Goal: Task Accomplishment & Management: Manage account settings

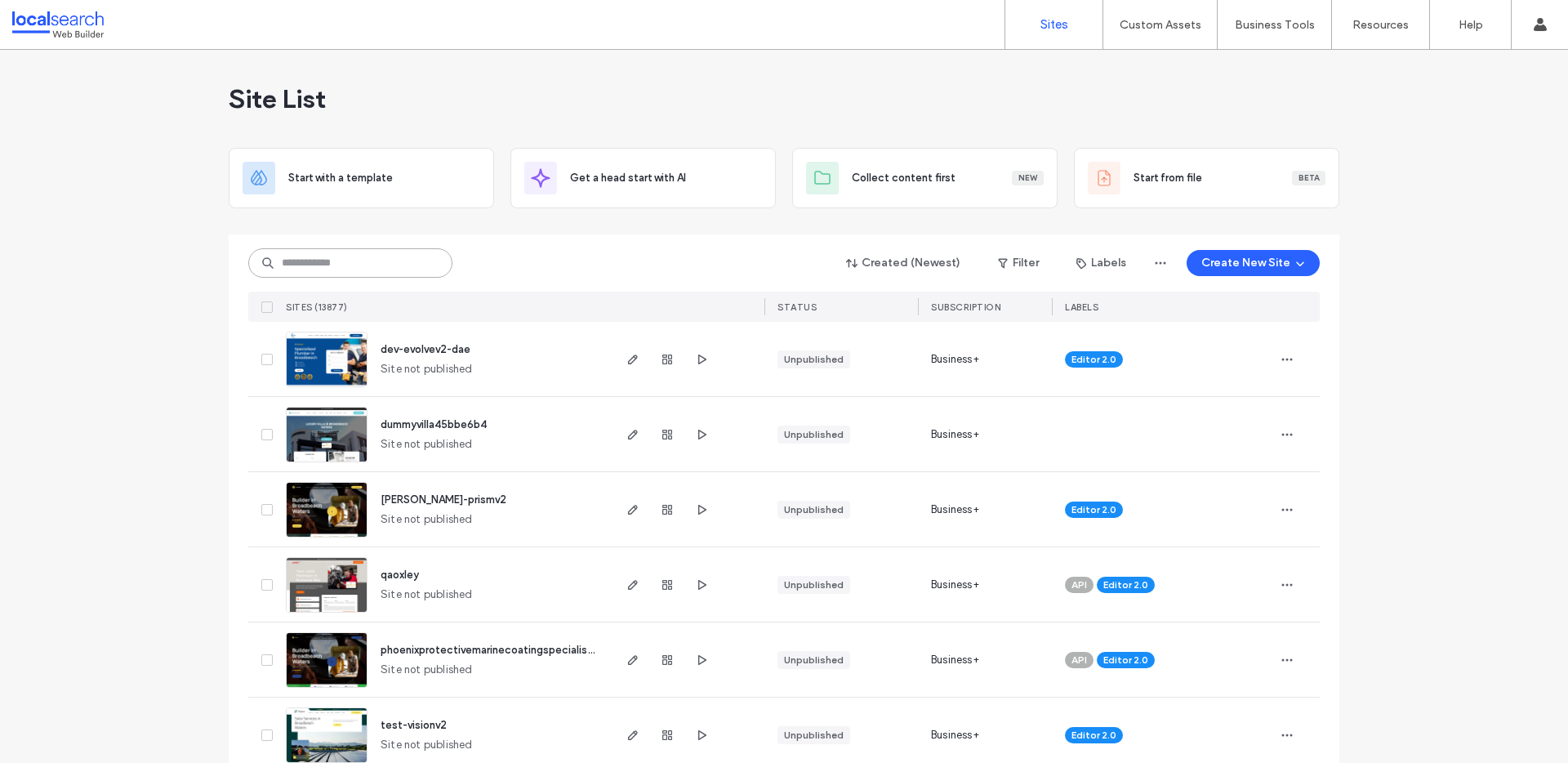
click at [348, 262] on input at bounding box center [351, 263] width 205 height 30
paste input "********"
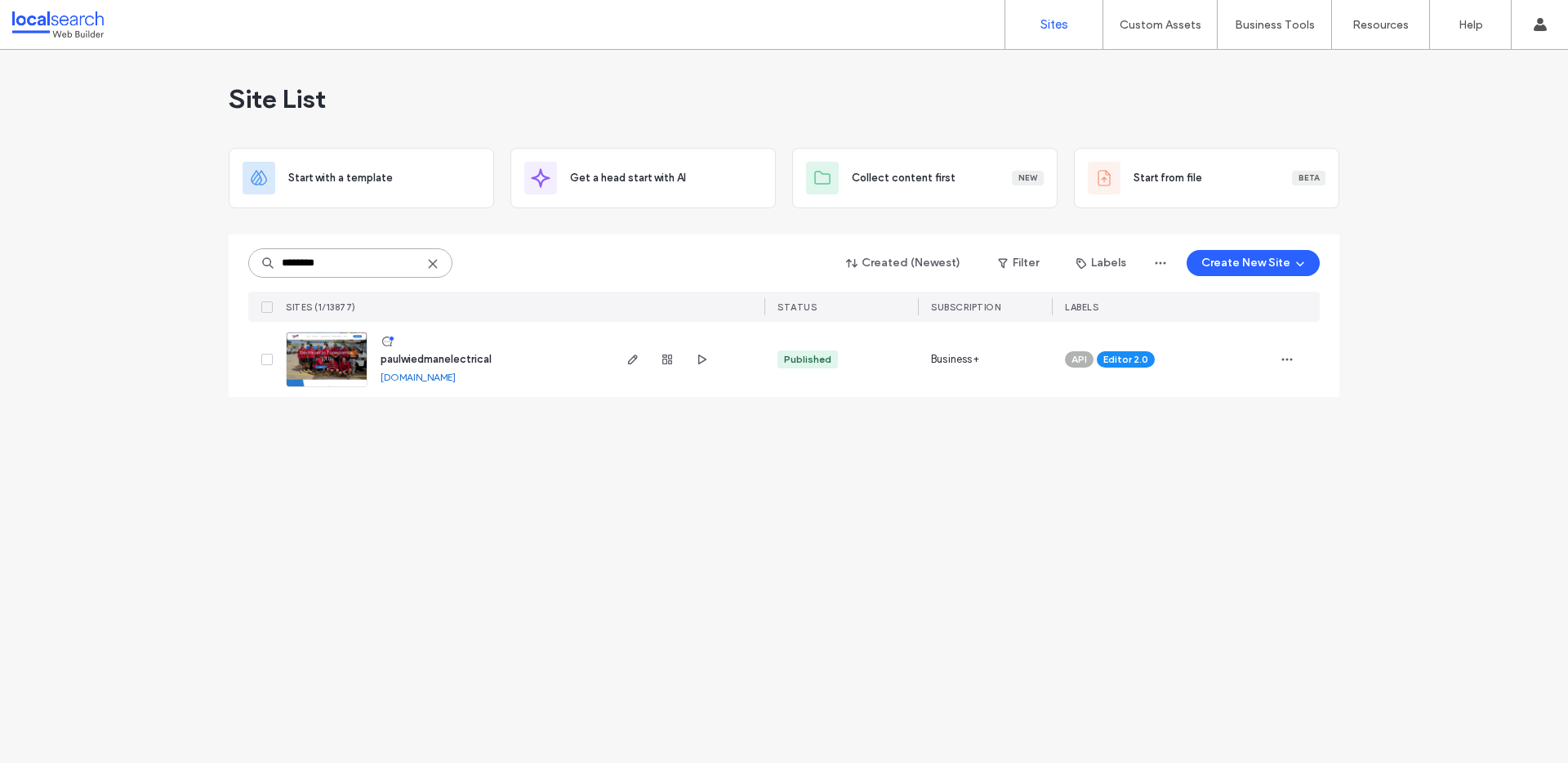
type input "********"
click at [422, 360] on span "paulwiedmanelectrical" at bounding box center [436, 359] width 111 height 13
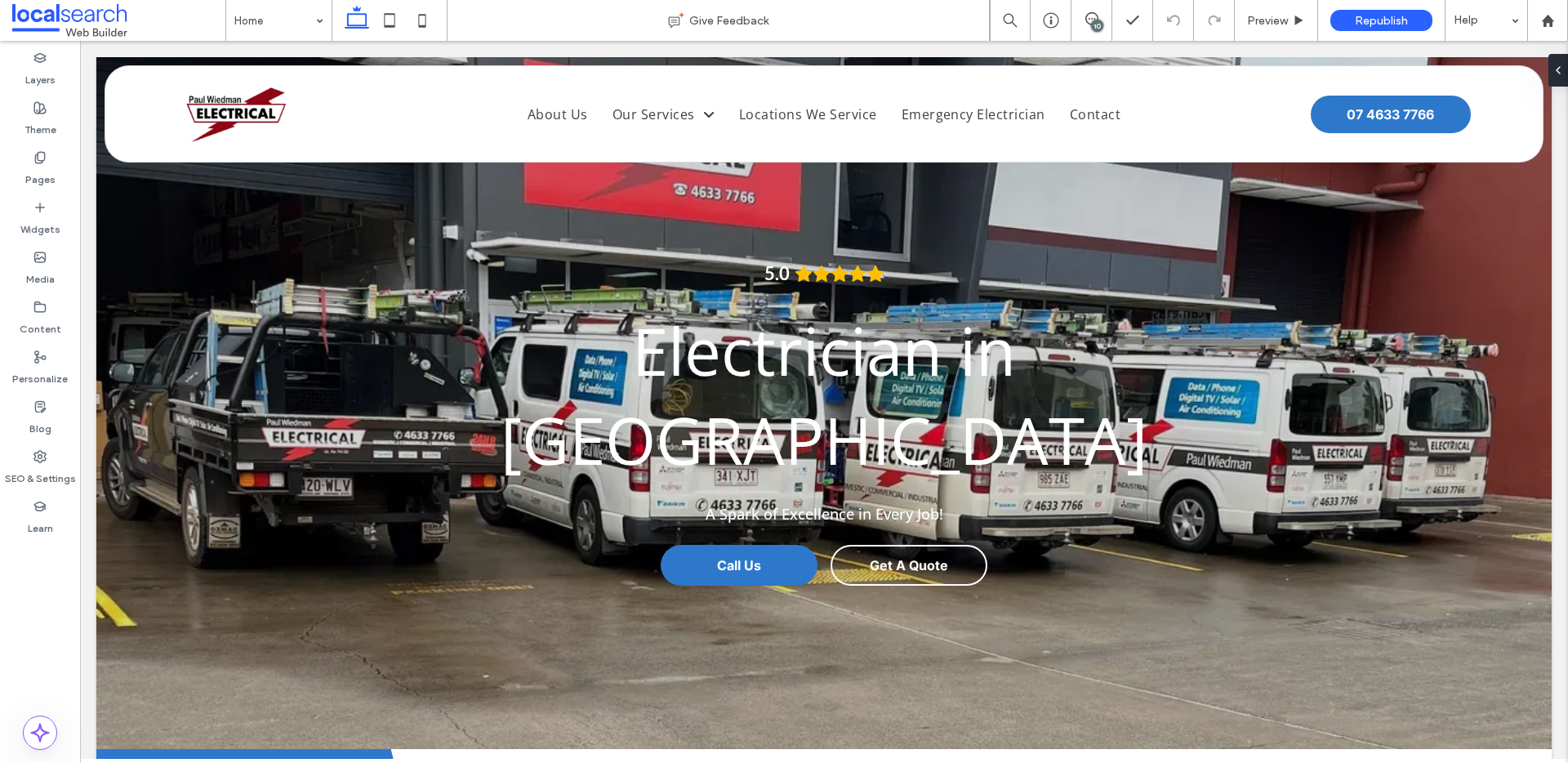
click at [1092, 23] on div "10" at bounding box center [1098, 26] width 13 height 13
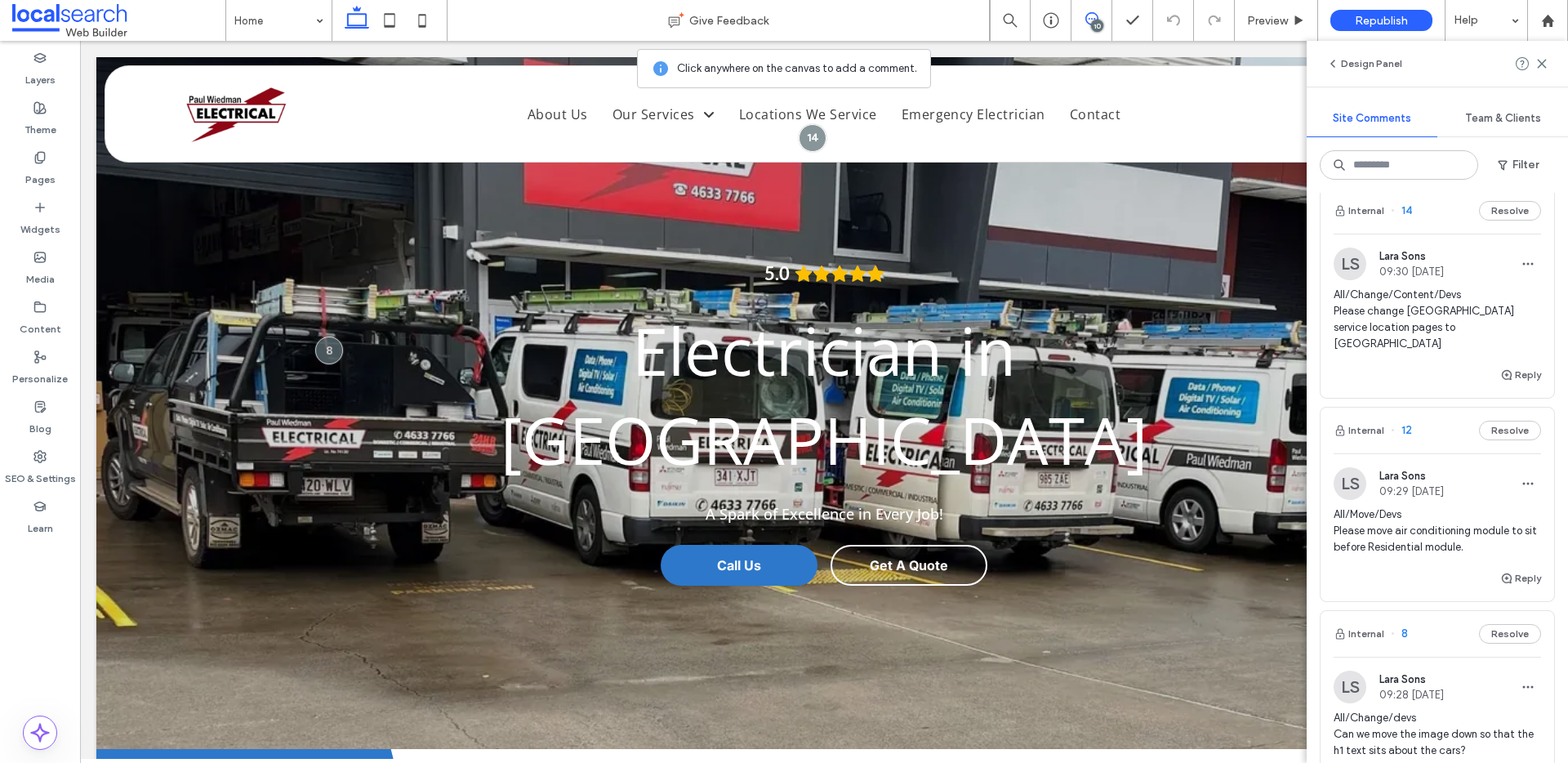
scroll to position [1769, 0]
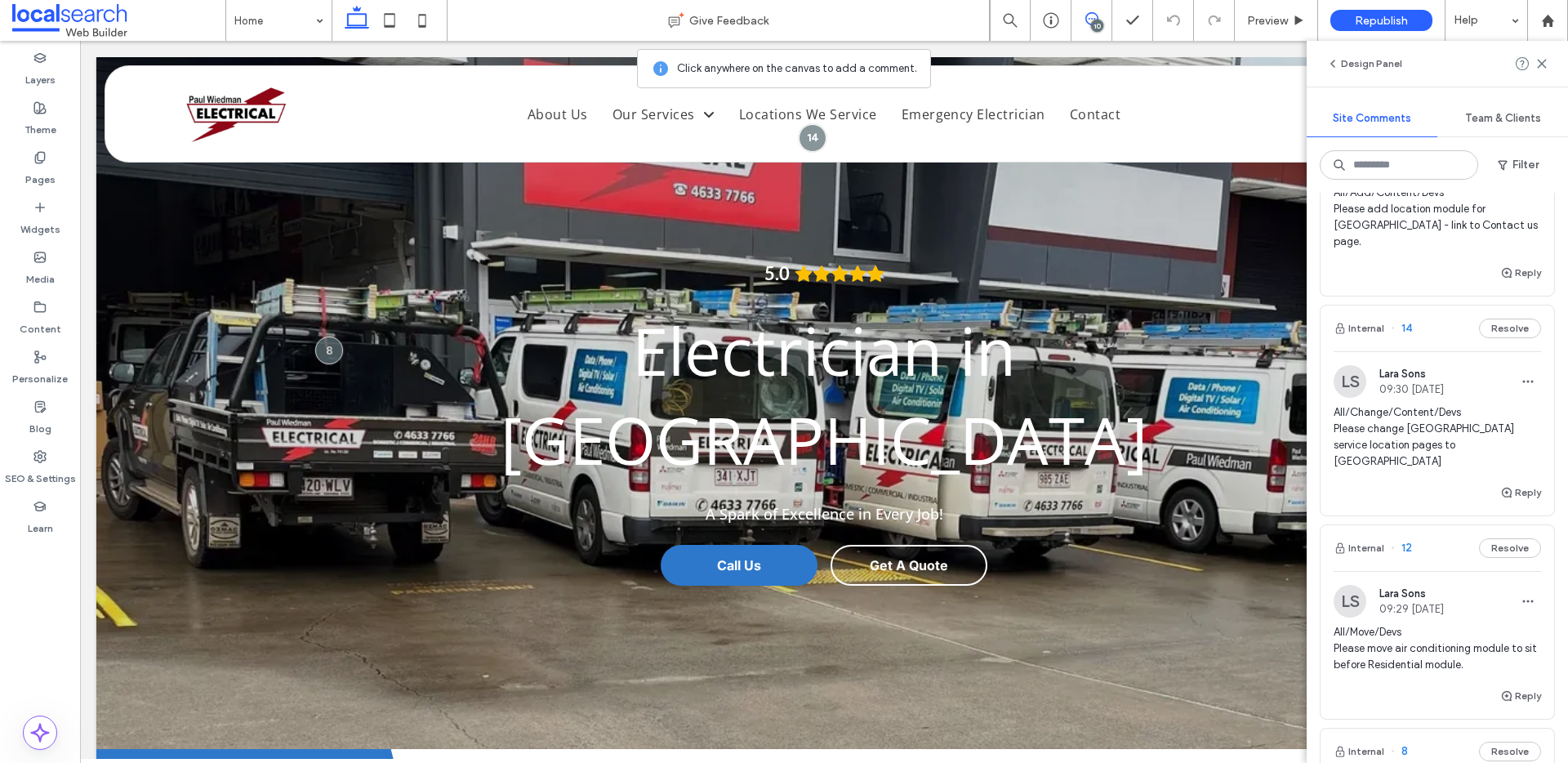
click at [1499, 404] on span "All/Change/Content/Devs Please change [GEOGRAPHIC_DATA] service location pages …" at bounding box center [1437, 437] width 207 height 65
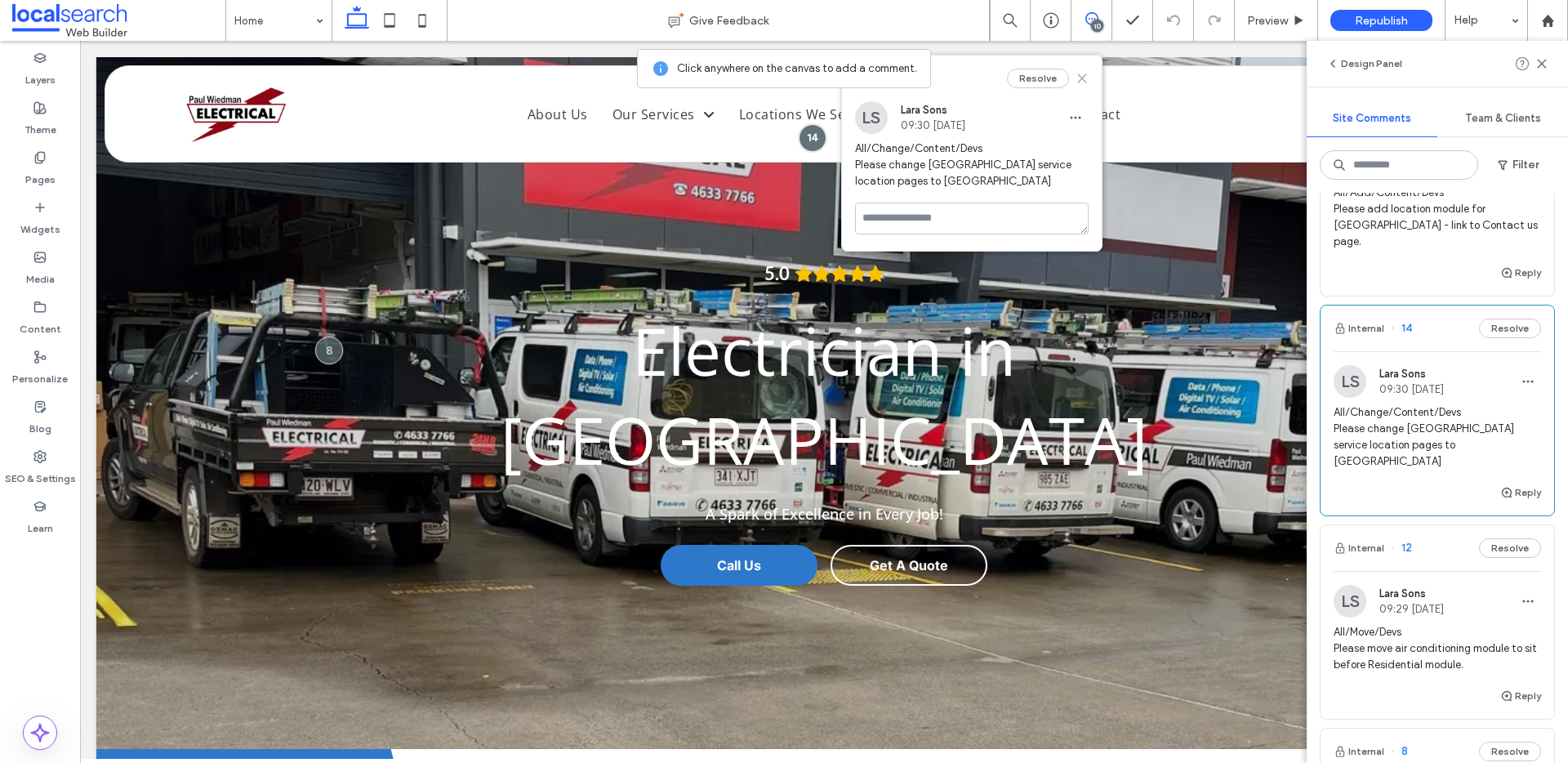
click at [1084, 76] on use at bounding box center [1082, 78] width 7 height 7
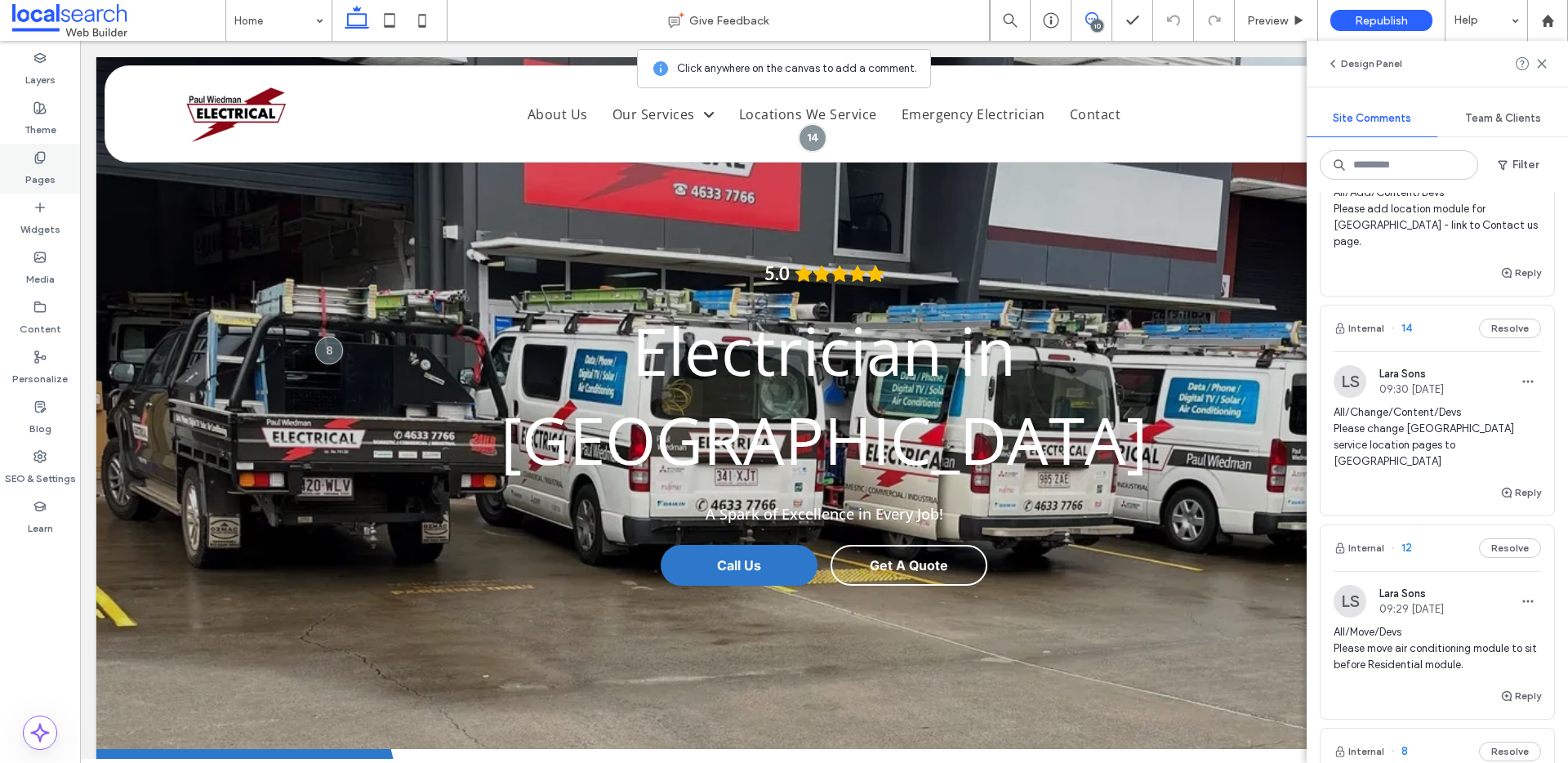
click at [32, 167] on label "Pages" at bounding box center [40, 175] width 30 height 22
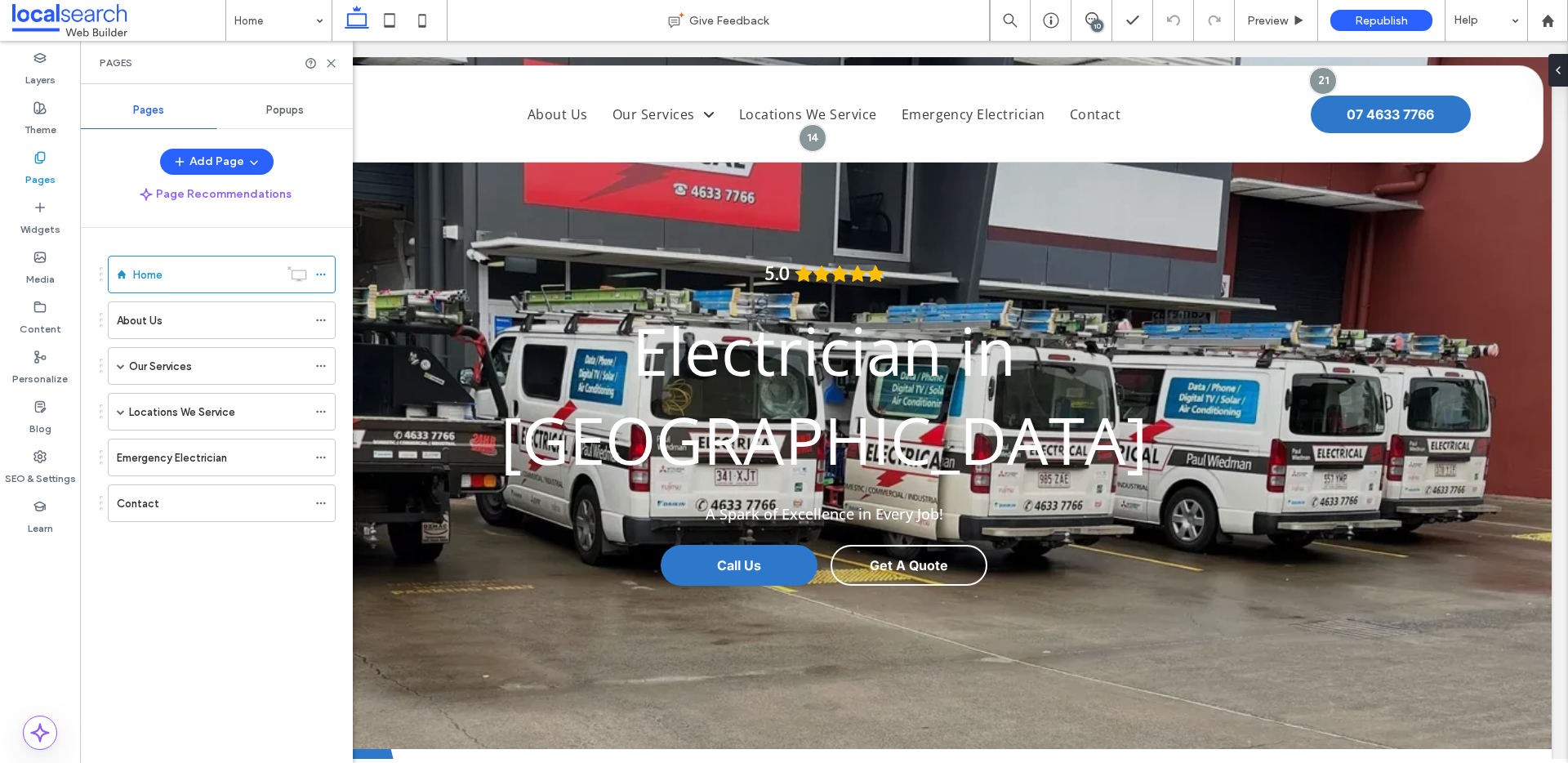
scroll to position [0, 0]
click at [119, 409] on span at bounding box center [120, 411] width 8 height 8
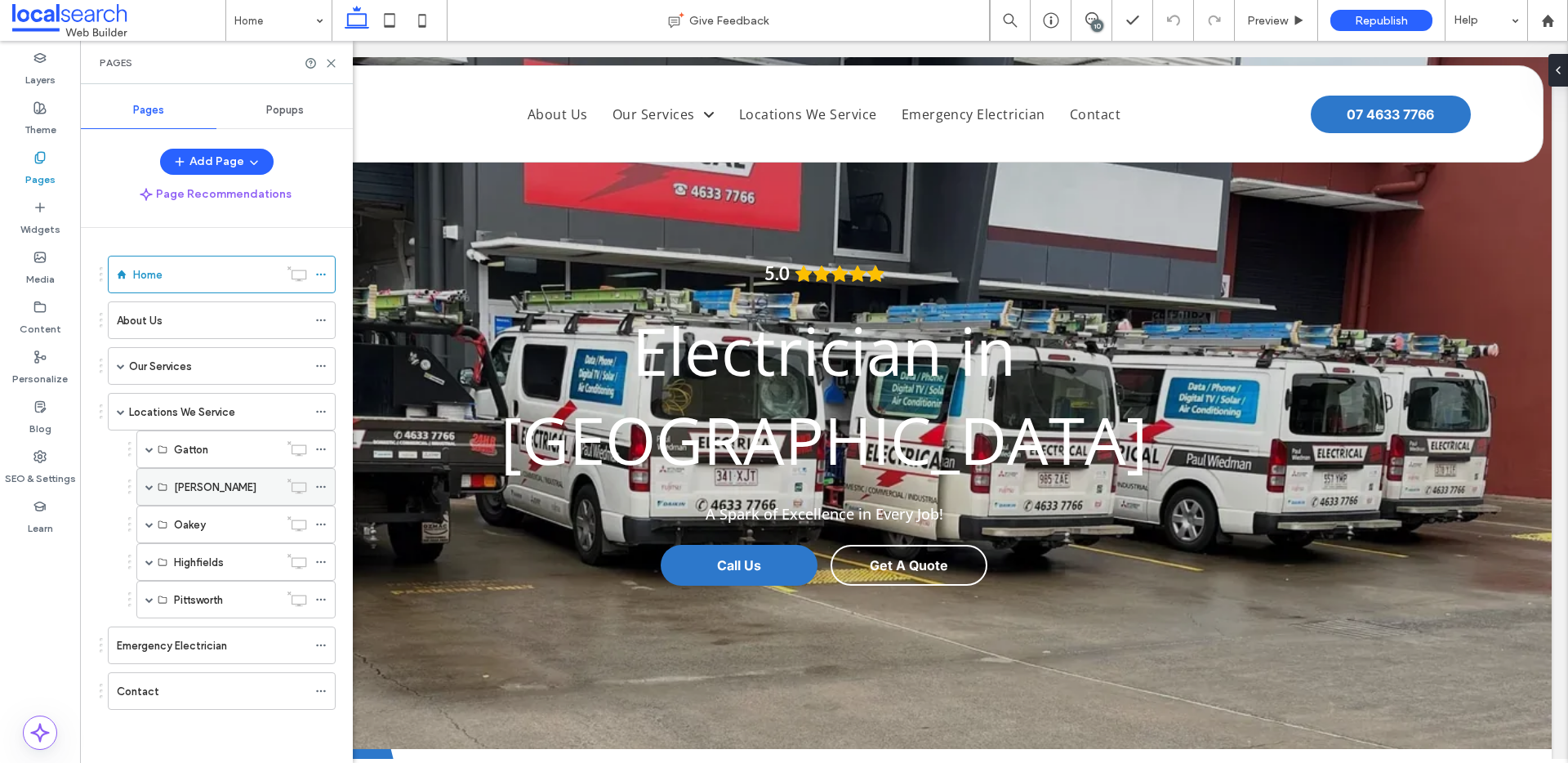
click at [151, 488] on span at bounding box center [149, 486] width 8 height 8
click at [321, 525] on use at bounding box center [320, 525] width 9 height 3
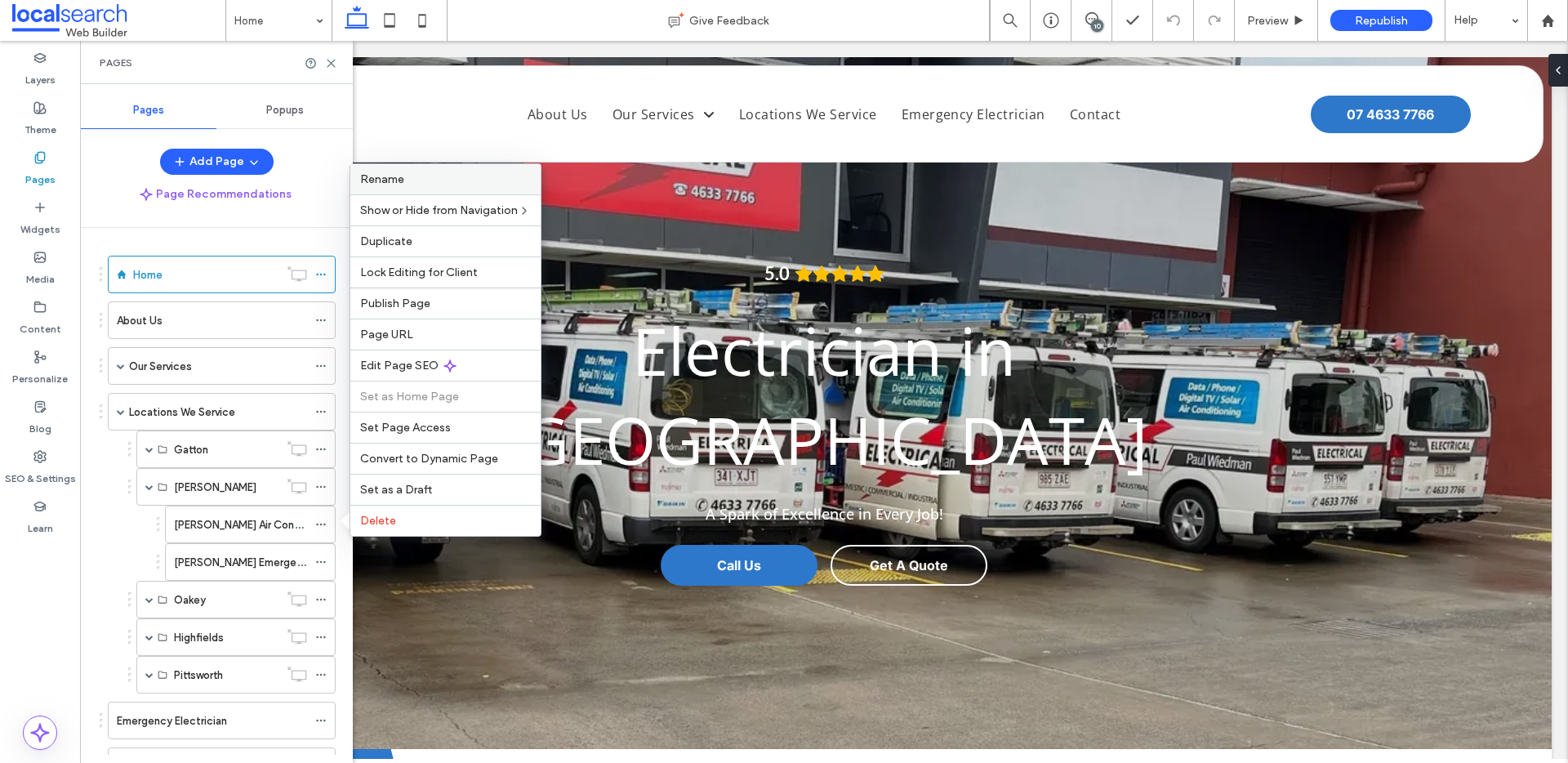
click at [401, 186] on span "Rename" at bounding box center [382, 178] width 44 height 13
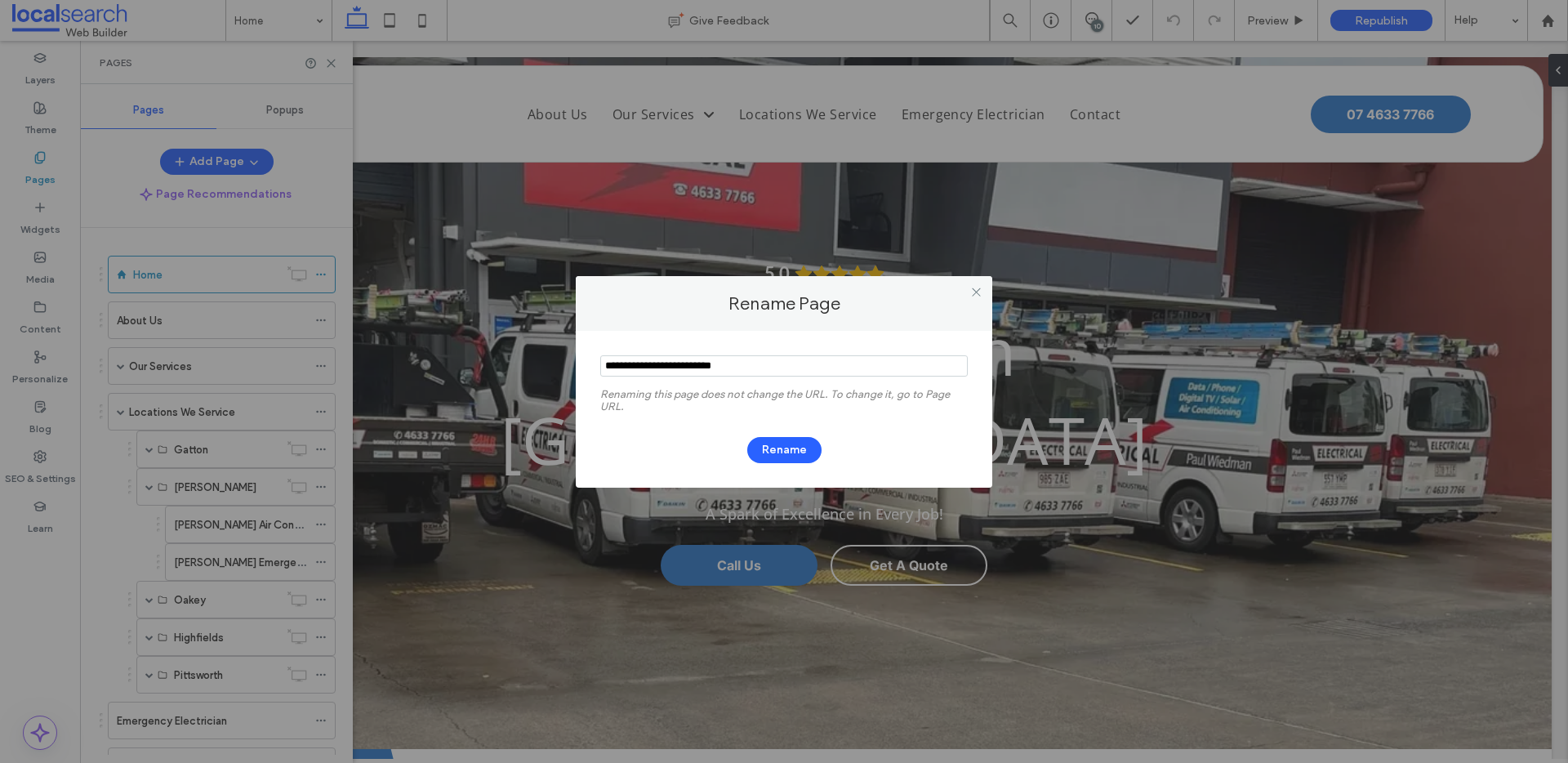
click at [635, 359] on input "notEmpty" at bounding box center [784, 366] width 368 height 22
click at [623, 361] on input "notEmpty" at bounding box center [784, 366] width 368 height 22
type input "**********"
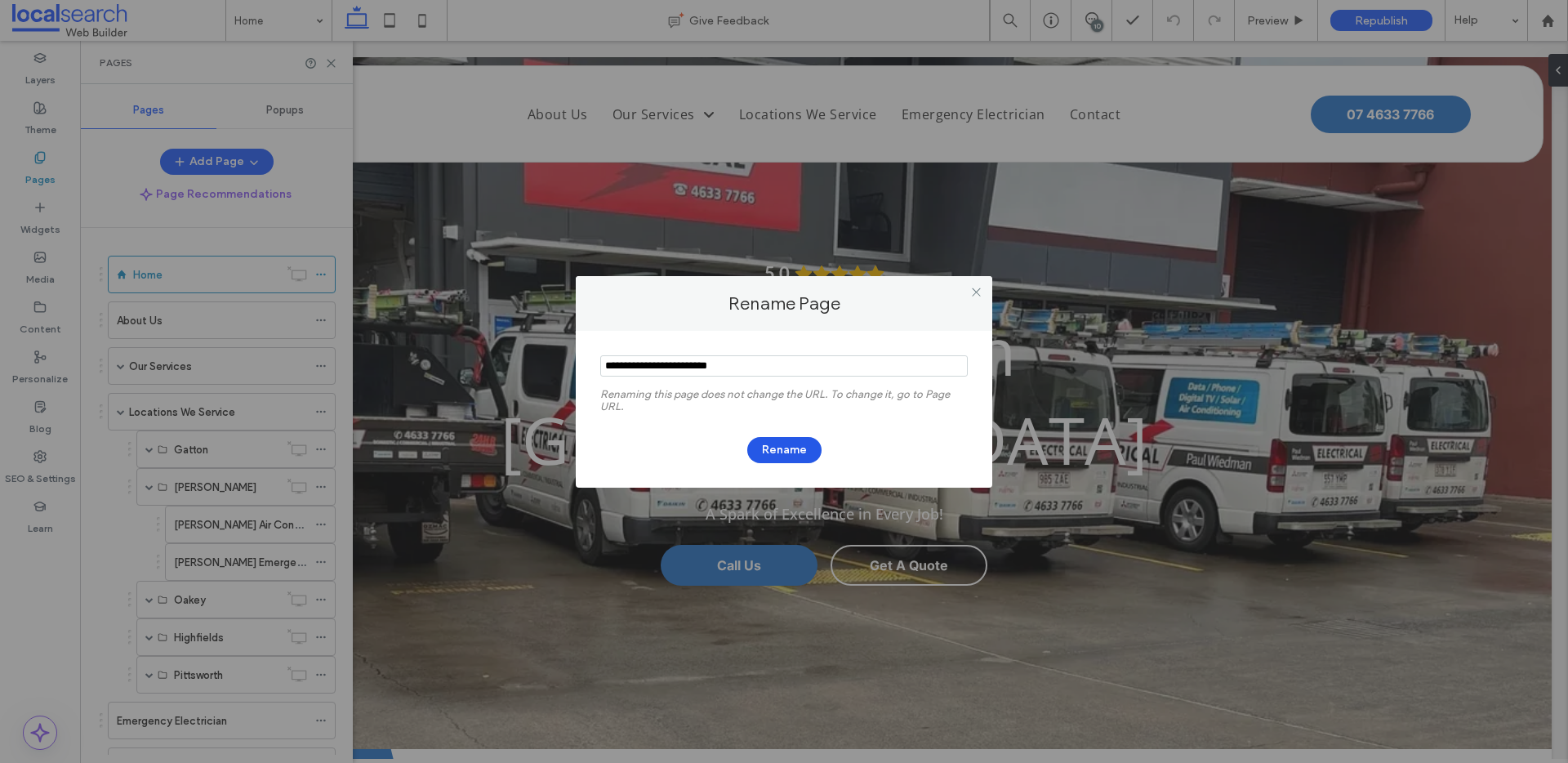
click at [771, 451] on button "Rename" at bounding box center [784, 449] width 74 height 26
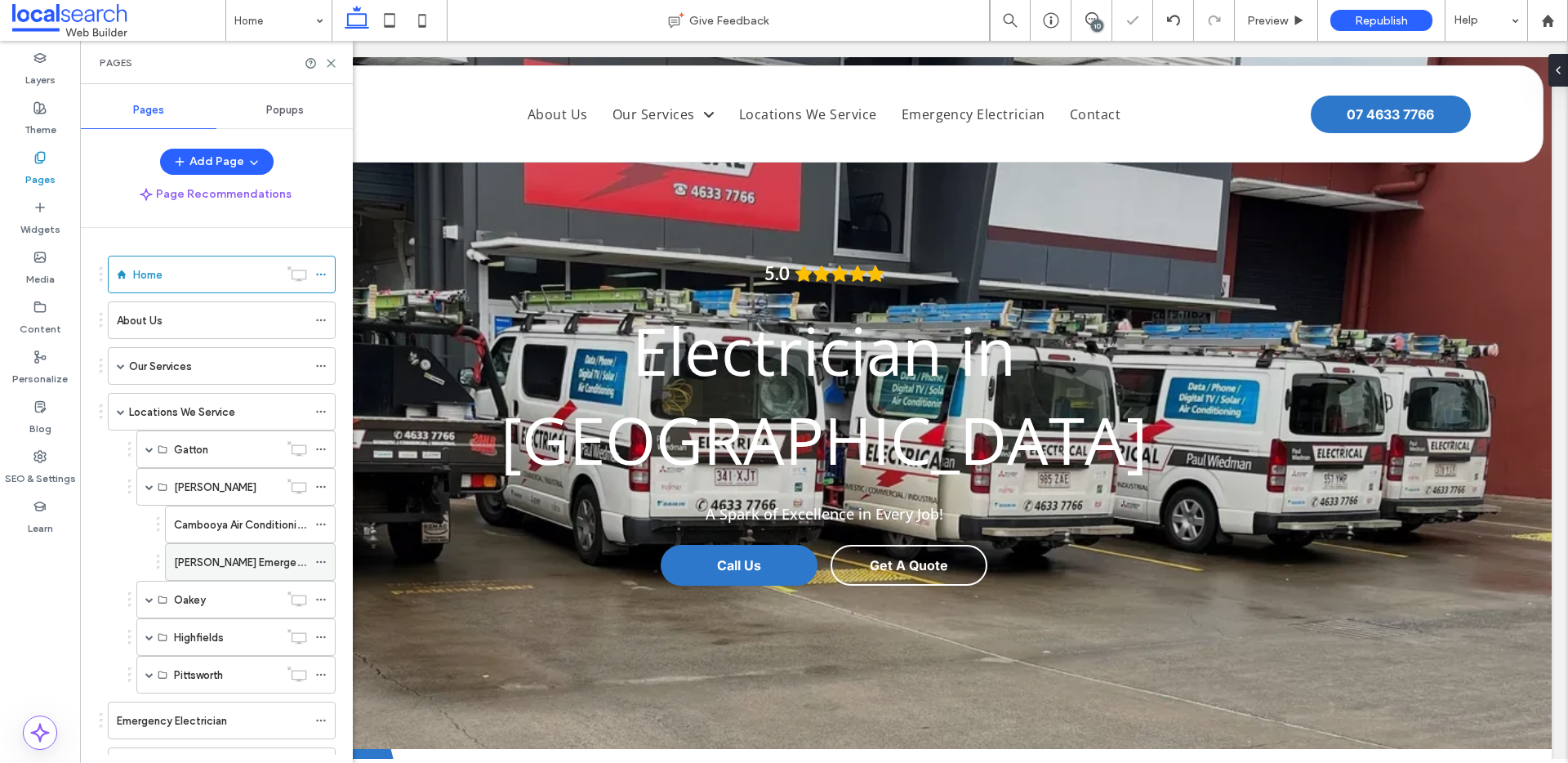
click at [322, 562] on icon at bounding box center [321, 561] width 12 height 12
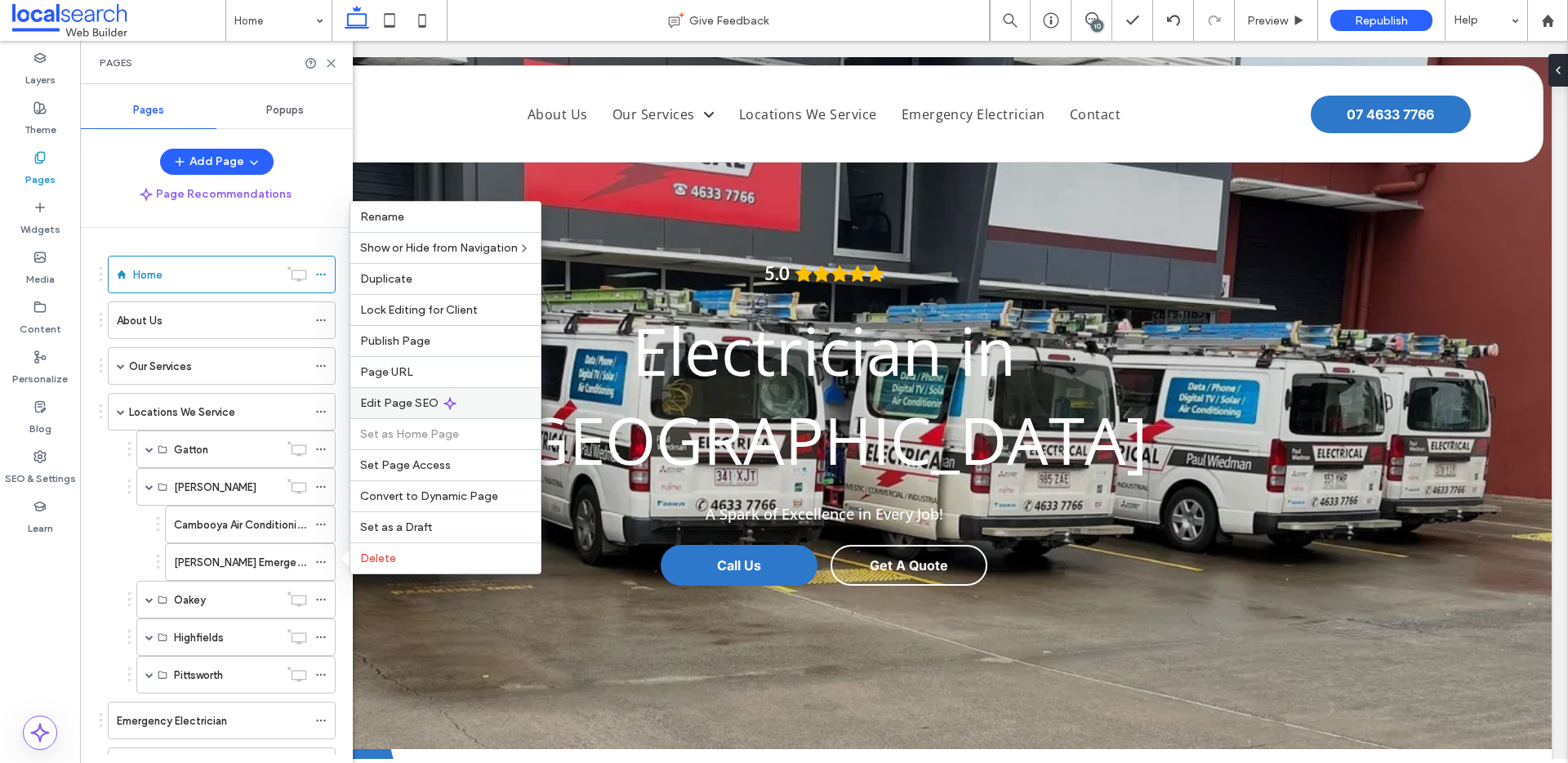
click at [443, 406] on icon at bounding box center [449, 403] width 13 height 13
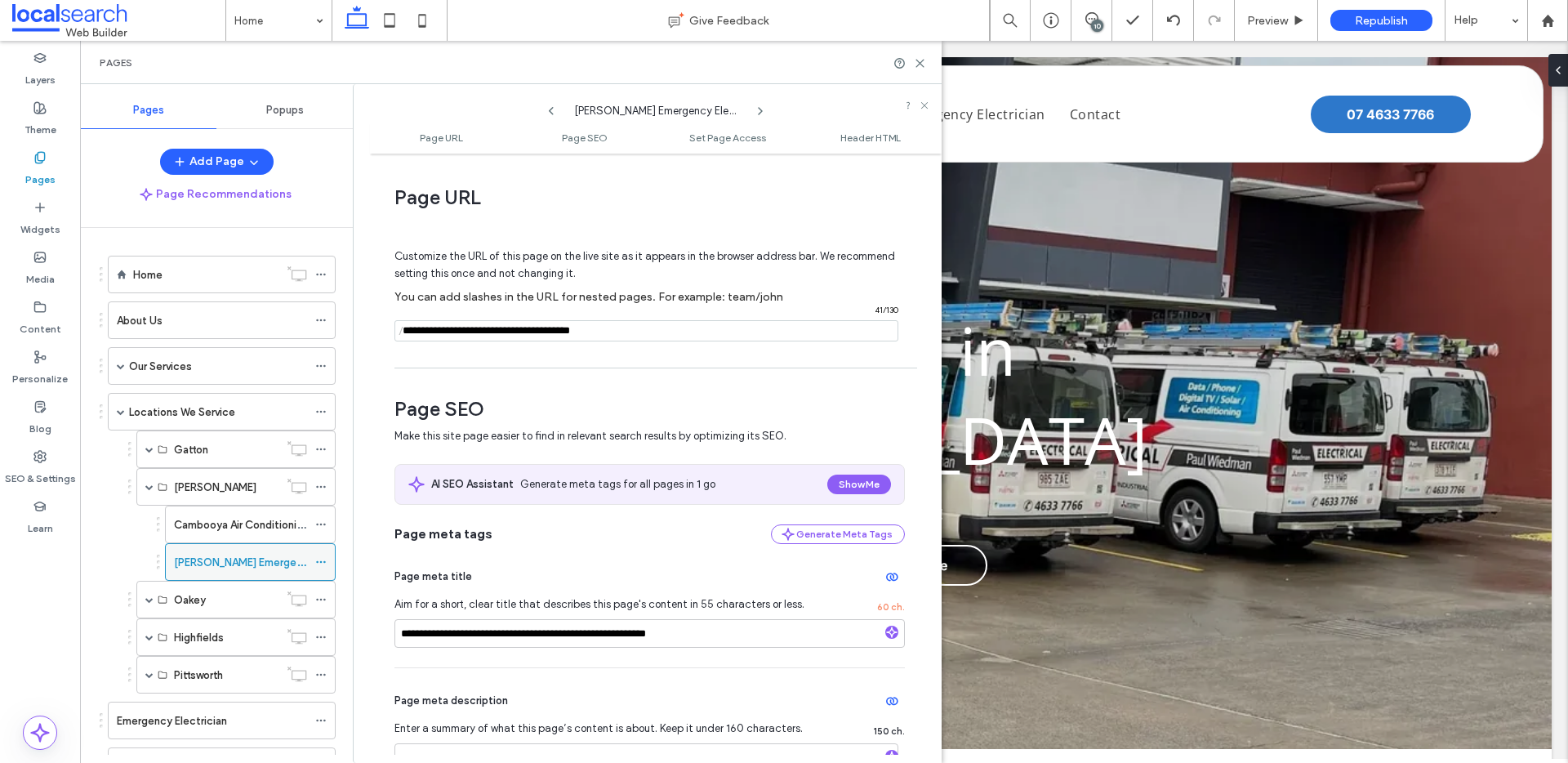
click at [324, 559] on icon at bounding box center [321, 561] width 12 height 12
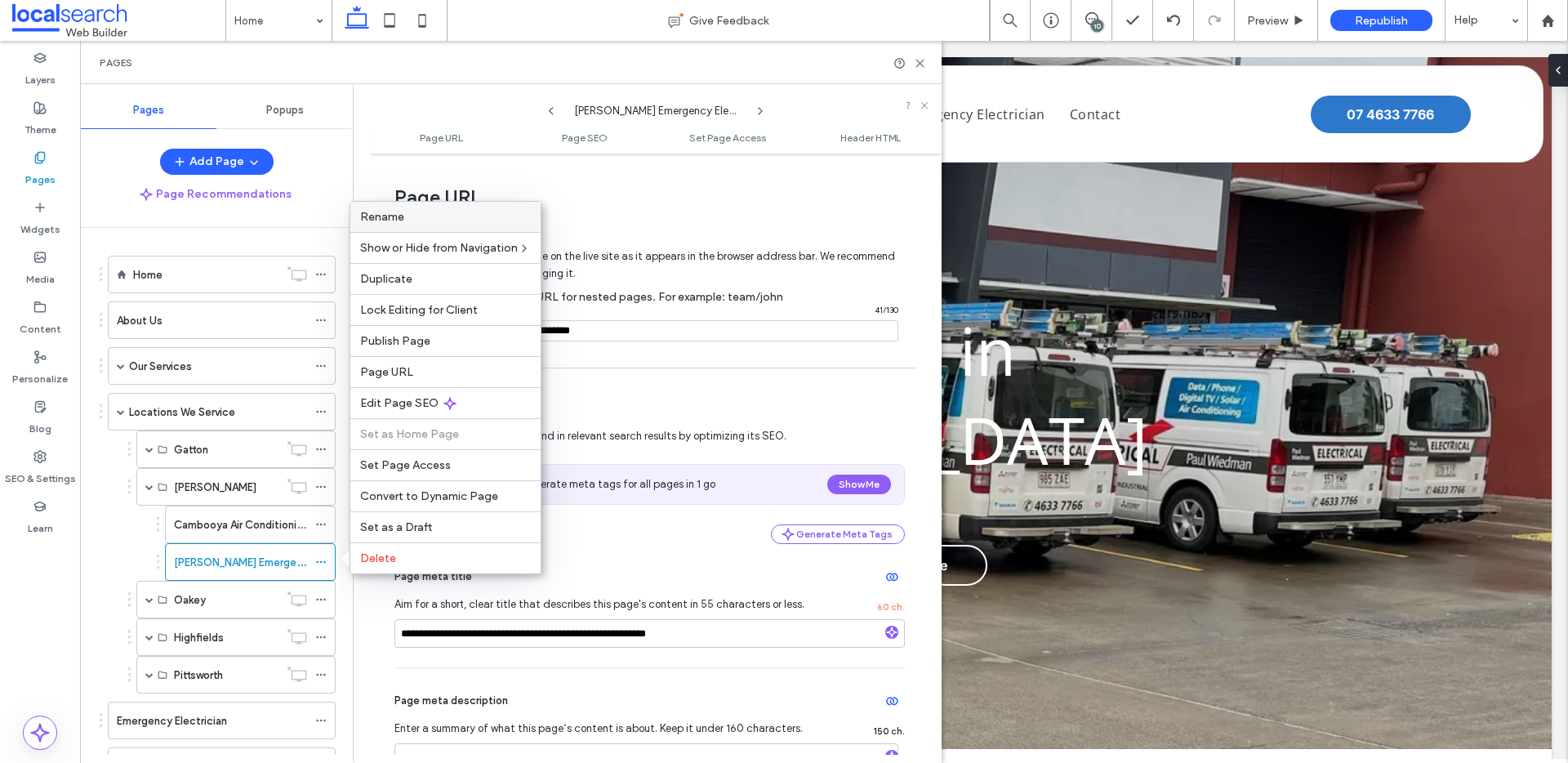
click at [427, 224] on div "Rename" at bounding box center [446, 217] width 190 height 30
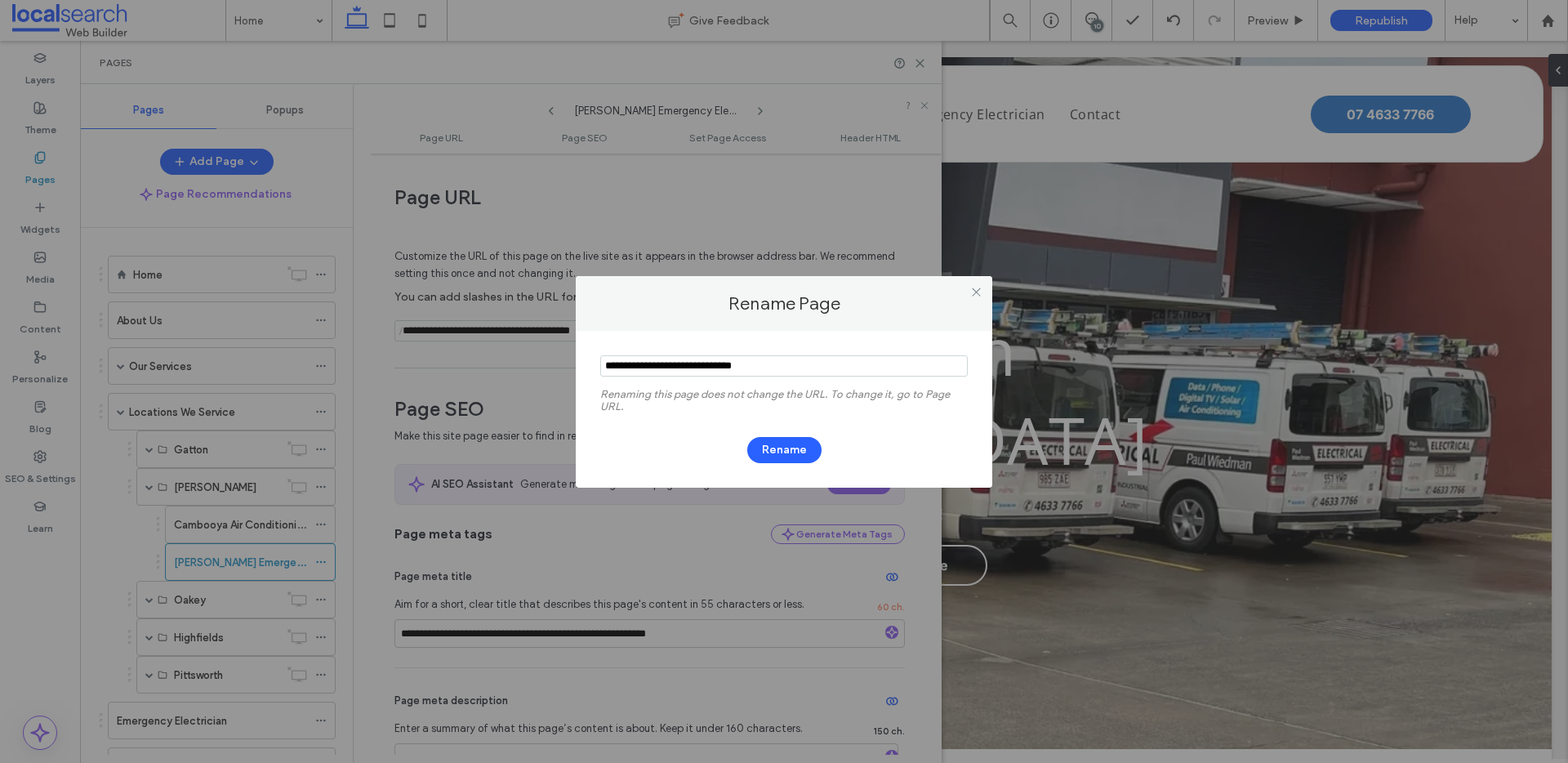
click at [640, 377] on input "notEmpty" at bounding box center [784, 366] width 368 height 22
click at [639, 371] on input "notEmpty" at bounding box center [784, 366] width 368 height 22
click at [630, 363] on input "notEmpty" at bounding box center [784, 366] width 368 height 22
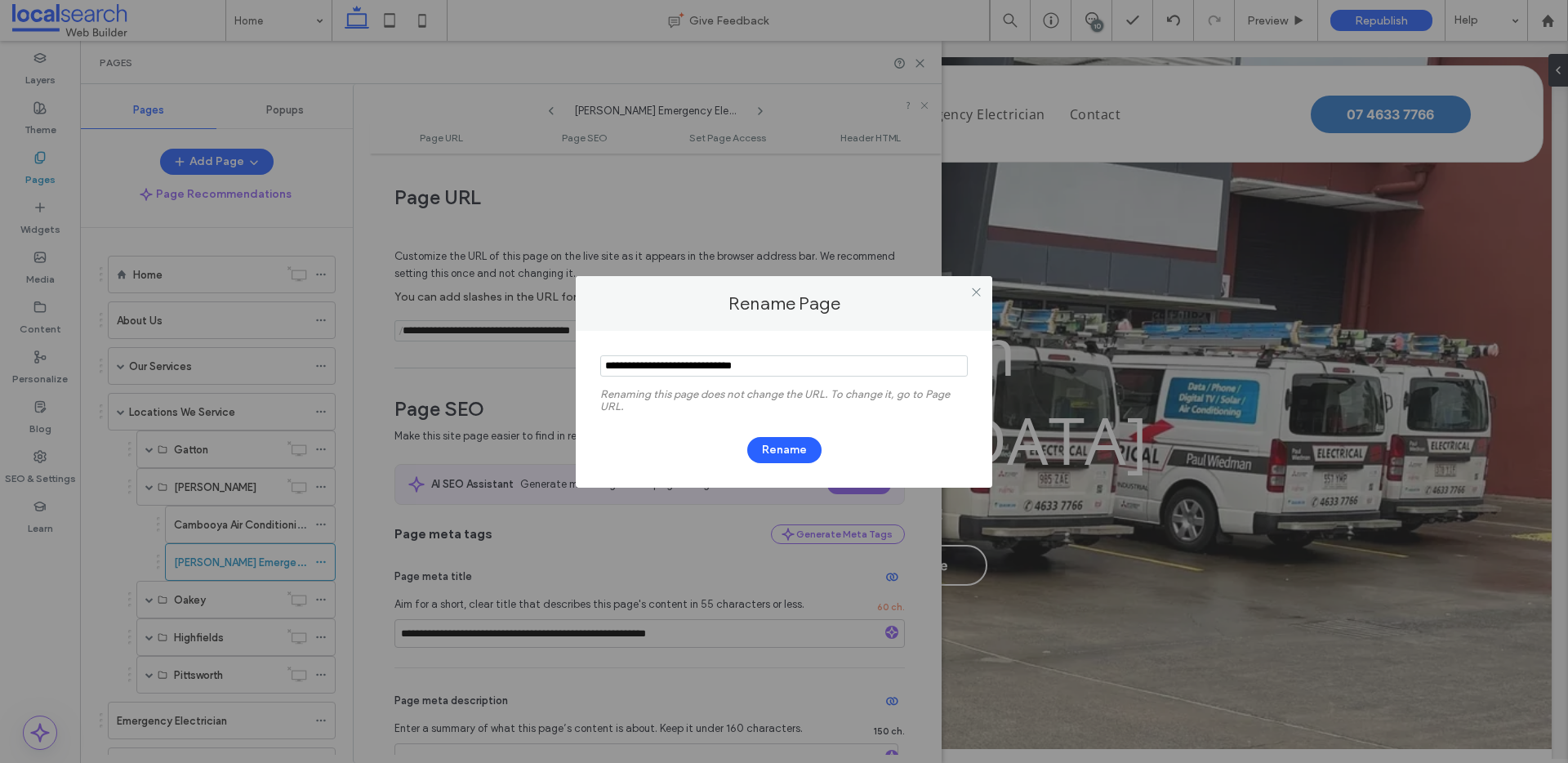
click at [630, 363] on input "notEmpty" at bounding box center [784, 366] width 368 height 22
type input "**********"
click at [777, 451] on button "Rename" at bounding box center [784, 449] width 74 height 26
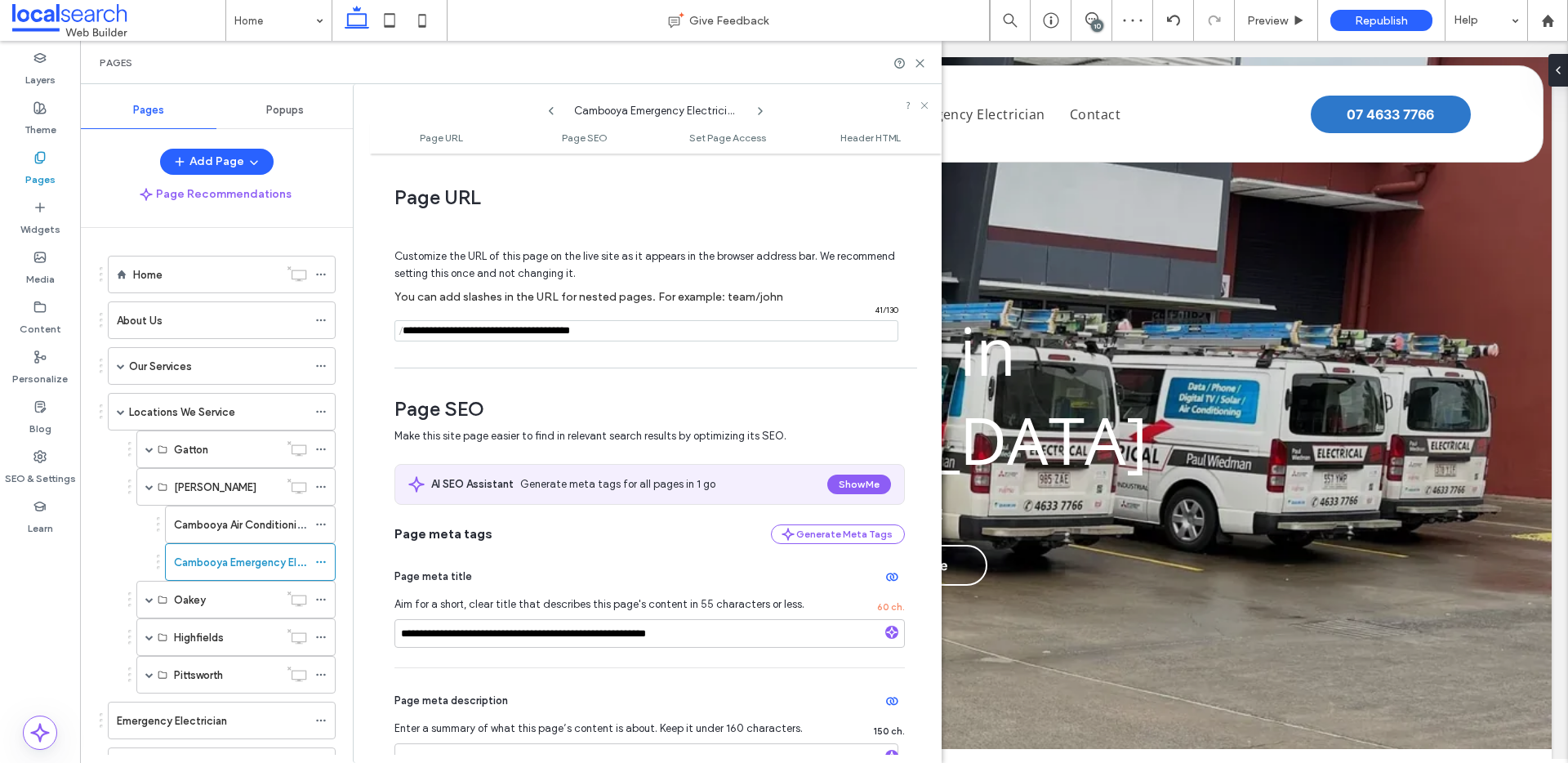
click at [608, 341] on input "notEmpty" at bounding box center [647, 331] width 504 height 22
click at [607, 341] on input "notEmpty" at bounding box center [647, 331] width 504 height 22
paste input "**********"
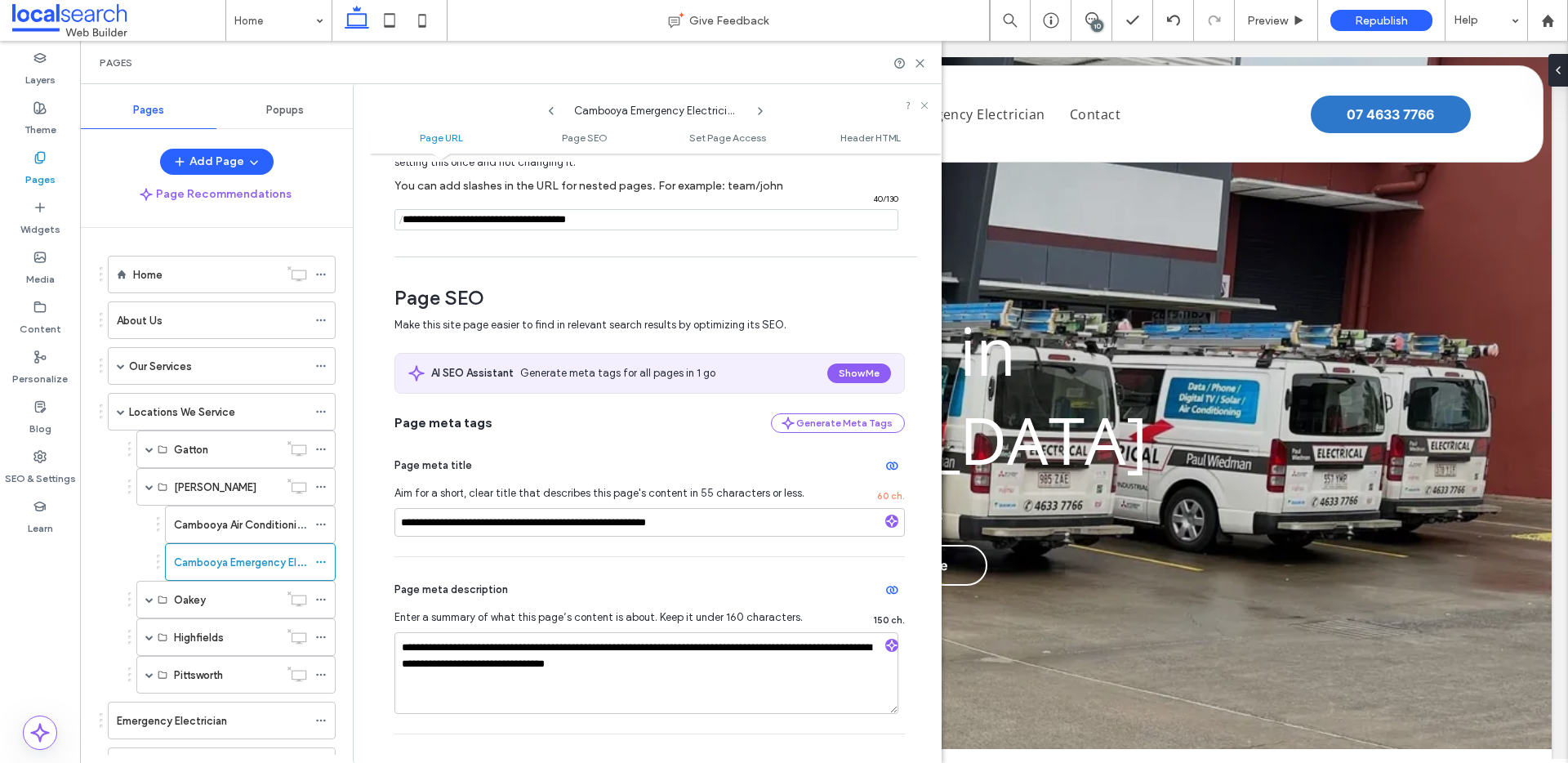
scroll to position [101, 0]
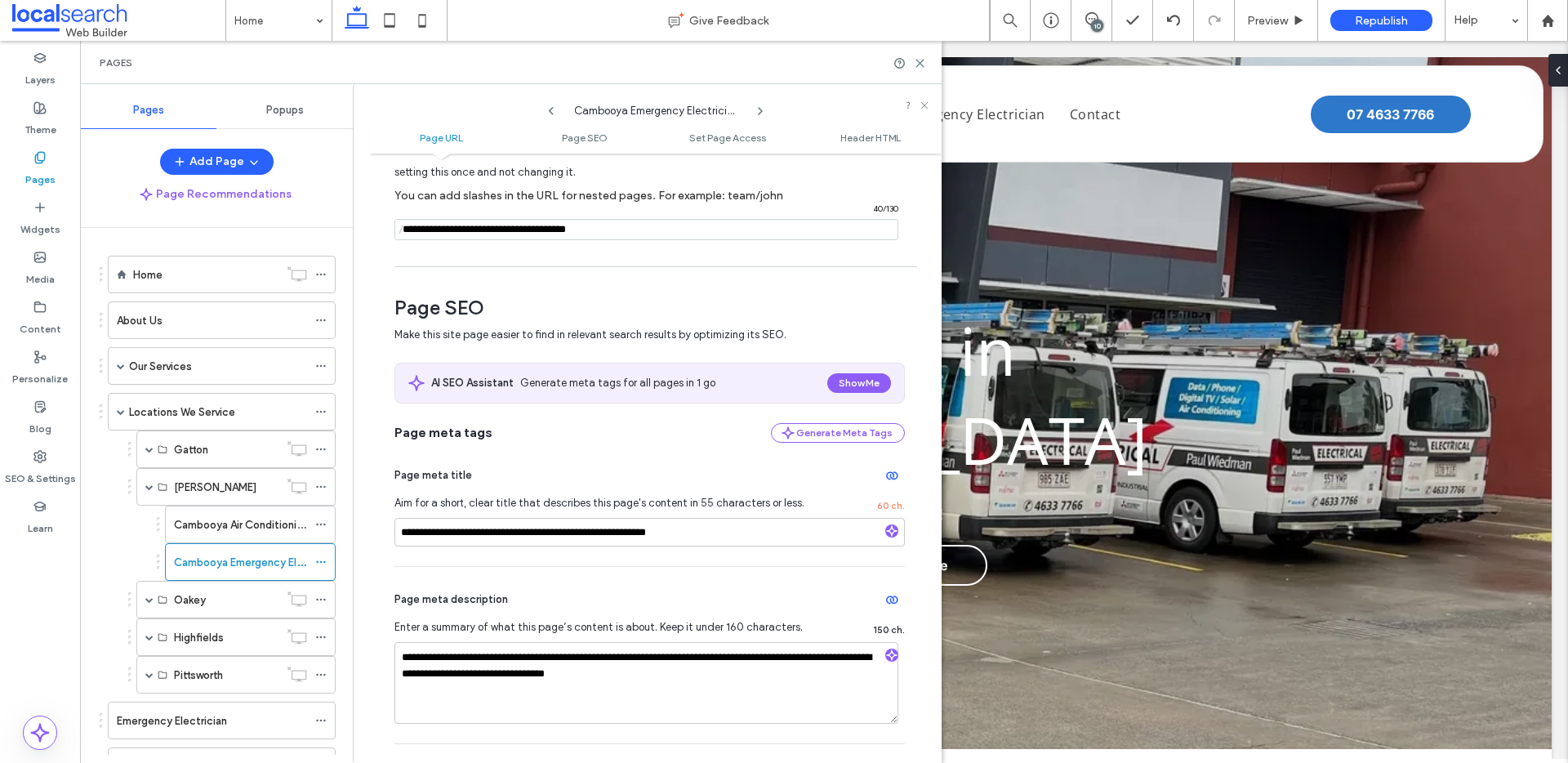
click at [576, 236] on input "notEmpty" at bounding box center [647, 230] width 504 height 22
click at [578, 231] on input "notEmpty" at bounding box center [647, 230] width 504 height 22
type input "**********"
click at [541, 530] on input "**********" at bounding box center [649, 532] width 510 height 29
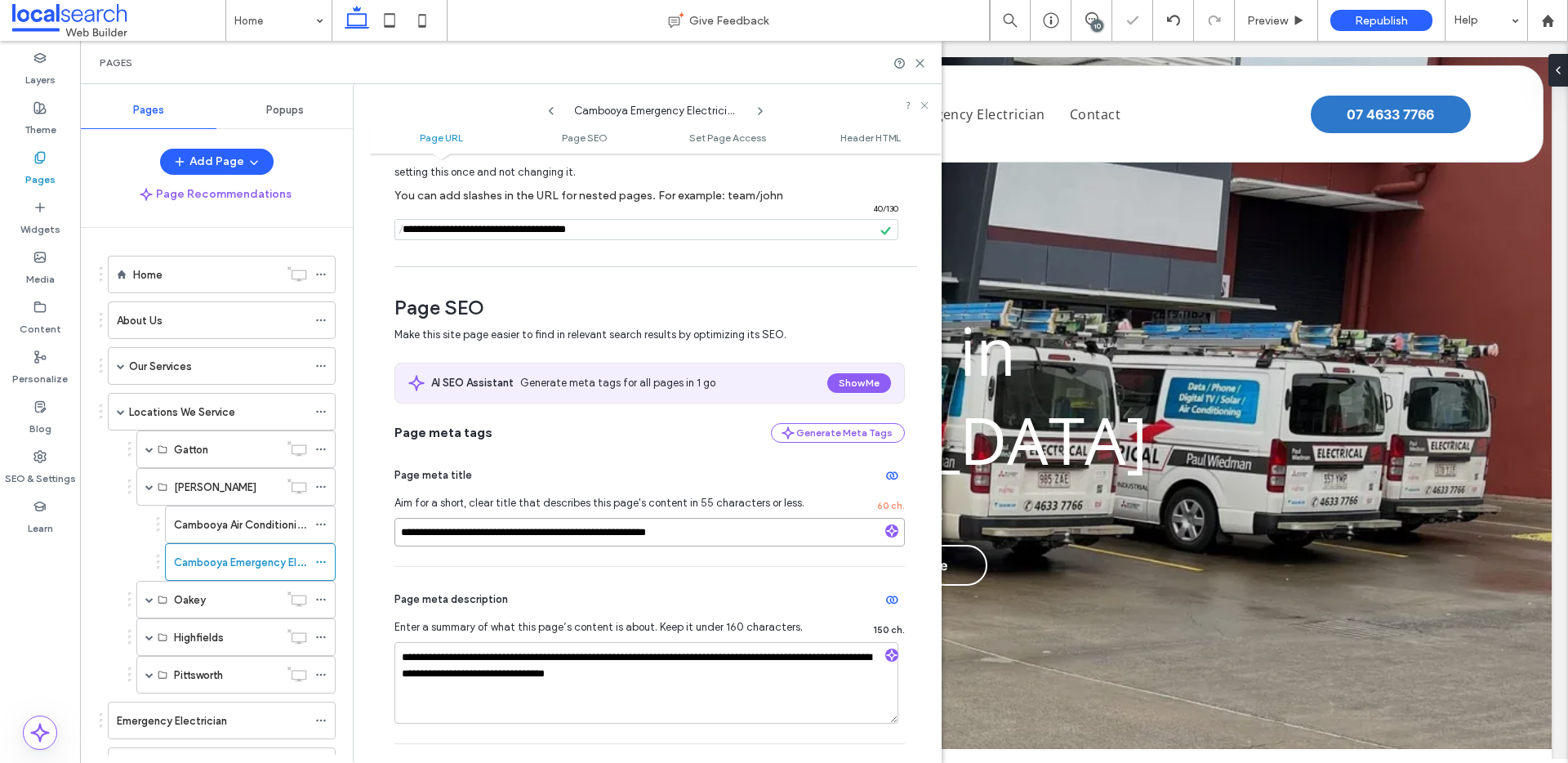
paste input
type input "**********"
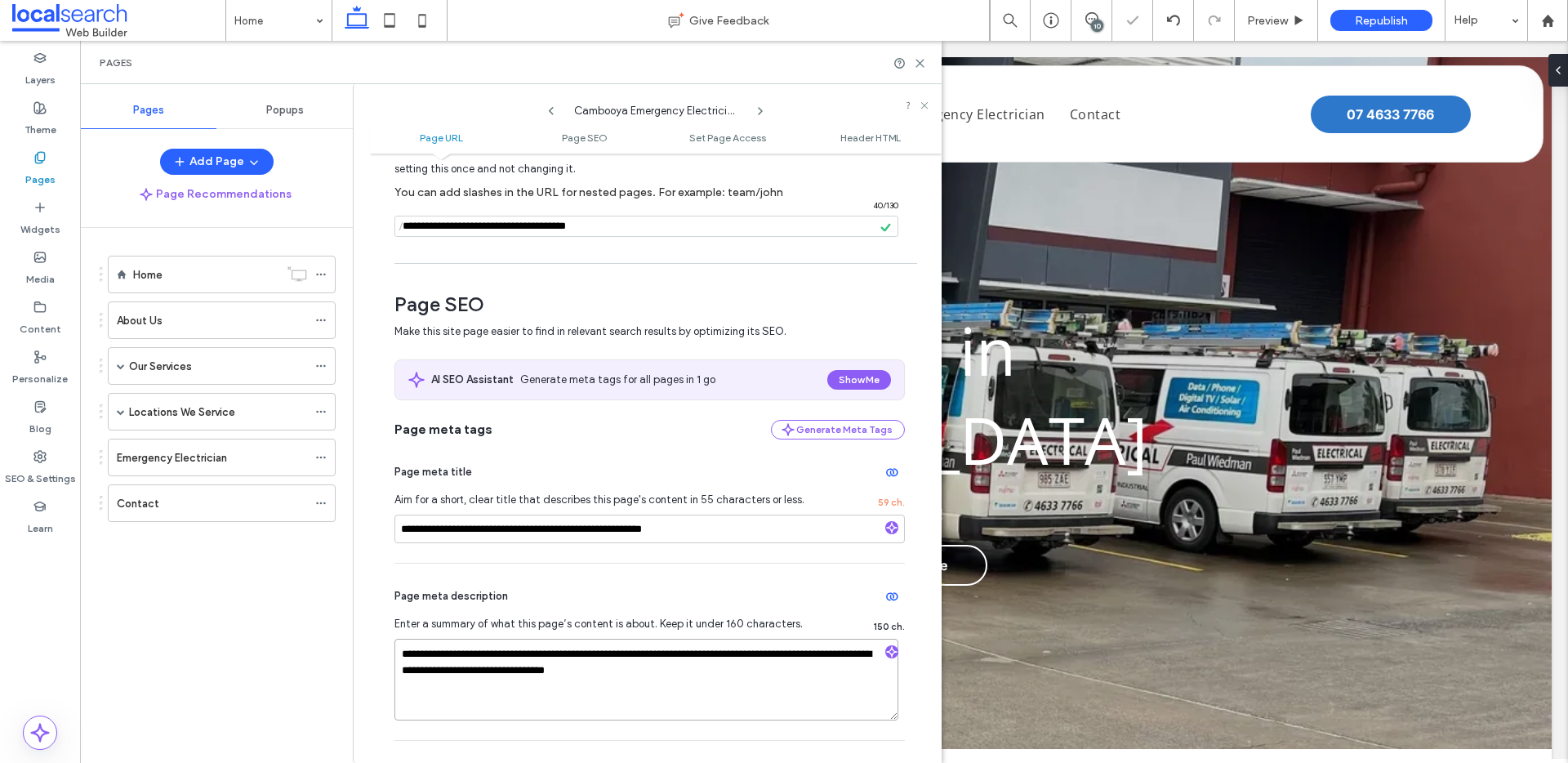
click at [718, 656] on textarea "**********" at bounding box center [647, 679] width 504 height 82
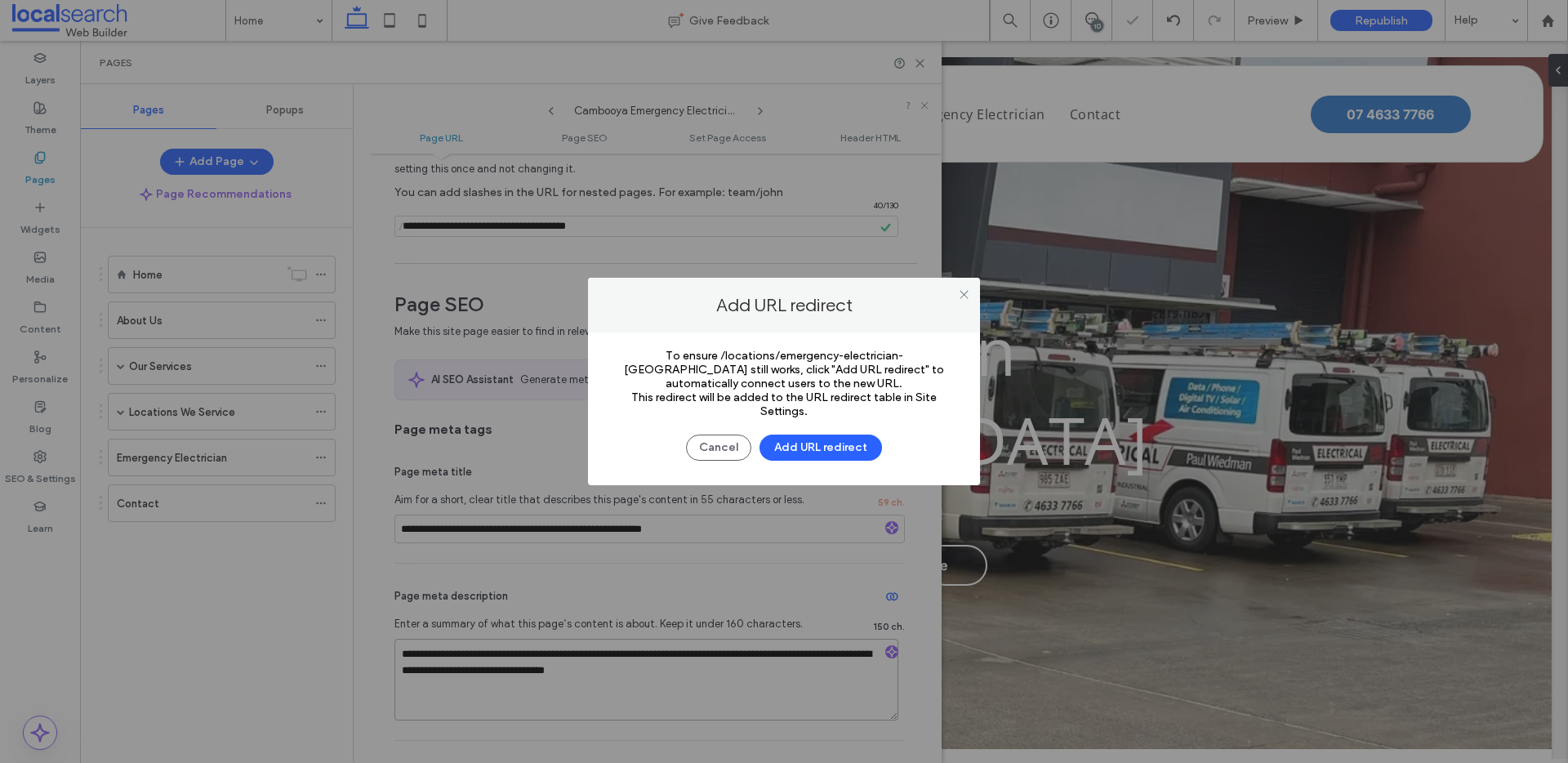
paste textarea
type textarea "**********"
click at [800, 448] on button "Add URL redirect" at bounding box center [821, 447] width 123 height 26
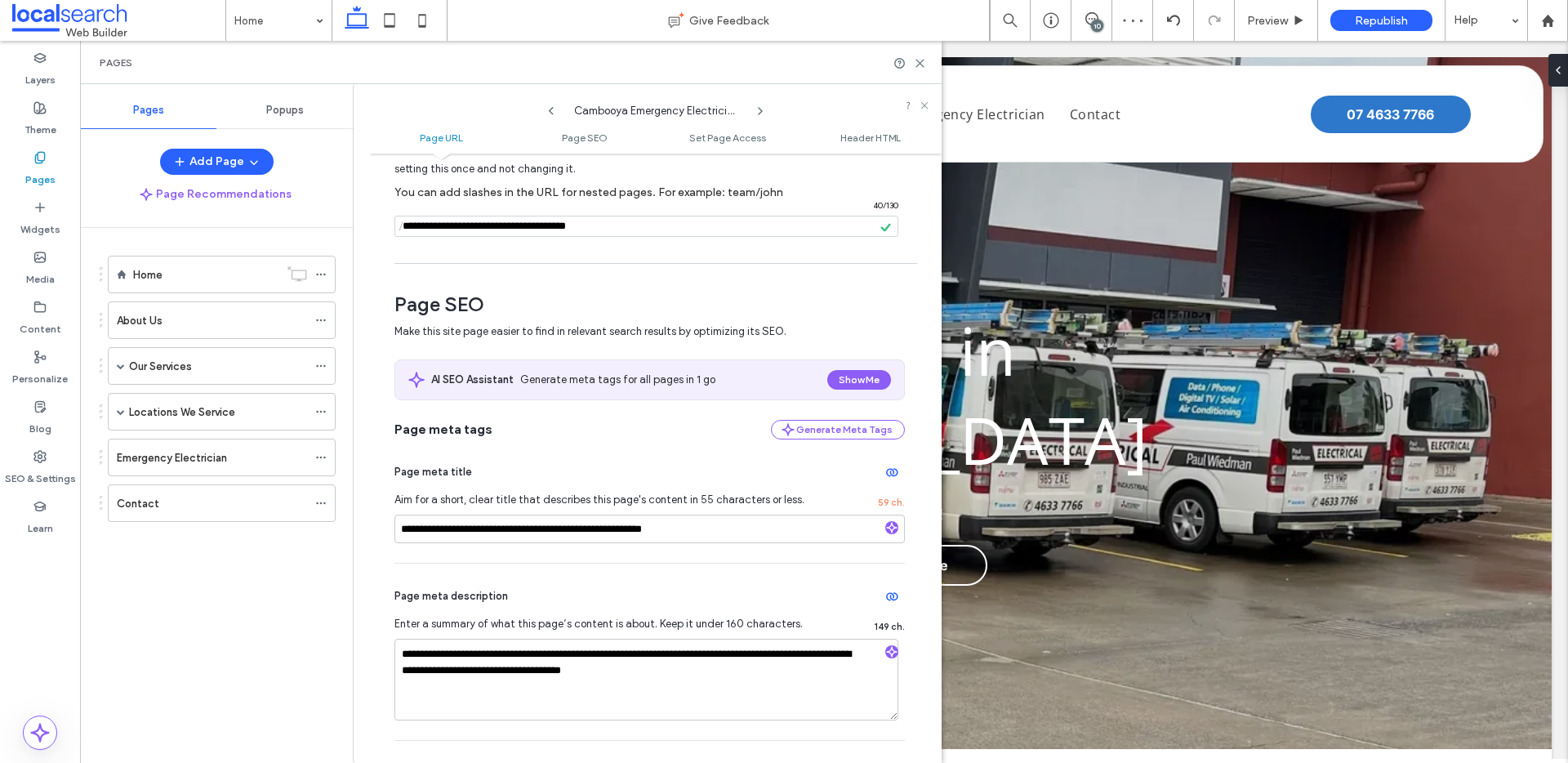
click at [549, 106] on icon at bounding box center [551, 111] width 13 height 13
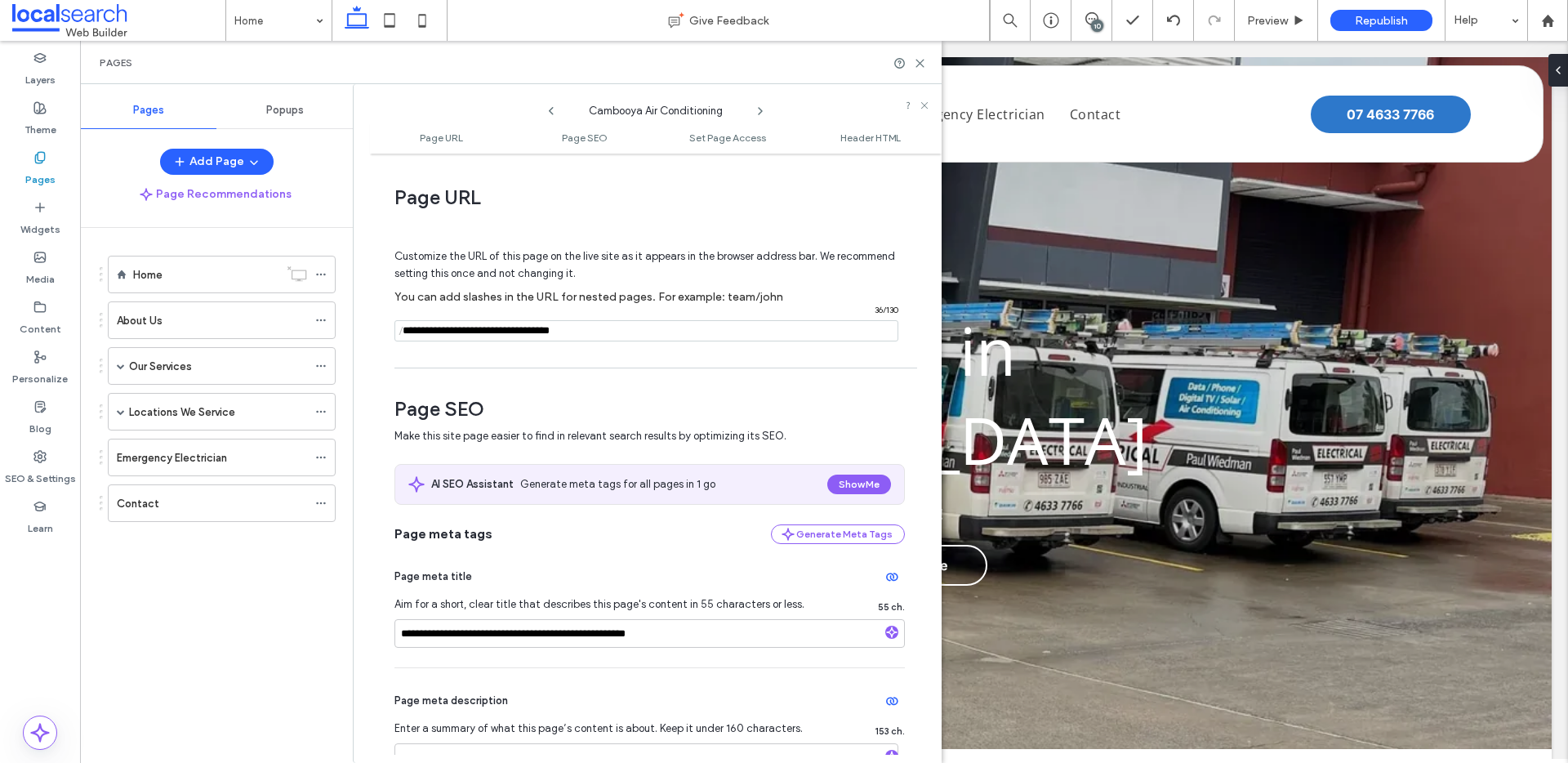
click at [570, 333] on input "notEmpty" at bounding box center [647, 331] width 504 height 22
paste input "**********"
click at [547, 336] on input "notEmpty" at bounding box center [647, 331] width 504 height 22
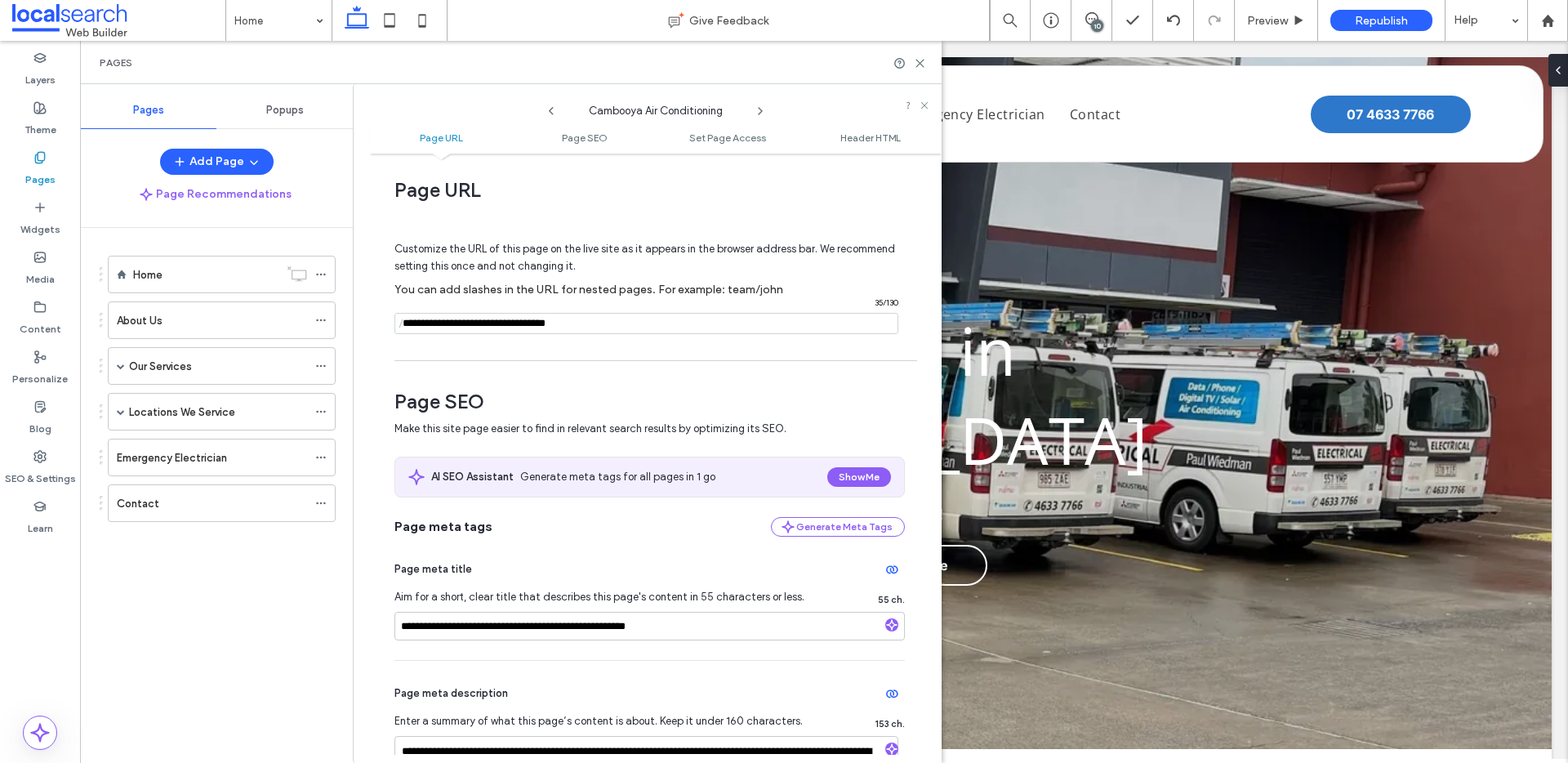
scroll to position [19, 0]
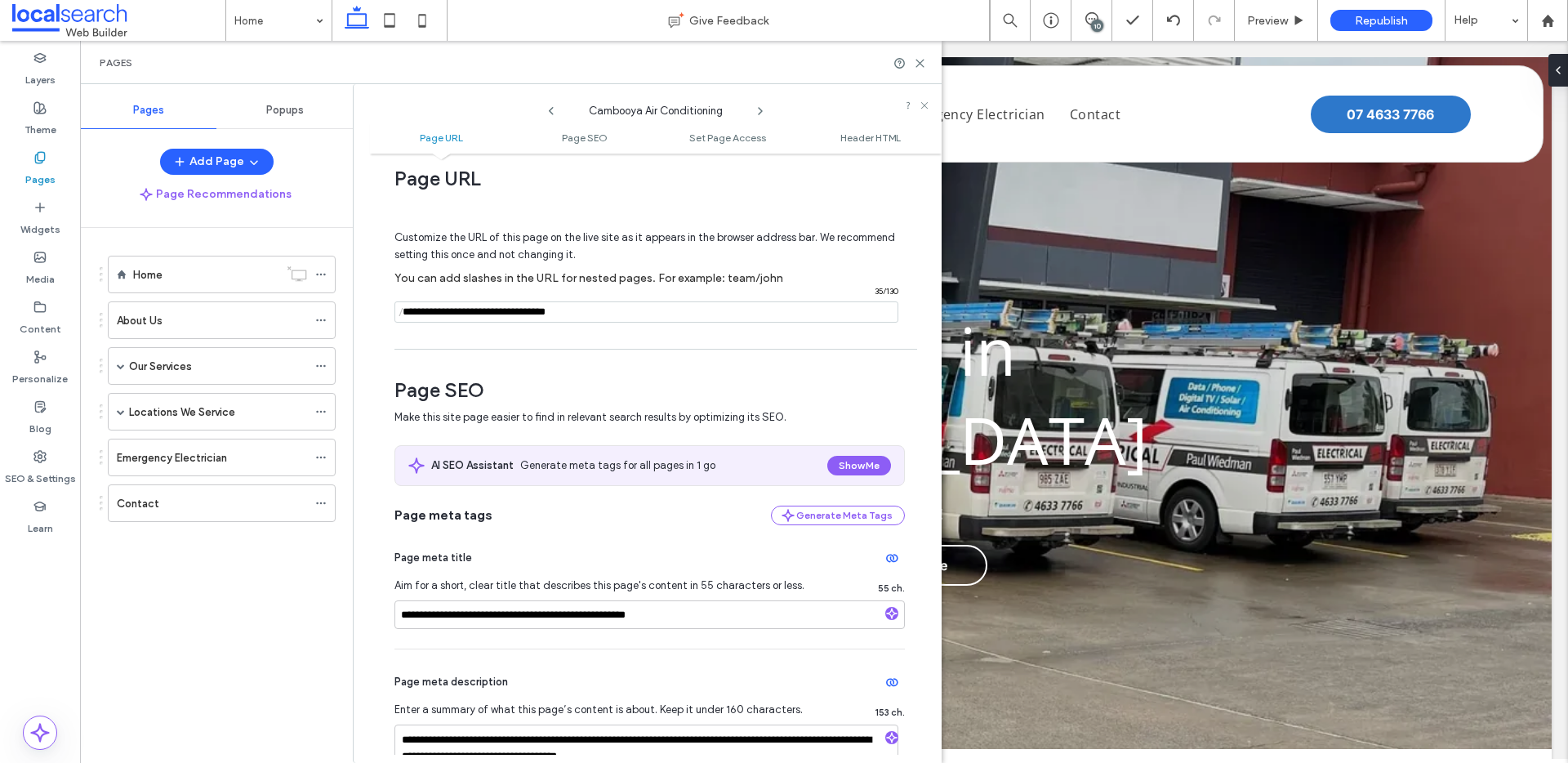
type input "**********"
click at [515, 626] on input "**********" at bounding box center [649, 614] width 510 height 29
click at [517, 618] on input "**********" at bounding box center [649, 614] width 510 height 29
paste input
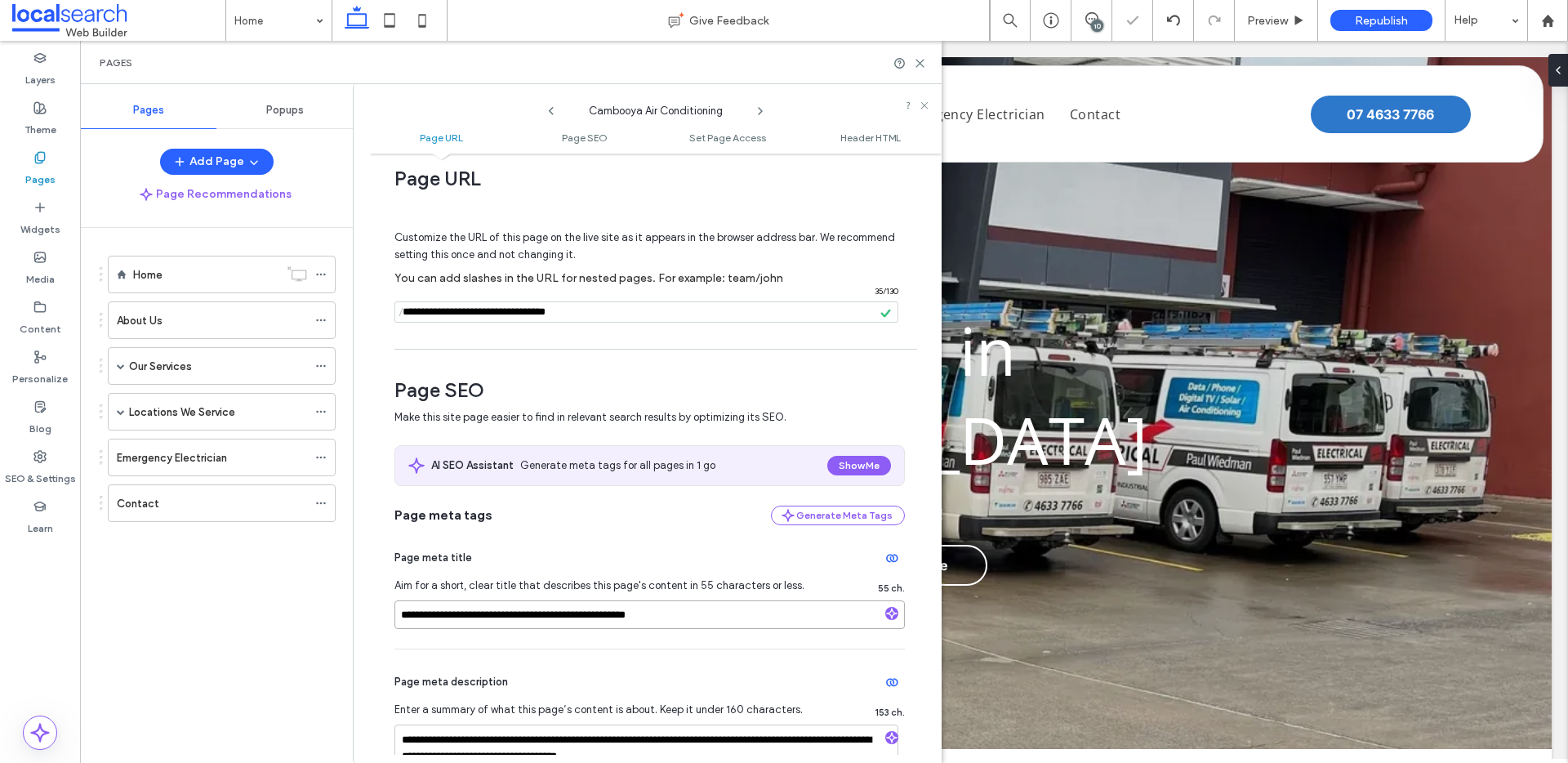
type input "**********"
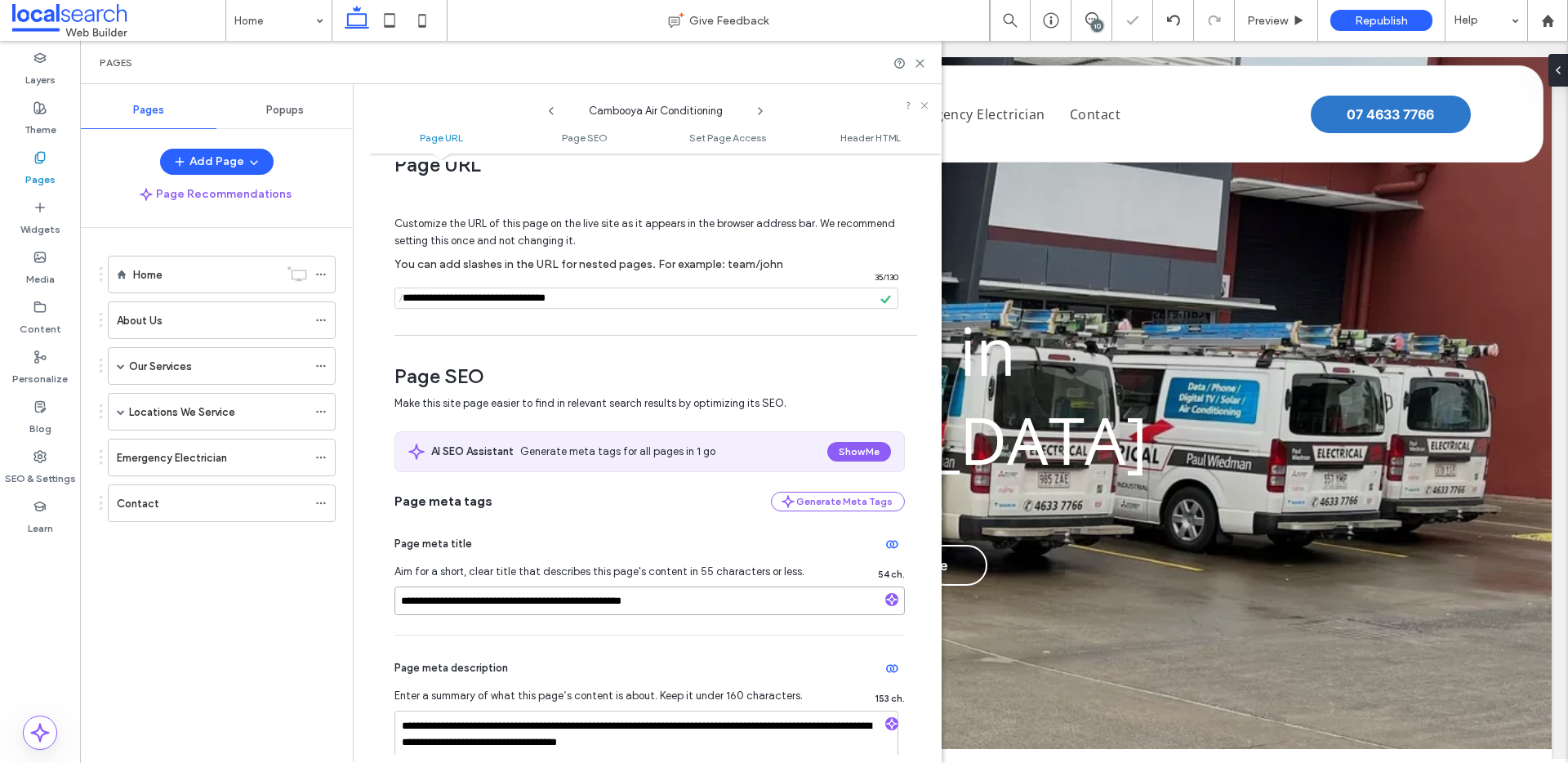
scroll to position [41, 0]
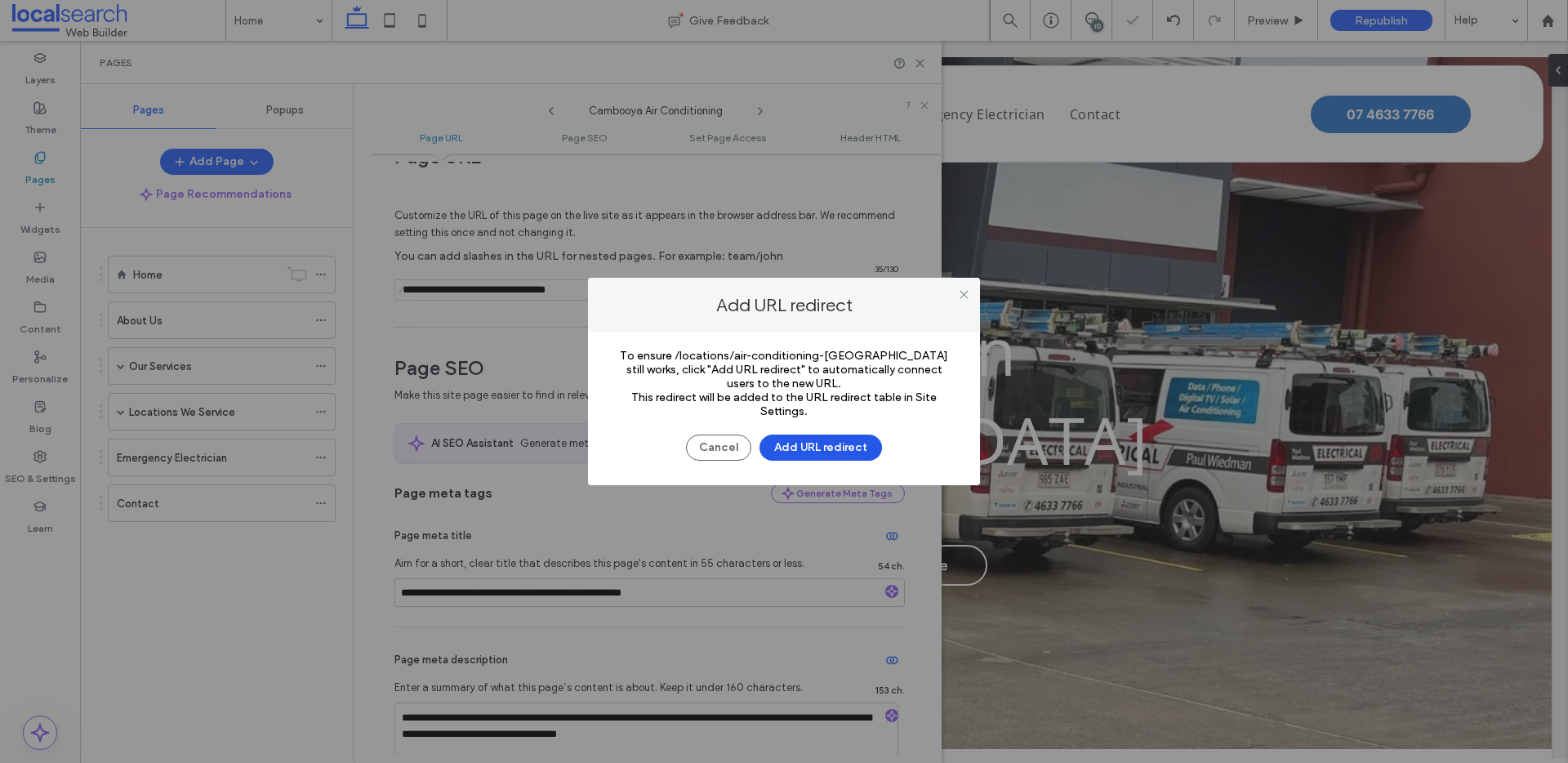
click at [831, 452] on button "Add URL redirect" at bounding box center [821, 447] width 123 height 26
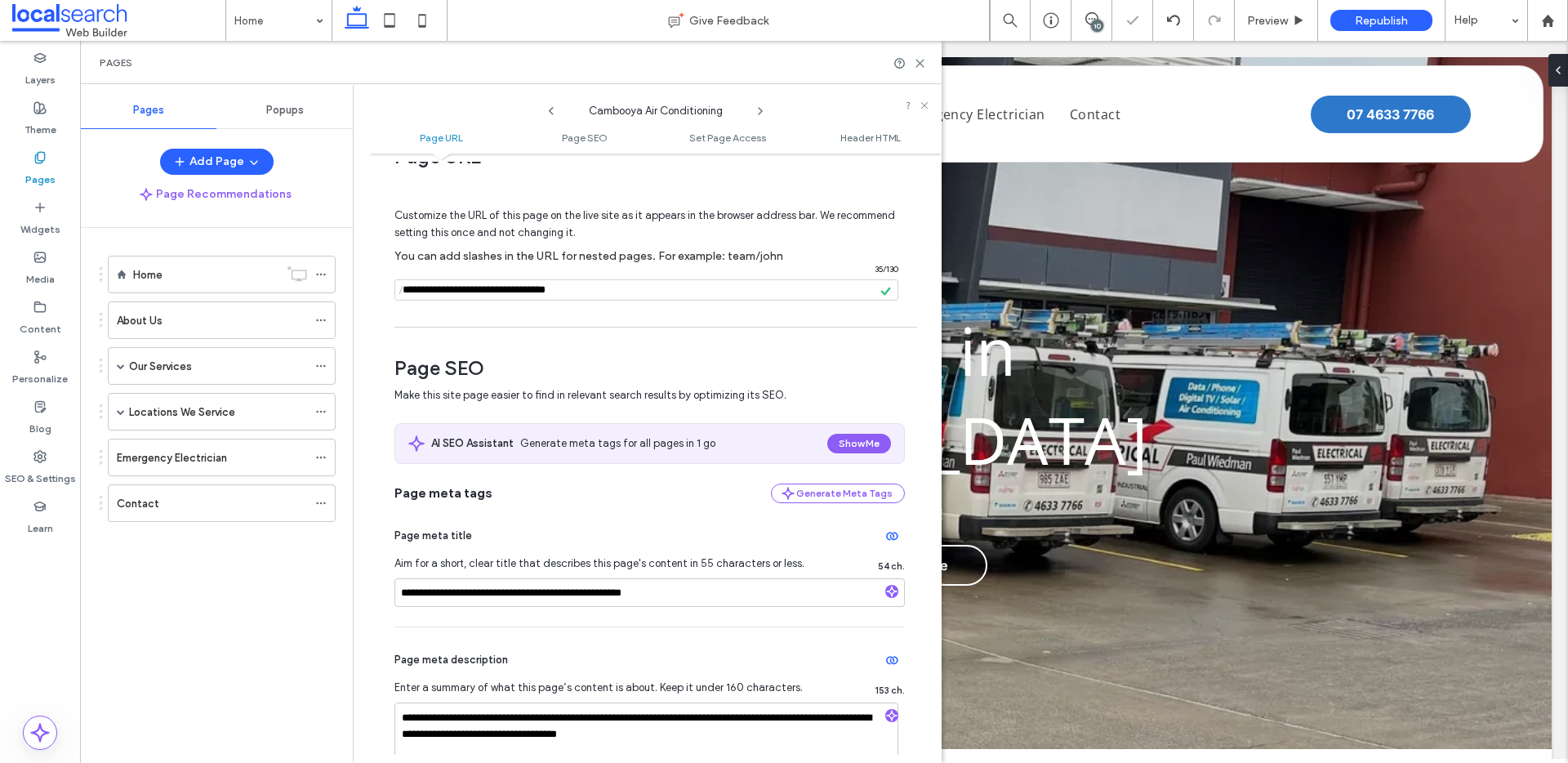
scroll to position [64, 0]
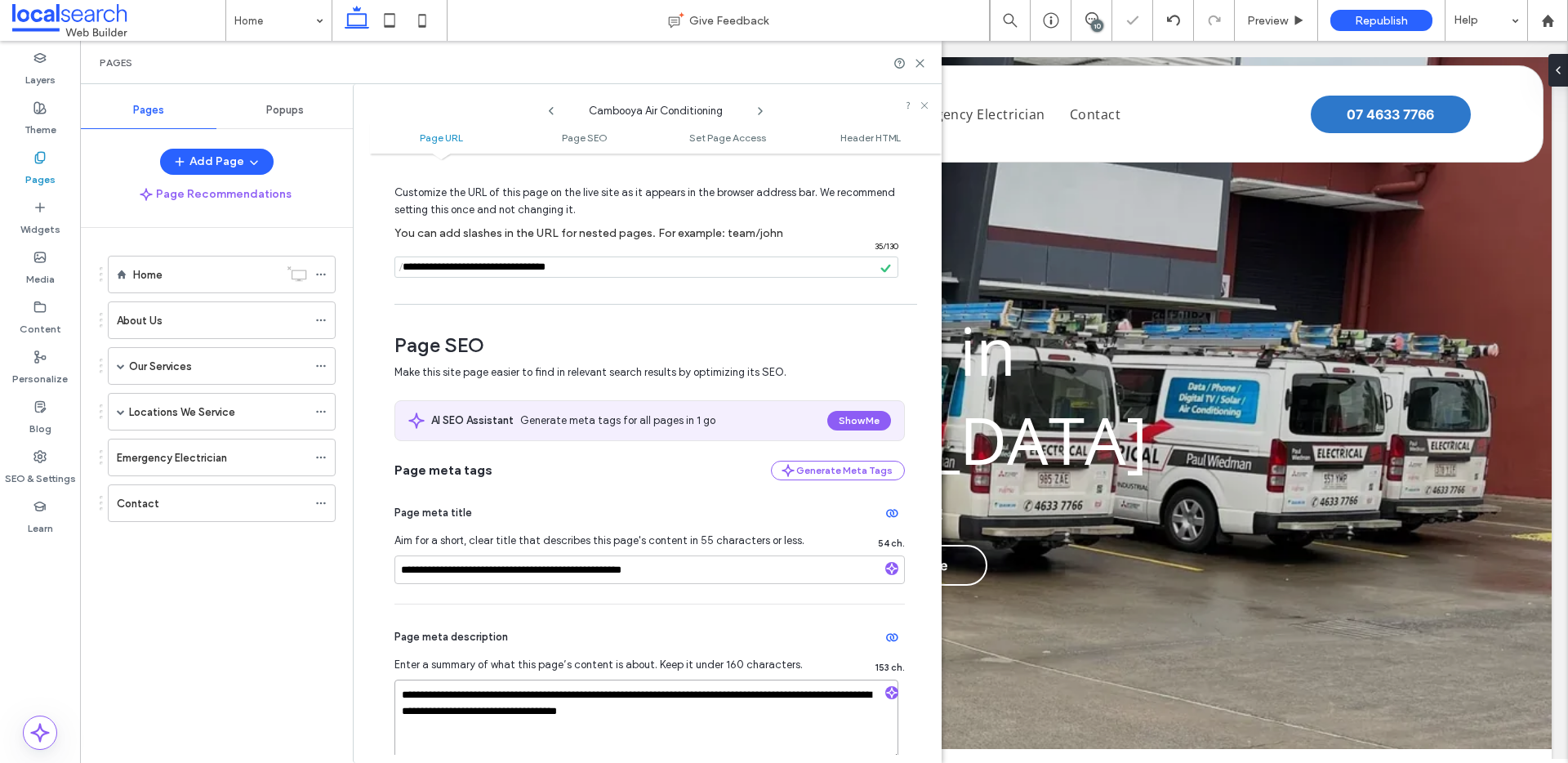
click at [423, 718] on textarea "**********" at bounding box center [647, 720] width 504 height 82
paste textarea
type textarea "**********"
click at [598, 507] on div "Page meta title" at bounding box center [649, 512] width 510 height 26
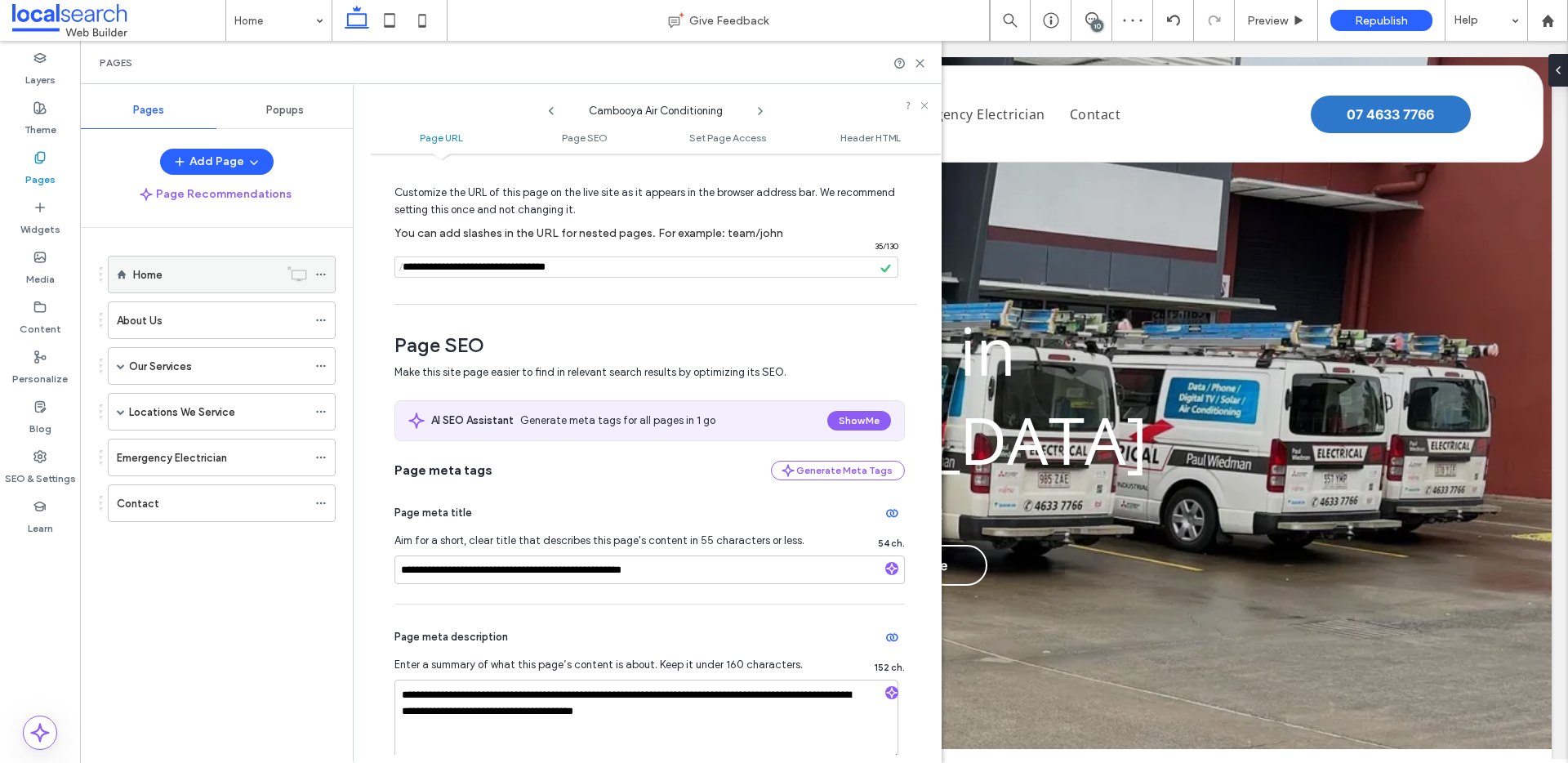
click at [321, 275] on icon at bounding box center [321, 274] width 12 height 12
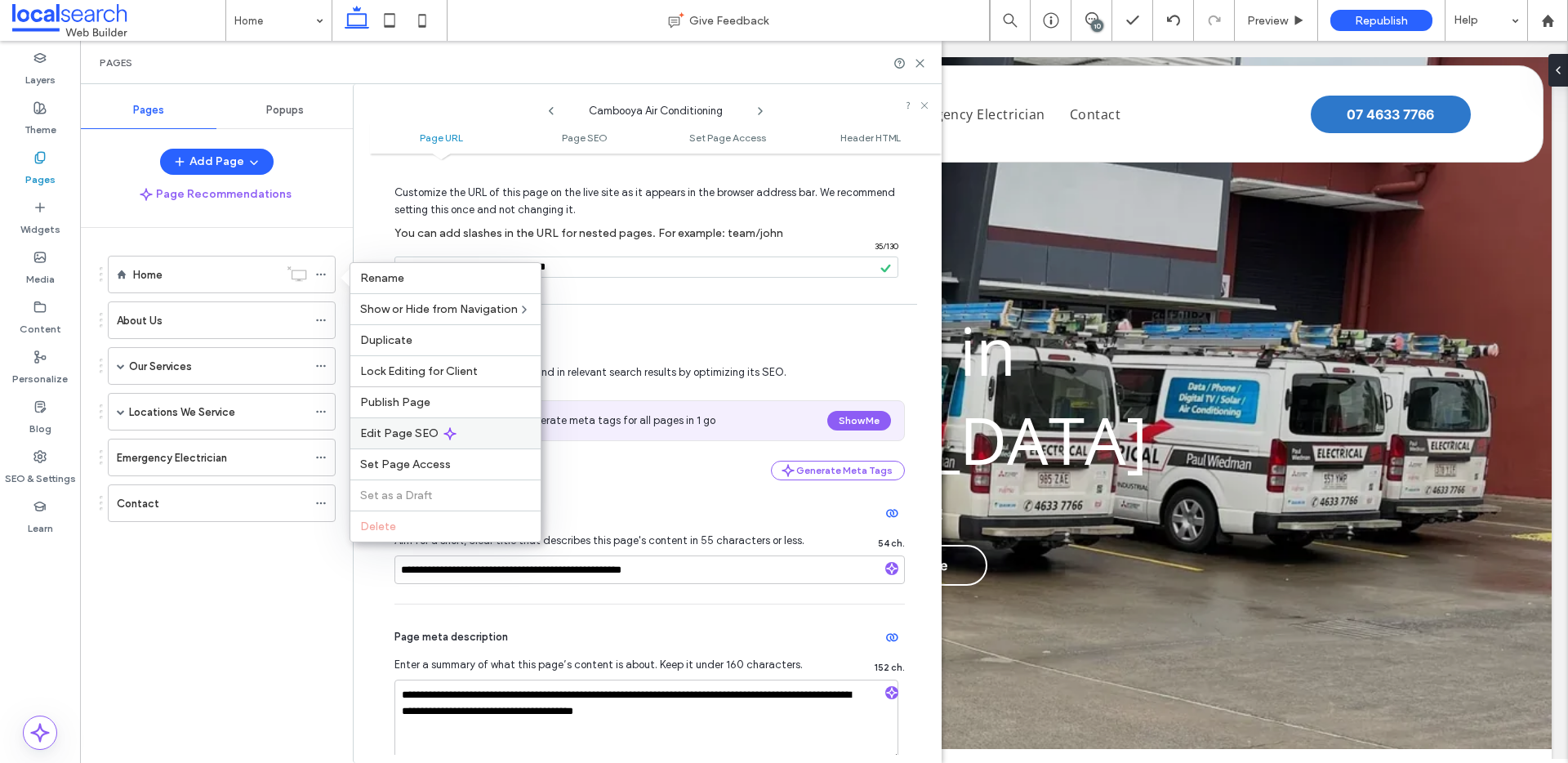
click at [443, 437] on icon at bounding box center [449, 433] width 13 height 13
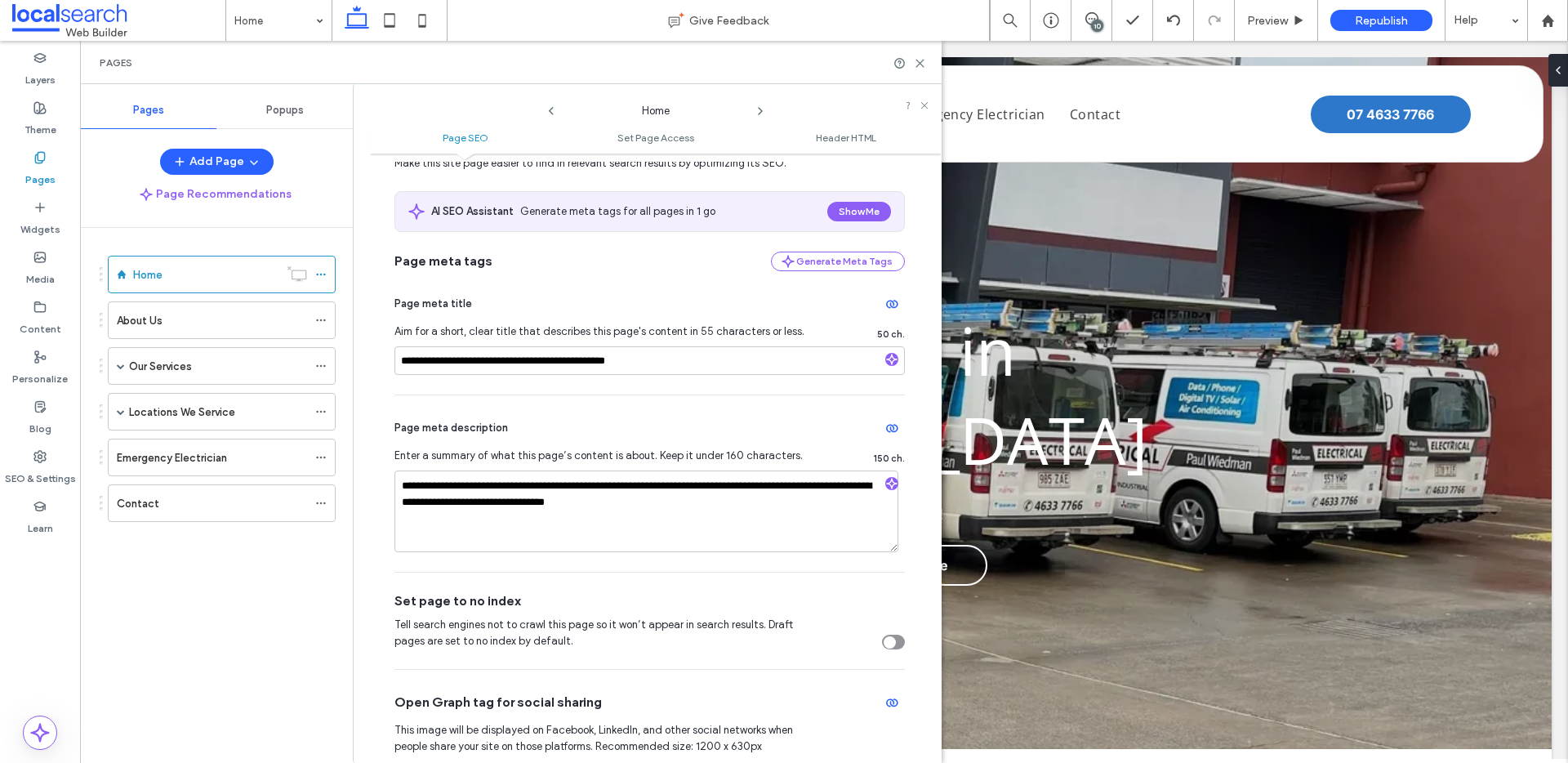
scroll to position [0, 0]
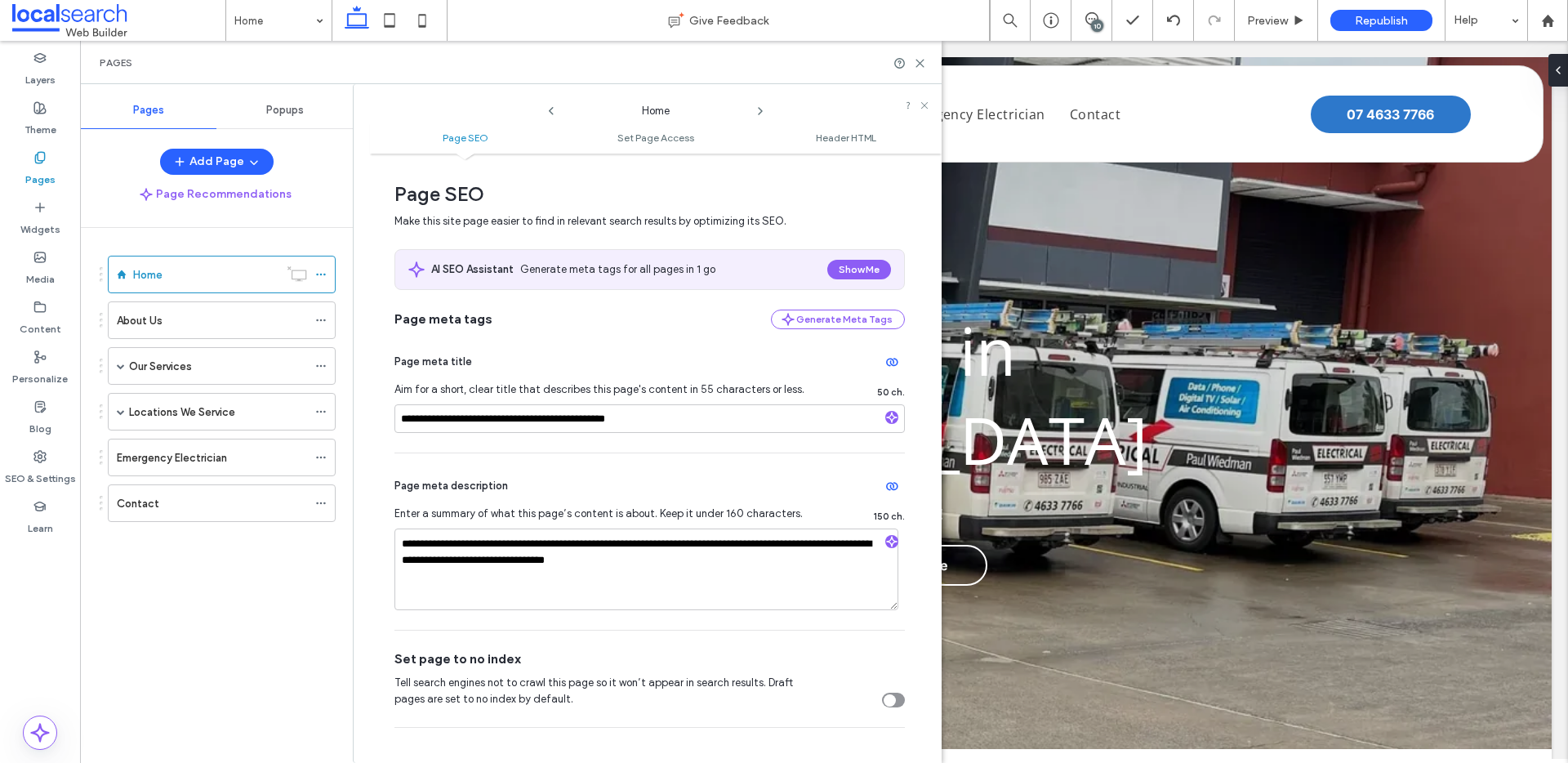
click at [760, 113] on use at bounding box center [761, 110] width 4 height 6
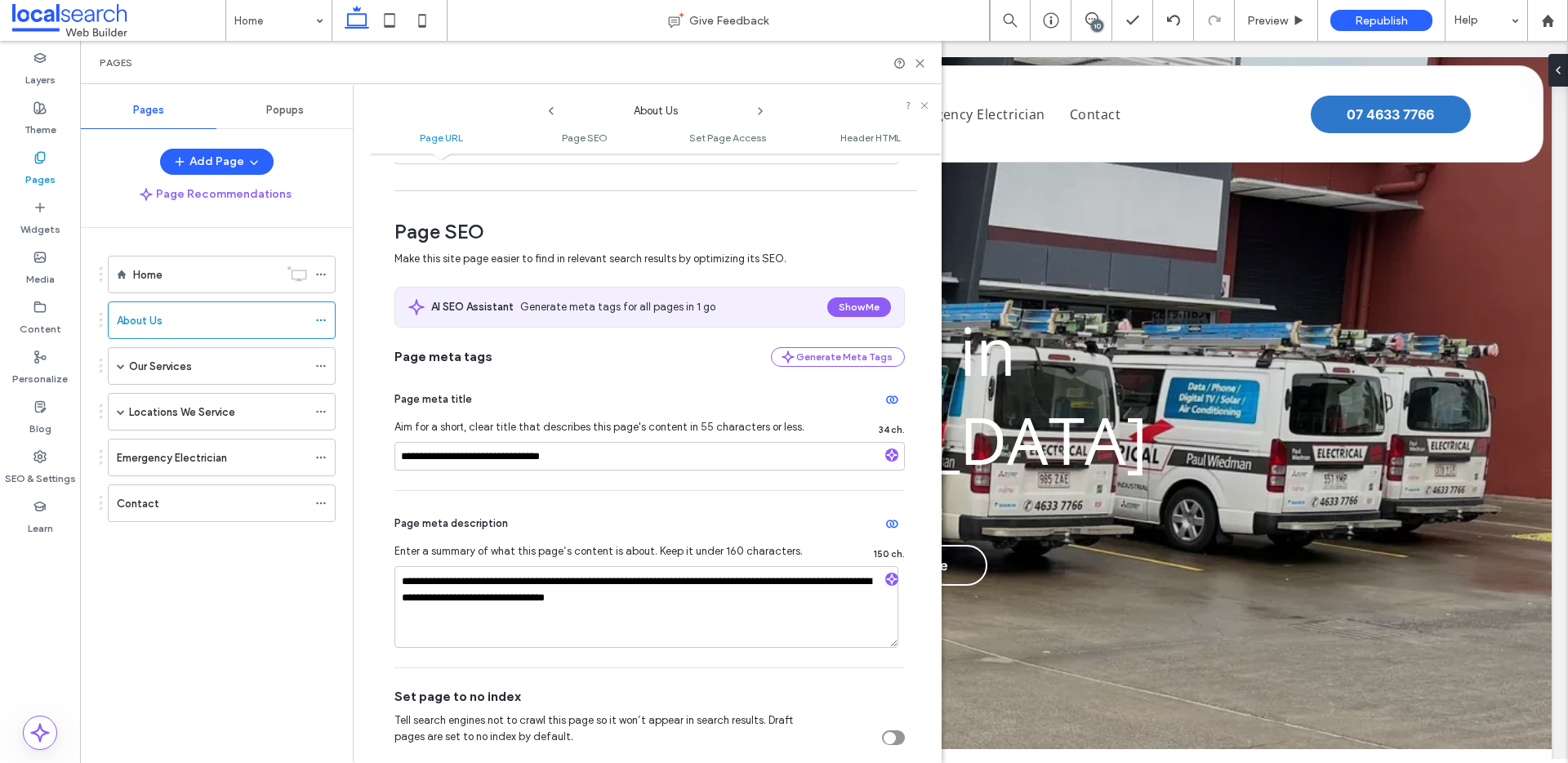
scroll to position [325, 0]
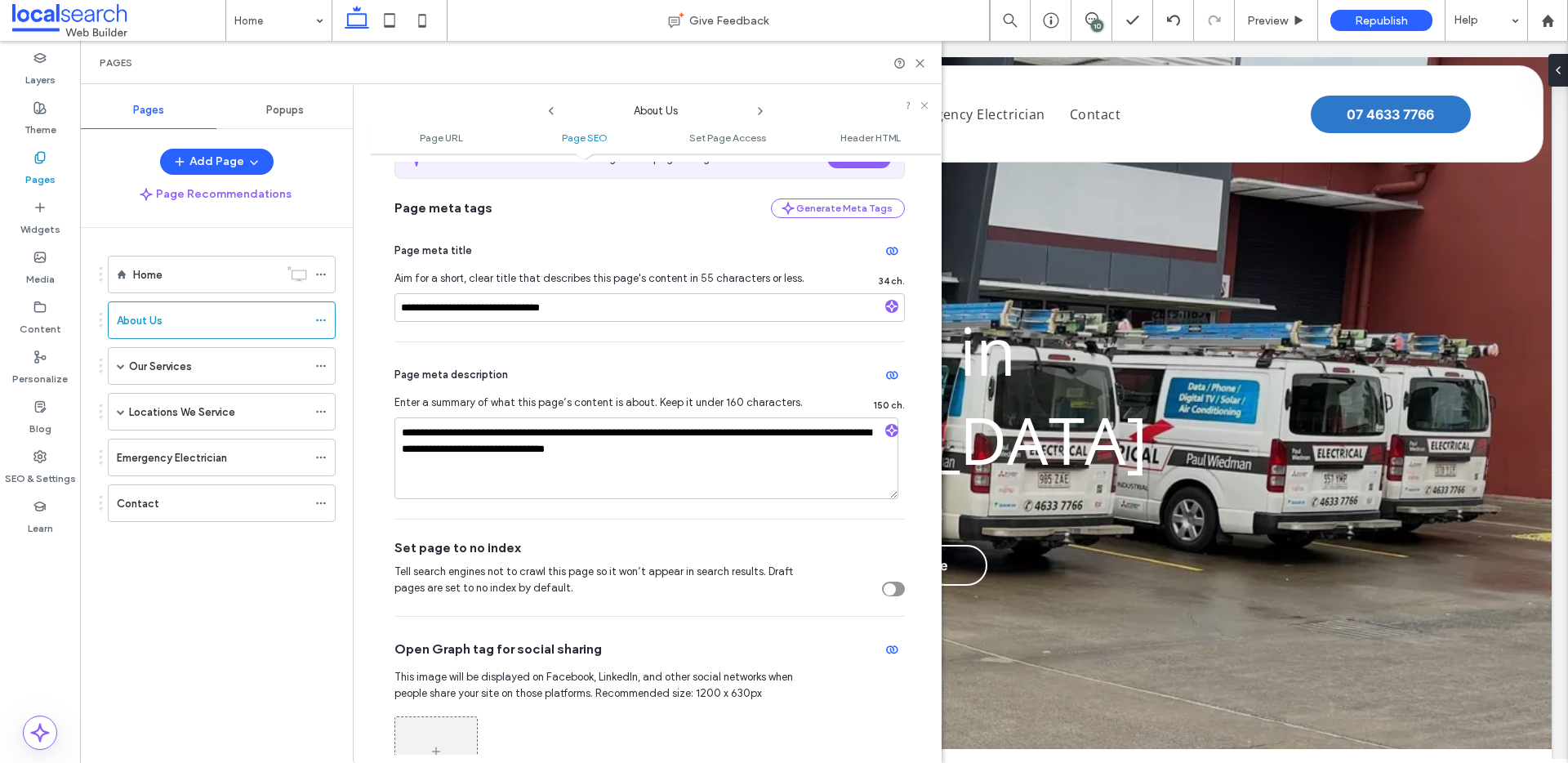
click at [758, 110] on icon at bounding box center [761, 111] width 13 height 13
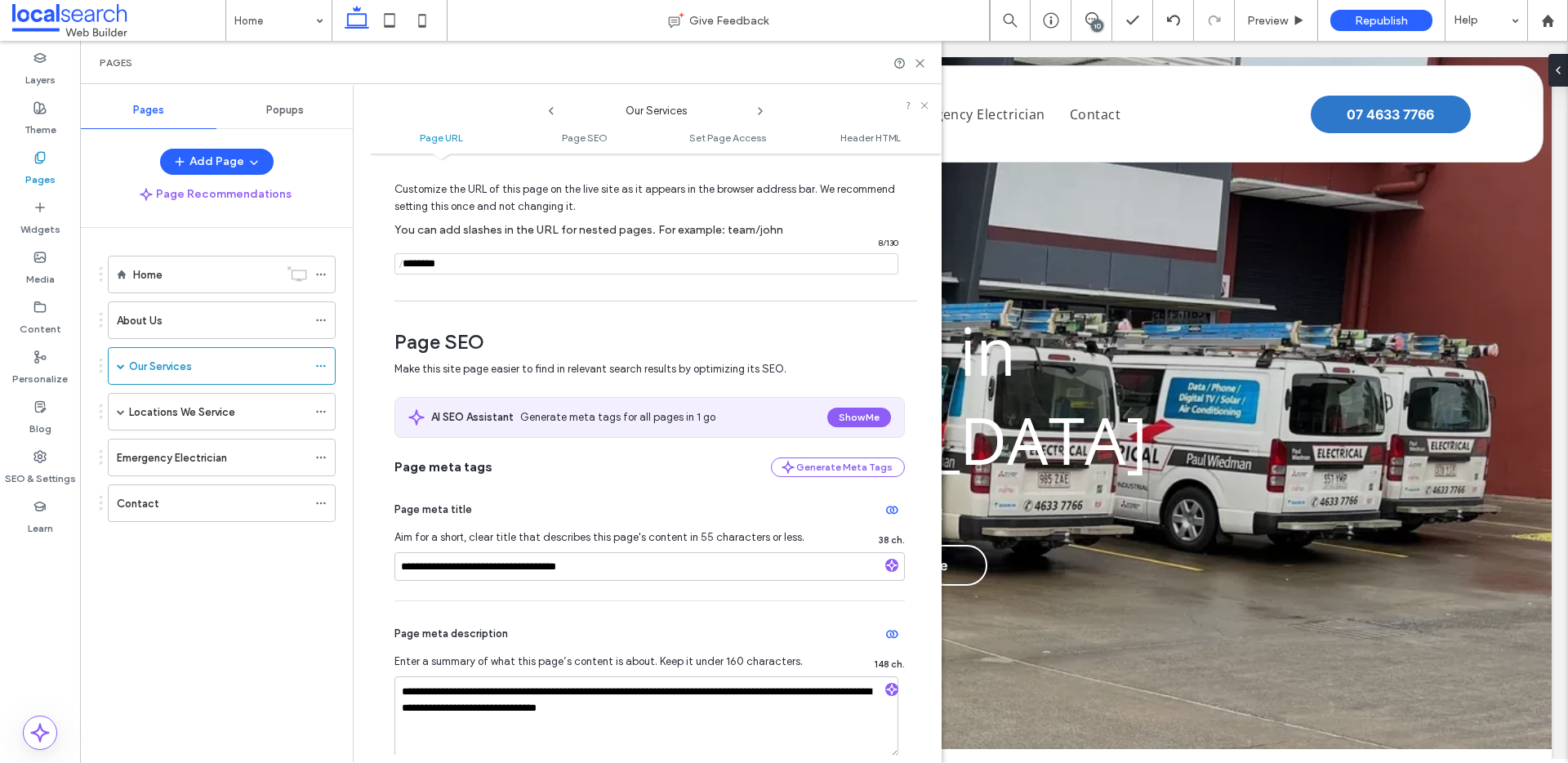
scroll to position [143, 0]
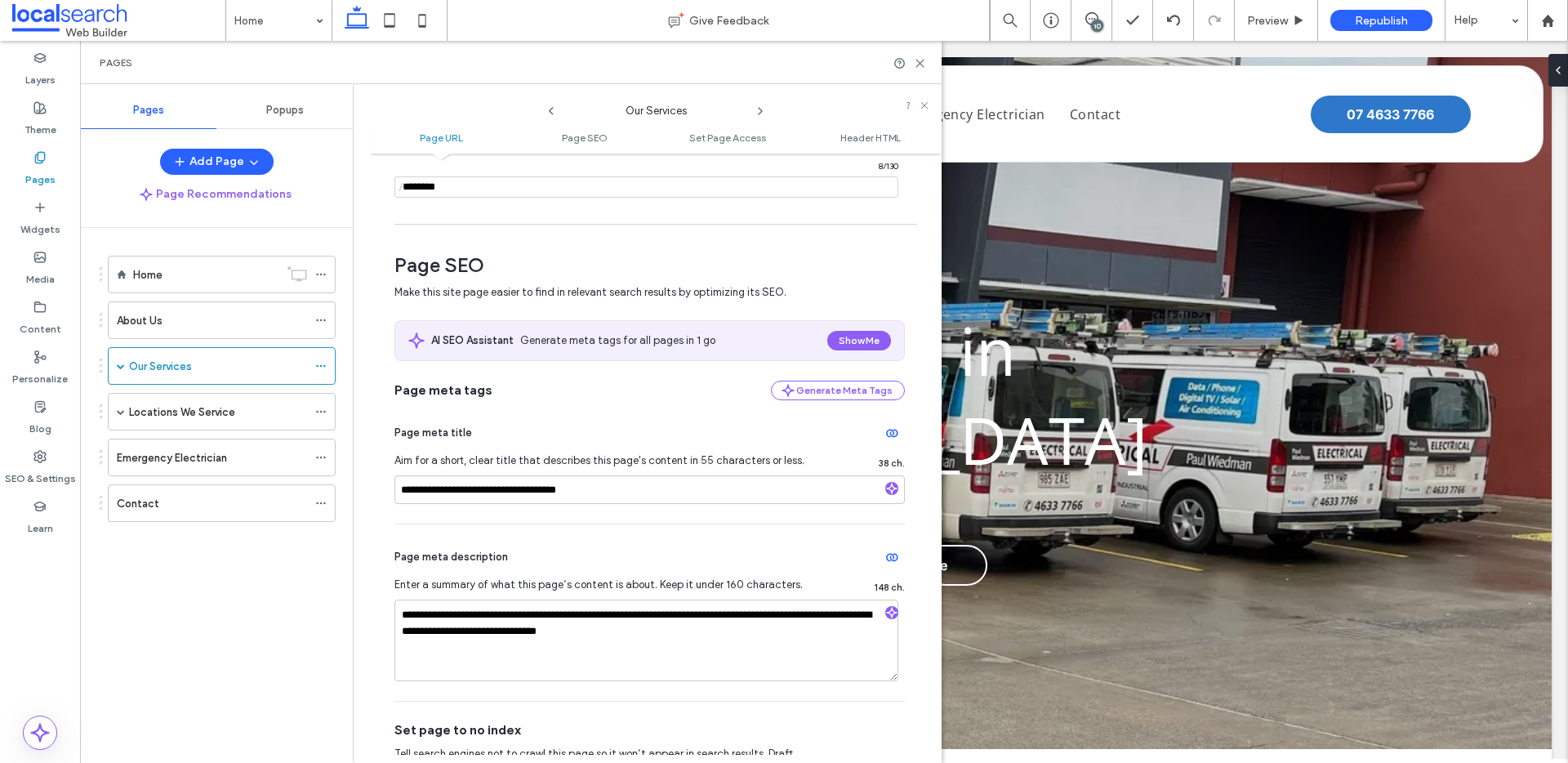
click at [762, 102] on span at bounding box center [761, 107] width 13 height 22
click at [761, 108] on icon at bounding box center [761, 111] width 13 height 13
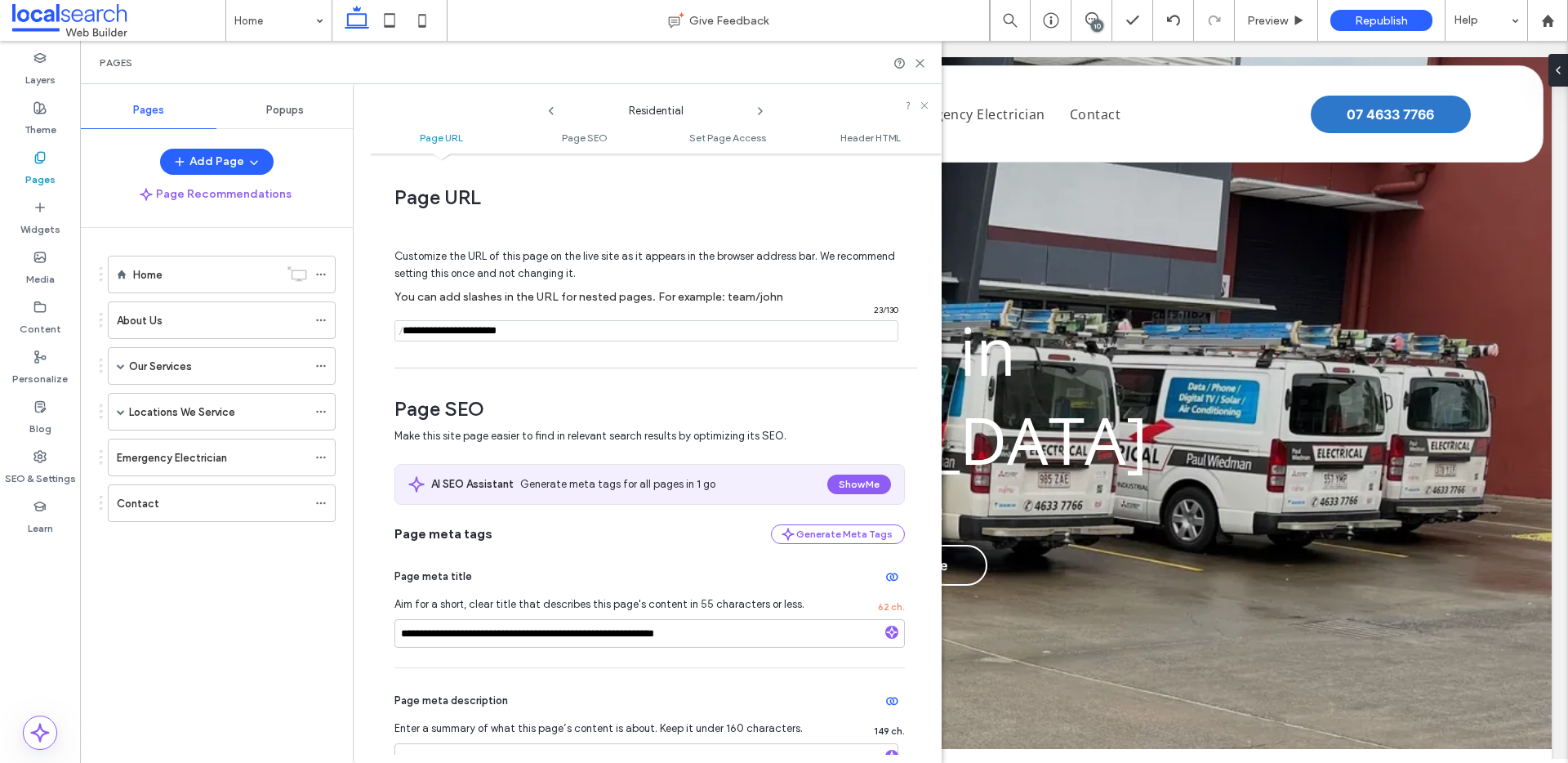
scroll to position [142, 0]
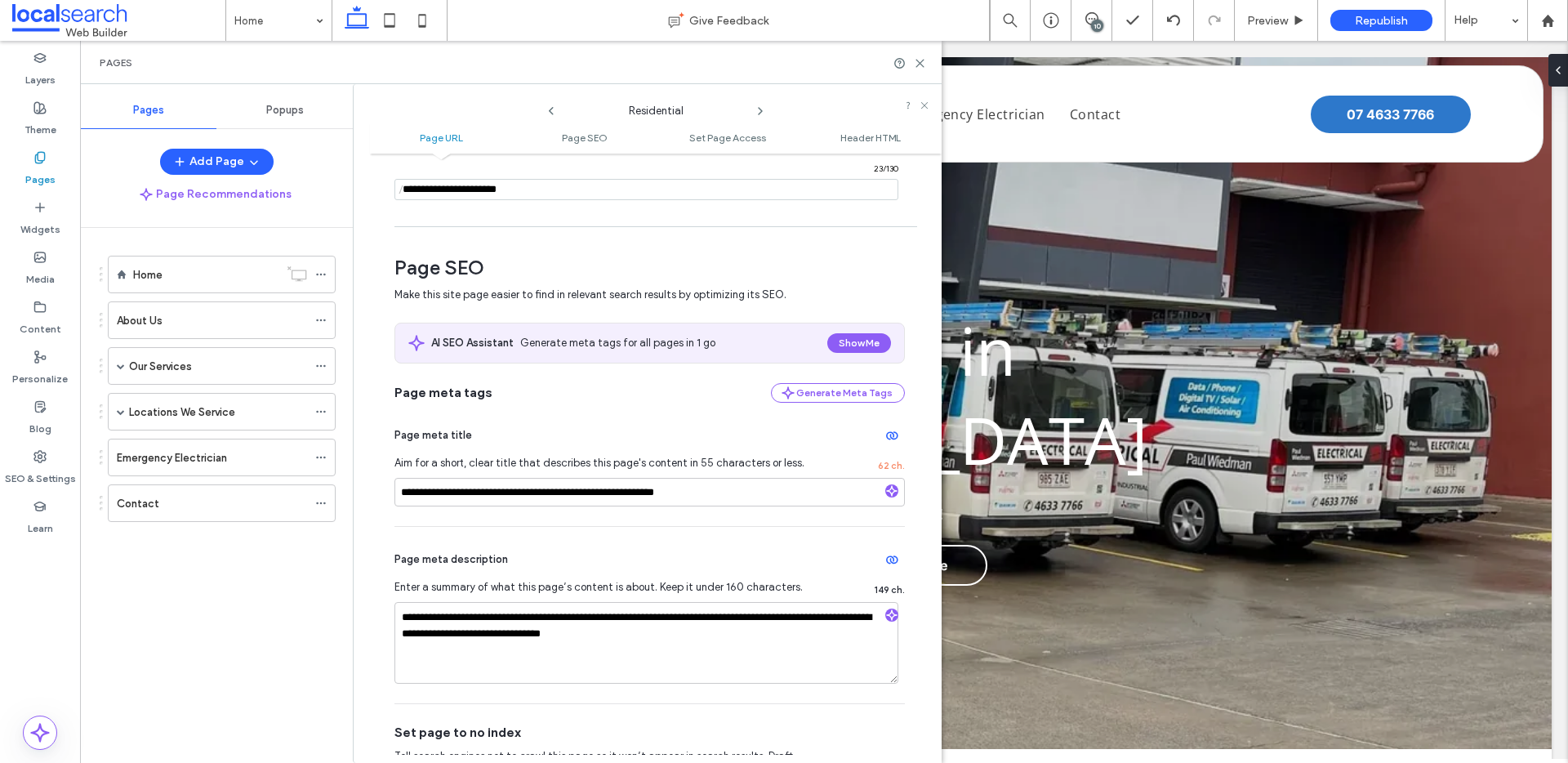
click at [762, 118] on div "Residential" at bounding box center [656, 107] width 571 height 29
click at [757, 112] on icon at bounding box center [761, 111] width 13 height 13
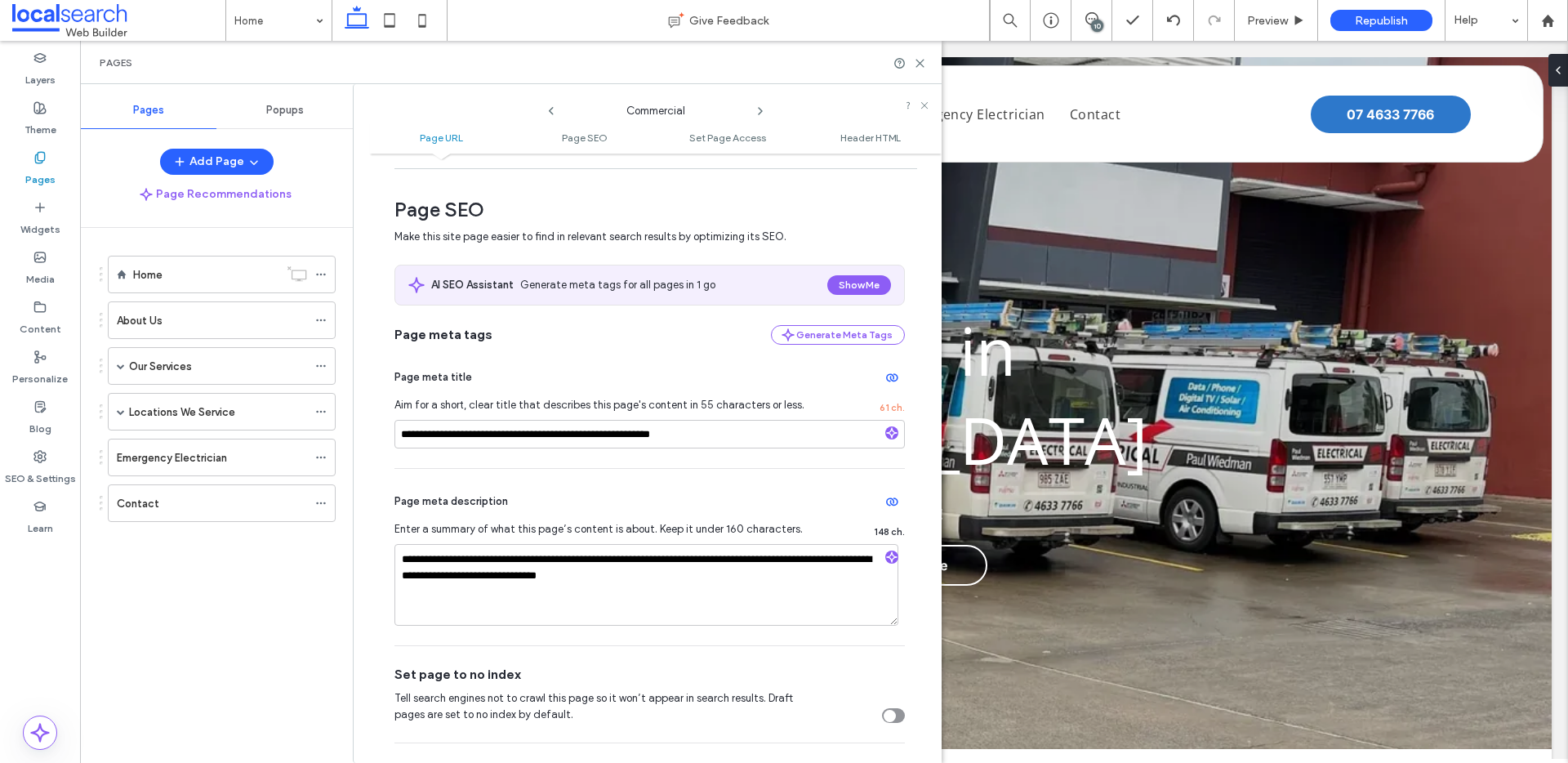
scroll to position [243, 0]
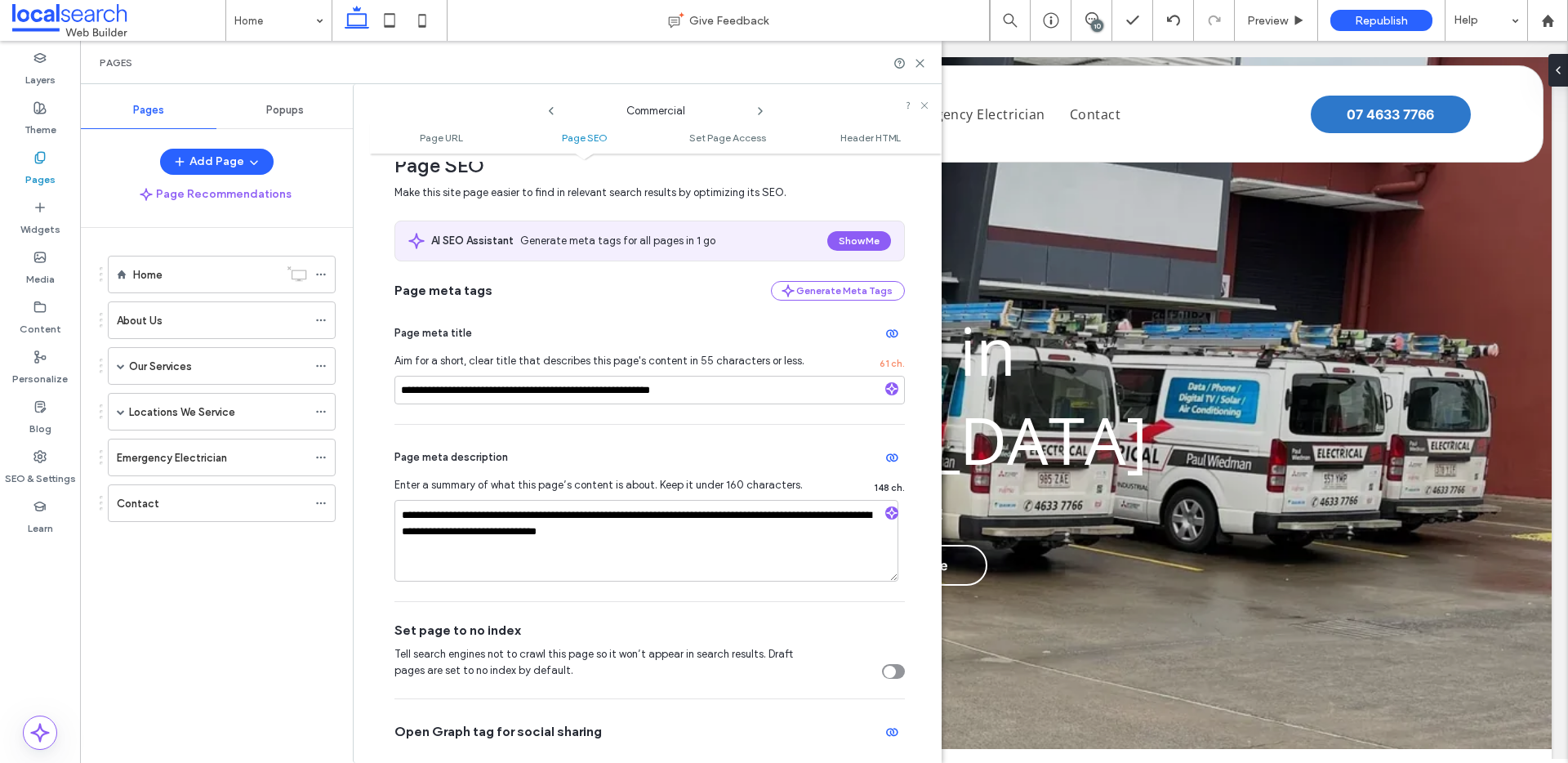
click at [762, 103] on span at bounding box center [761, 107] width 13 height 22
click at [761, 108] on icon at bounding box center [761, 111] width 13 height 13
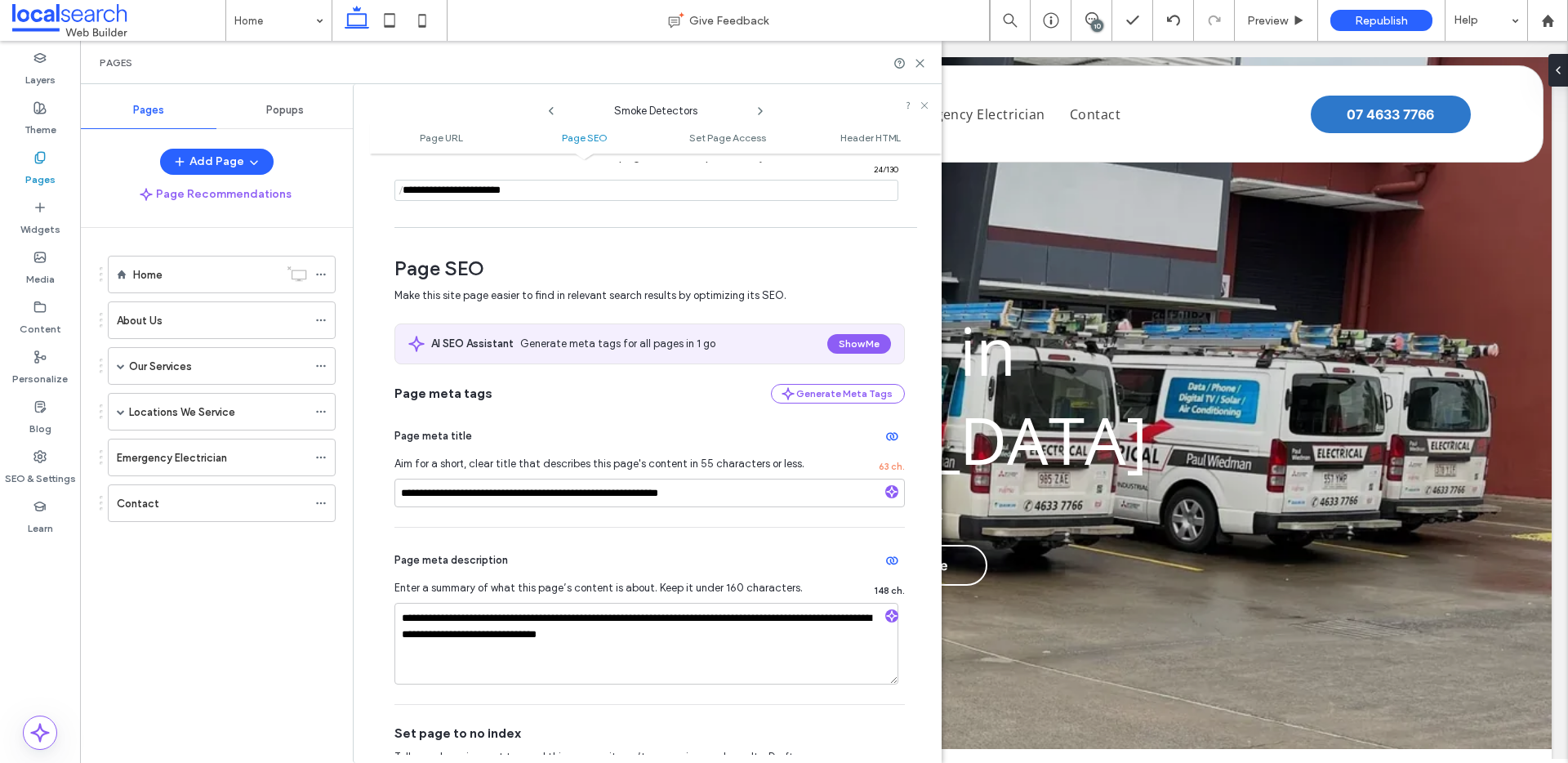
scroll to position [332, 0]
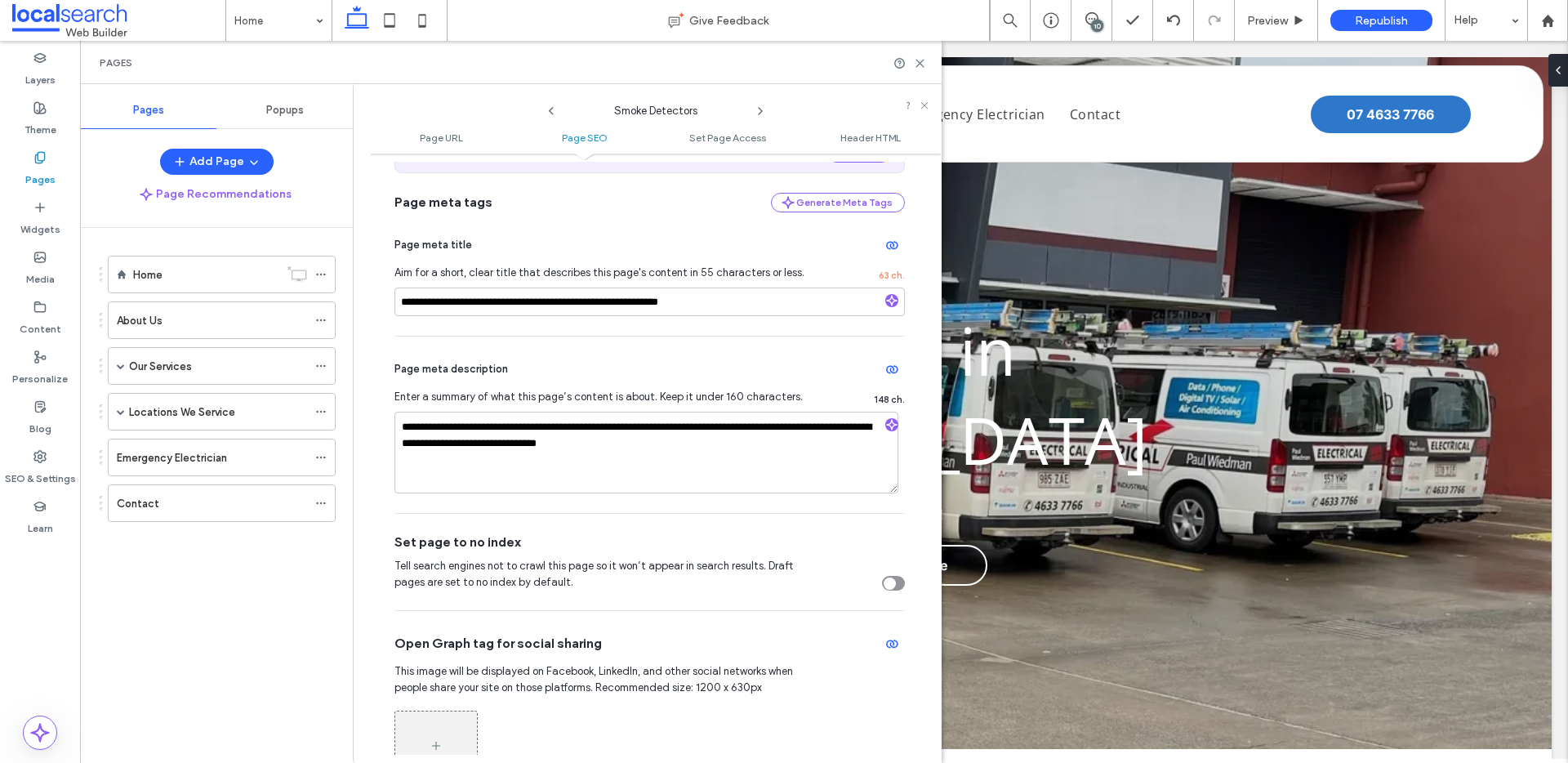
click at [756, 113] on icon at bounding box center [761, 111] width 13 height 13
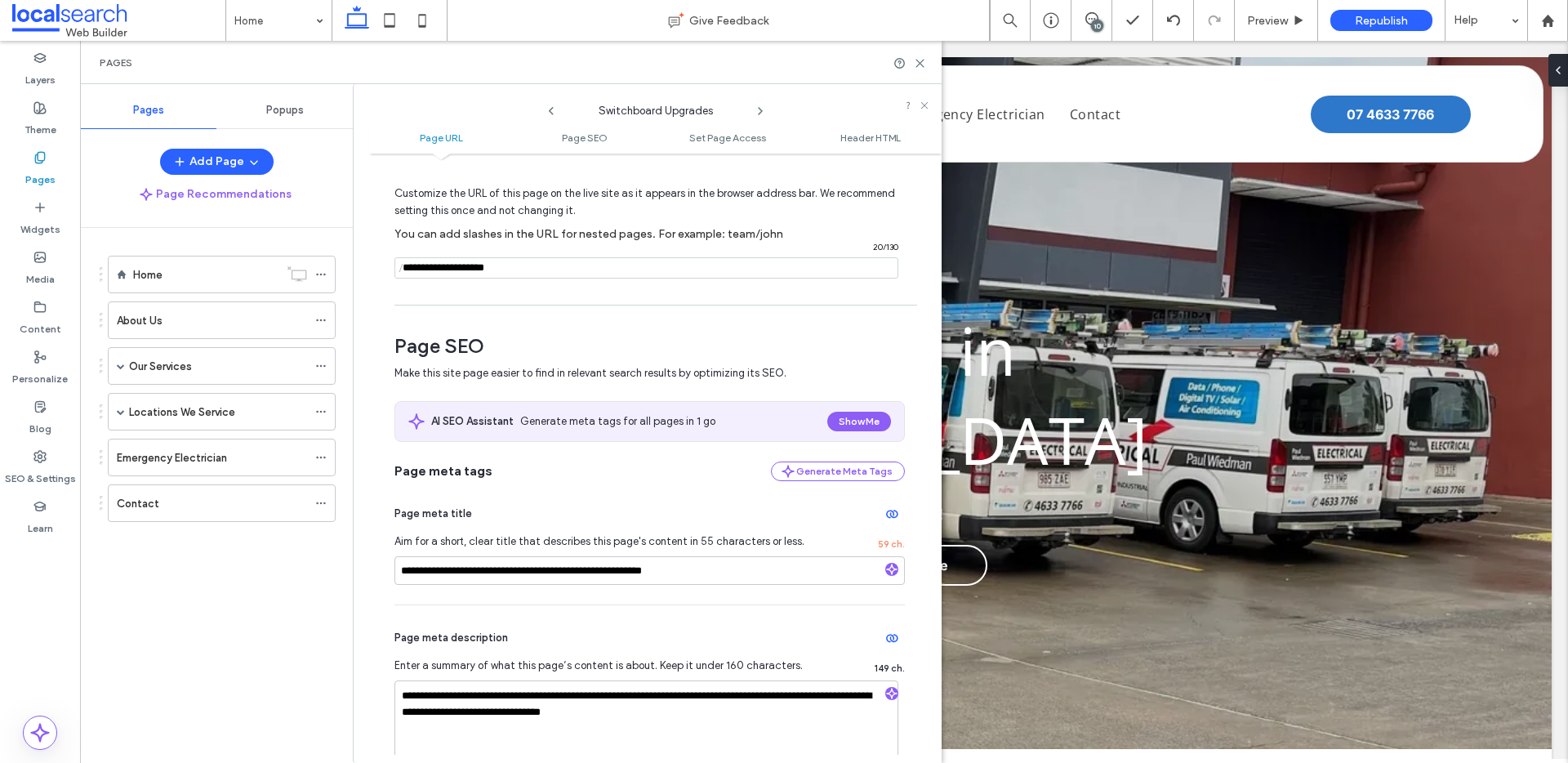
scroll to position [301, 0]
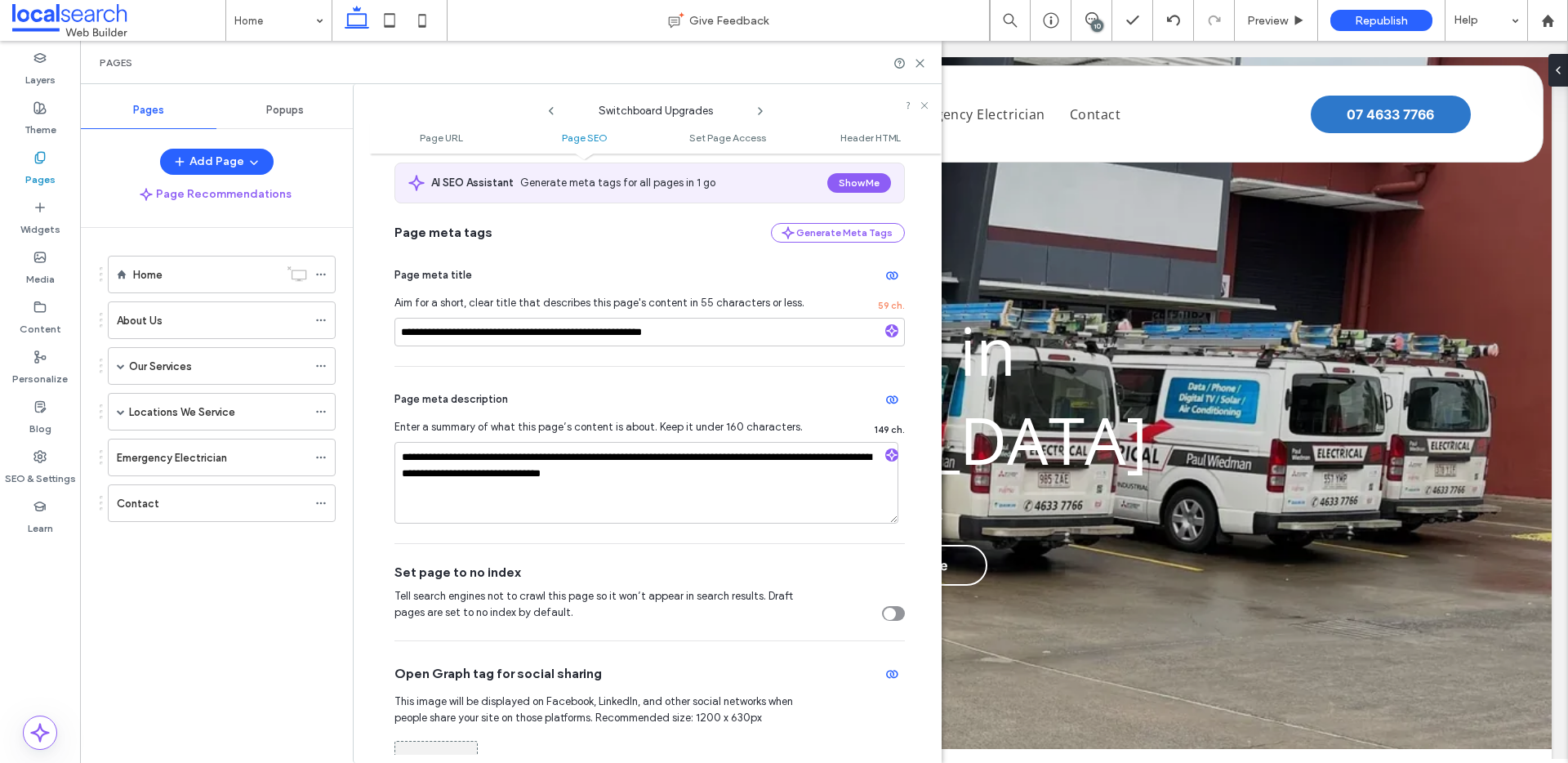
click at [761, 114] on icon at bounding box center [761, 111] width 13 height 13
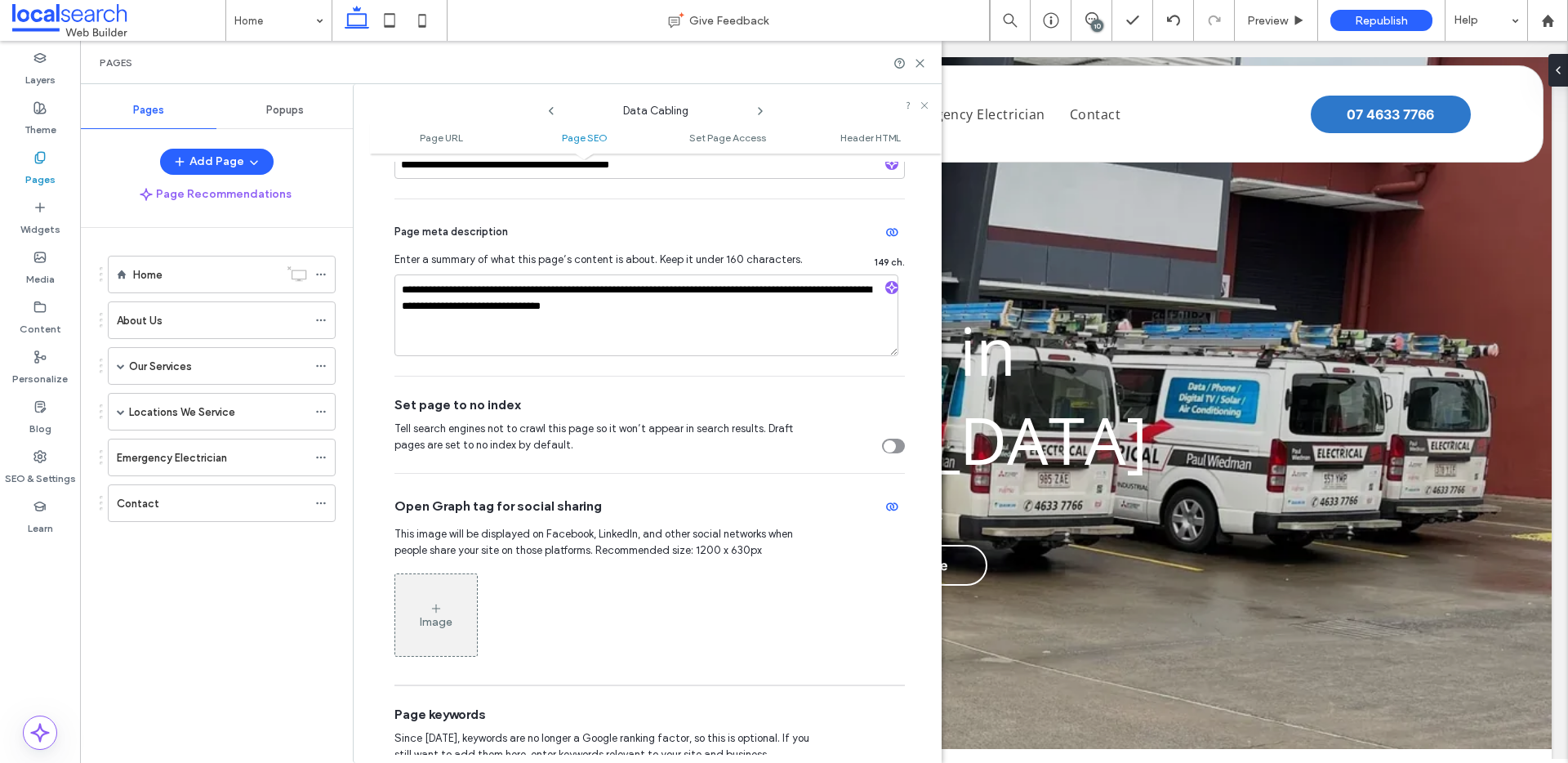
scroll to position [480, 0]
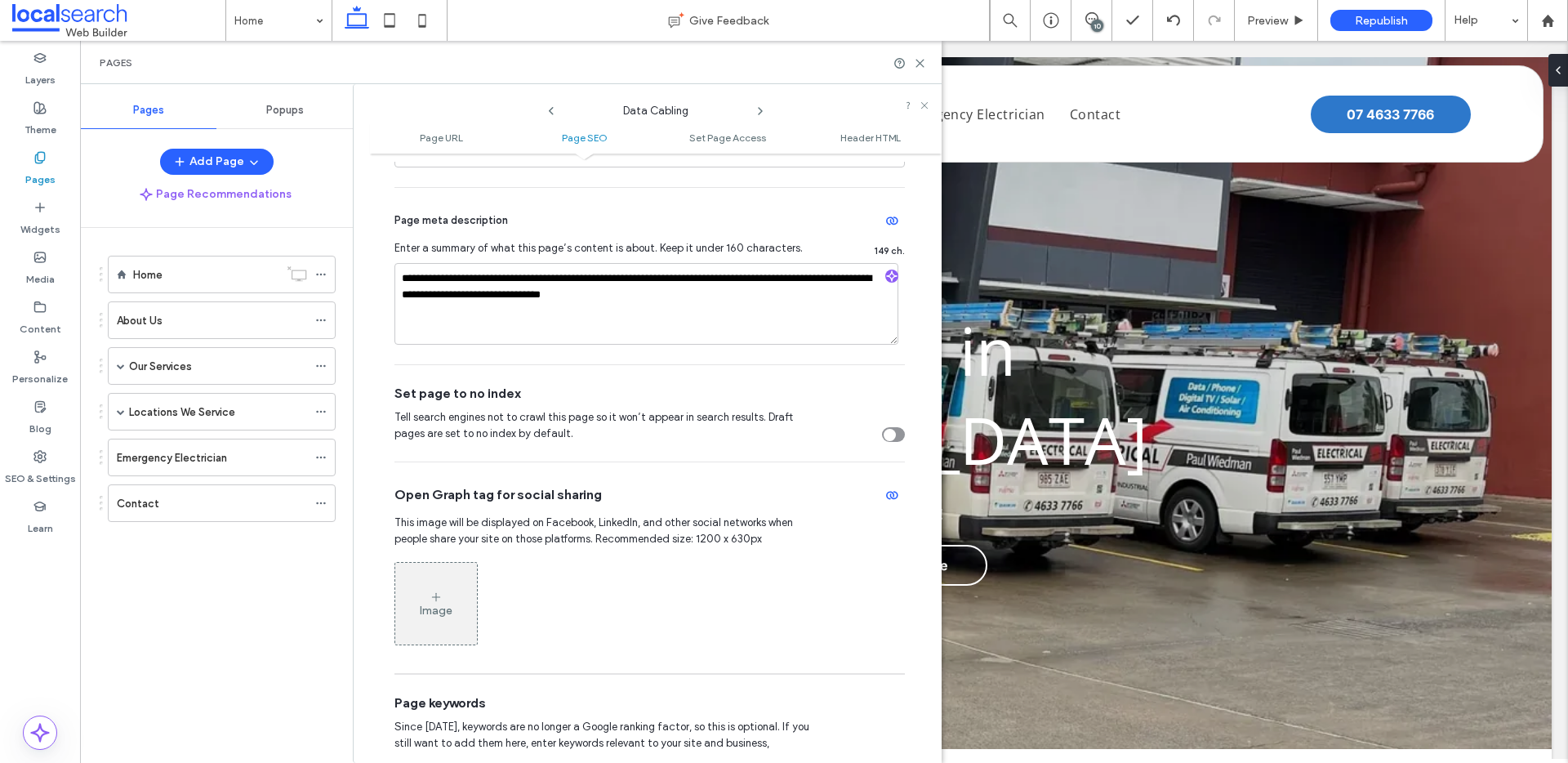
click at [762, 111] on use at bounding box center [761, 110] width 4 height 6
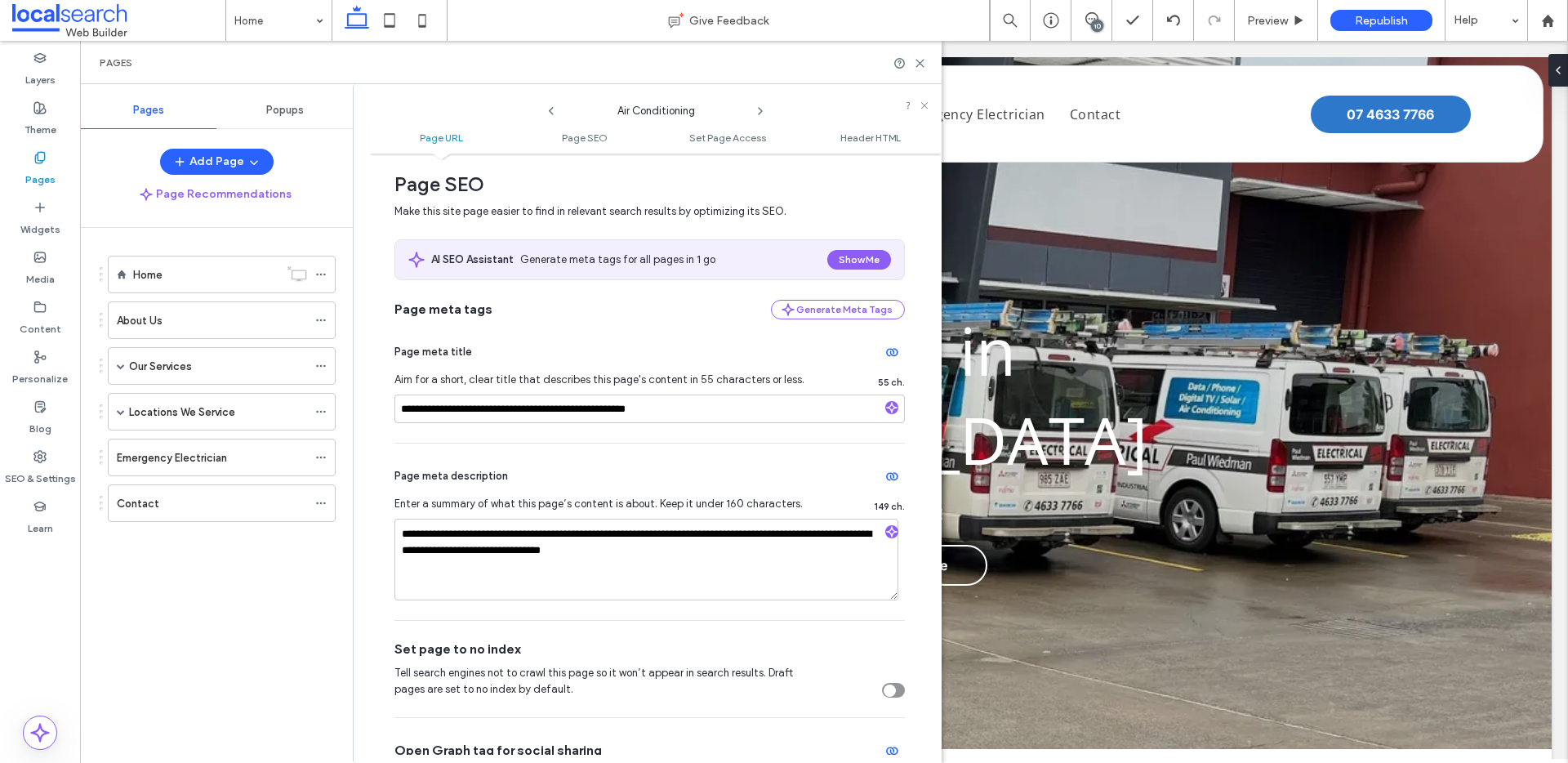
scroll to position [525, 0]
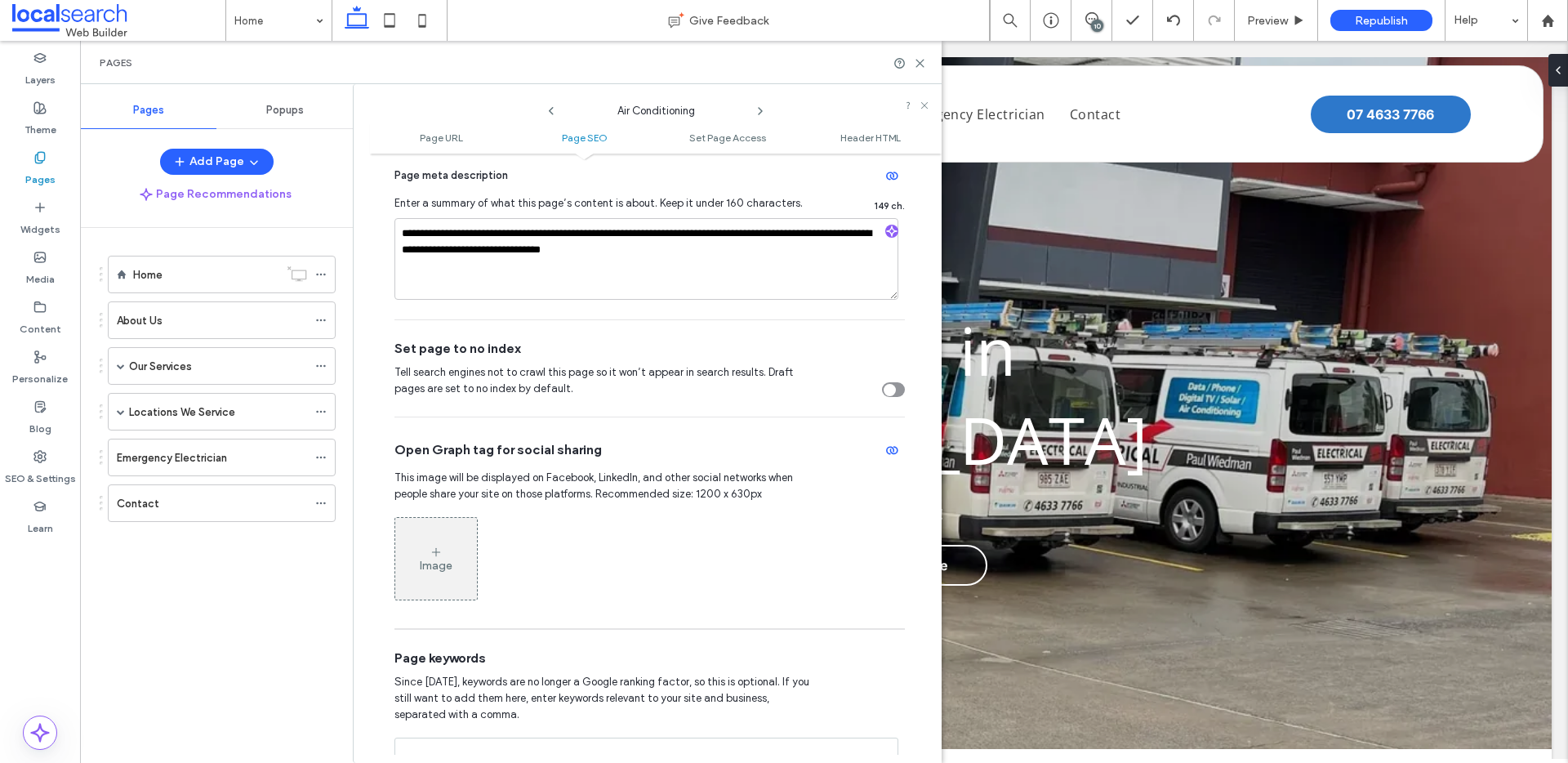
click at [758, 108] on icon at bounding box center [761, 111] width 13 height 13
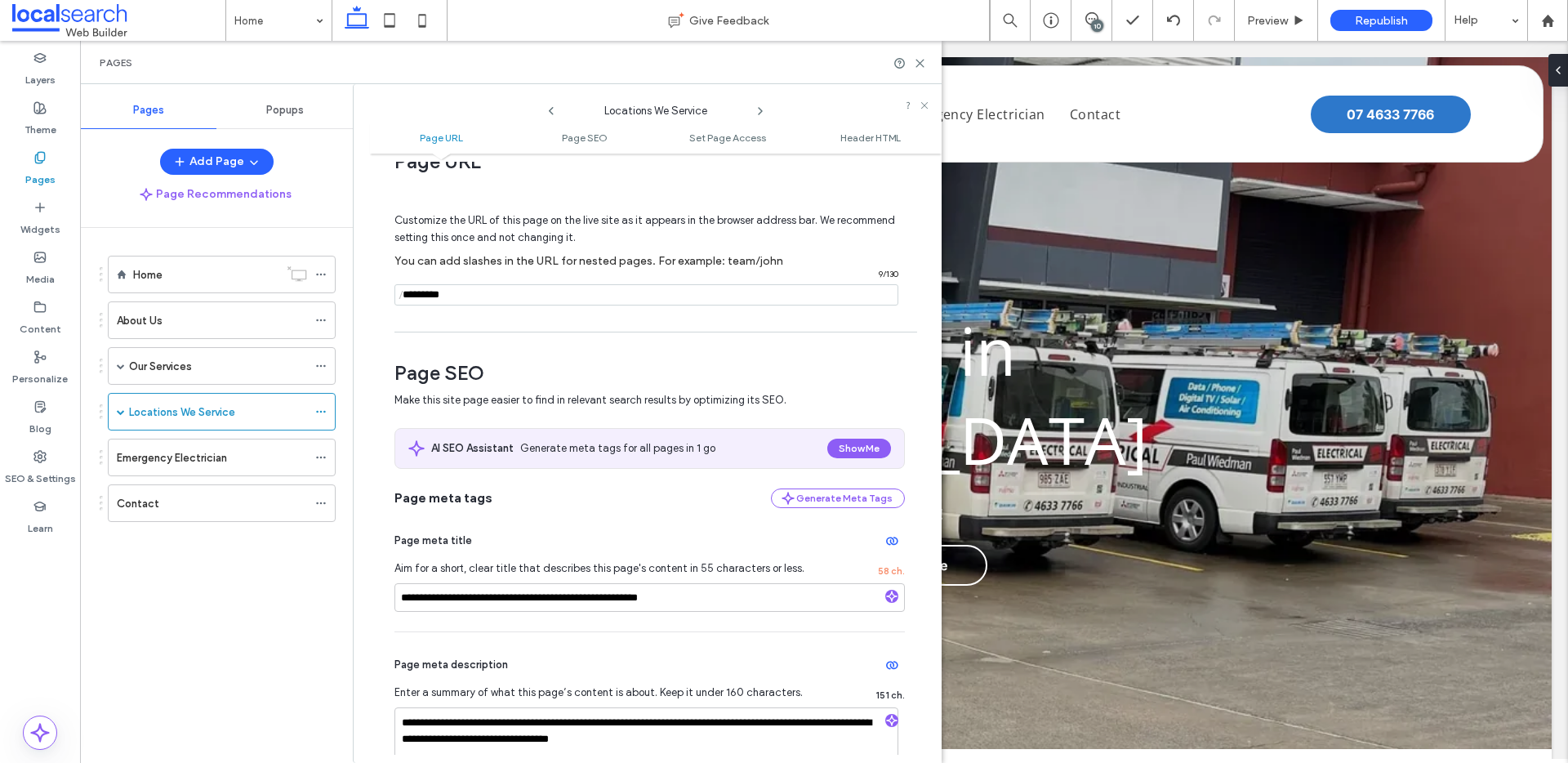
scroll to position [282, 0]
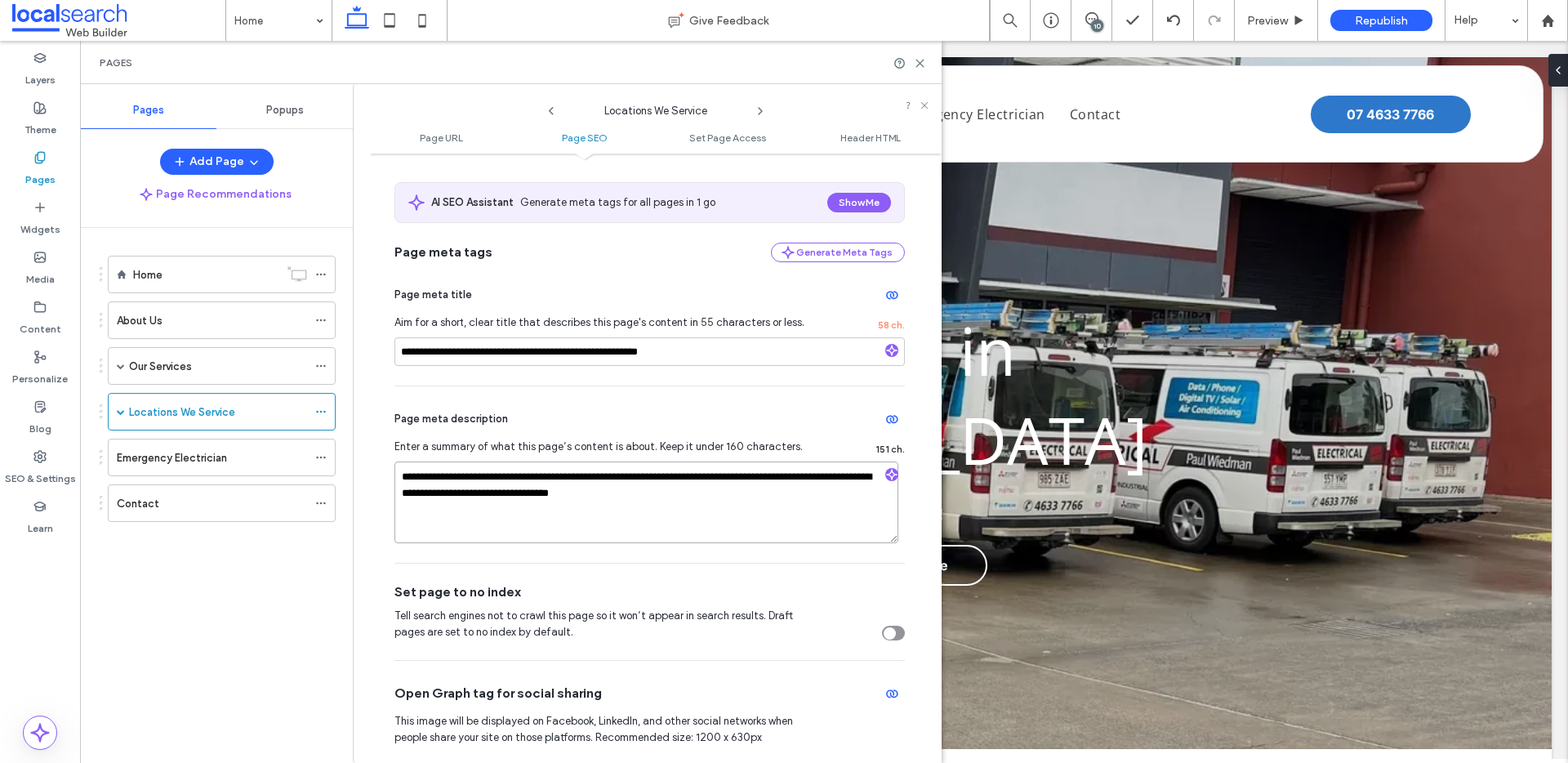
click at [579, 492] on textarea "**********" at bounding box center [647, 502] width 504 height 82
paste textarea
type textarea "**********"
click at [722, 410] on div "Page meta description" at bounding box center [649, 419] width 510 height 26
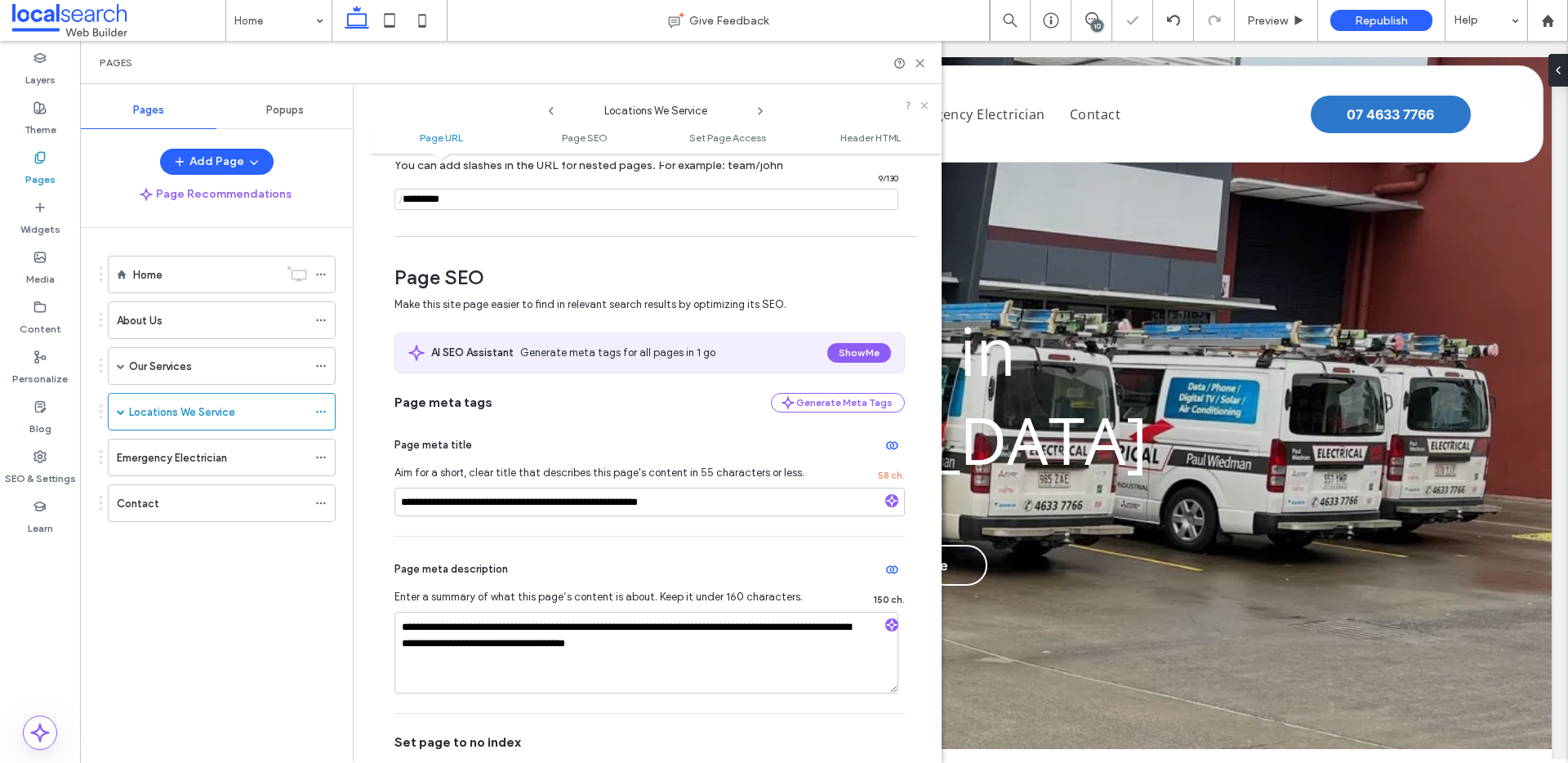
scroll to position [0, 0]
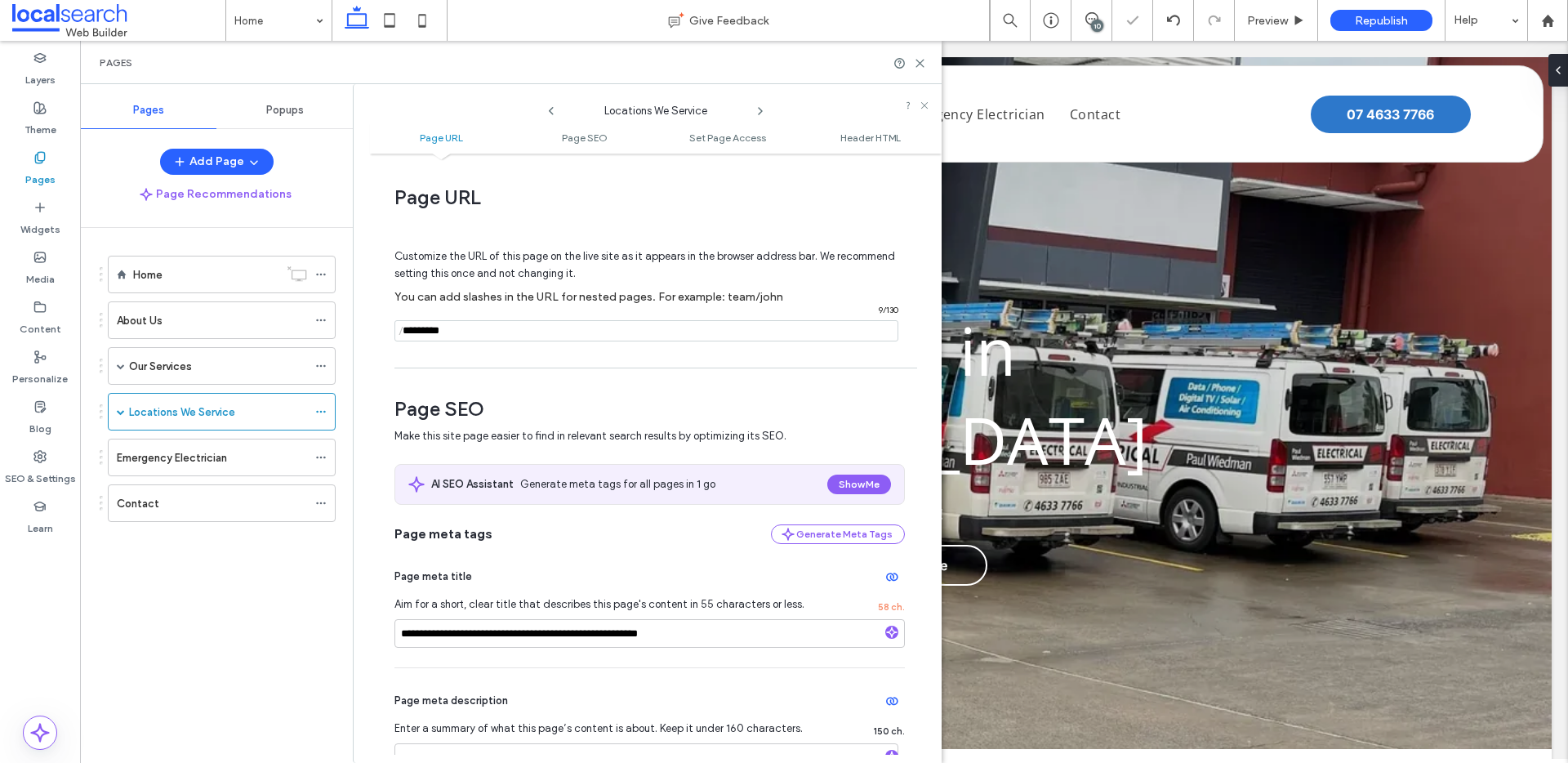
click at [759, 114] on use at bounding box center [761, 110] width 4 height 6
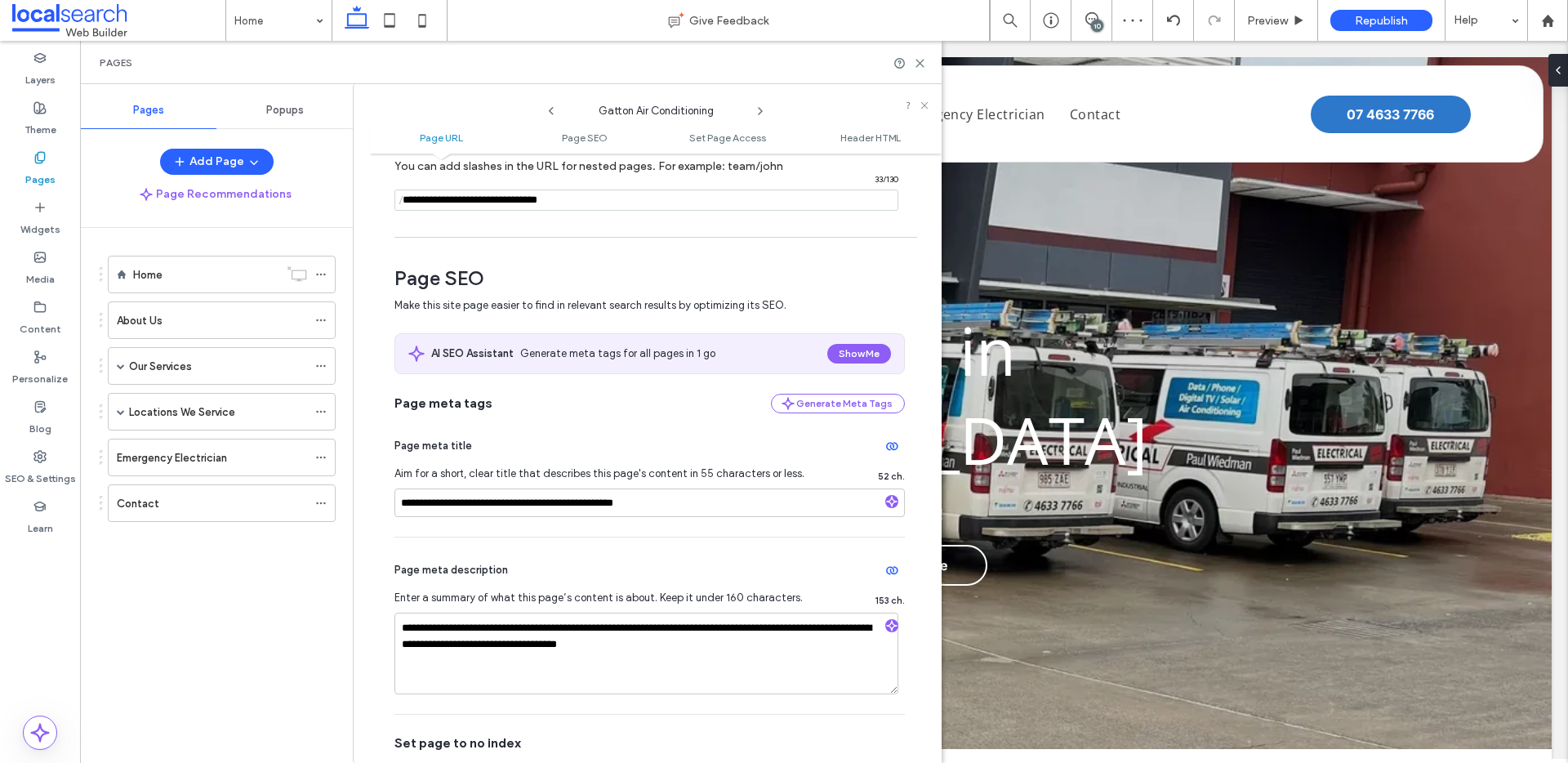
scroll to position [132, 0]
click at [762, 106] on icon at bounding box center [761, 111] width 13 height 13
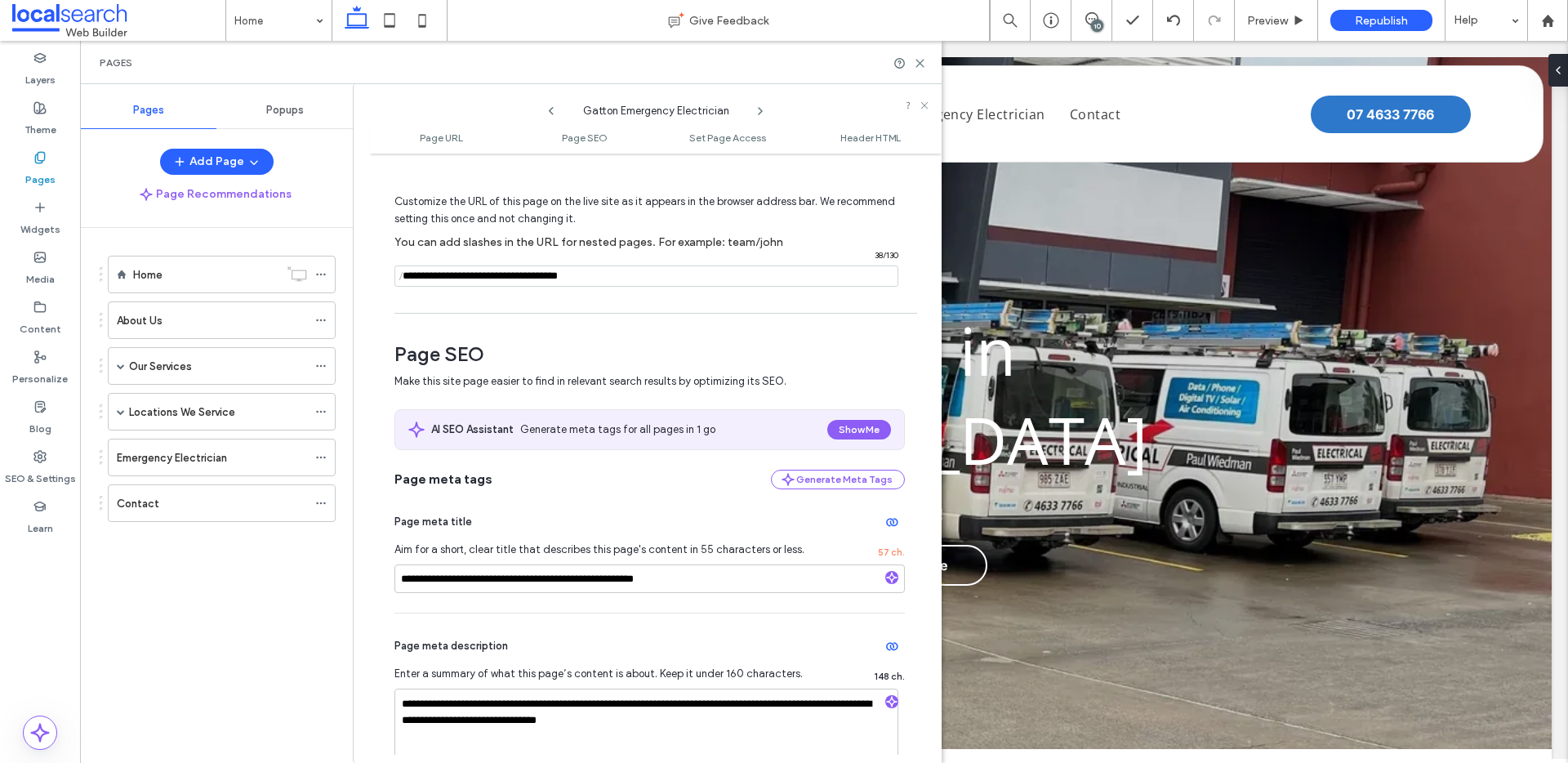
scroll to position [142, 0]
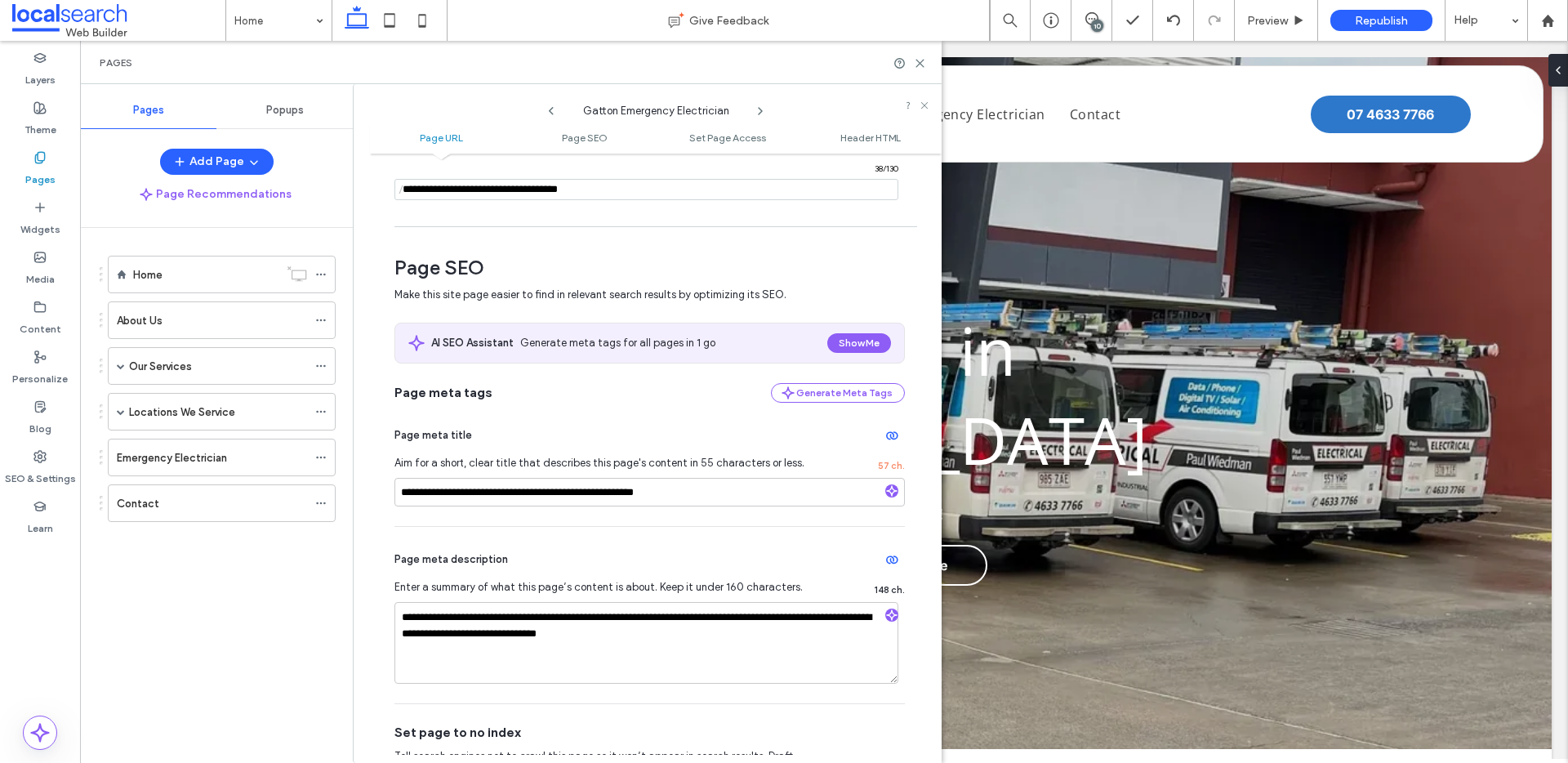
click at [760, 111] on icon at bounding box center [761, 111] width 13 height 13
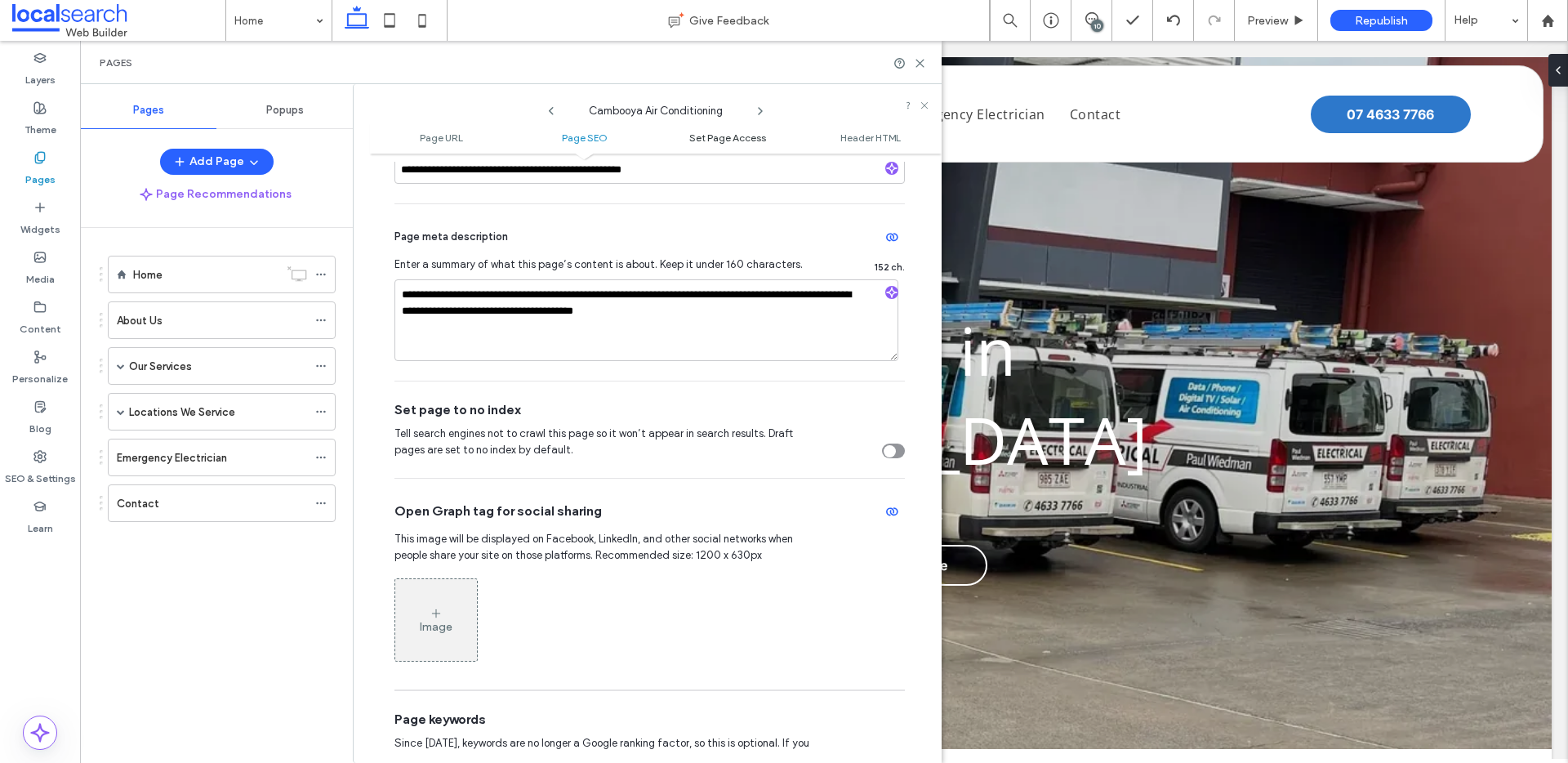
scroll to position [469, 0]
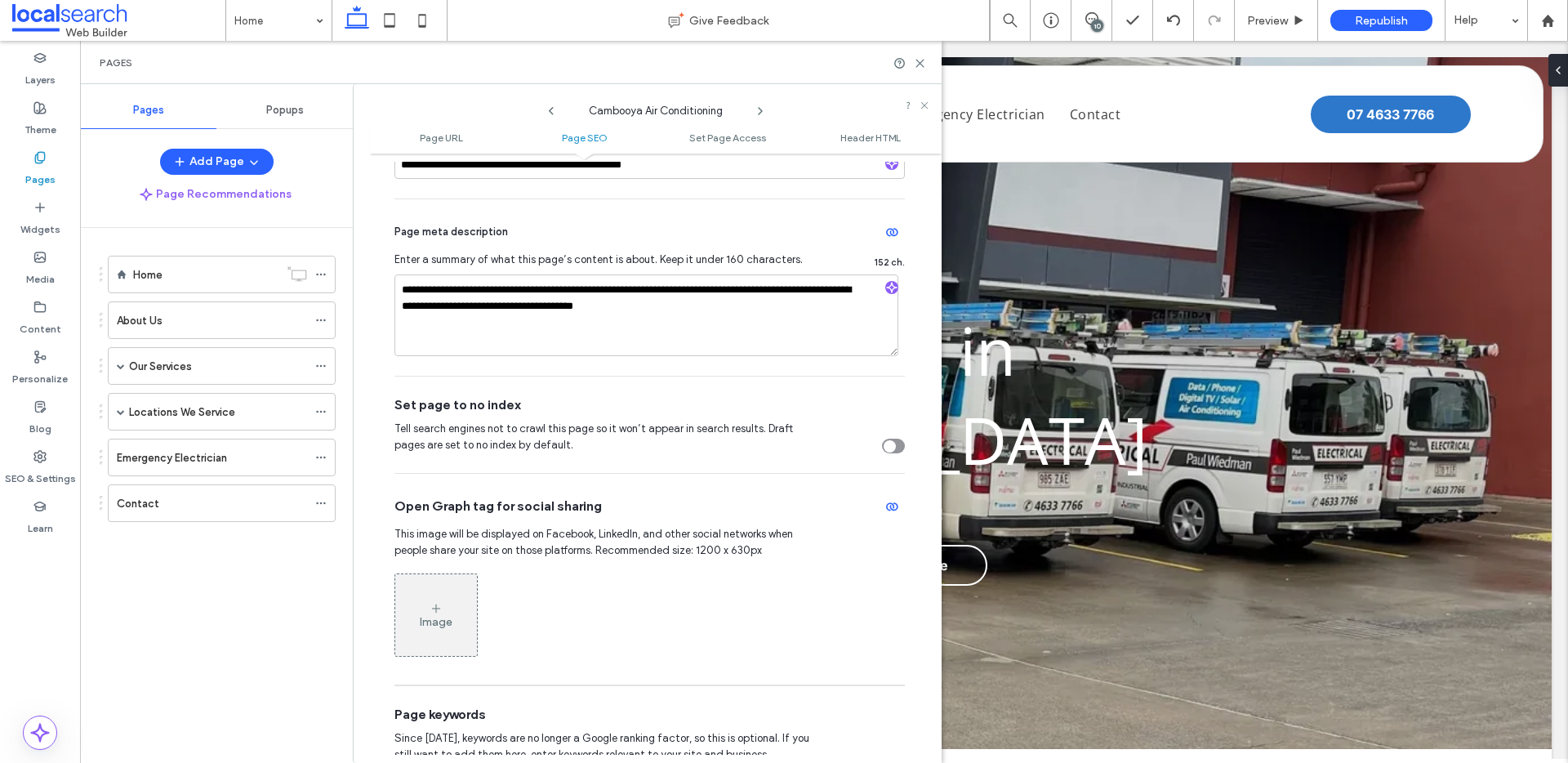
click at [759, 109] on icon at bounding box center [761, 111] width 13 height 13
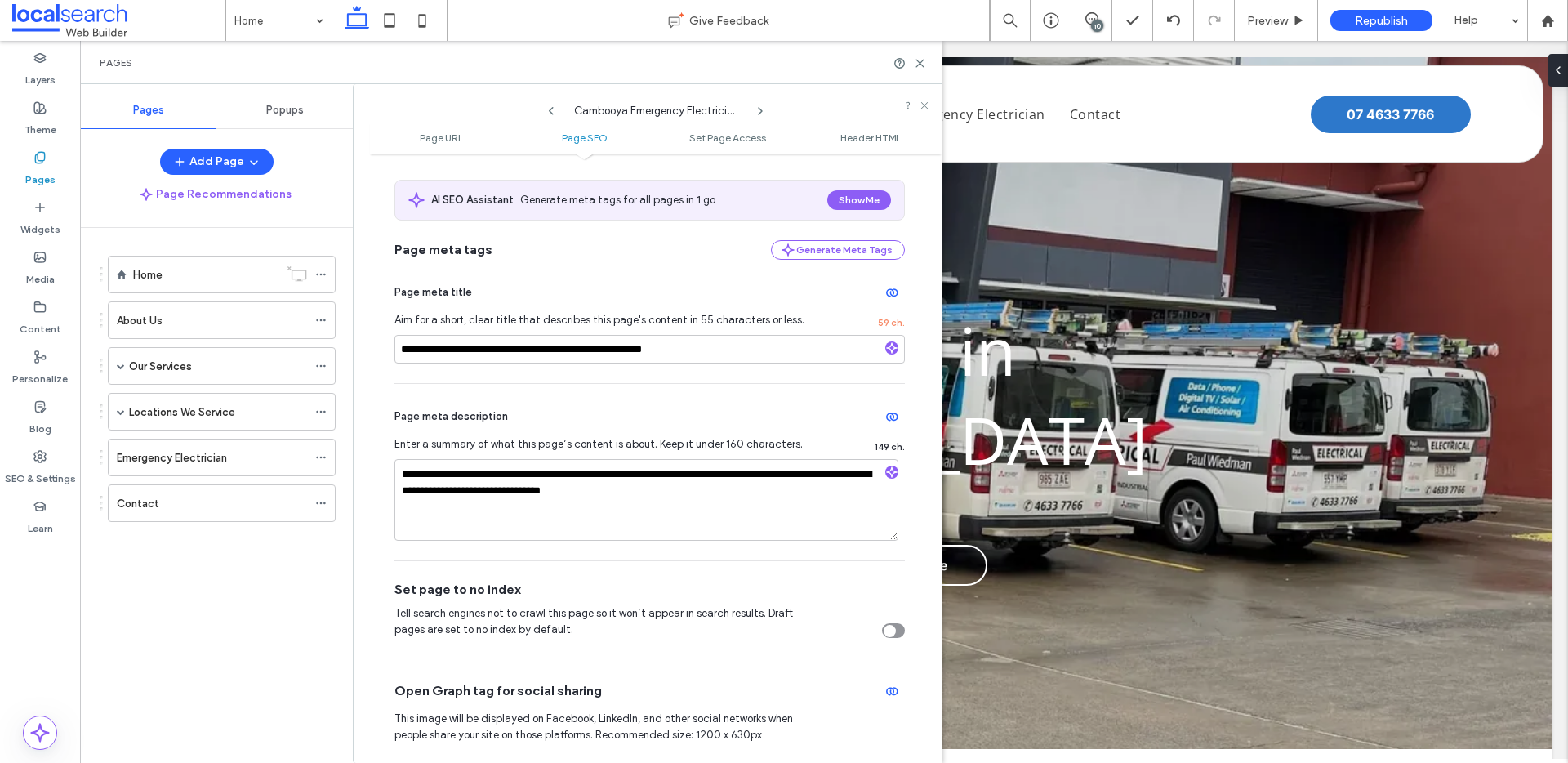
scroll to position [288, 0]
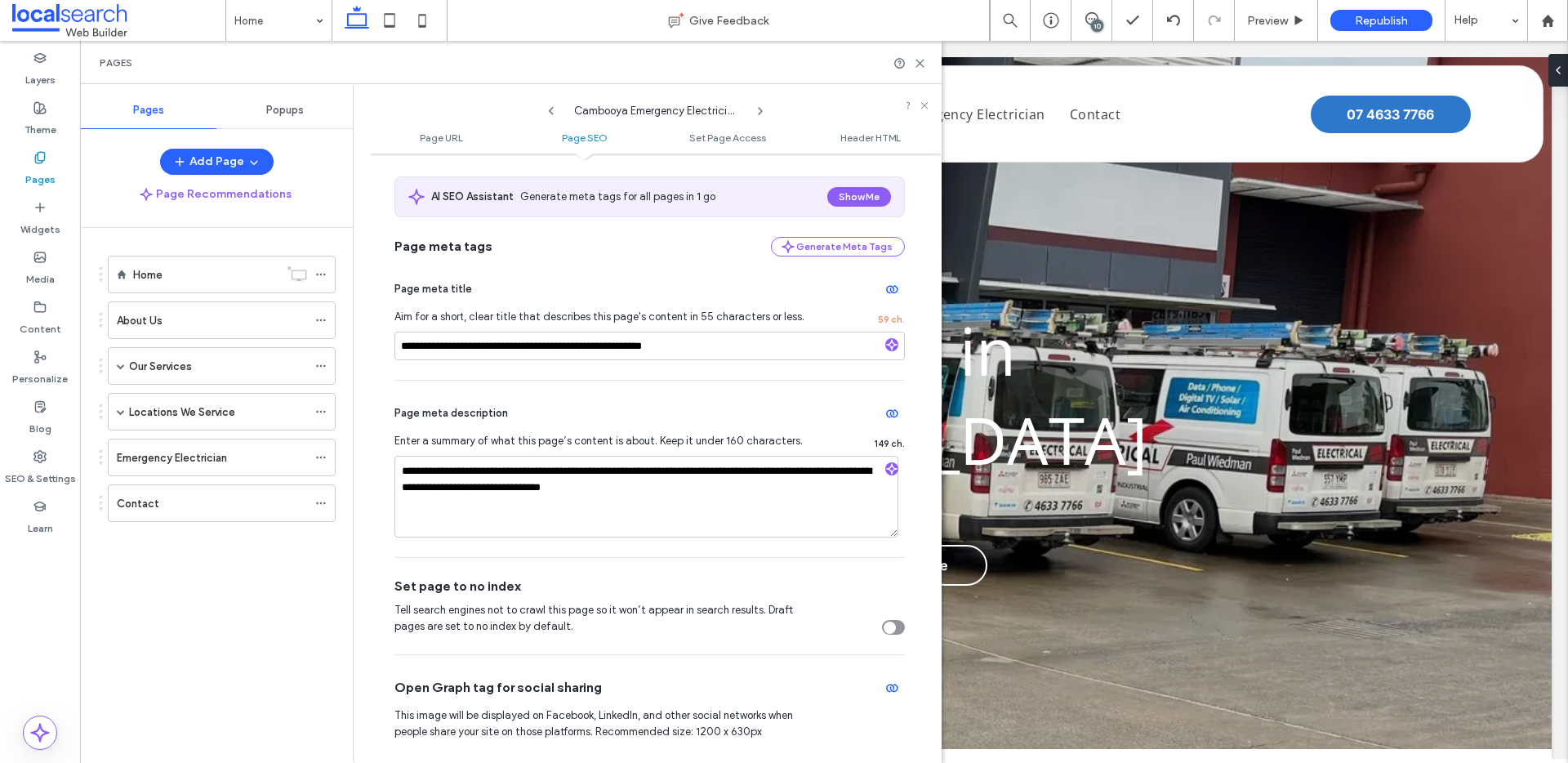
click at [762, 110] on use at bounding box center [761, 110] width 4 height 6
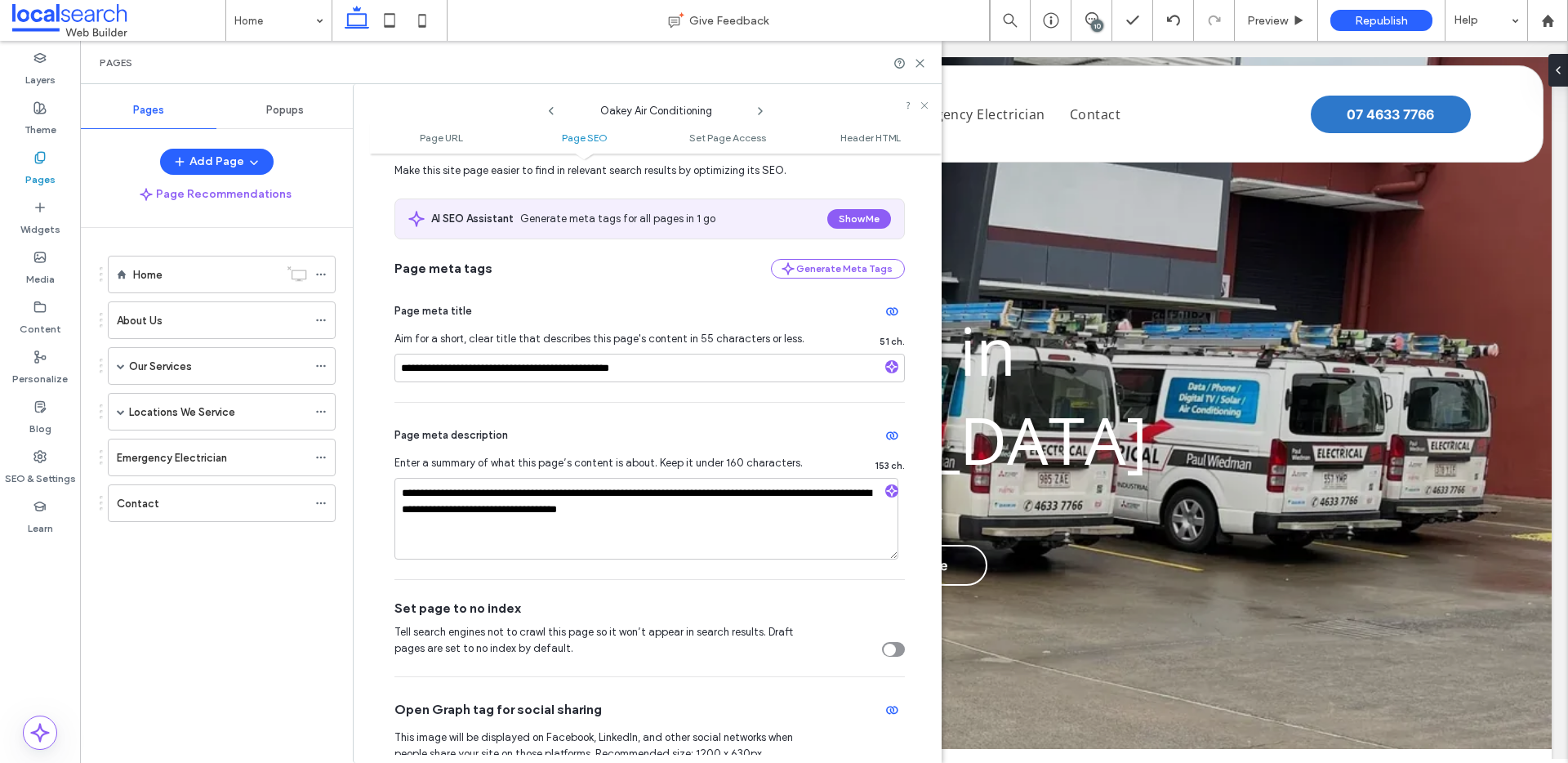
scroll to position [282, 0]
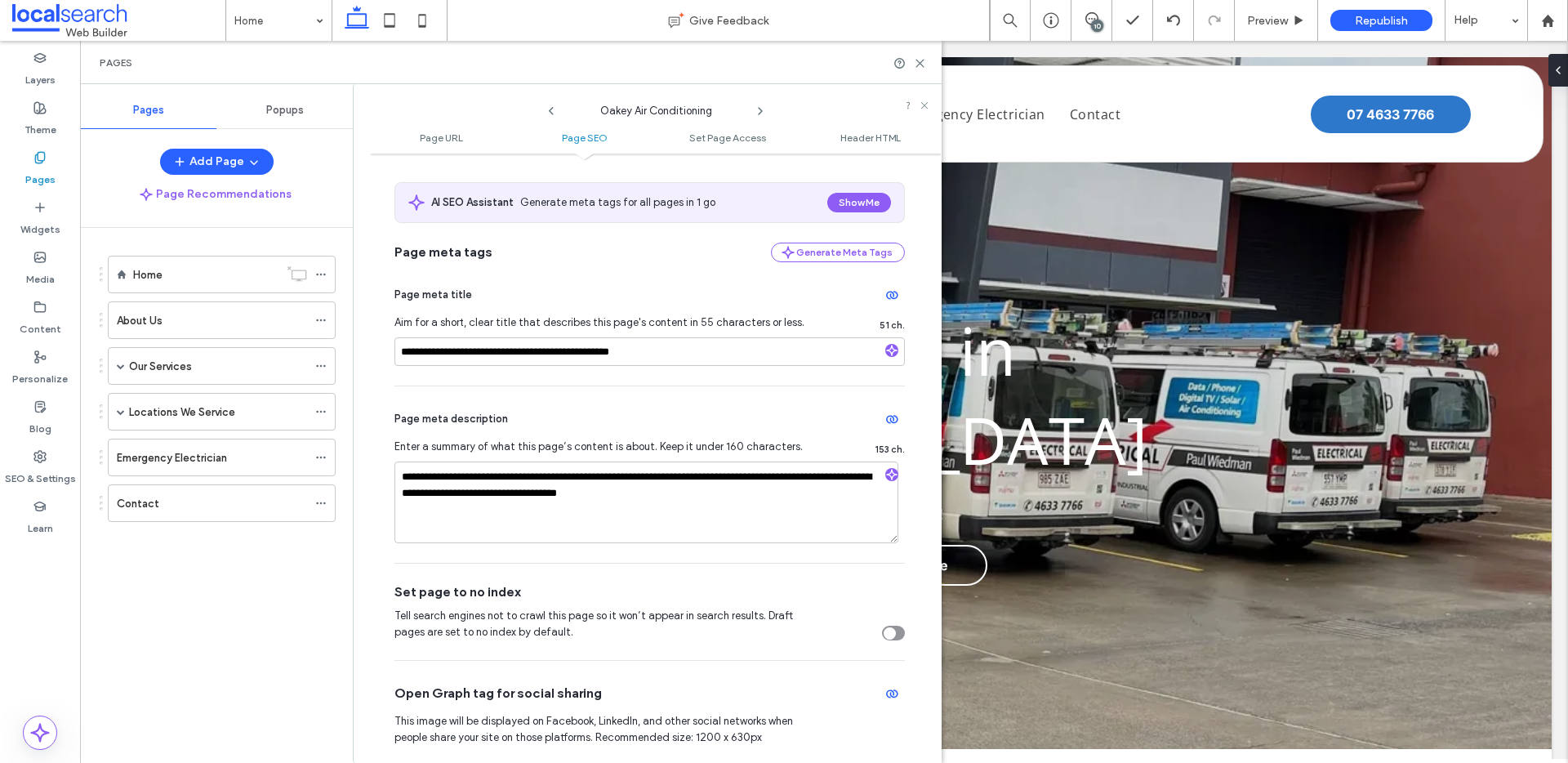
click at [760, 114] on use at bounding box center [761, 110] width 4 height 6
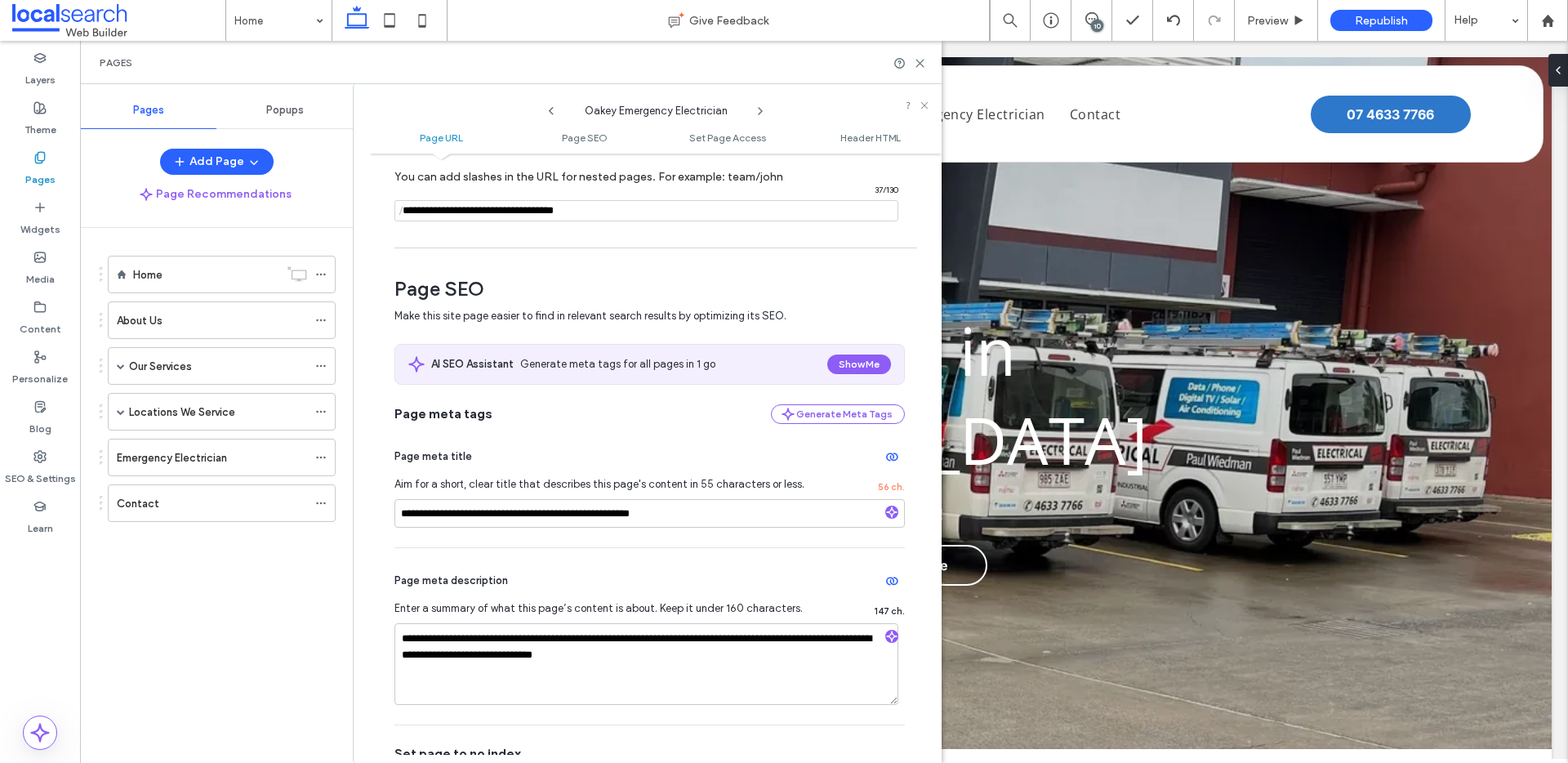
scroll to position [124, 0]
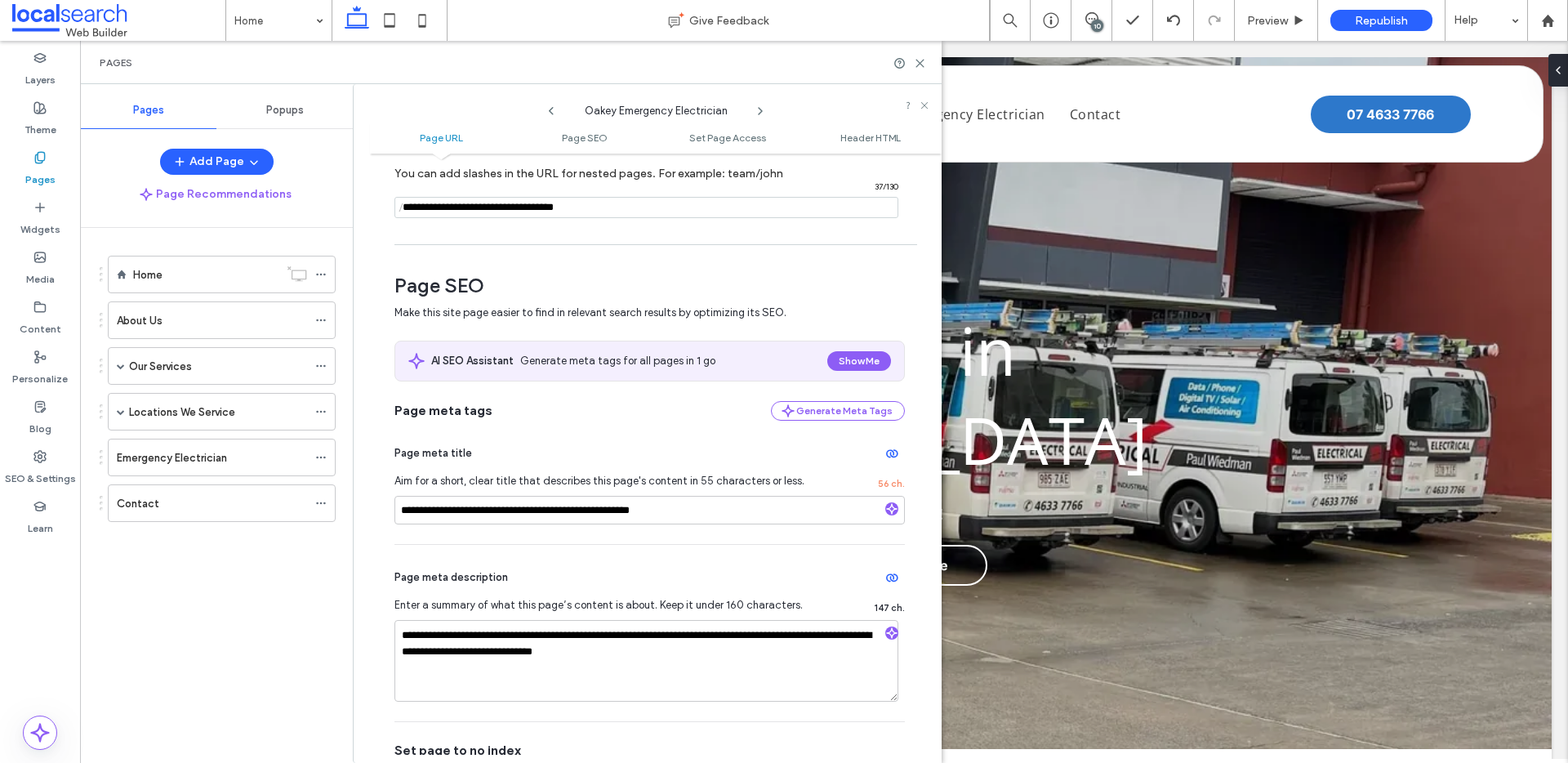
click at [764, 105] on icon at bounding box center [761, 111] width 13 height 13
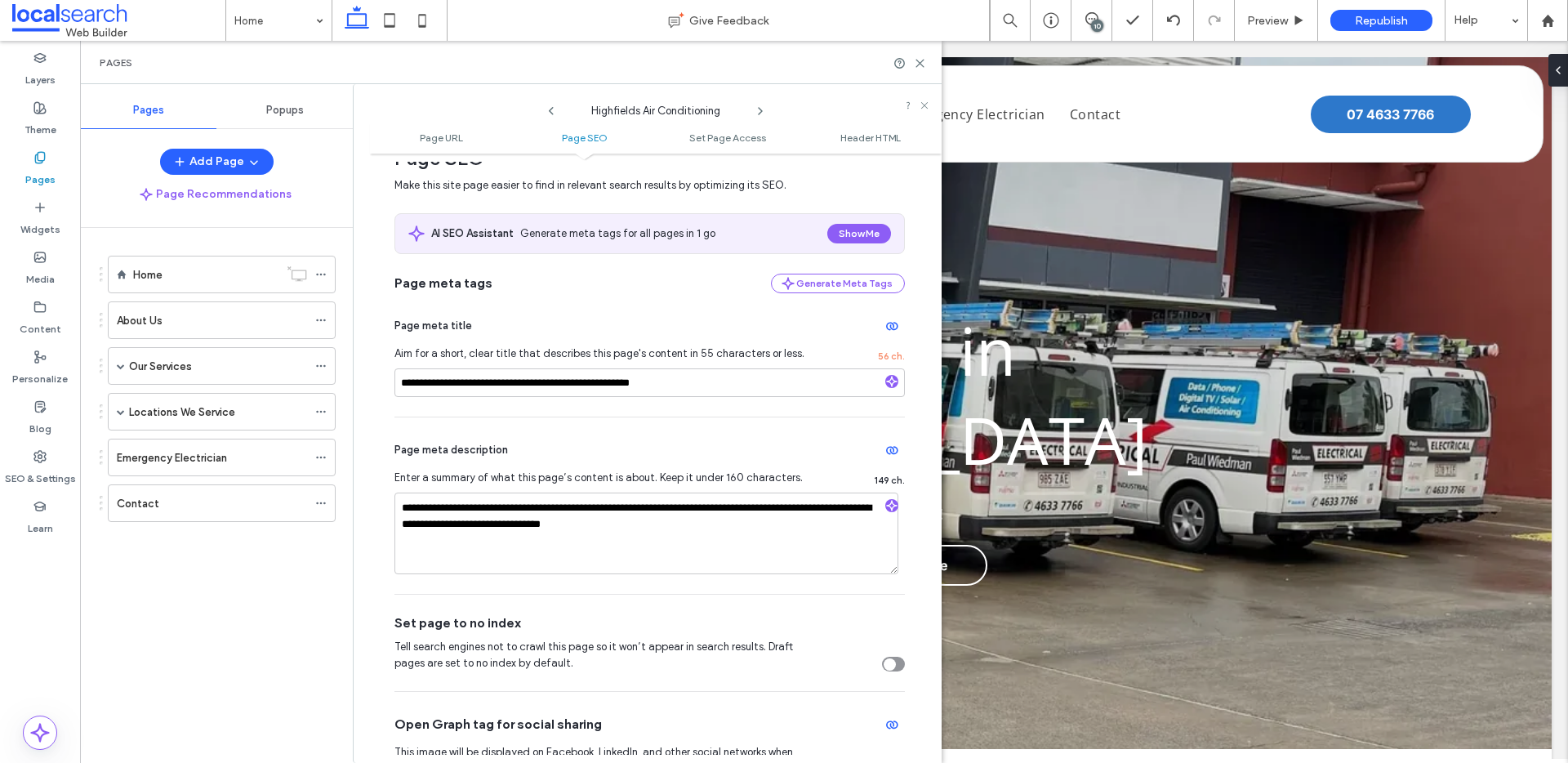
scroll to position [259, 0]
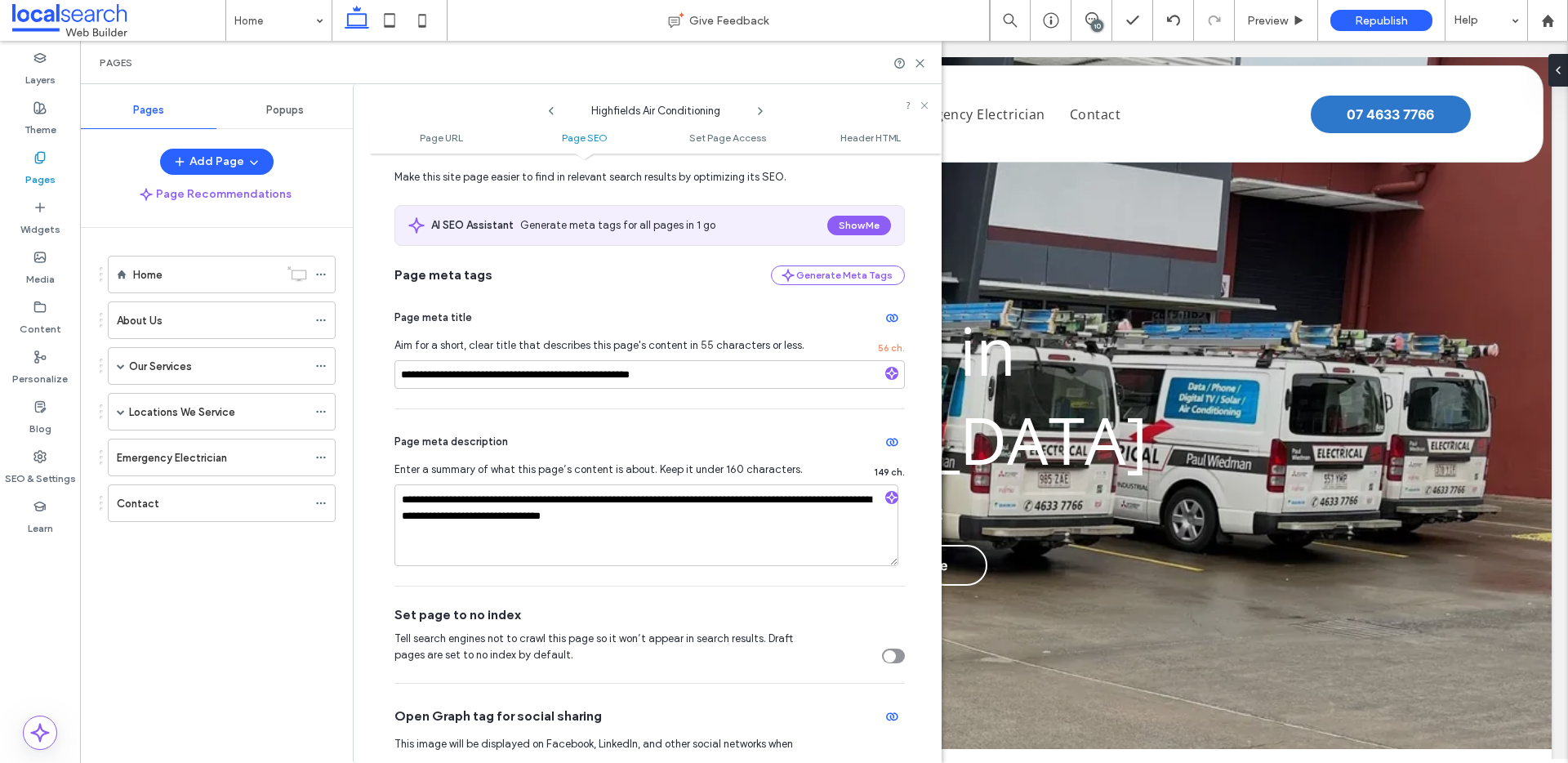
click at [759, 113] on use at bounding box center [761, 110] width 4 height 6
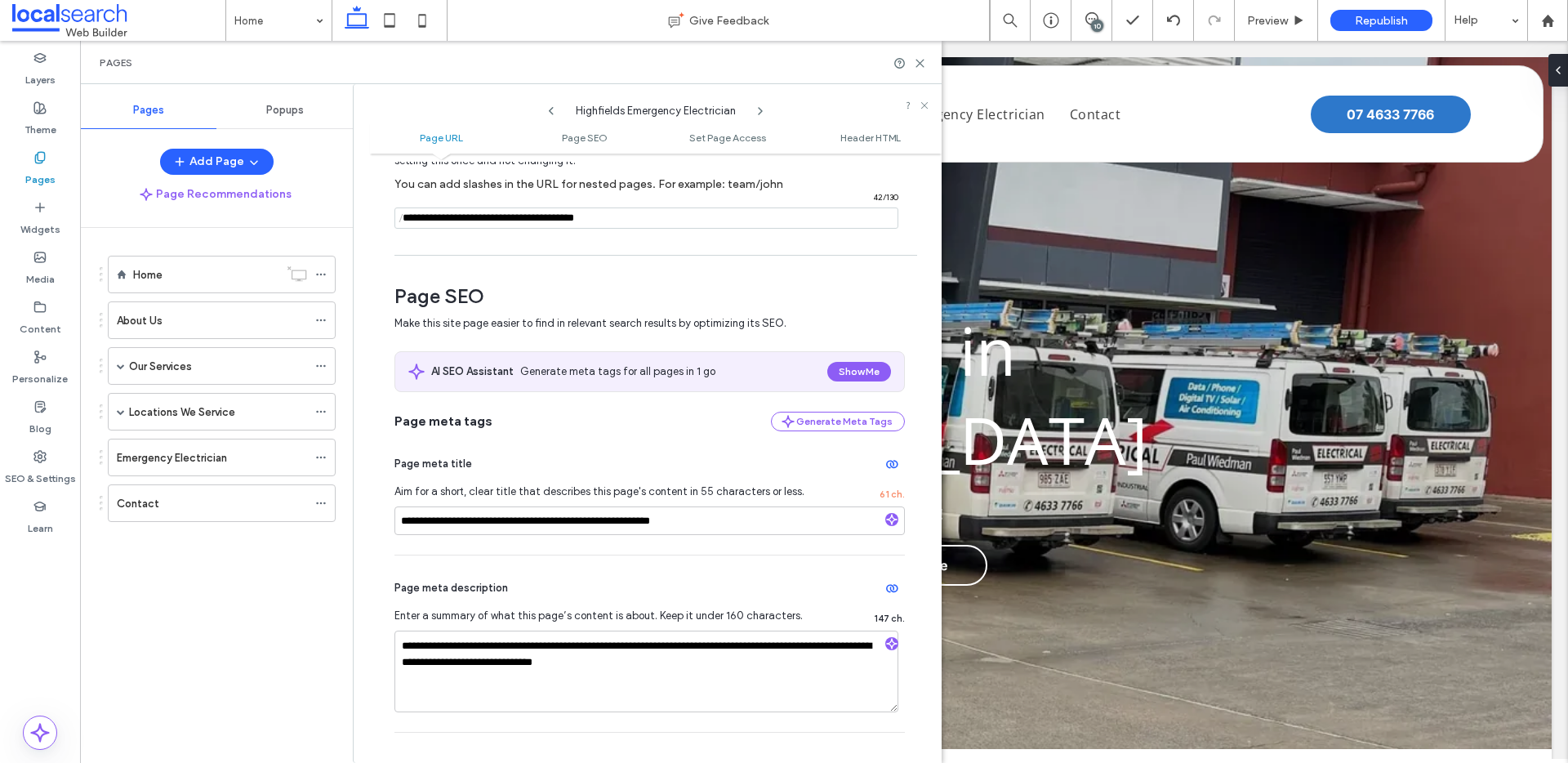
scroll to position [116, 0]
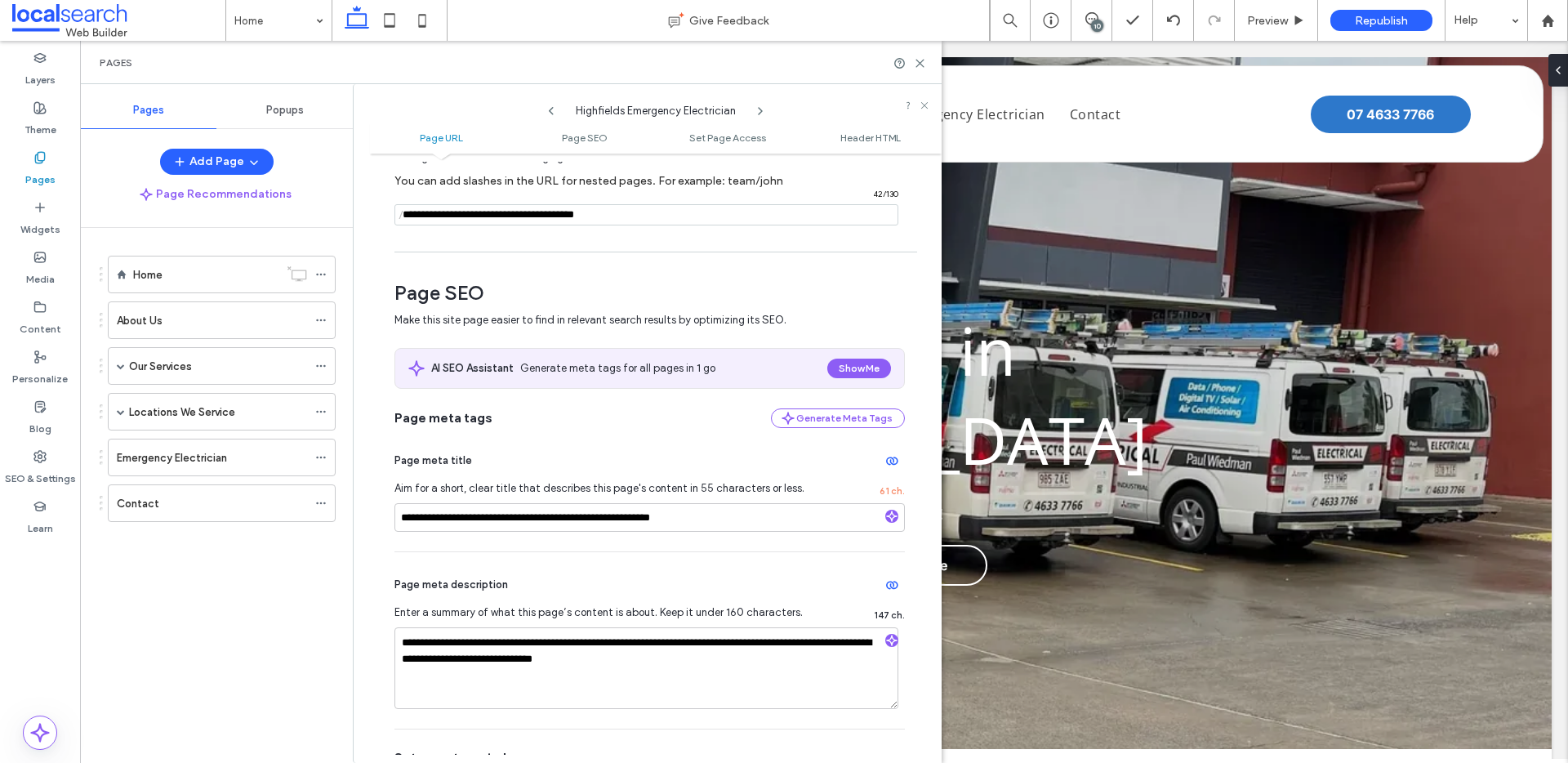
click at [760, 109] on use at bounding box center [761, 110] width 4 height 6
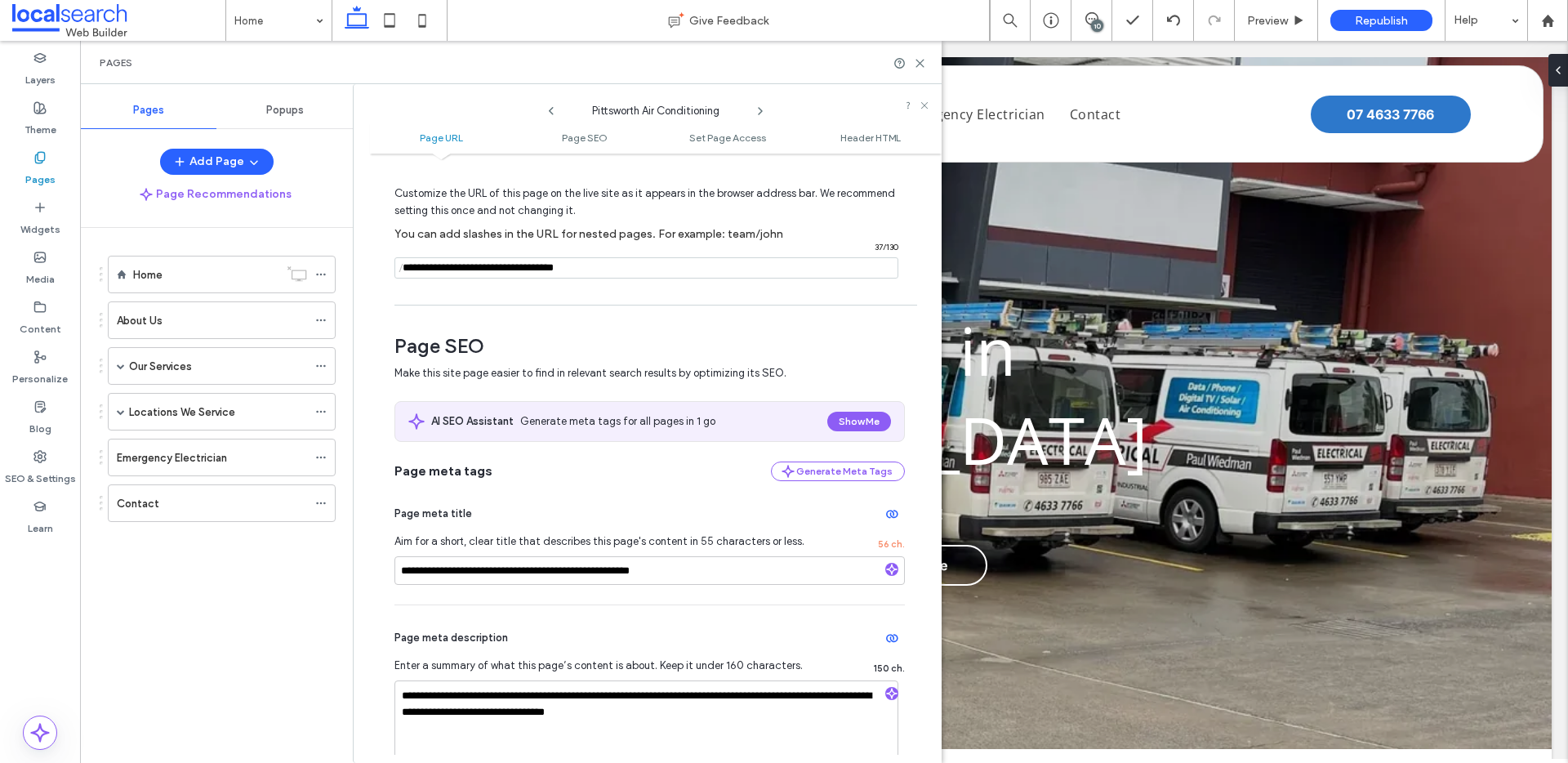
scroll to position [137, 0]
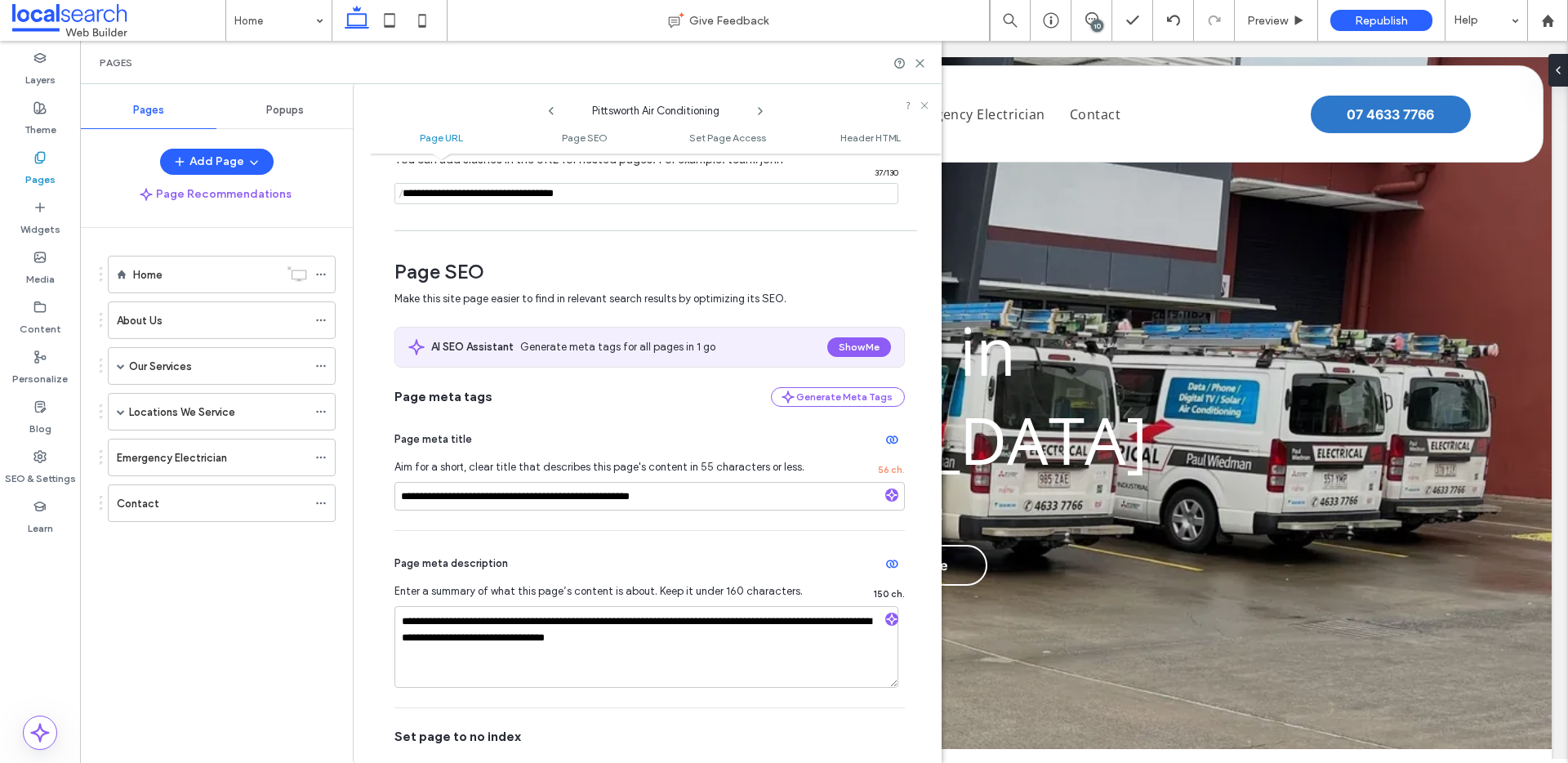
click at [758, 105] on icon at bounding box center [761, 111] width 13 height 13
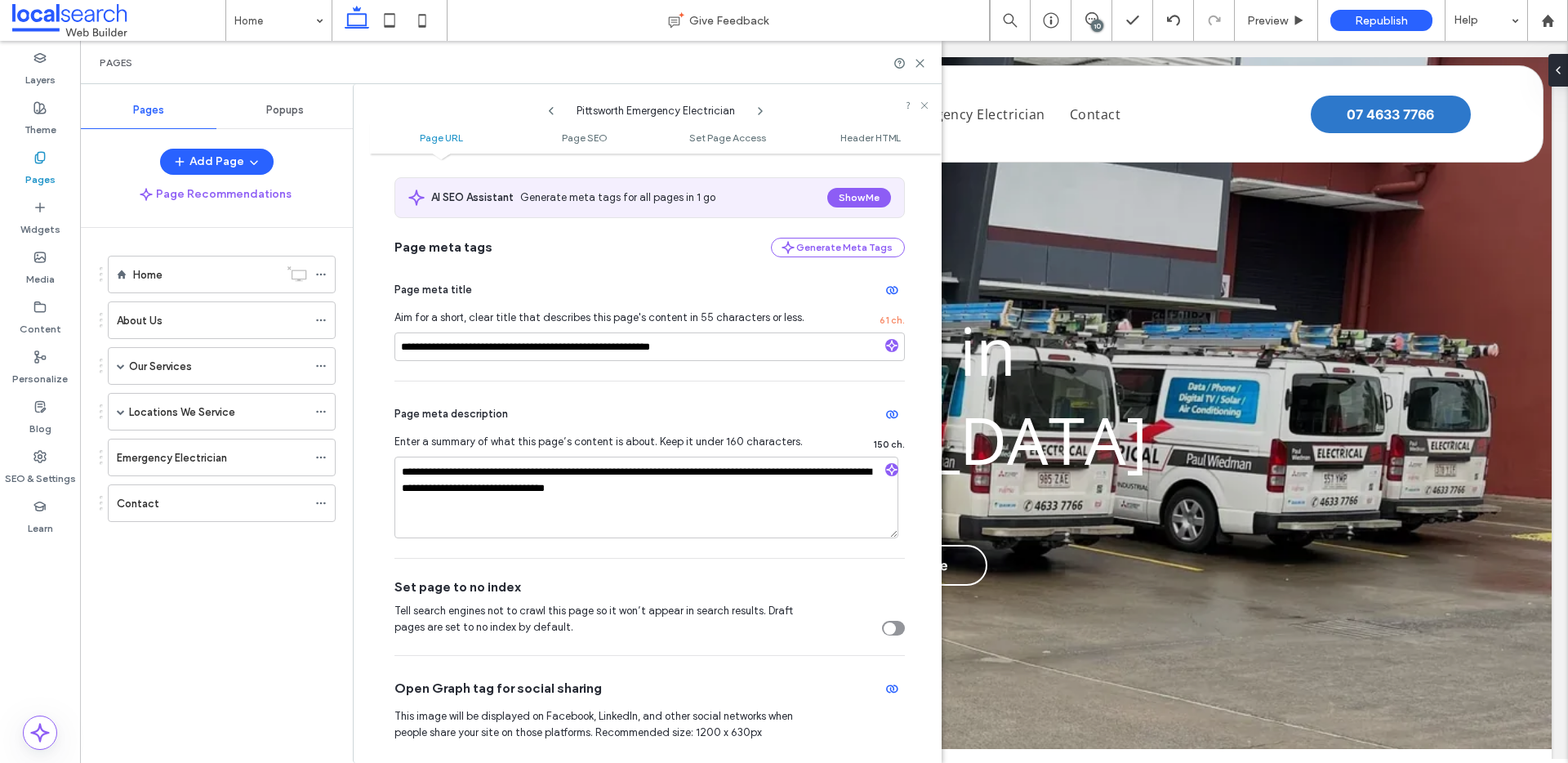
scroll to position [288, 0]
click at [760, 111] on icon at bounding box center [761, 111] width 13 height 13
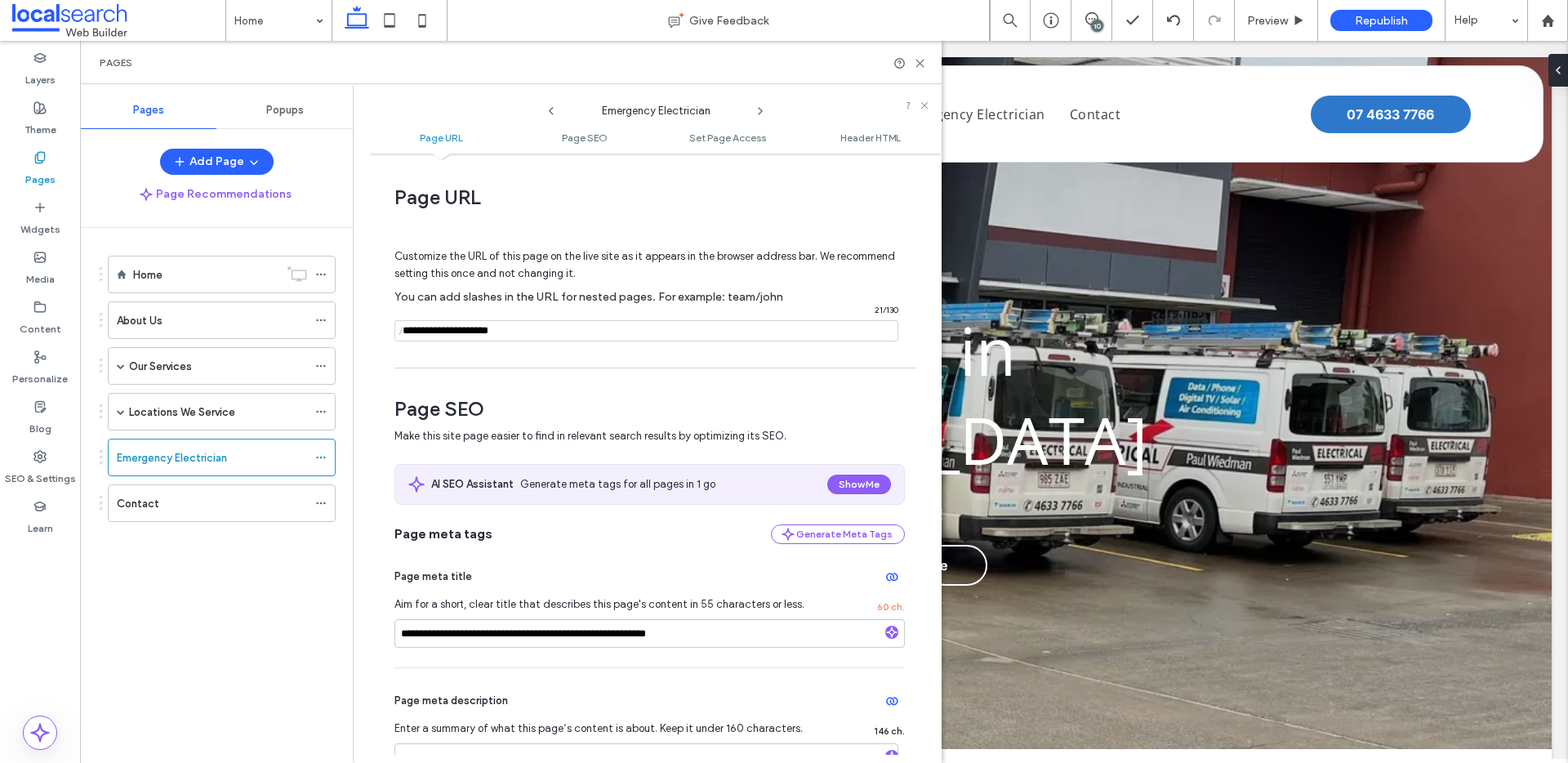
scroll to position [128, 0]
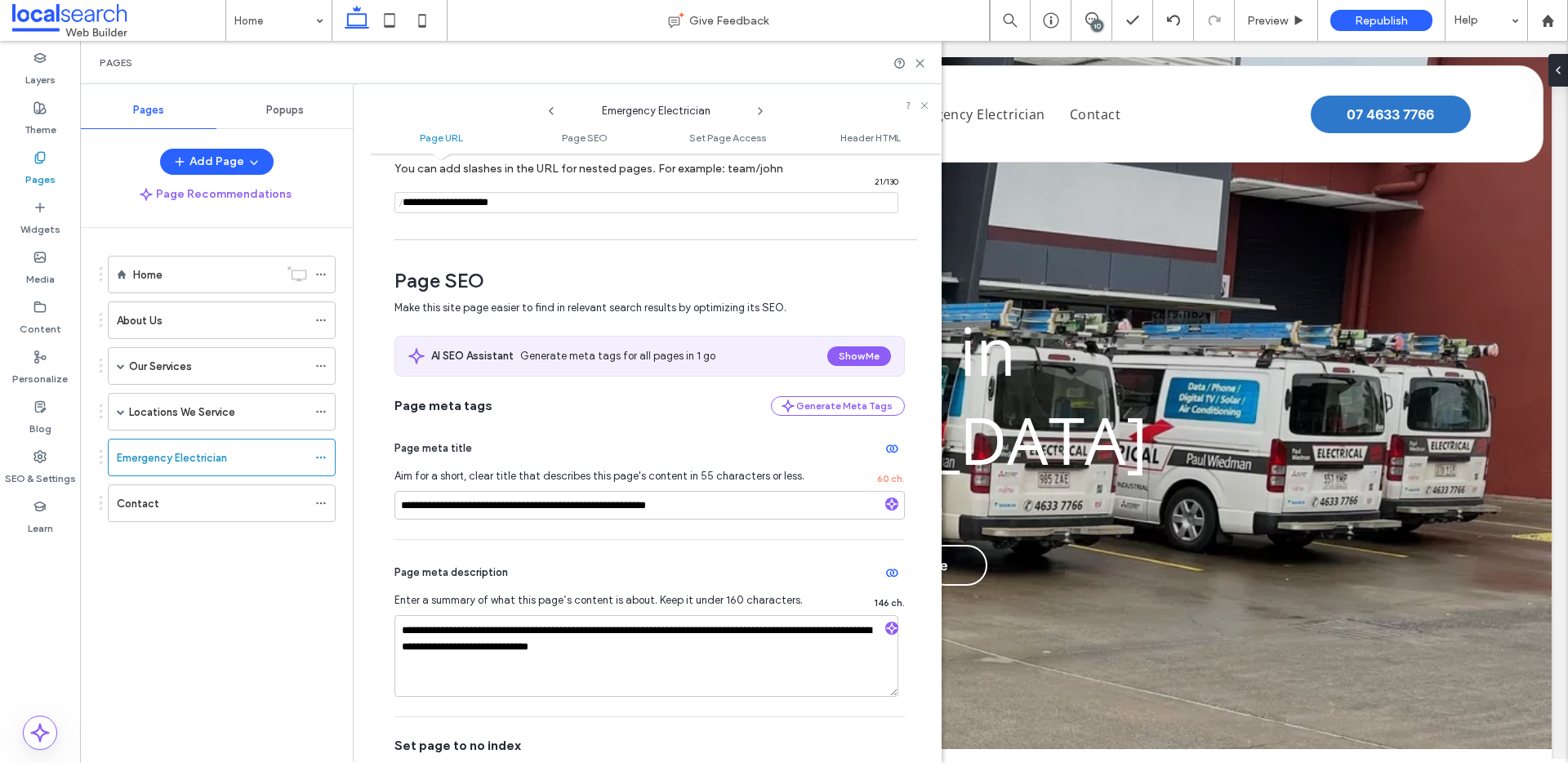
click at [762, 106] on icon at bounding box center [761, 111] width 13 height 13
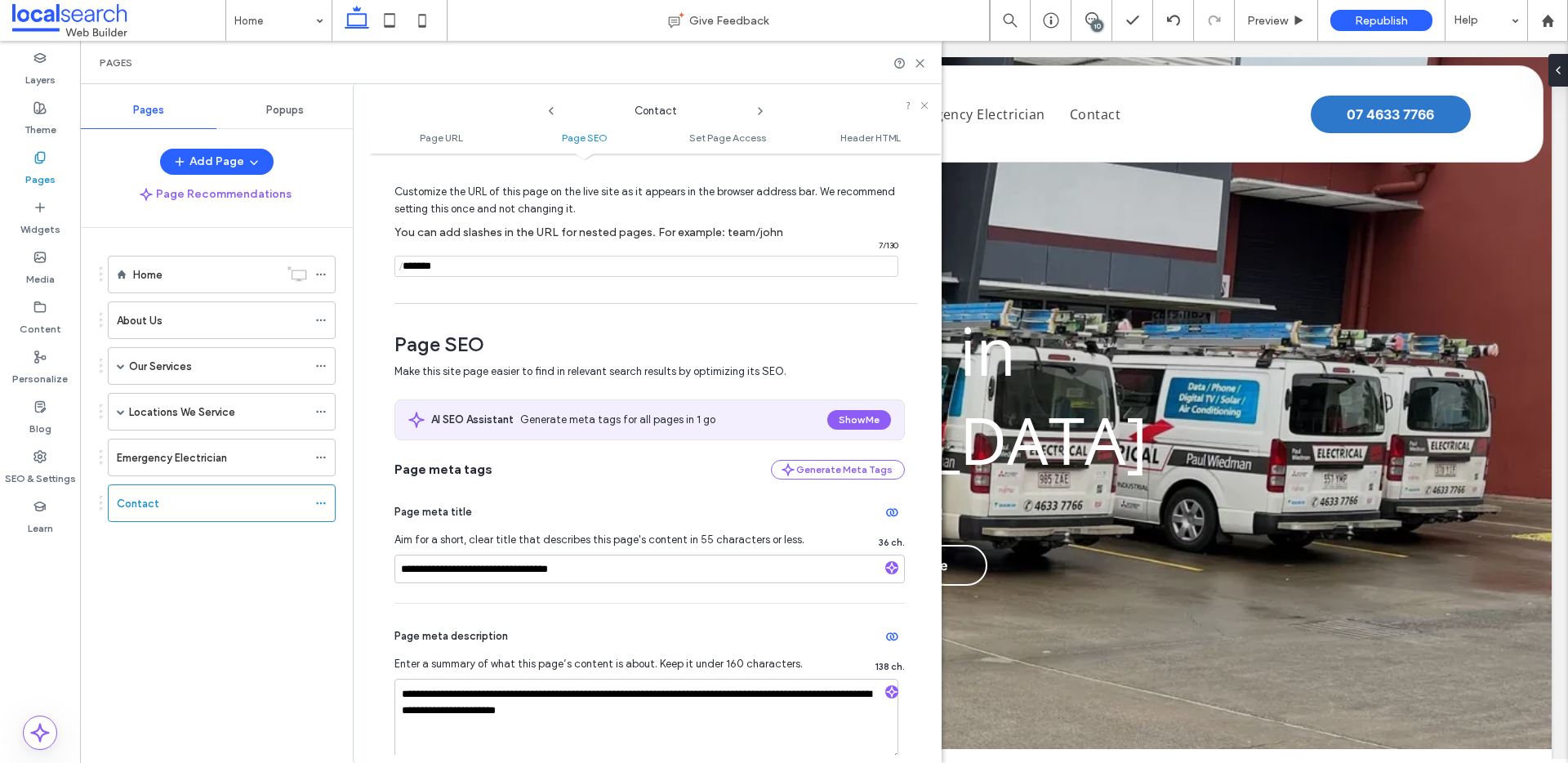
scroll to position [272, 0]
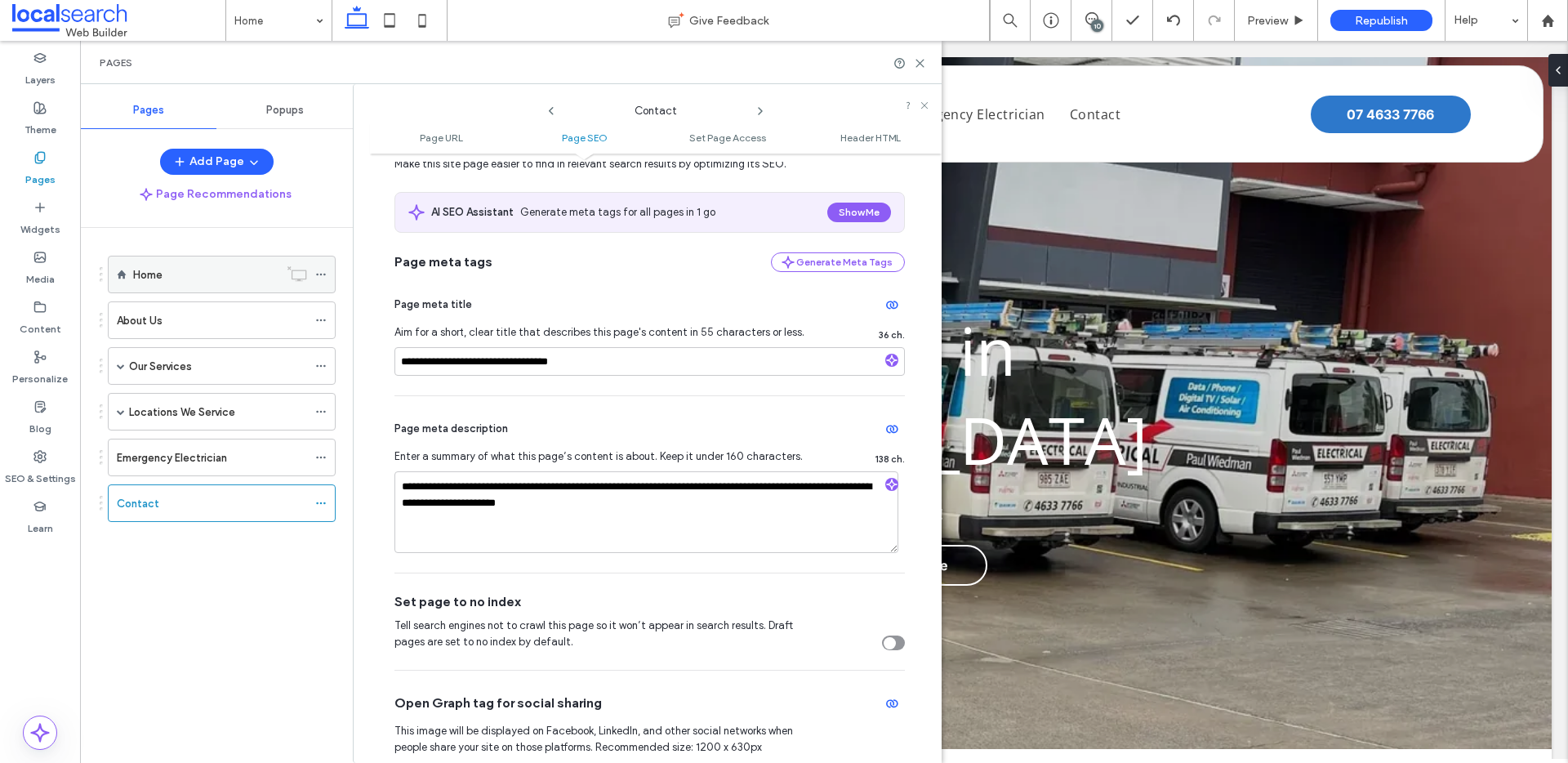
click at [194, 259] on div "Home" at bounding box center [205, 274] width 145 height 36
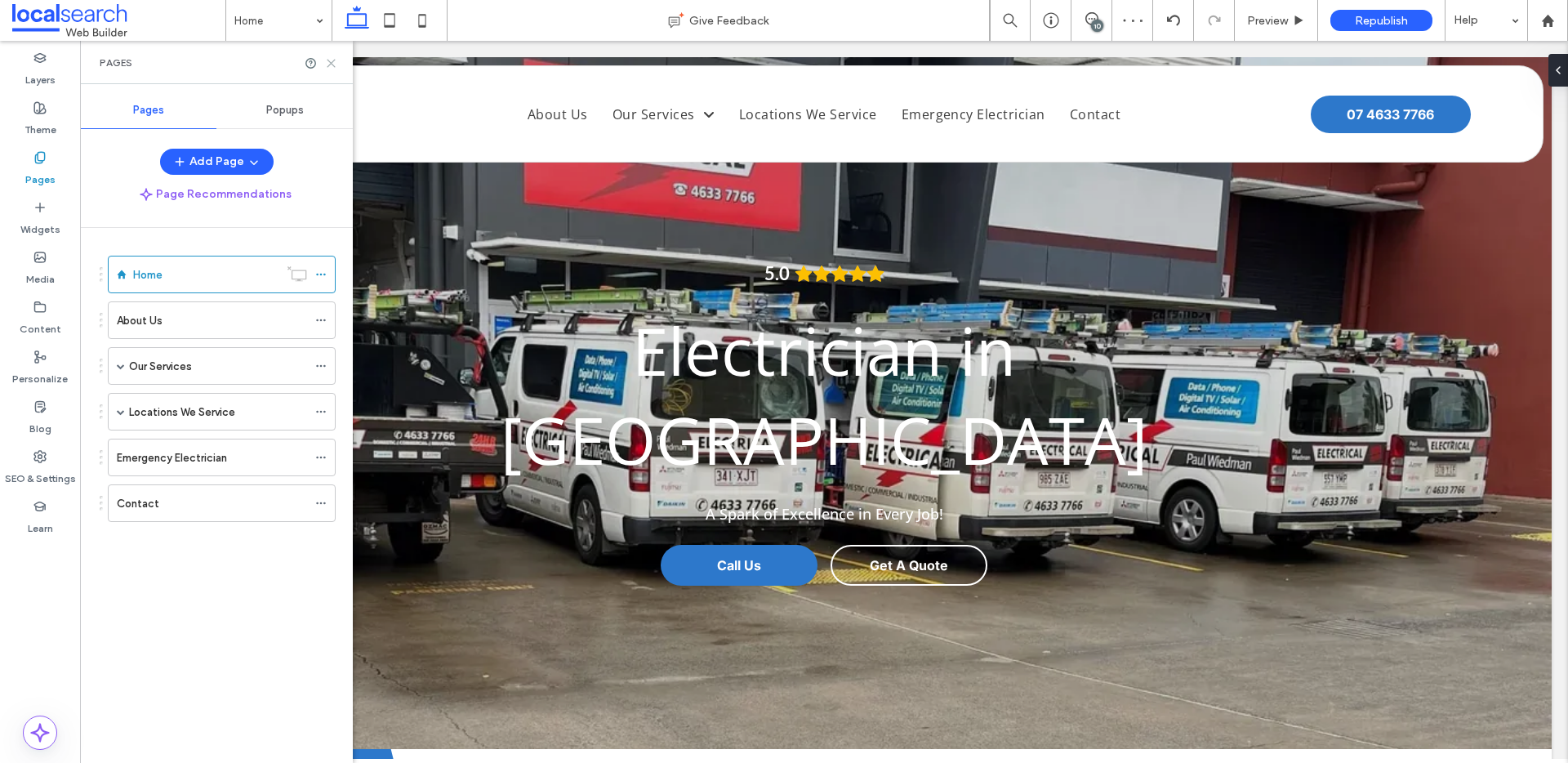
click at [327, 66] on use at bounding box center [331, 63] width 7 height 7
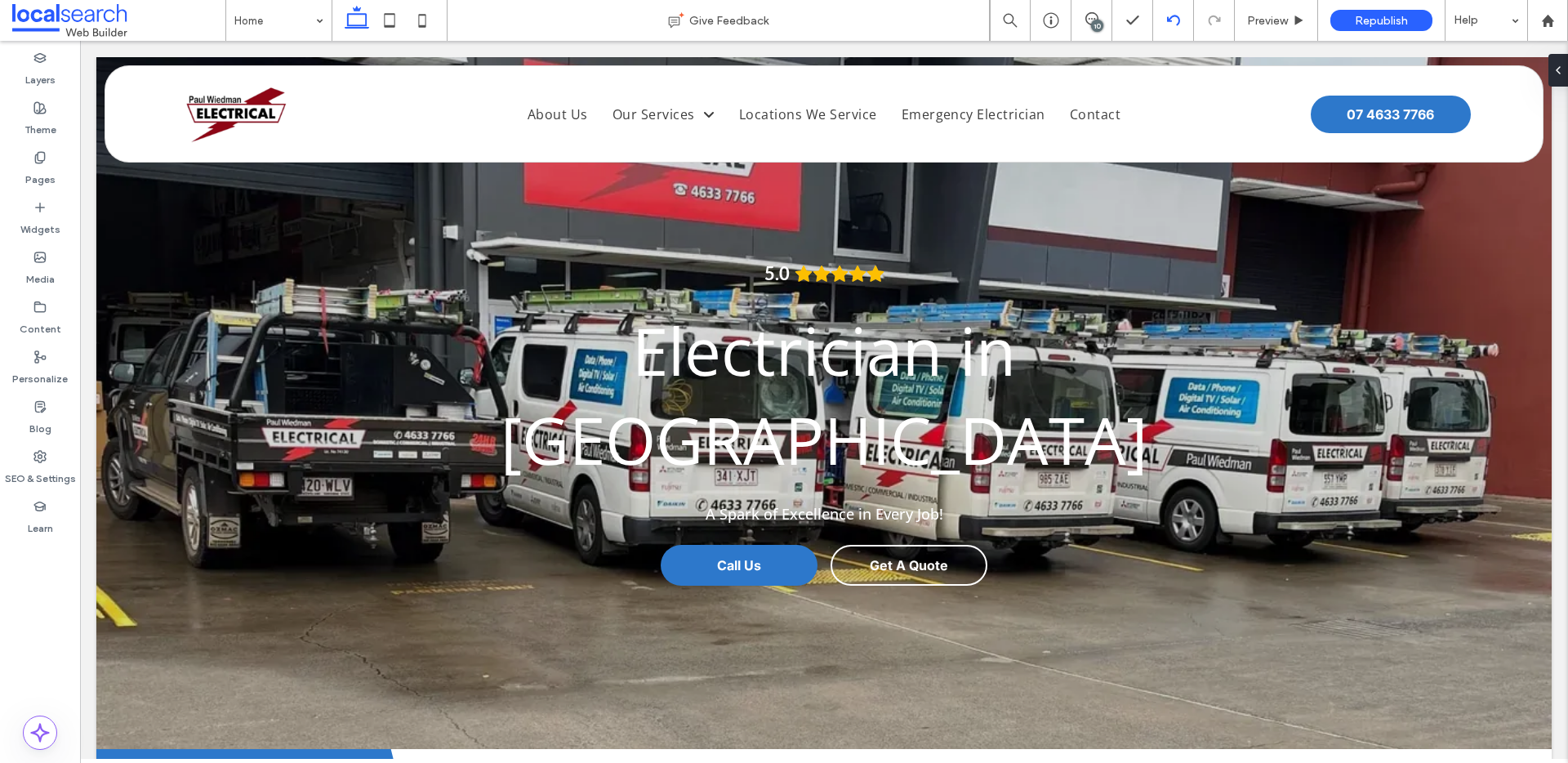
scroll to position [829, 0]
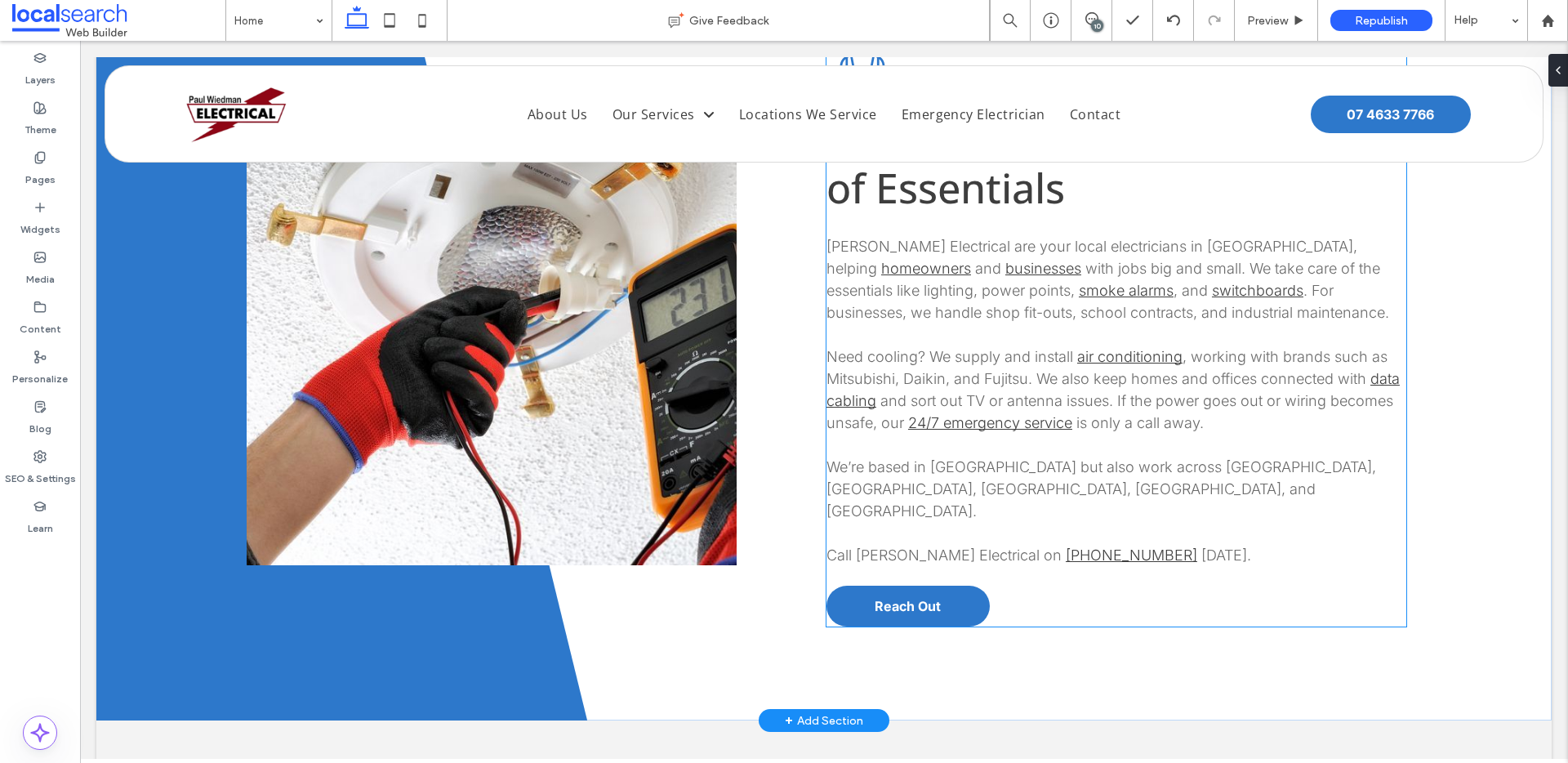
click at [962, 458] on span "We’re based in [GEOGRAPHIC_DATA] but also work across [GEOGRAPHIC_DATA], [GEOGR…" at bounding box center [1102, 489] width 550 height 61
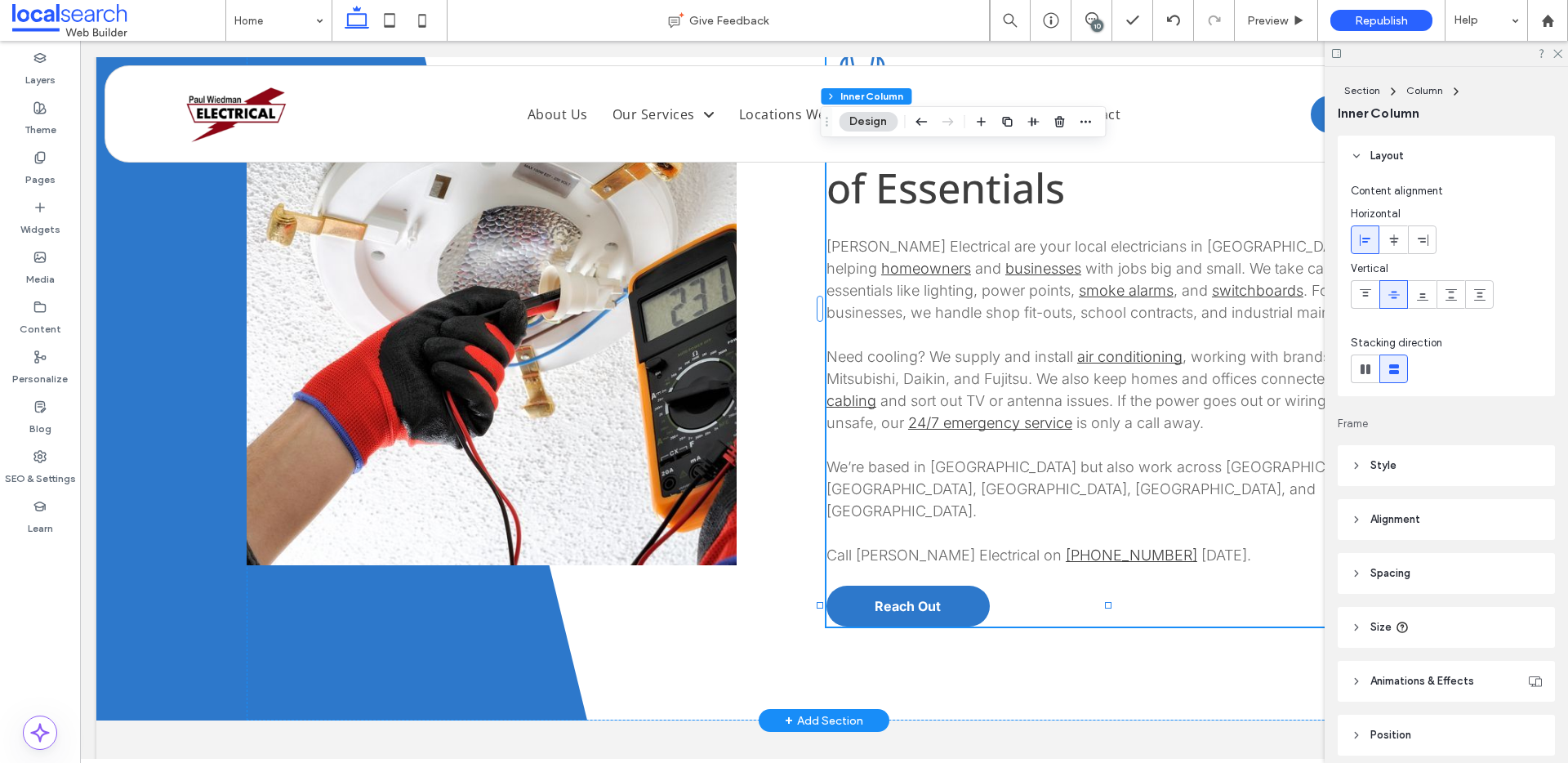
click at [962, 458] on span "We’re based in [GEOGRAPHIC_DATA] but also work across [GEOGRAPHIC_DATA], [GEOGR…" at bounding box center [1102, 489] width 550 height 61
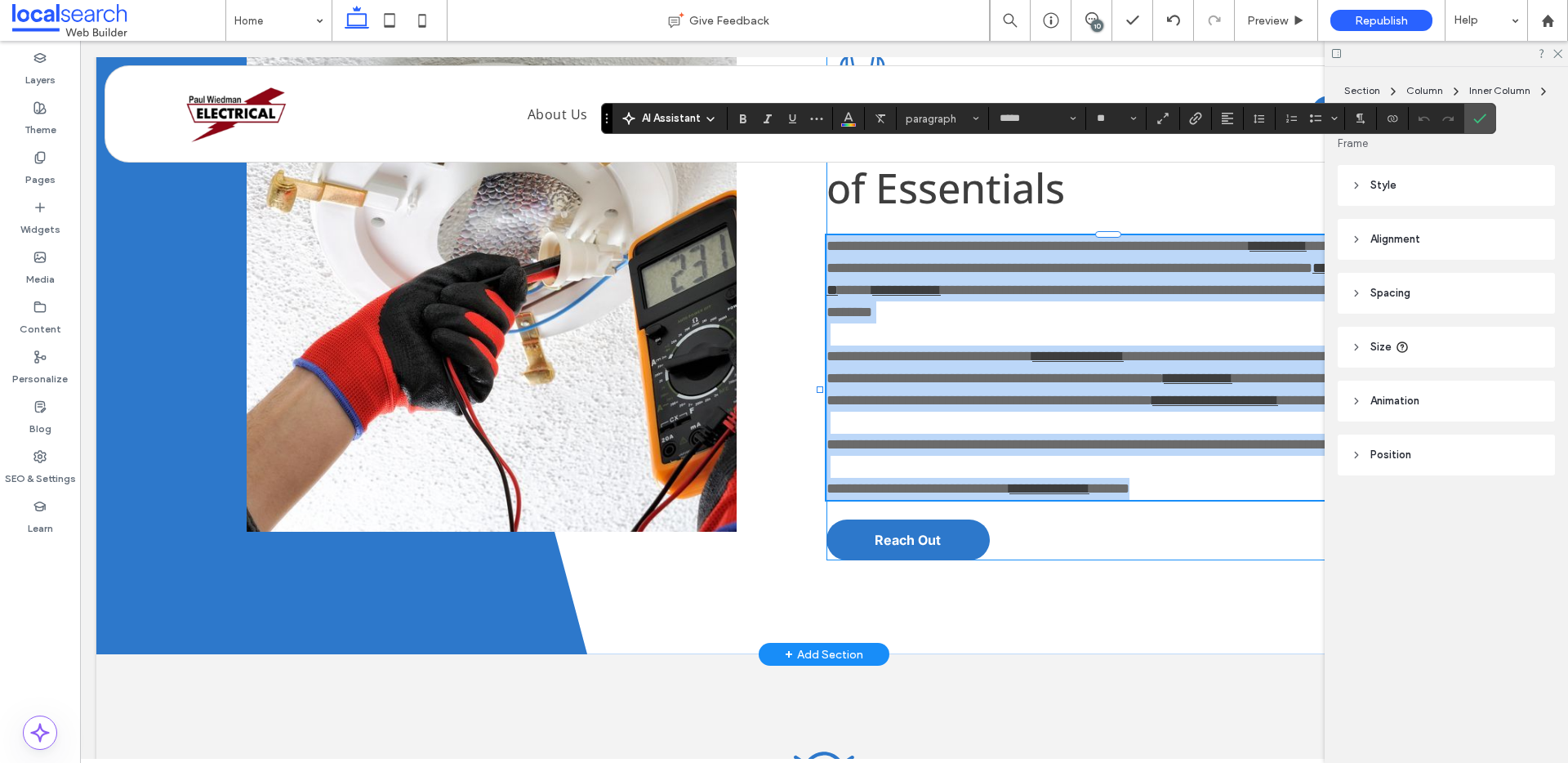
click at [955, 437] on span "**********" at bounding box center [1110, 444] width 566 height 14
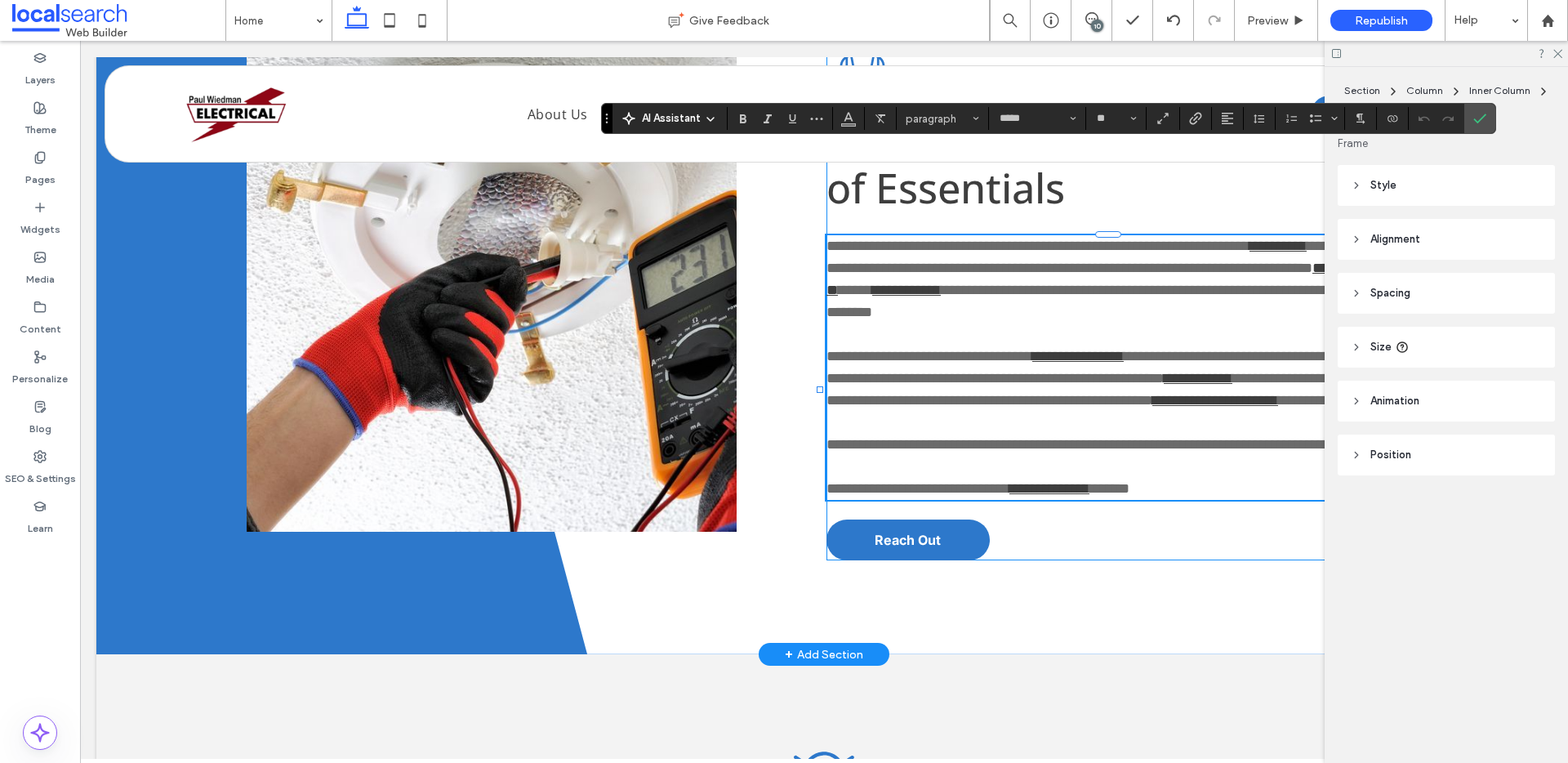
click at [955, 437] on span "**********" at bounding box center [1110, 444] width 566 height 14
click at [1555, 55] on icon at bounding box center [1557, 53] width 11 height 11
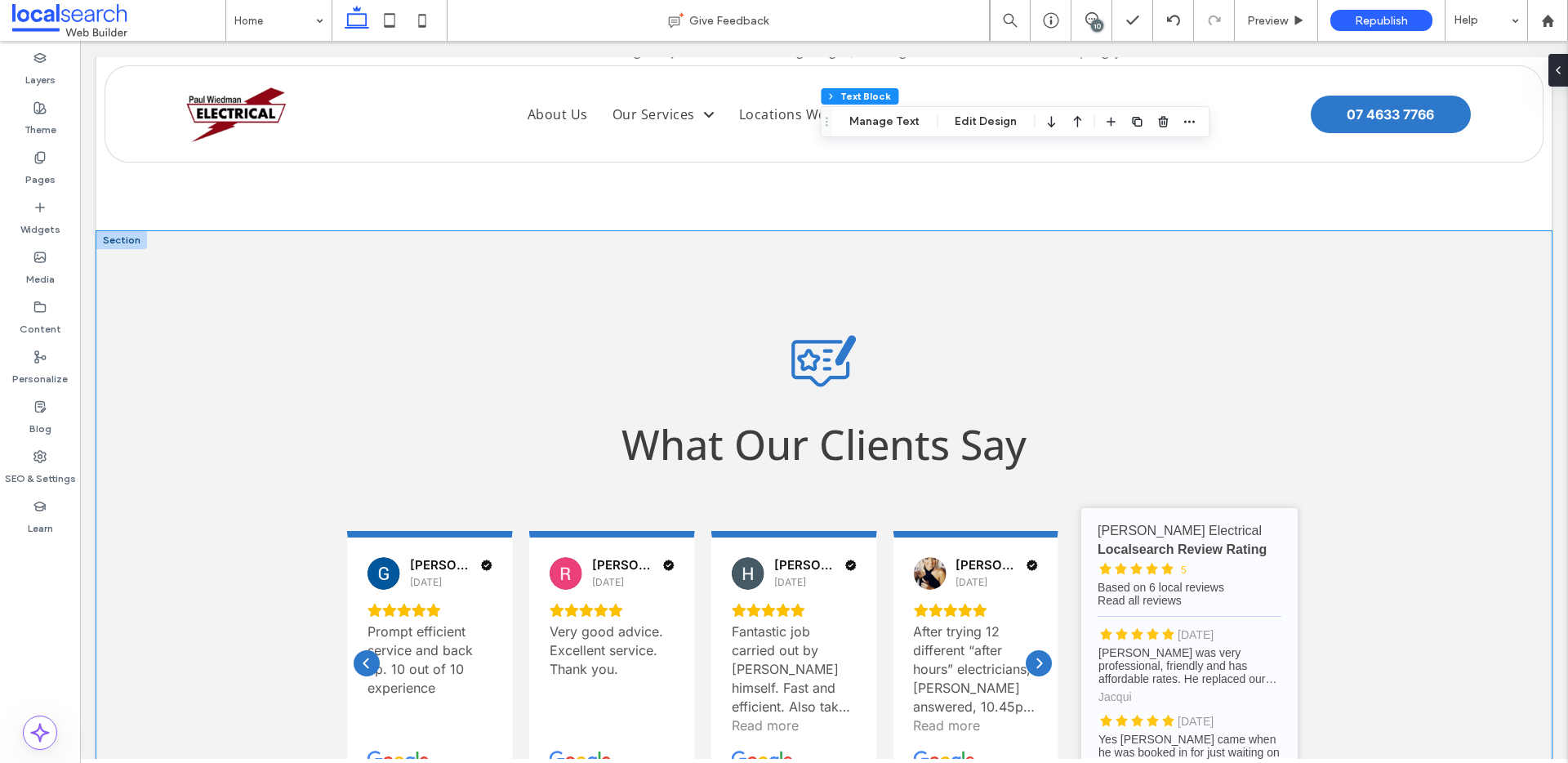
scroll to position [4016, 0]
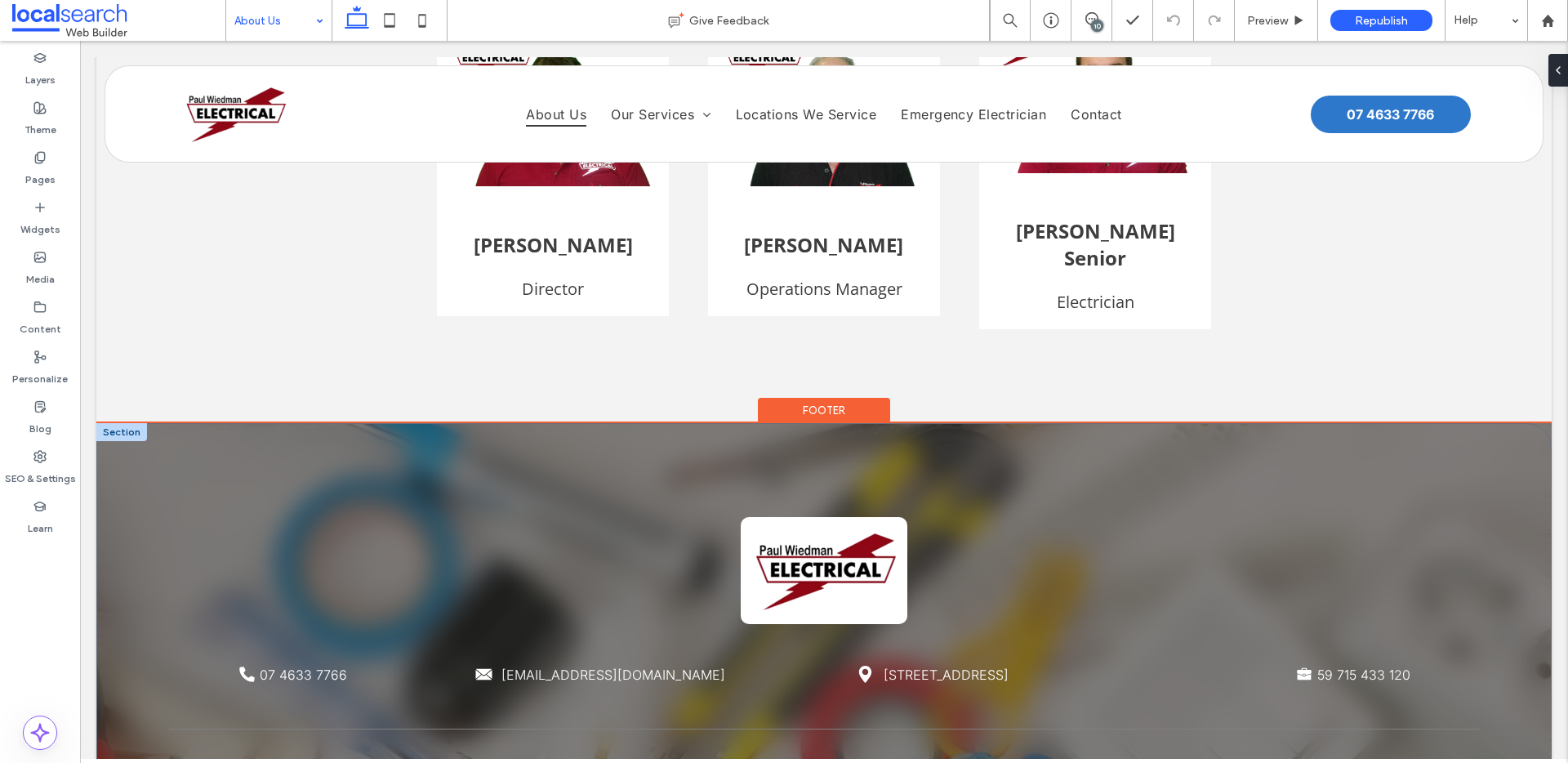
scroll to position [2248, 0]
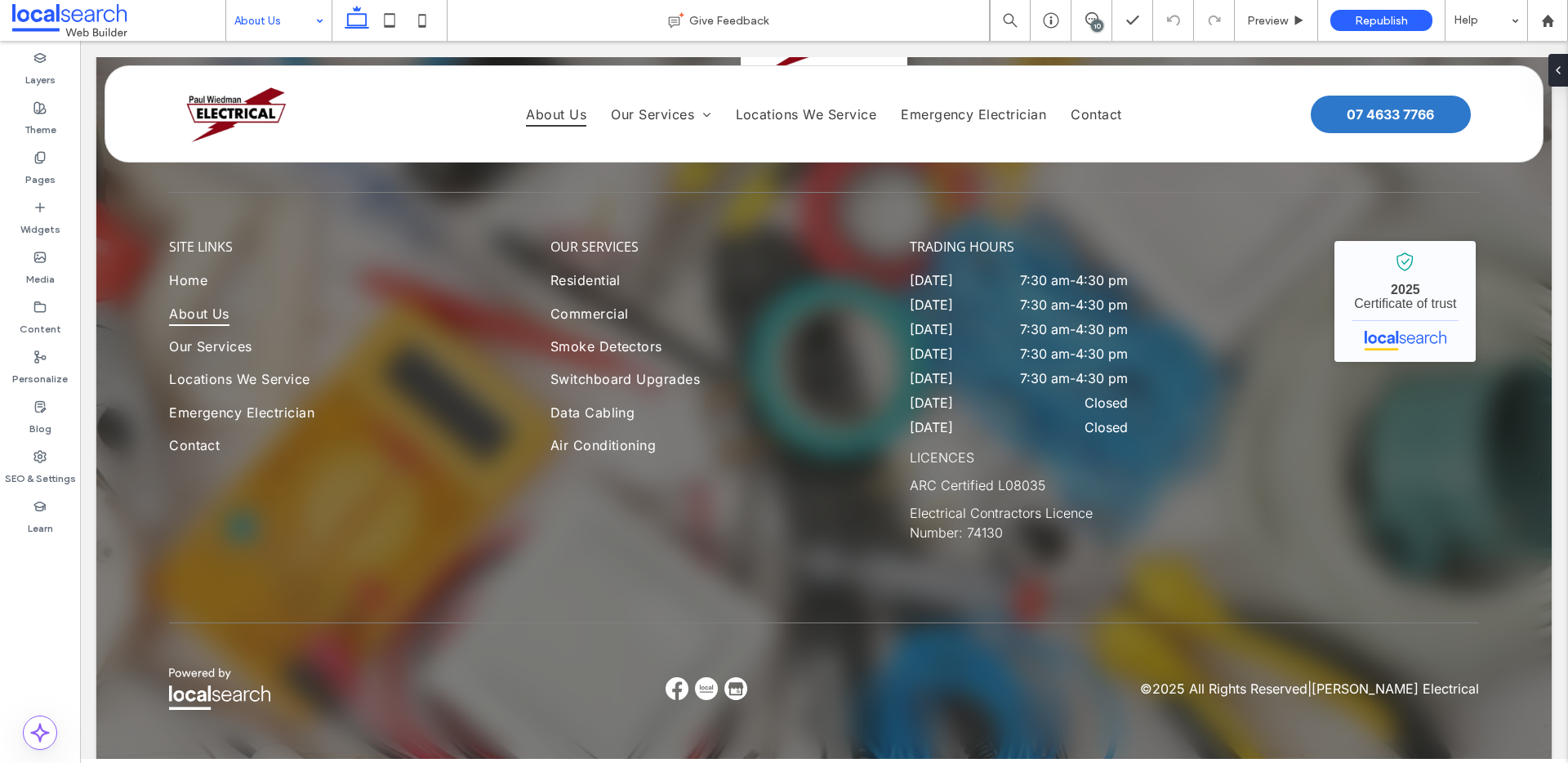
click at [297, 28] on input at bounding box center [274, 21] width 81 height 41
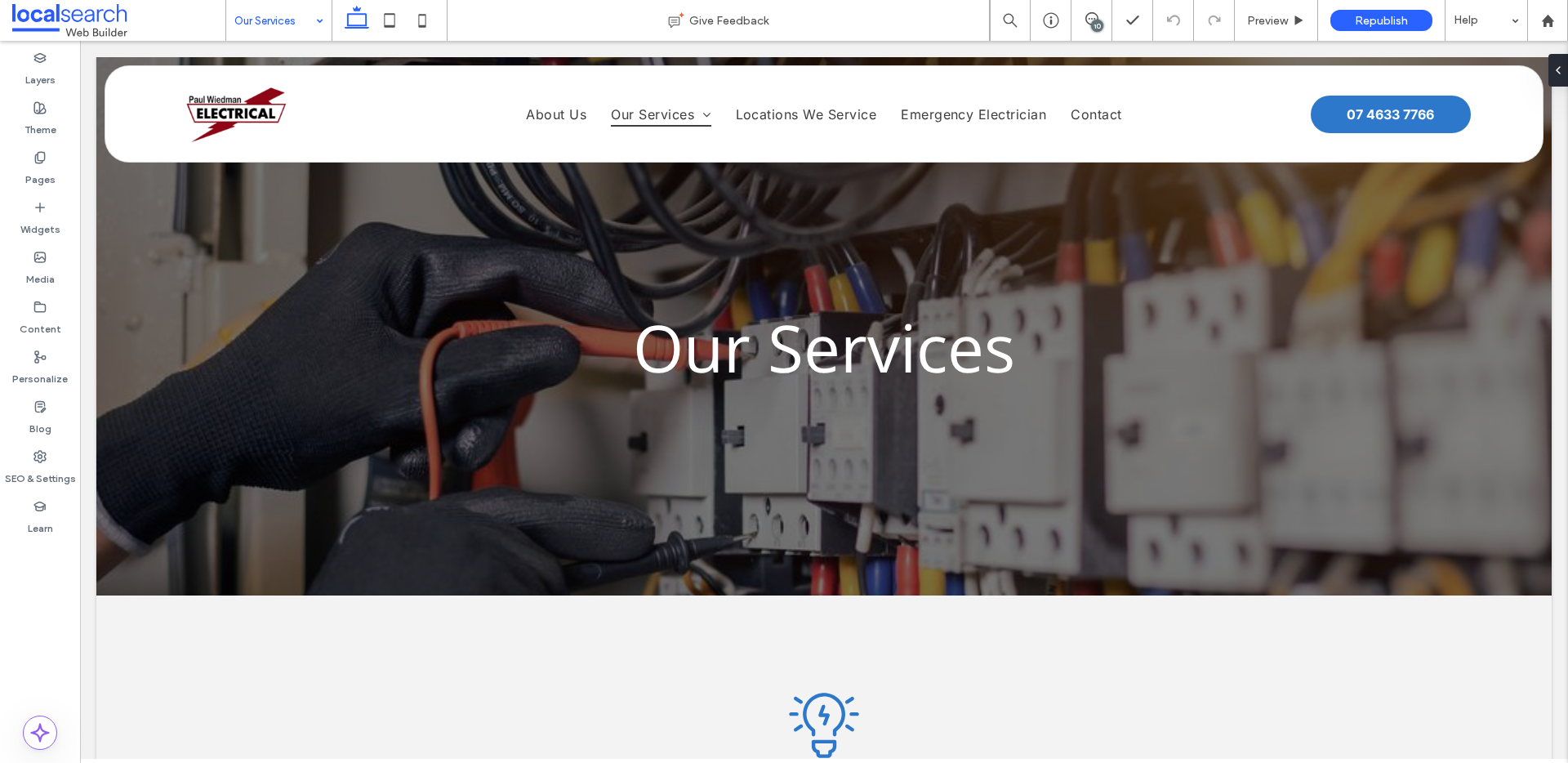
scroll to position [0, 0]
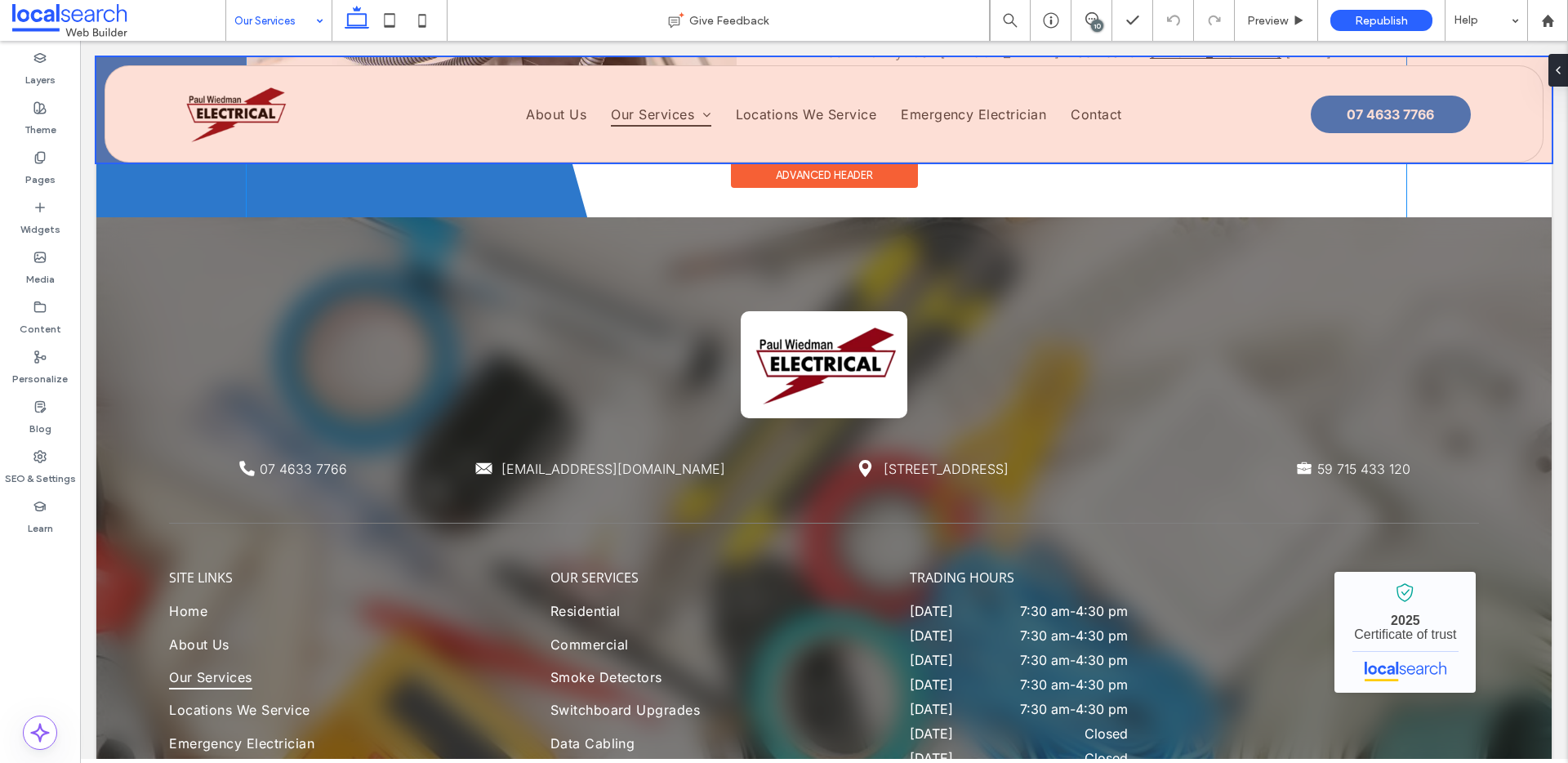
scroll to position [2148, 0]
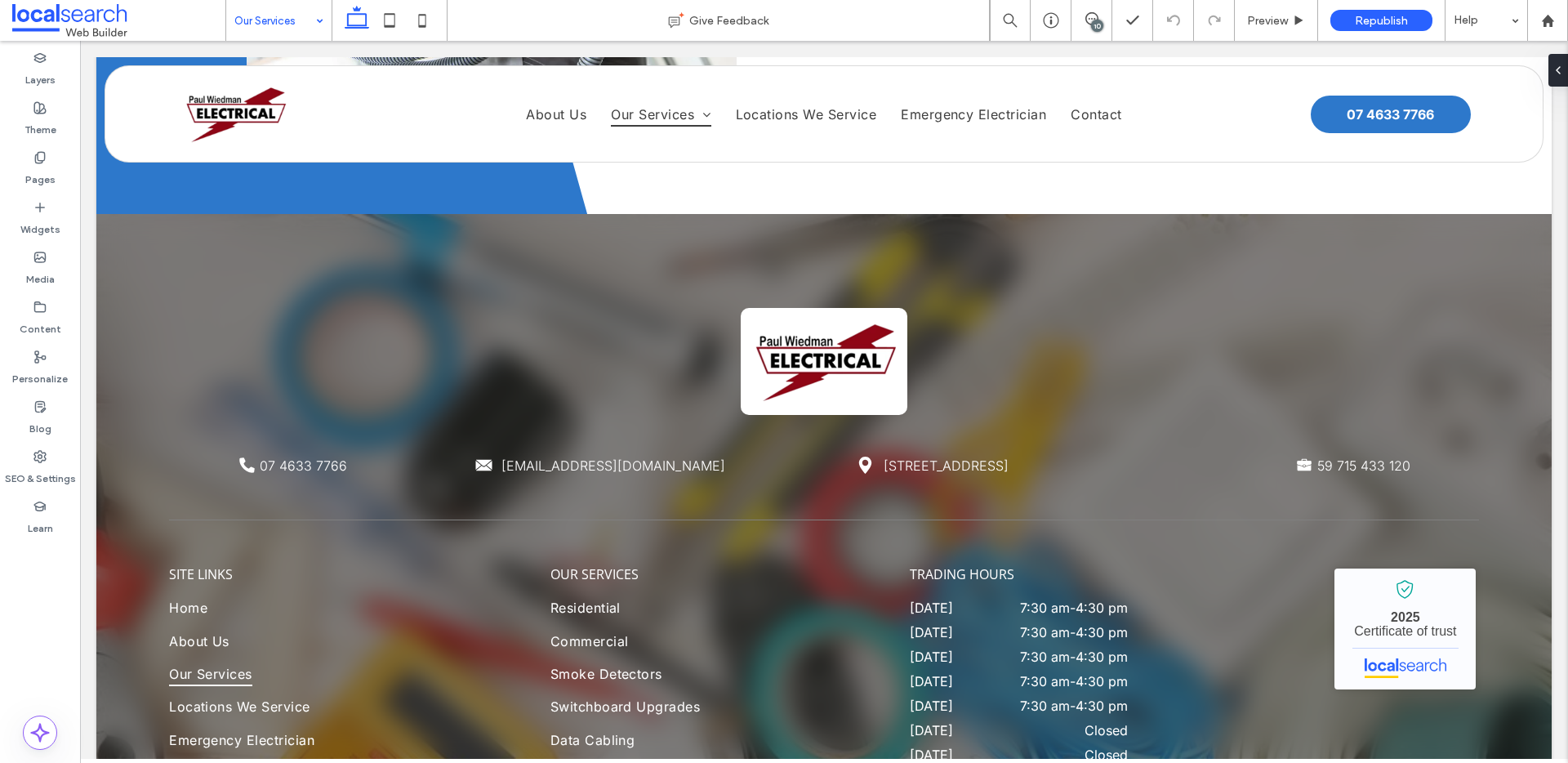
click at [283, 11] on input at bounding box center [274, 21] width 81 height 41
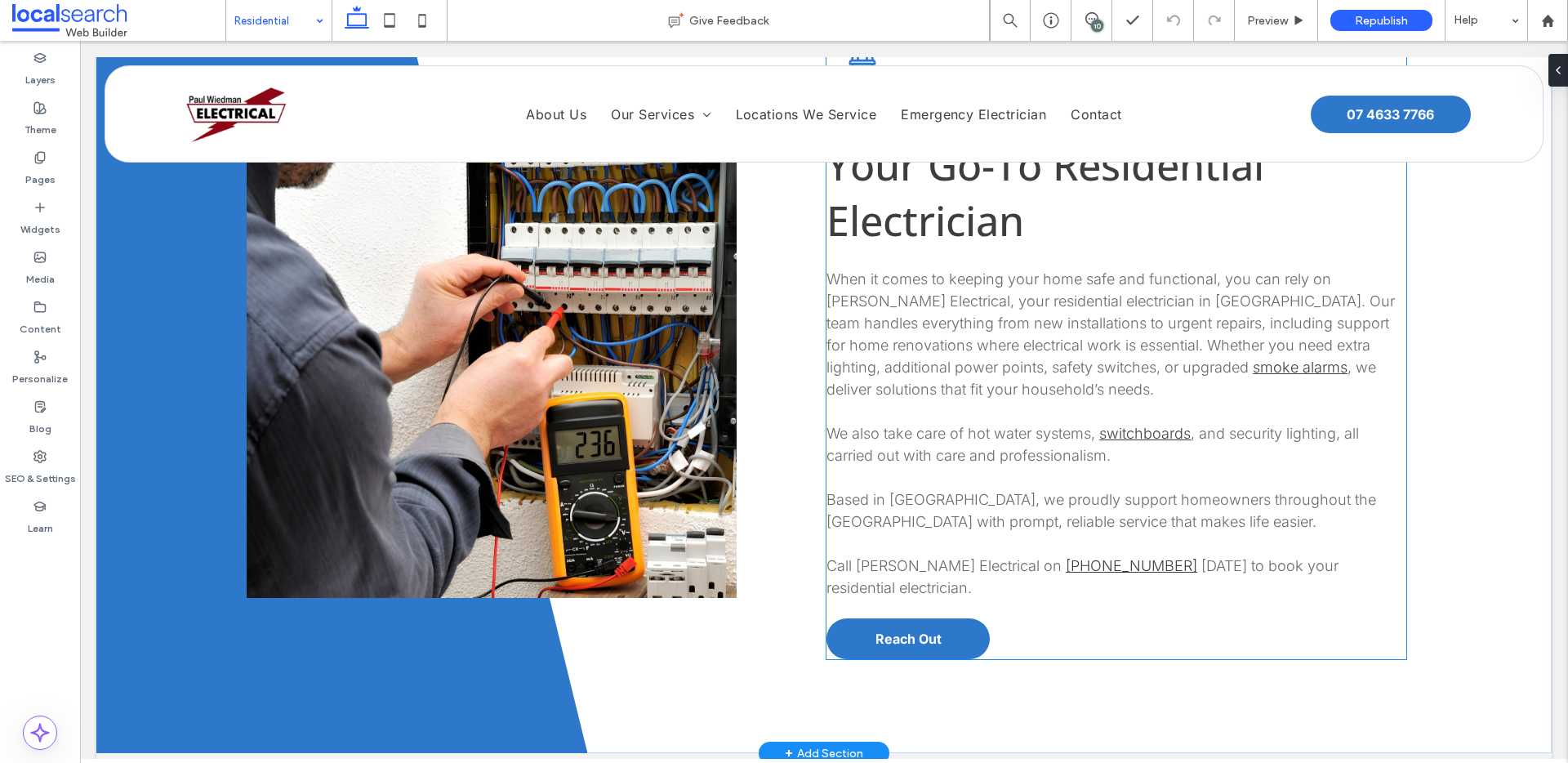
scroll to position [841, 0]
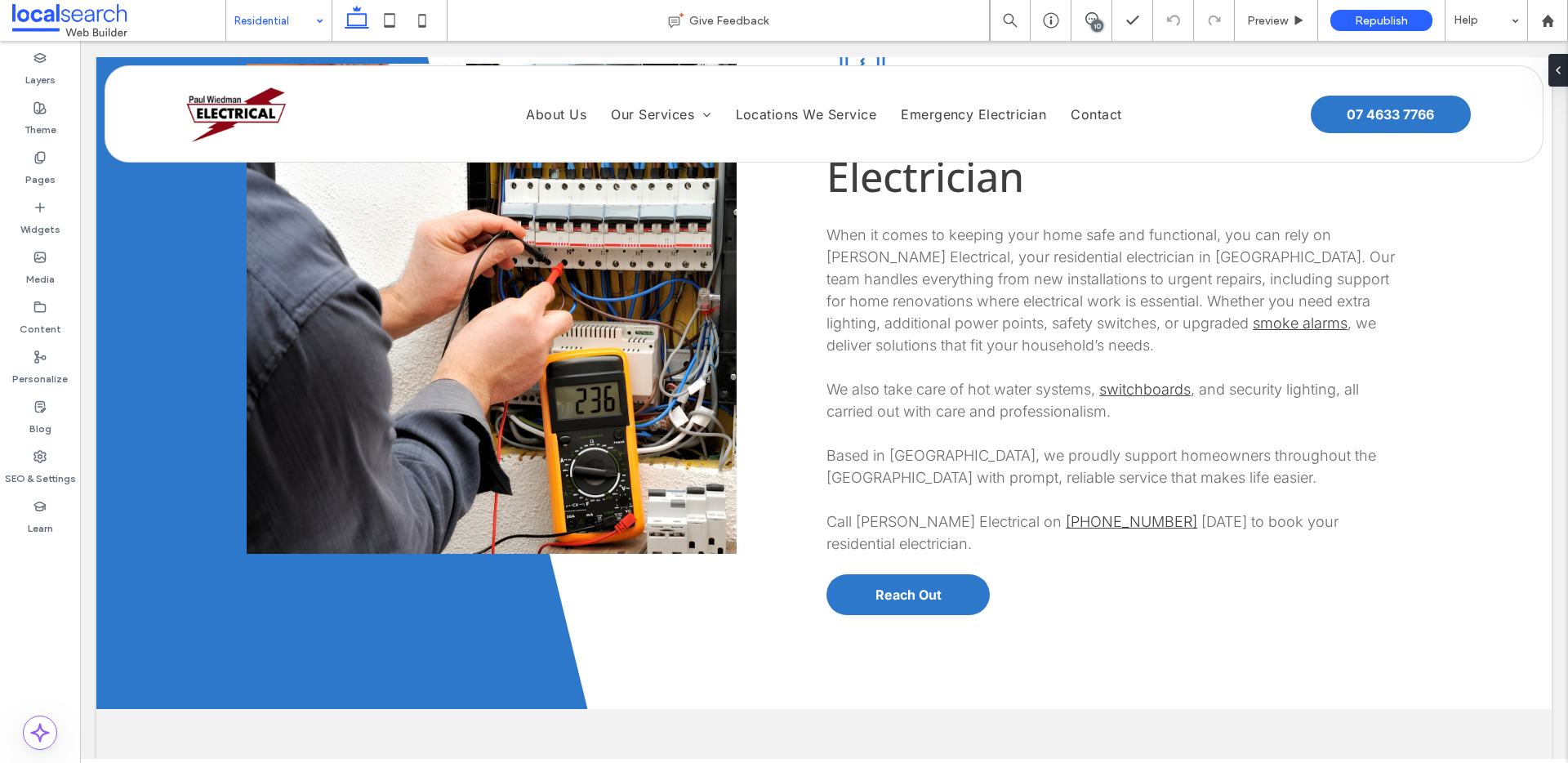
click at [245, 22] on input at bounding box center [274, 21] width 81 height 41
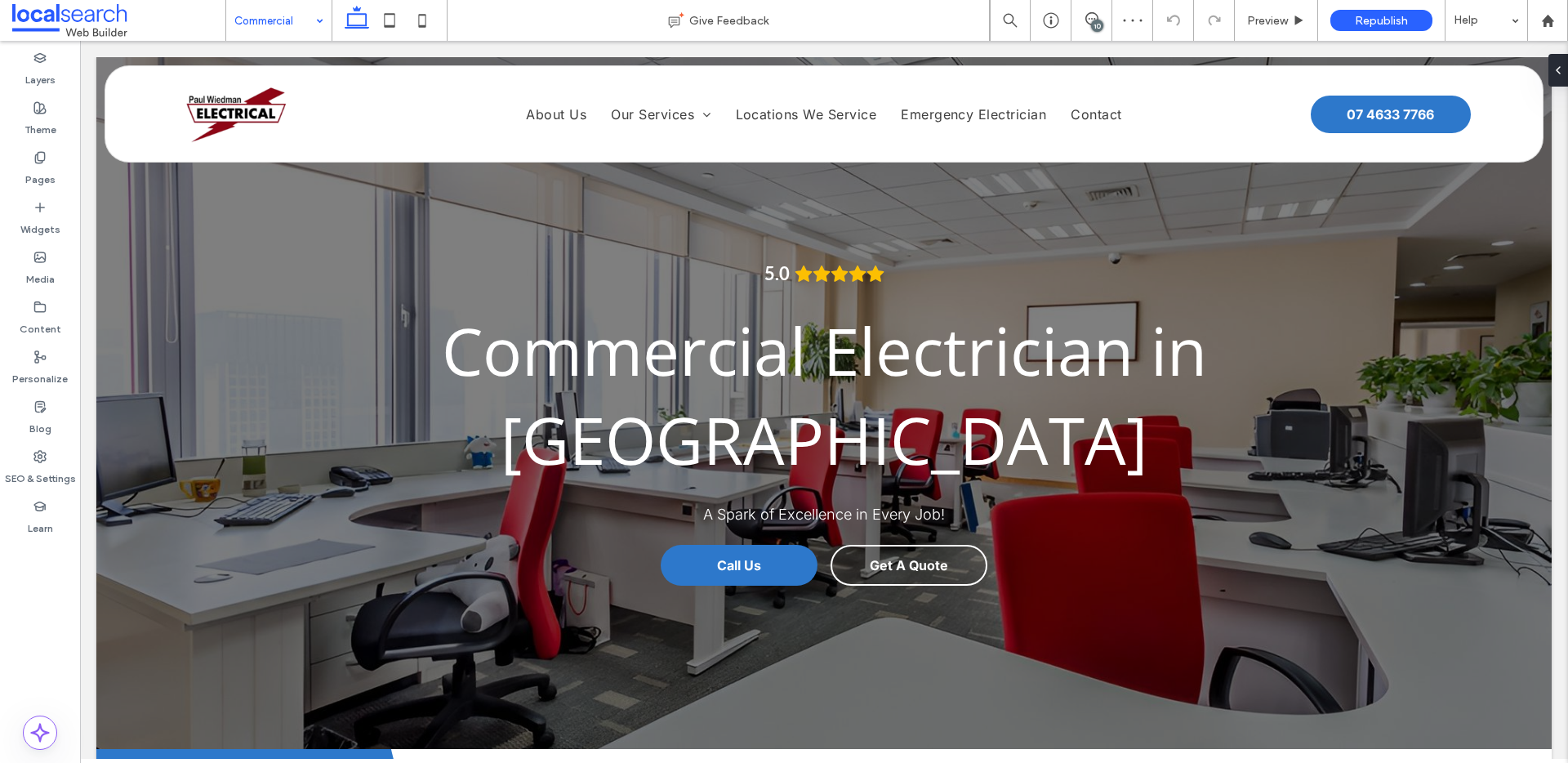
click at [279, 25] on input at bounding box center [274, 21] width 81 height 41
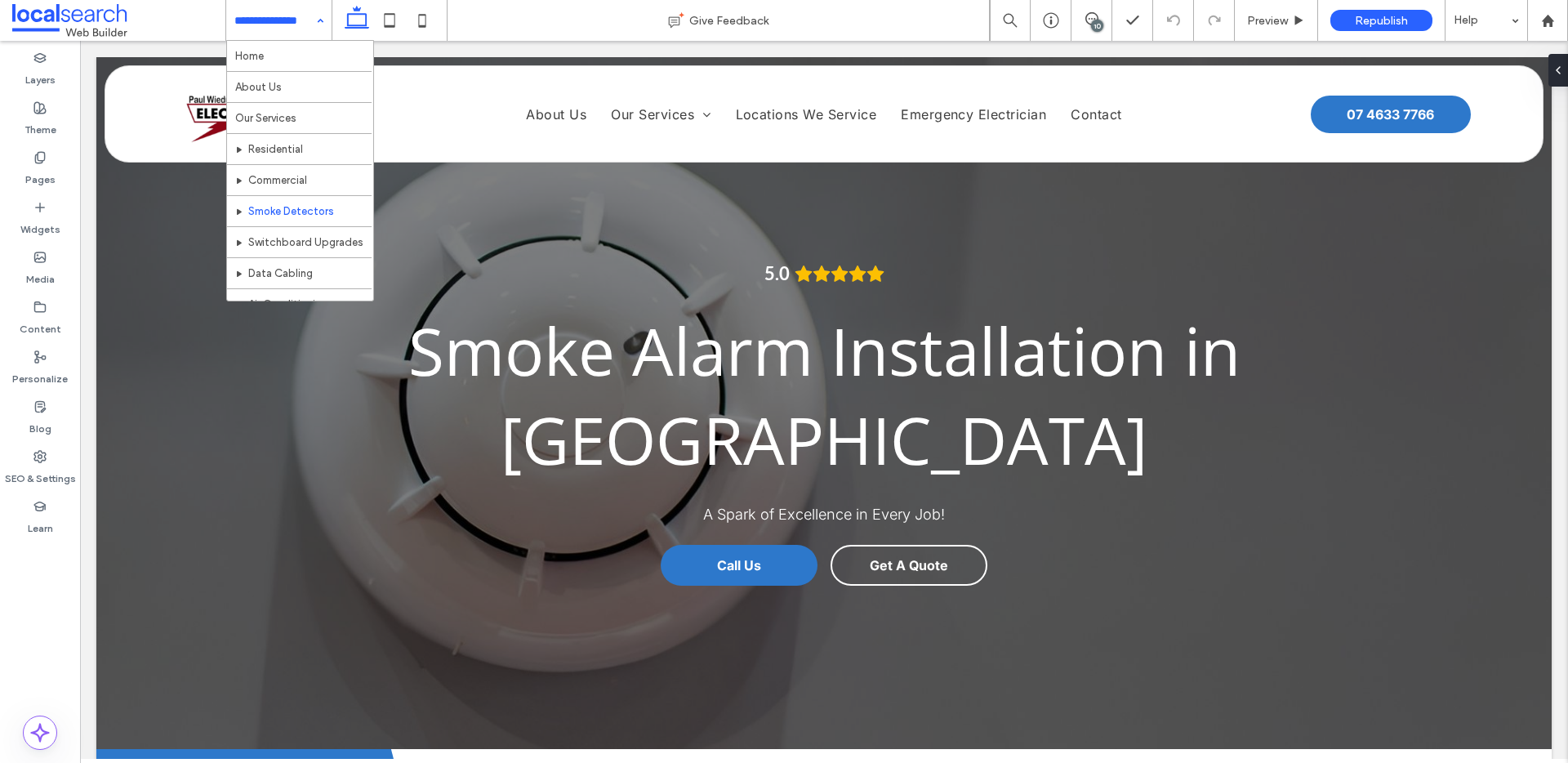
click at [242, 34] on input at bounding box center [274, 21] width 81 height 41
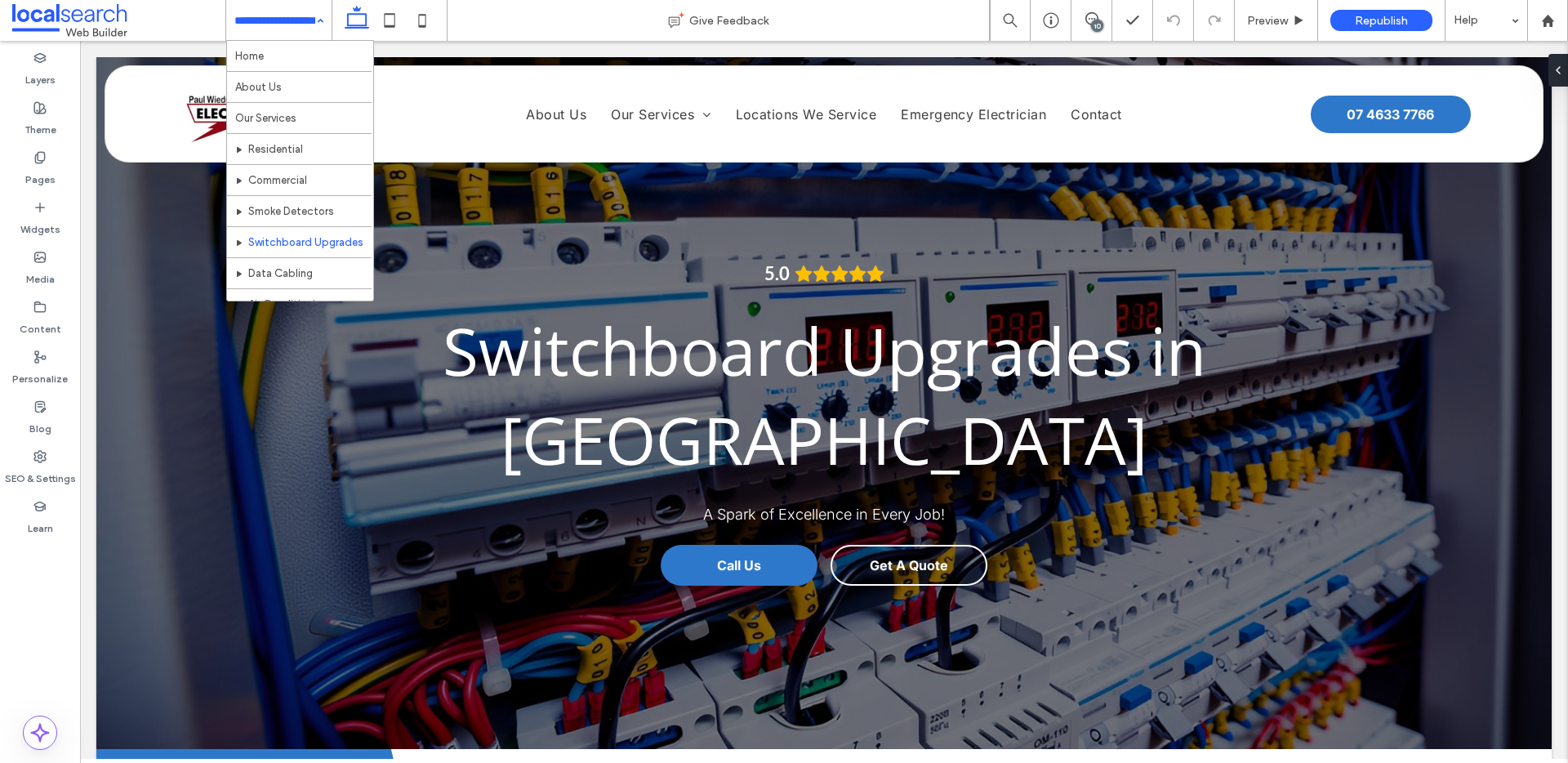
click at [283, 18] on input at bounding box center [274, 21] width 81 height 41
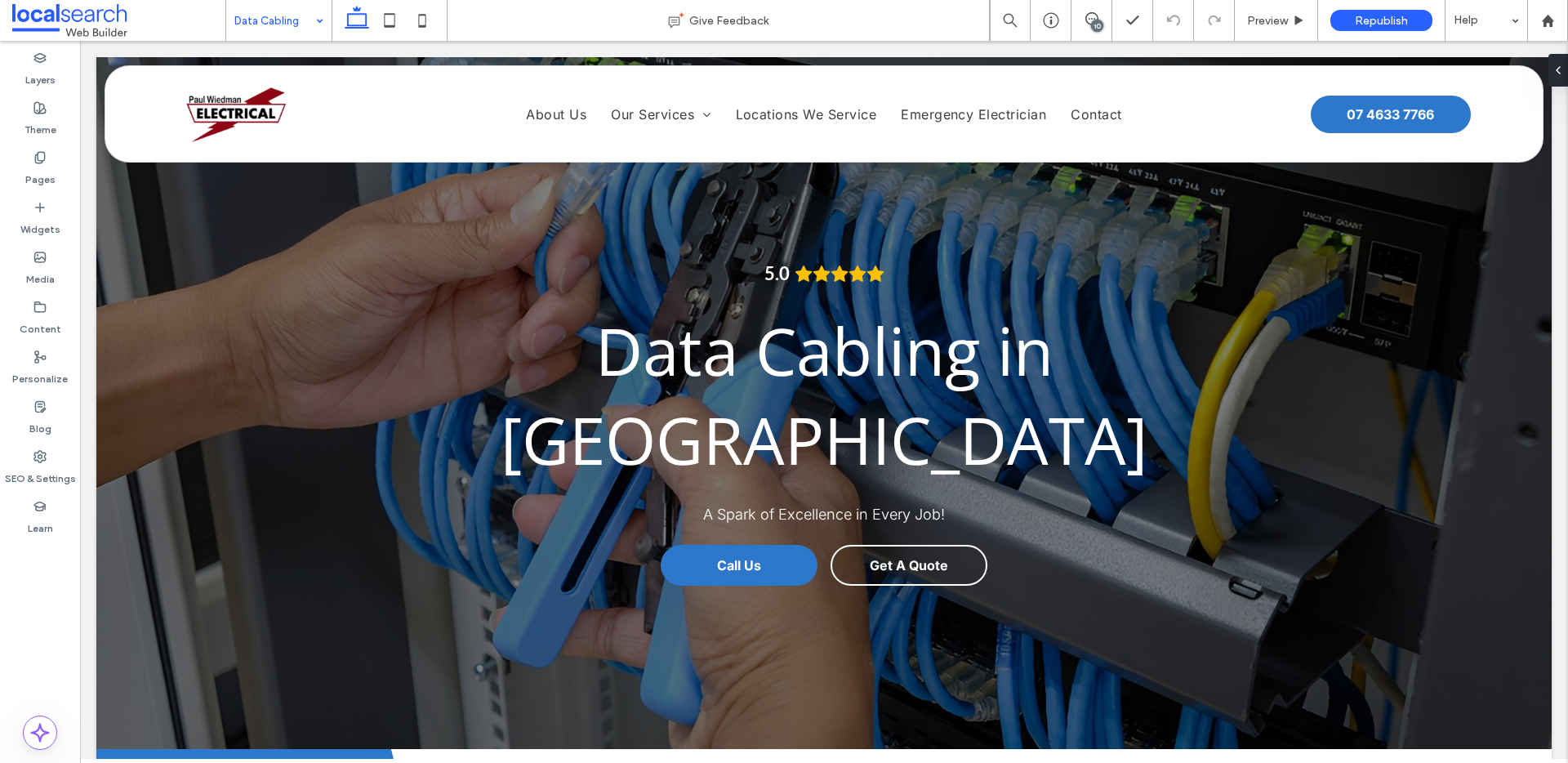
click at [310, 24] on div "Data Cabling" at bounding box center [278, 21] width 105 height 41
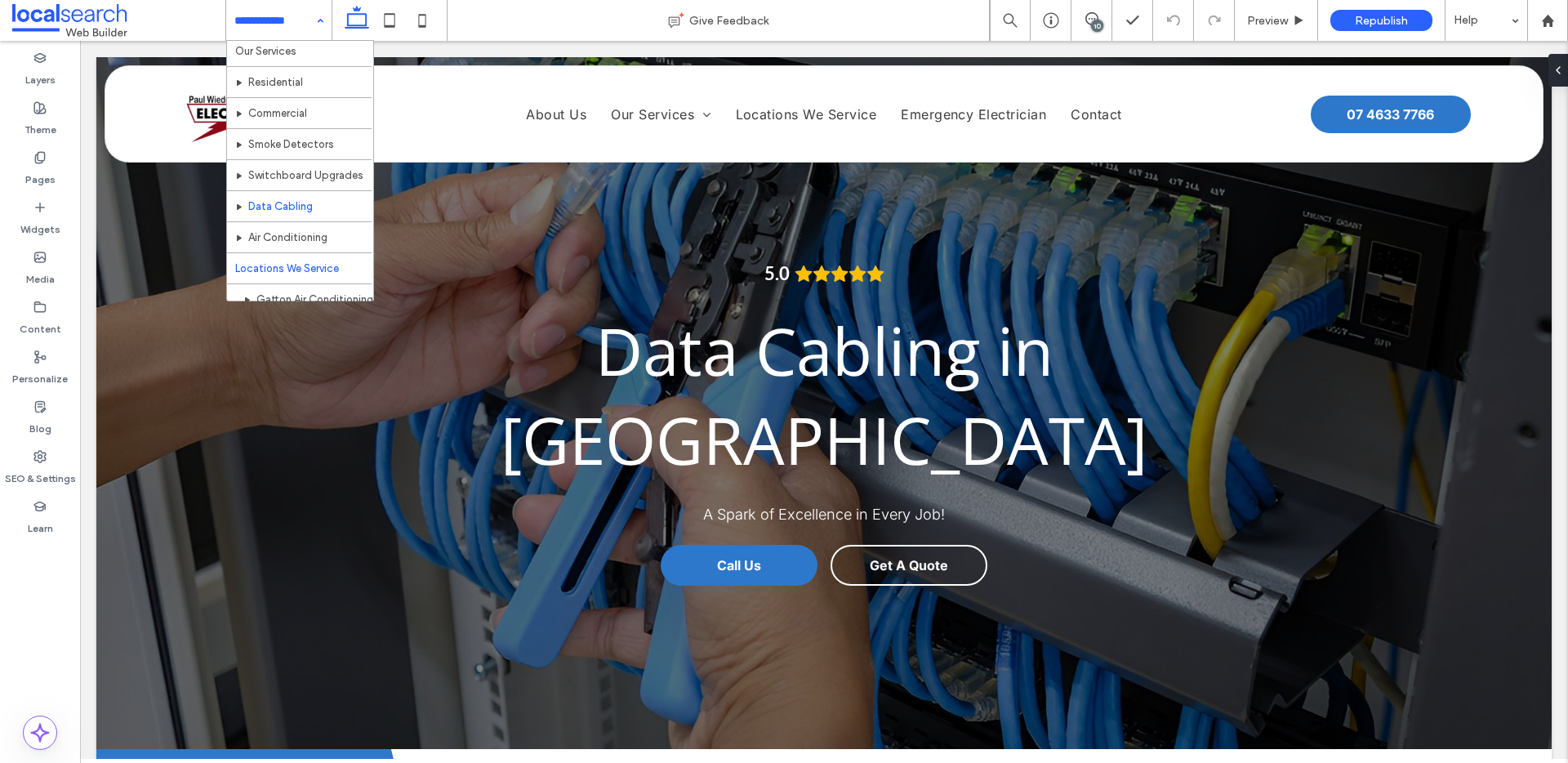
scroll to position [137, 0]
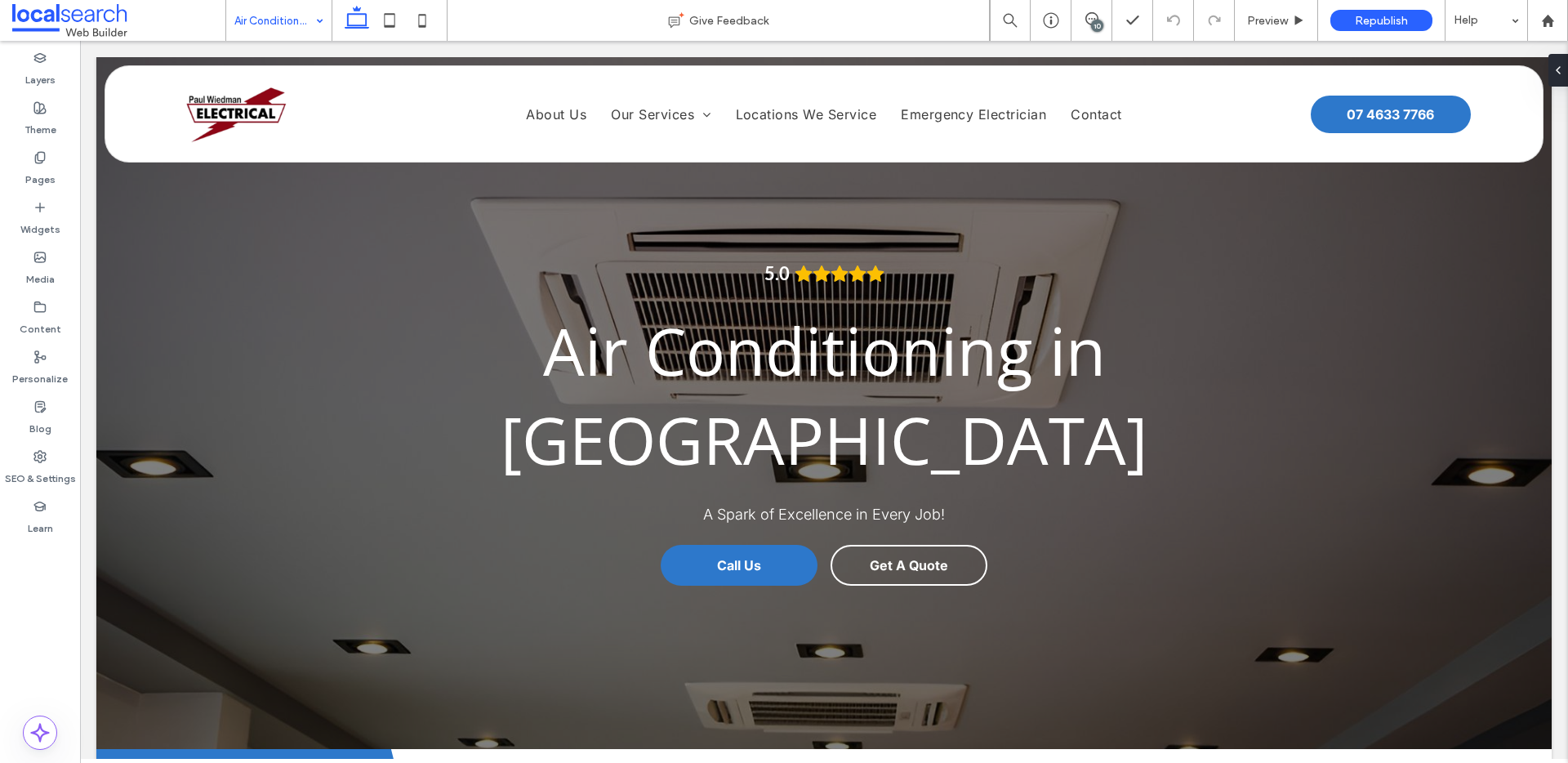
click at [311, 22] on div "Air Conditioning" at bounding box center [278, 21] width 105 height 41
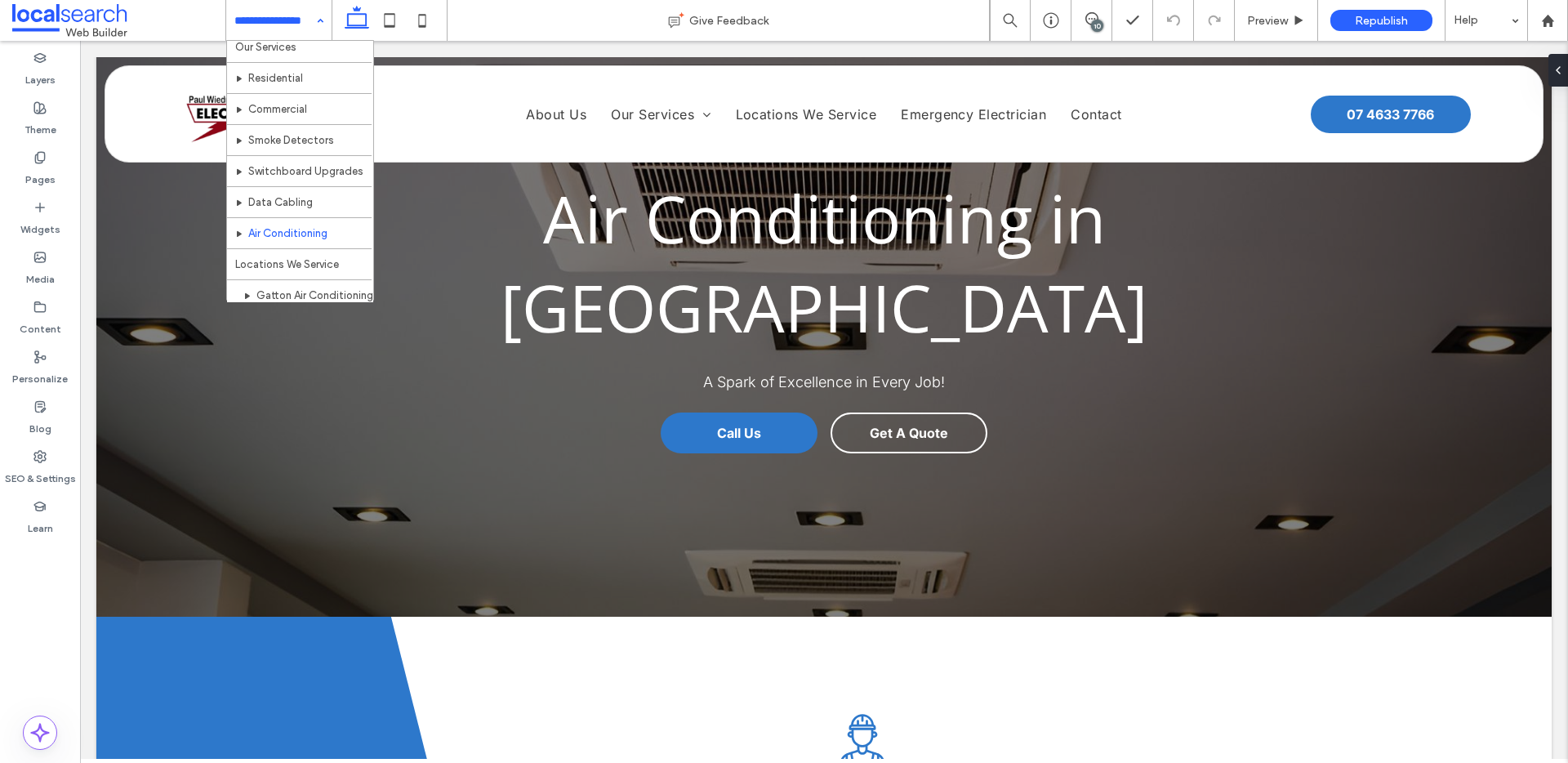
scroll to position [277, 0]
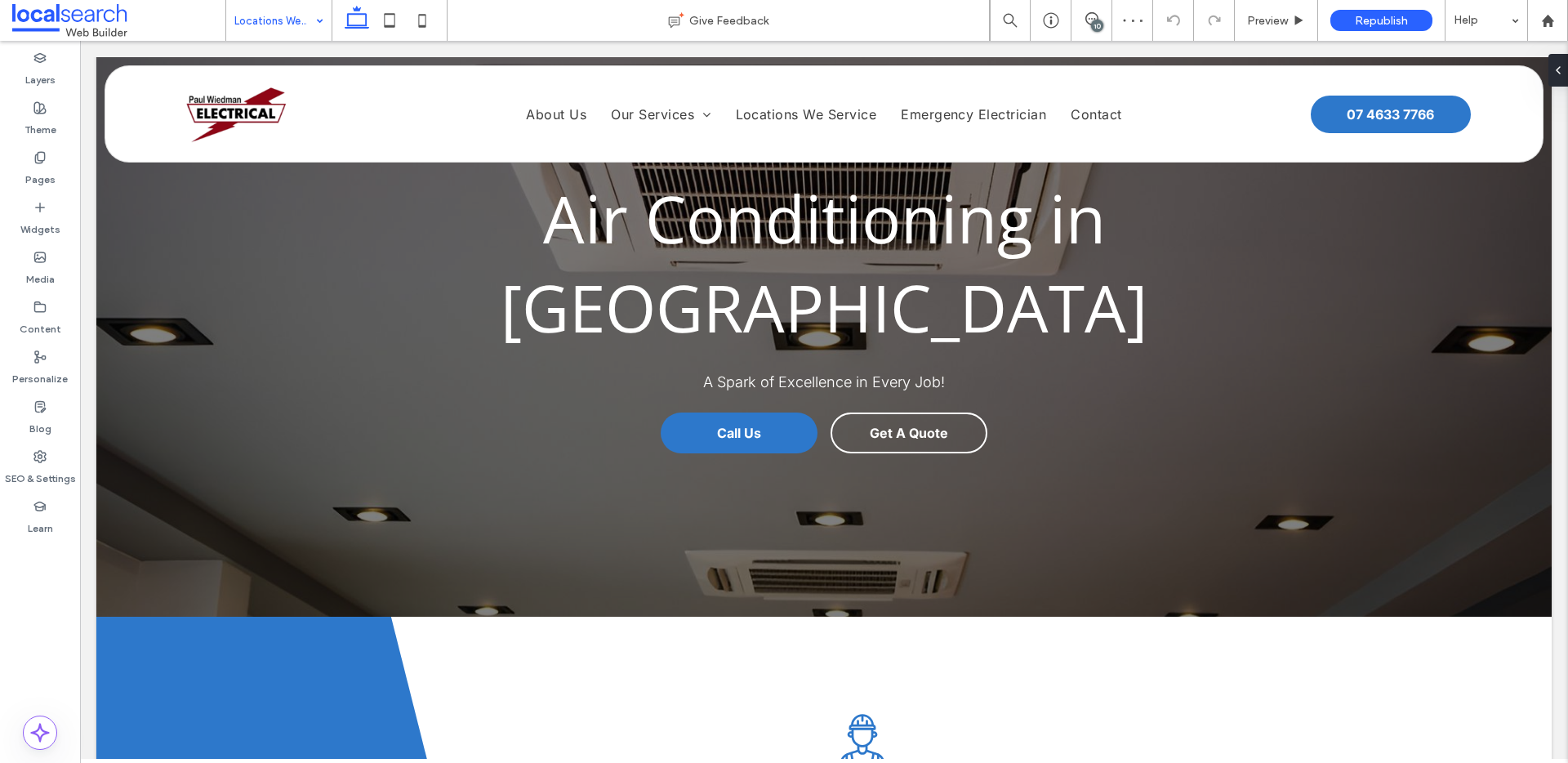
type input "*****"
type input "**"
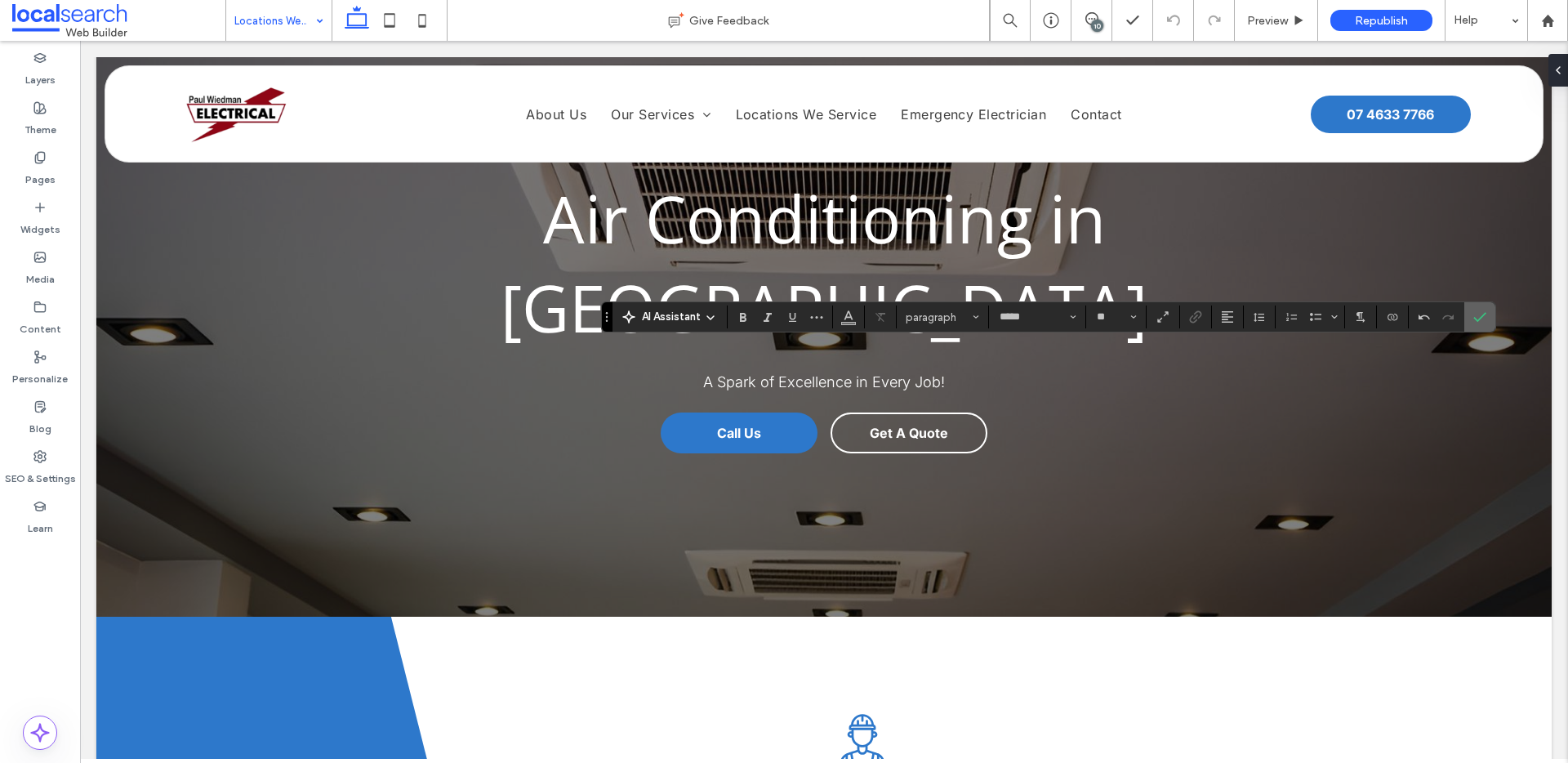
click at [1472, 316] on label "Confirm" at bounding box center [1479, 316] width 24 height 30
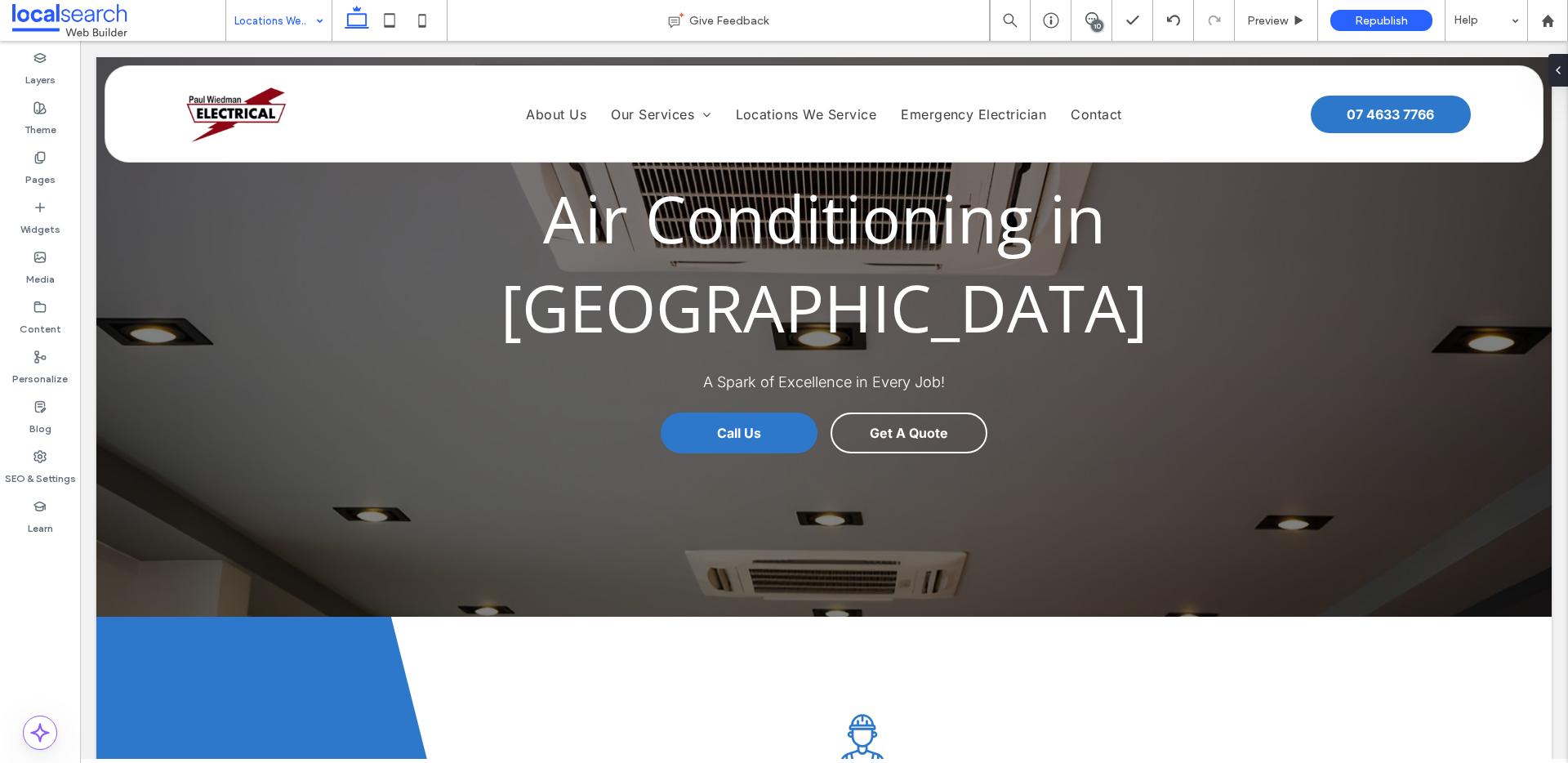
type input "*********"
type input "**"
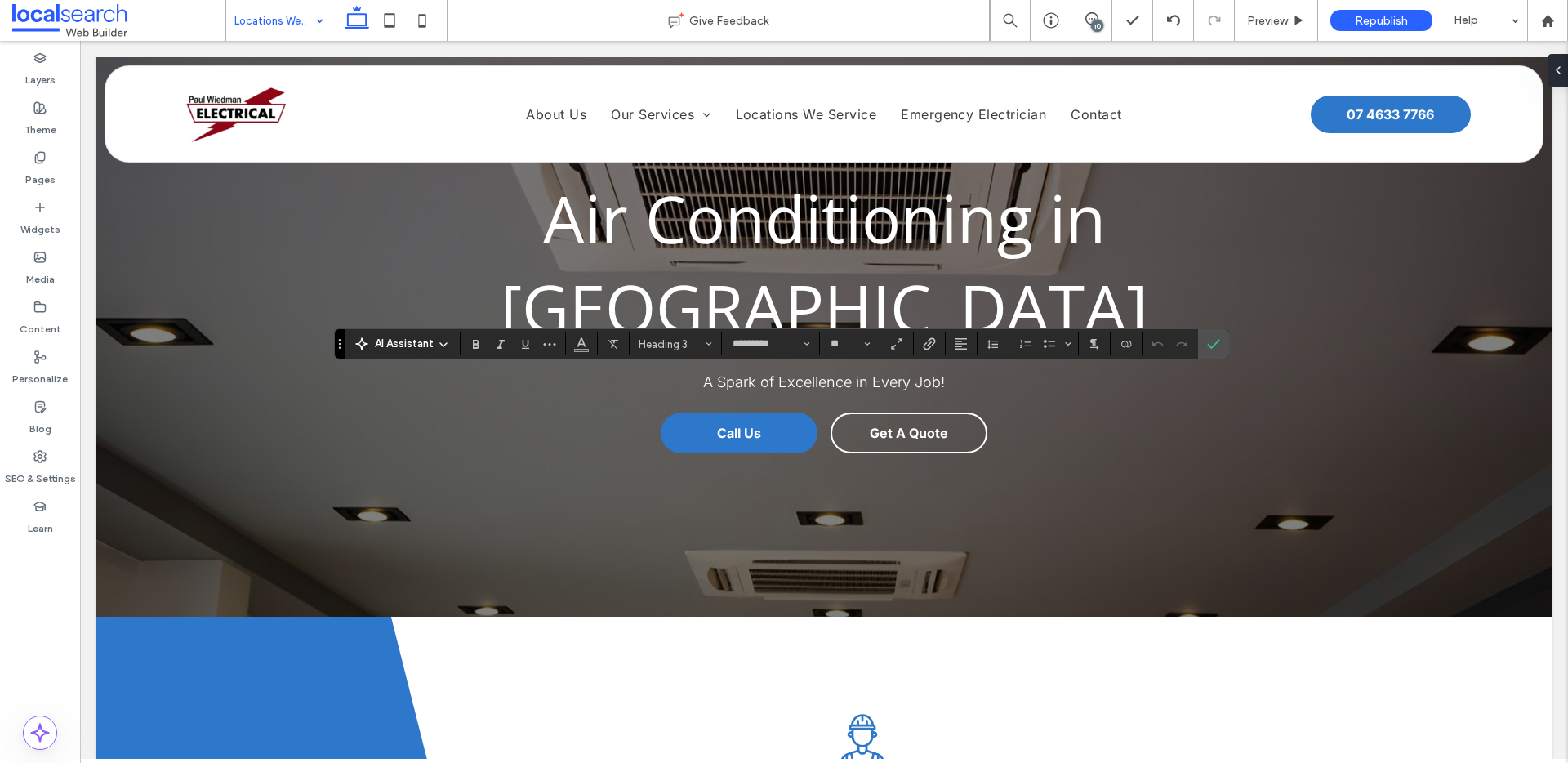
type input "*****"
type input "**"
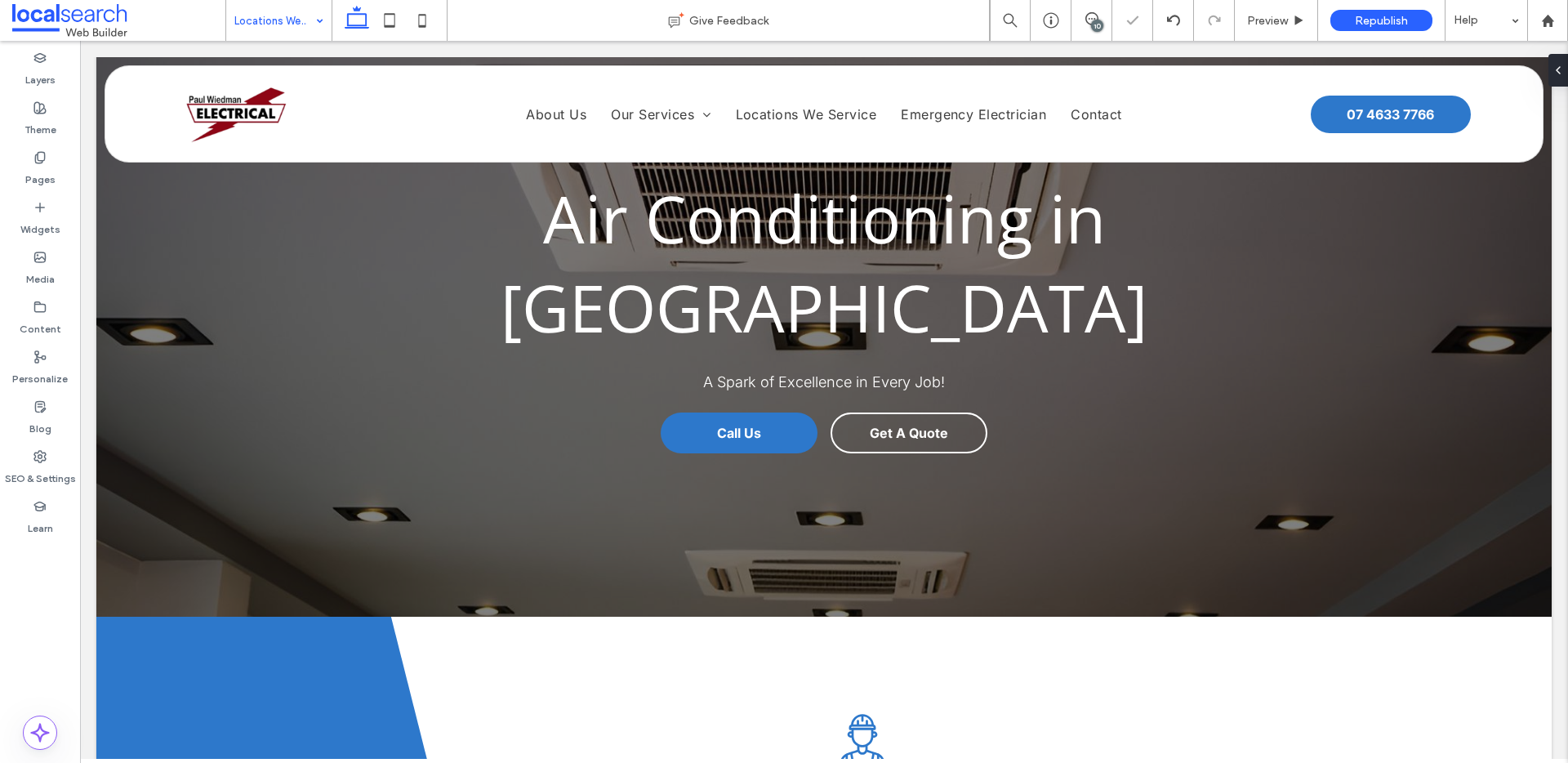
type input "*****"
type input "**"
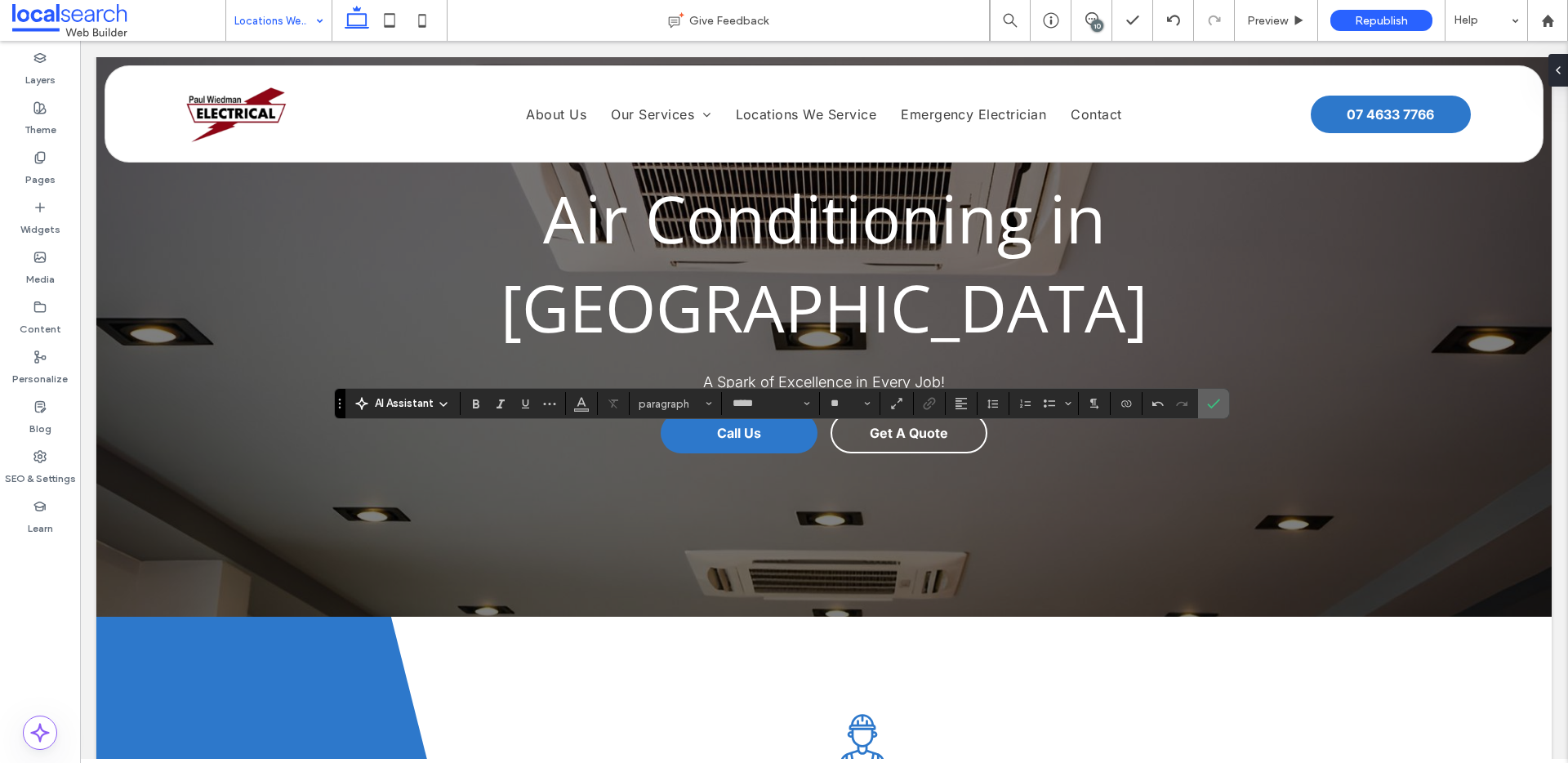
click at [1222, 397] on label "Confirm" at bounding box center [1214, 403] width 24 height 30
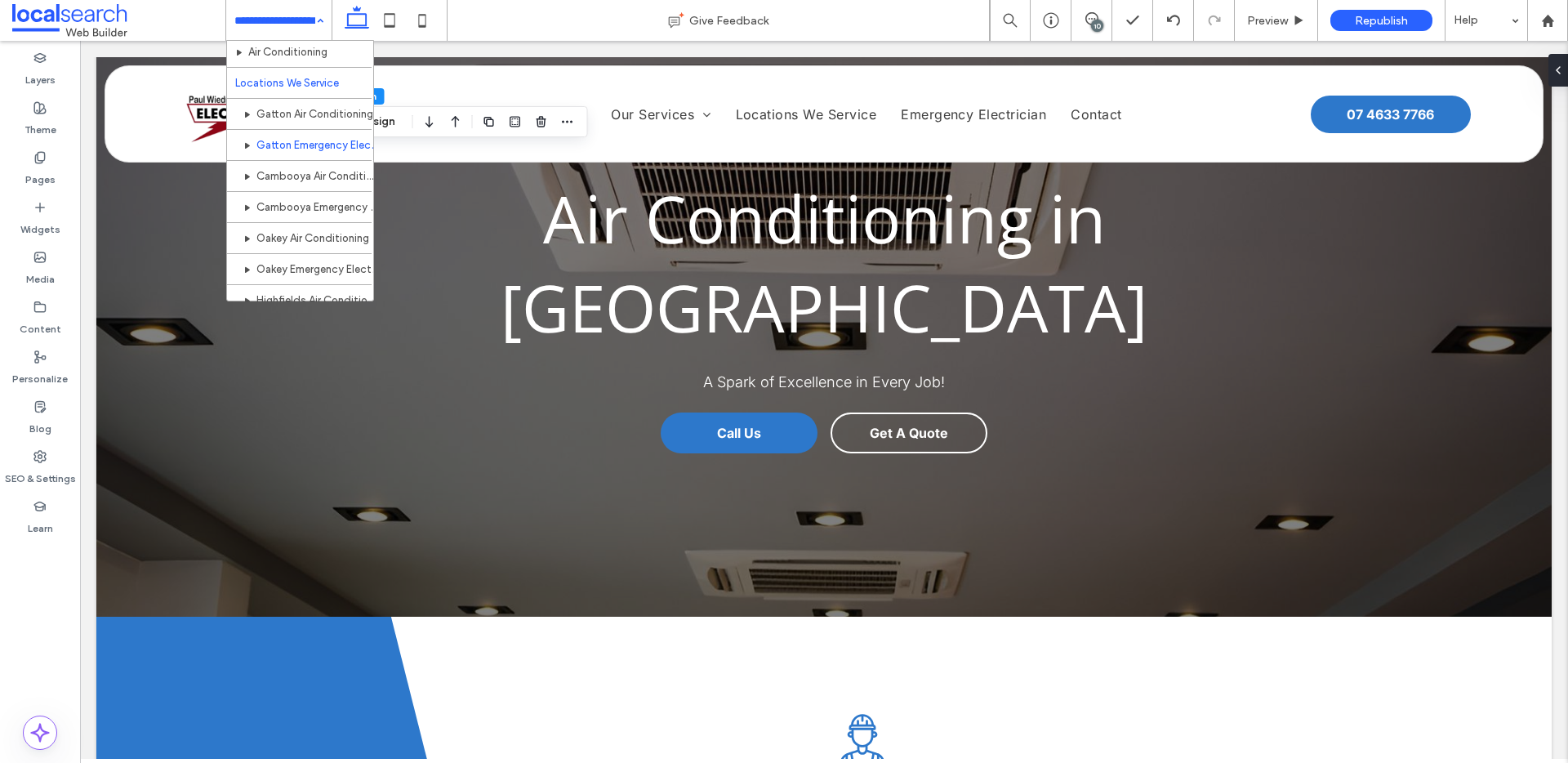
scroll to position [238, 0]
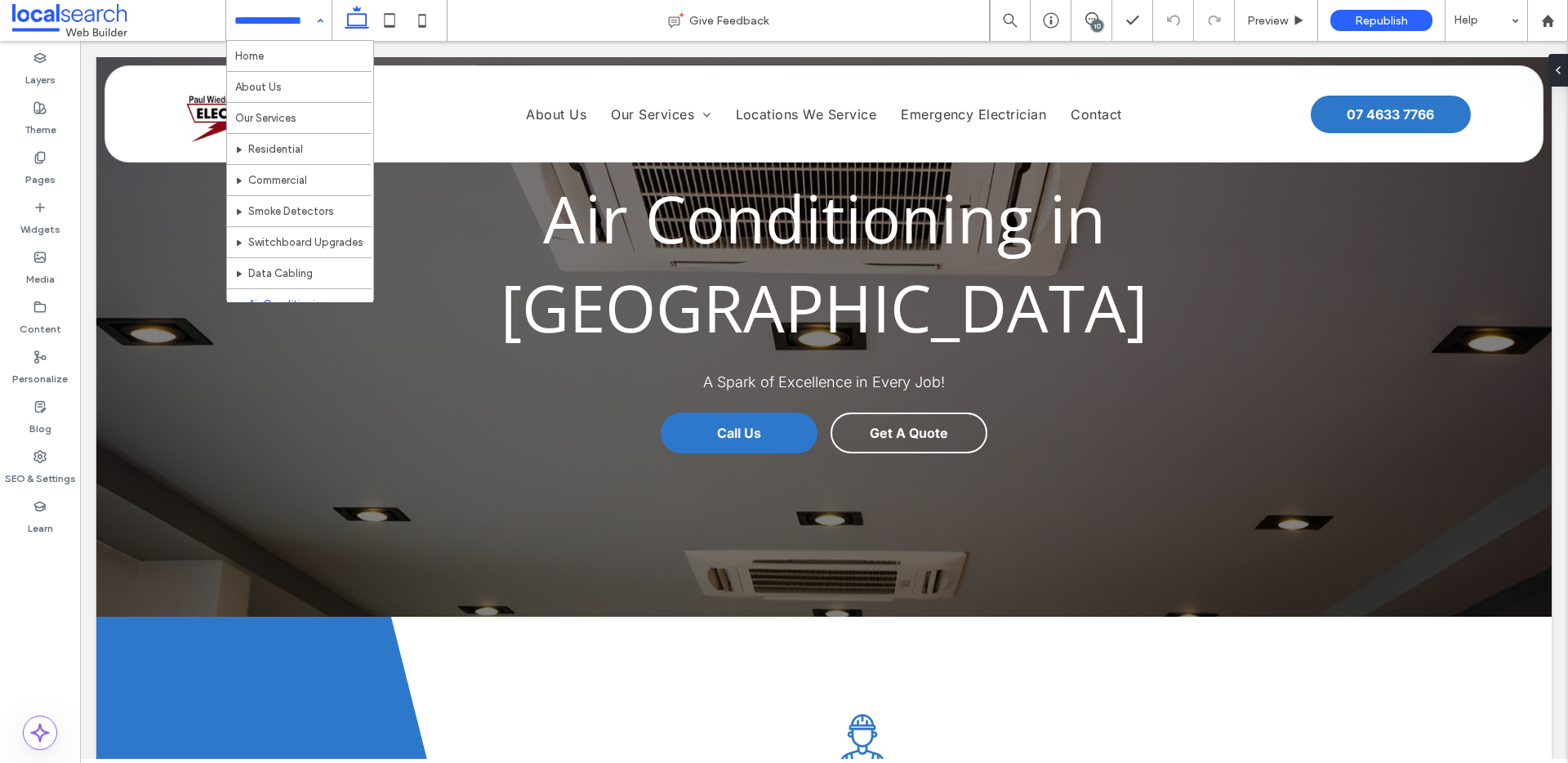
click at [284, 29] on input at bounding box center [274, 21] width 81 height 41
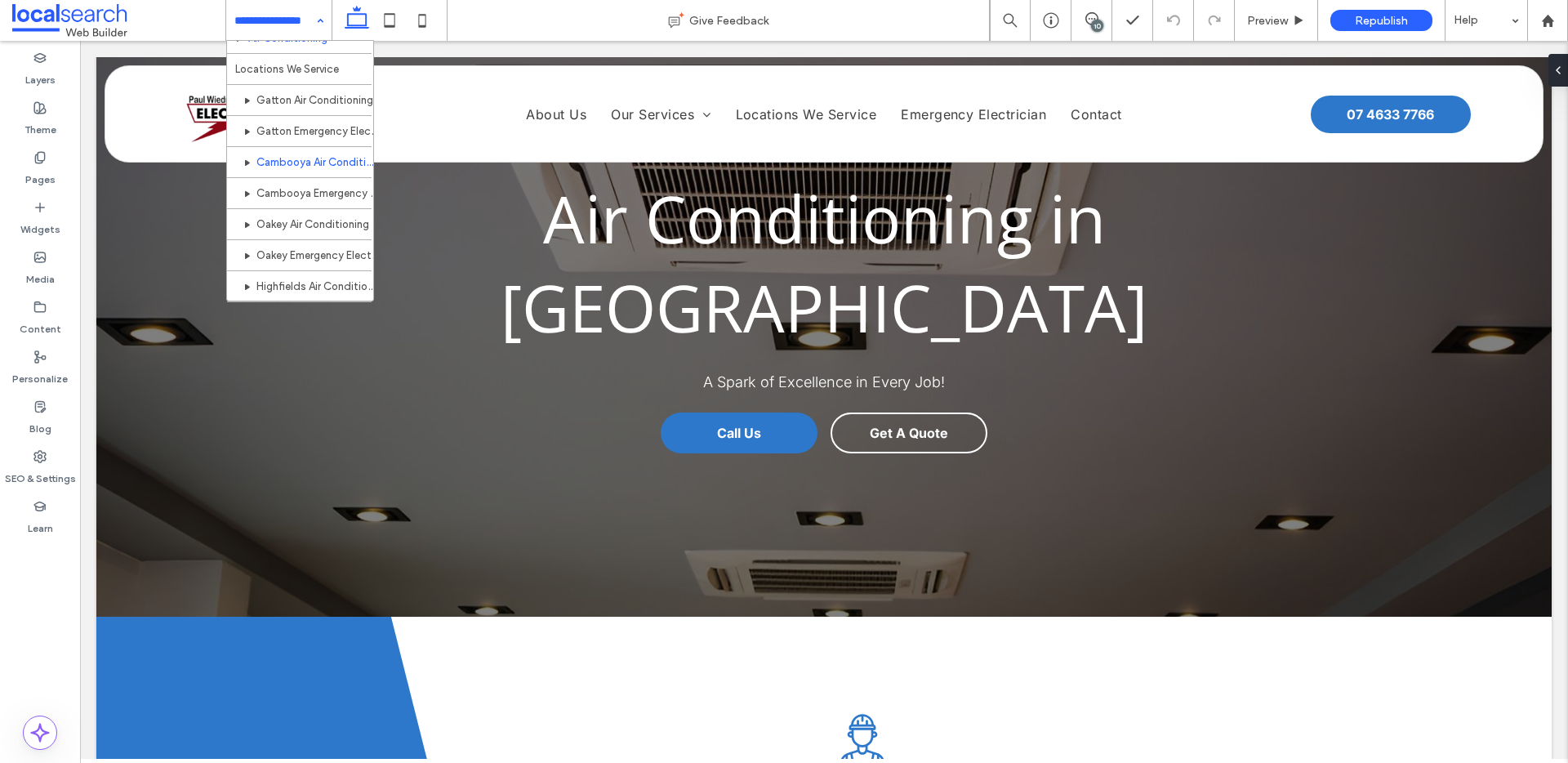
scroll to position [258, 0]
click at [285, 22] on input at bounding box center [274, 21] width 81 height 41
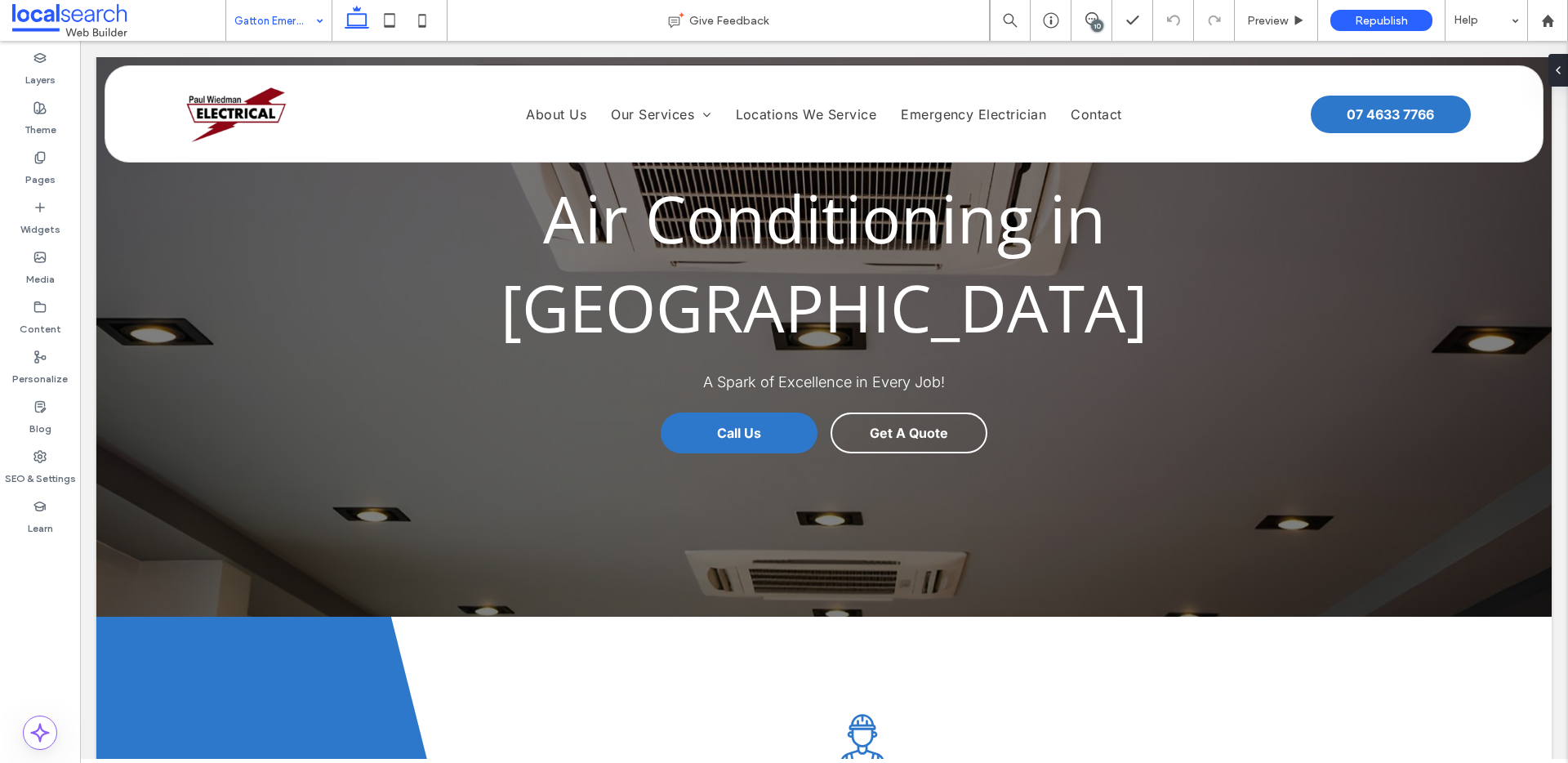
click at [314, 18] on div "Gatton Emergency Electrician" at bounding box center [278, 21] width 105 height 41
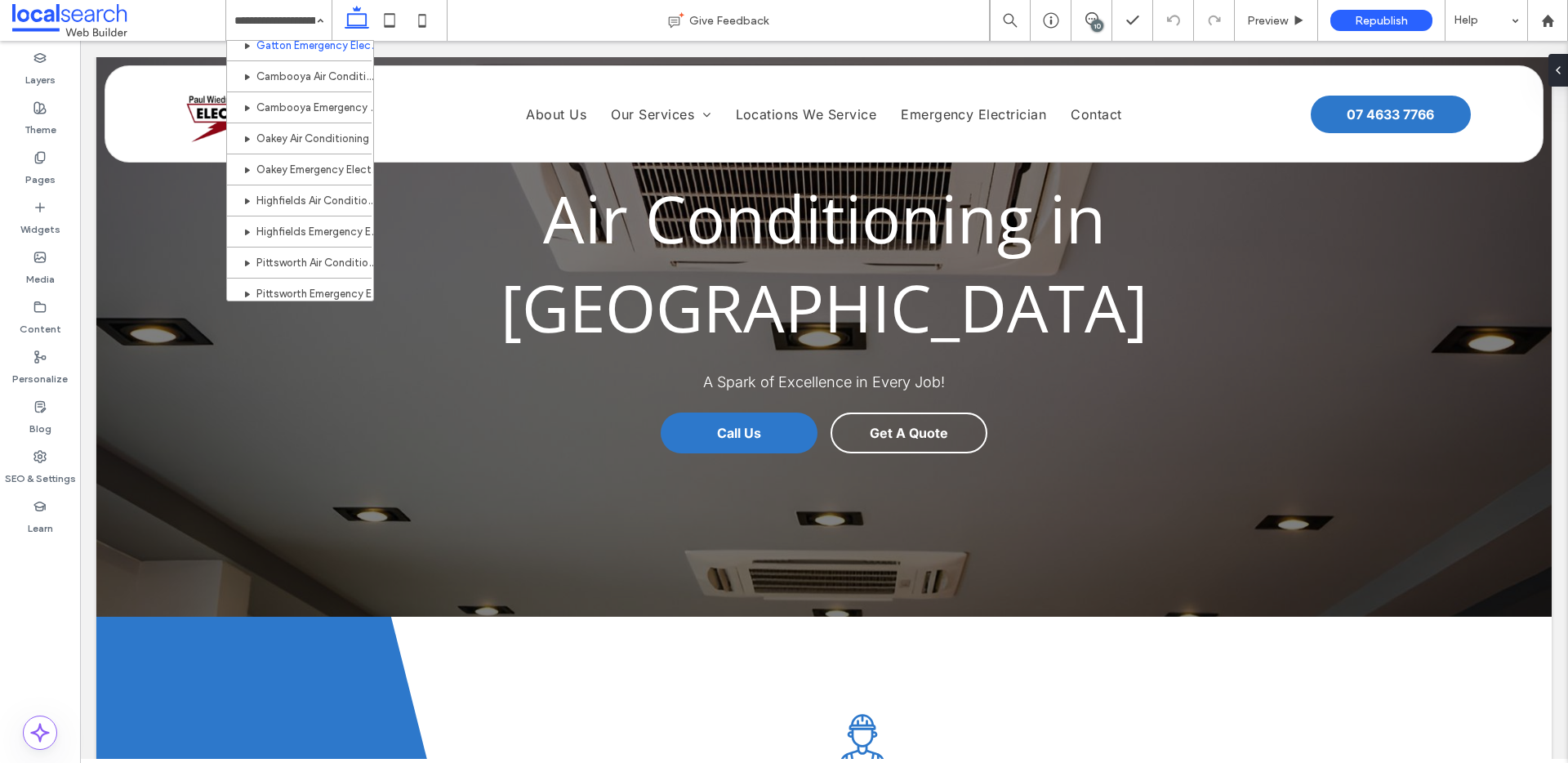
scroll to position [254, 0]
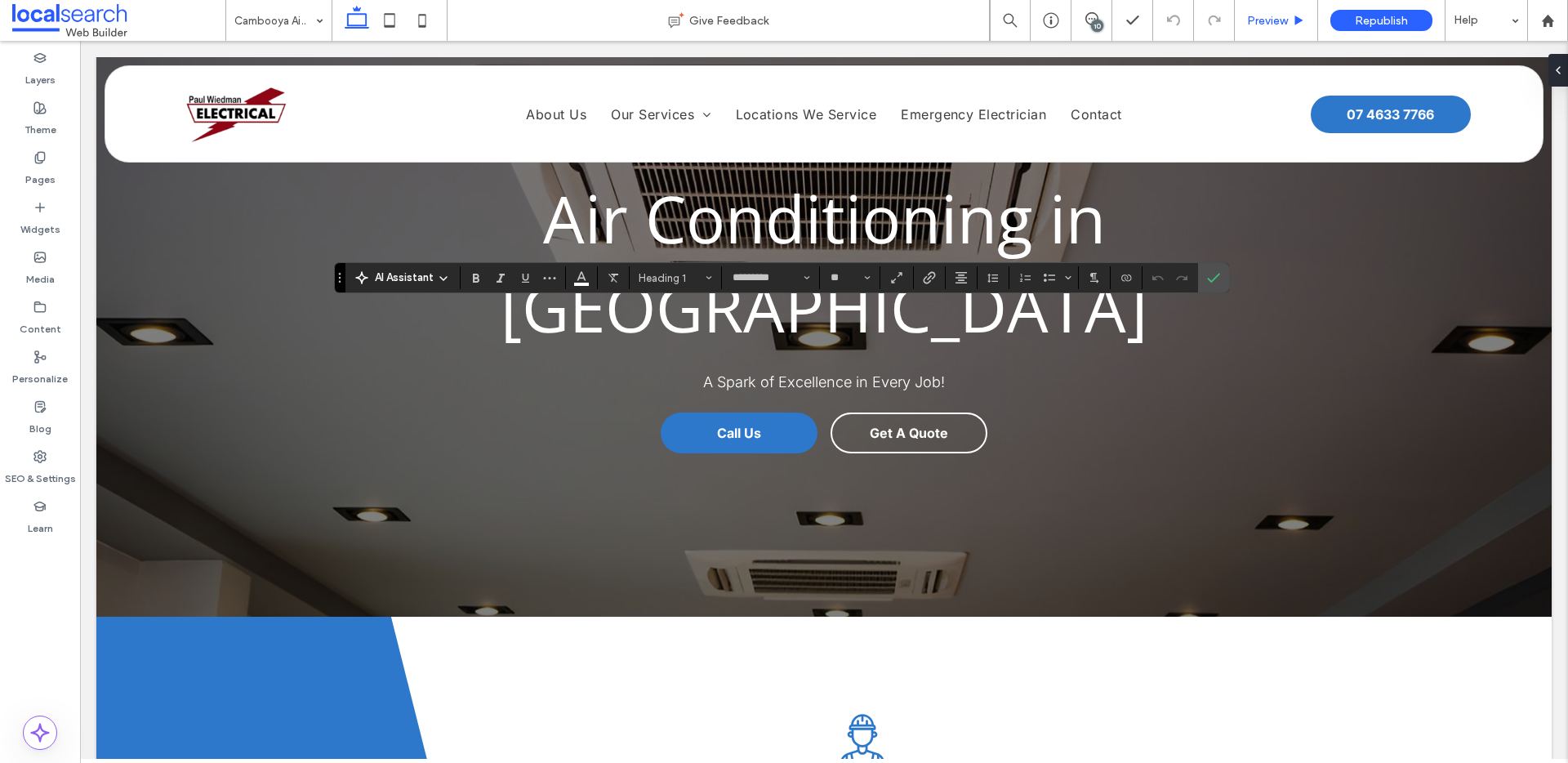
type input "*****"
type input "**"
click at [1216, 276] on use "Confirm" at bounding box center [1214, 277] width 13 height 10
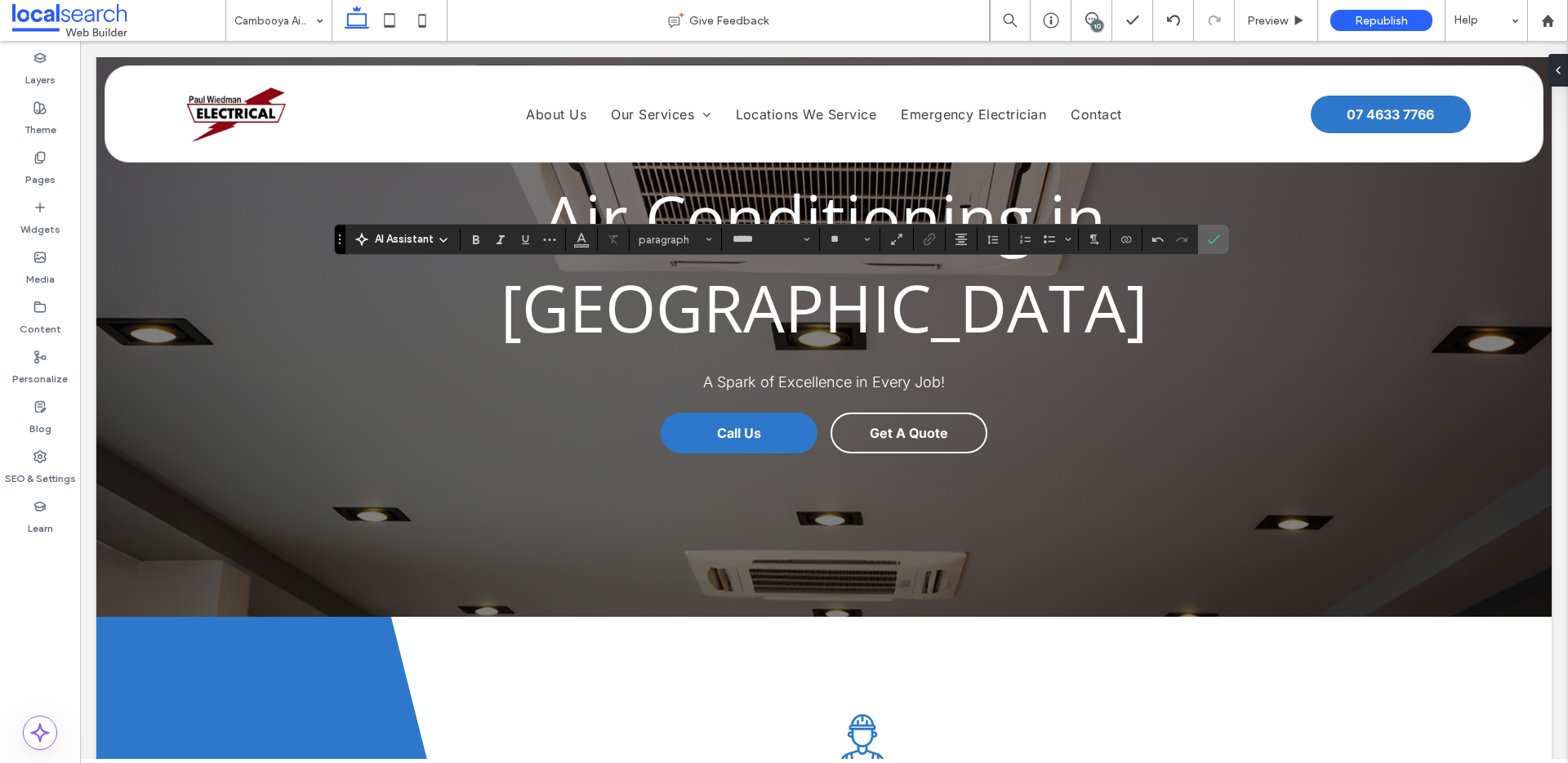
click at [1218, 230] on span "Confirm" at bounding box center [1214, 238] width 13 height 28
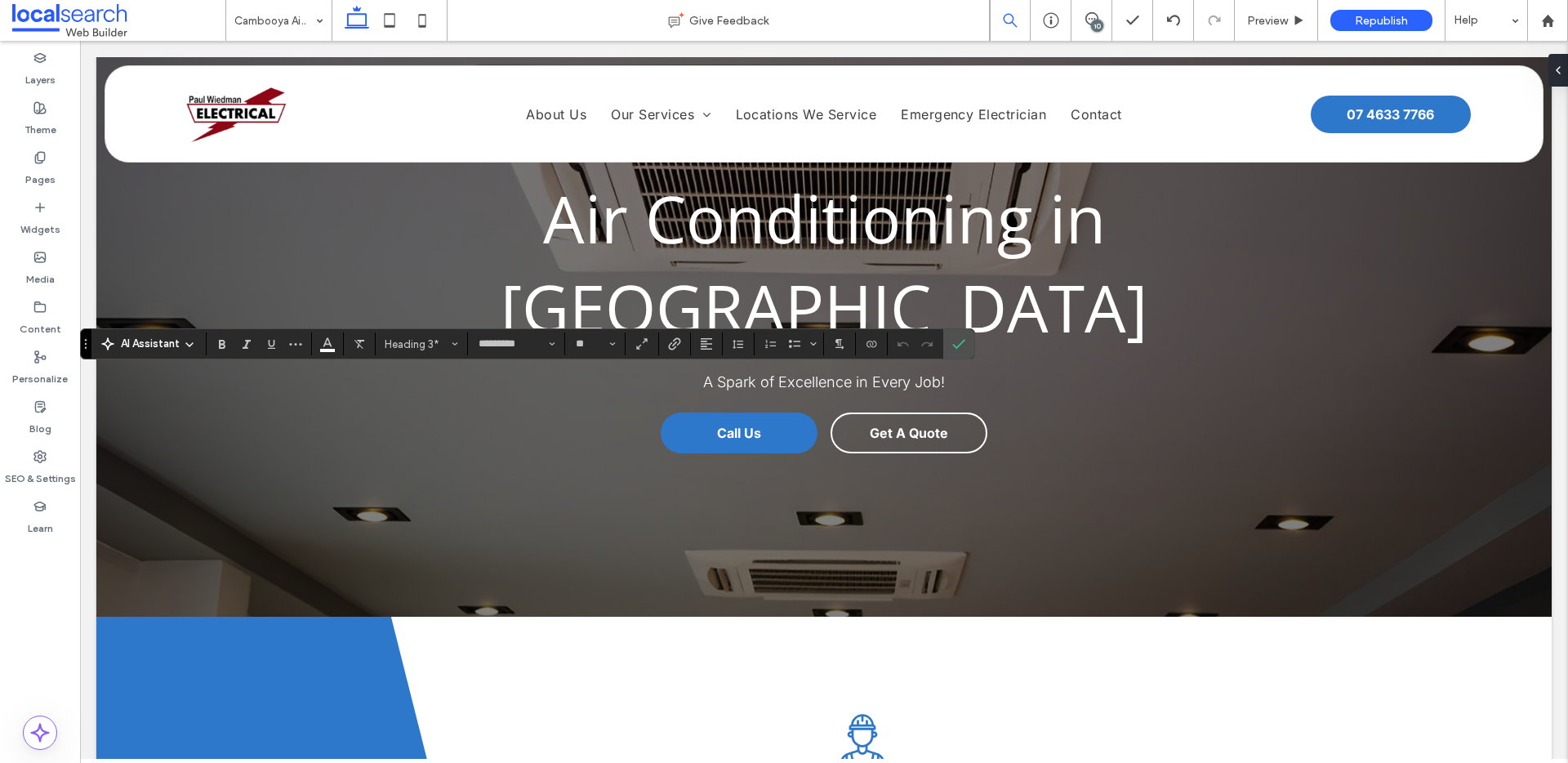
type input "*****"
type input "**"
click at [961, 342] on use "Confirm" at bounding box center [960, 344] width 13 height 10
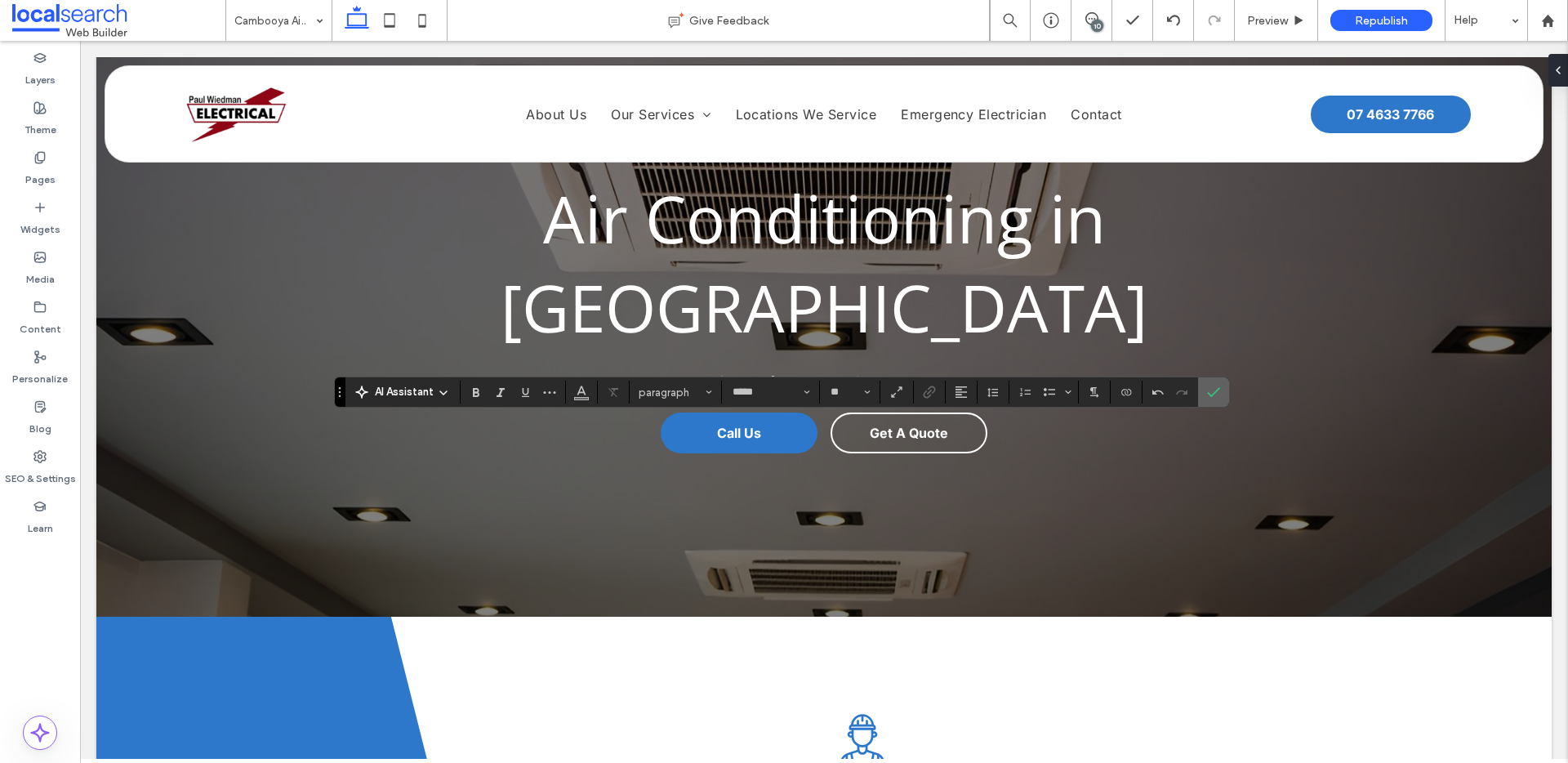
click at [1214, 398] on icon "Confirm" at bounding box center [1214, 392] width 13 height 13
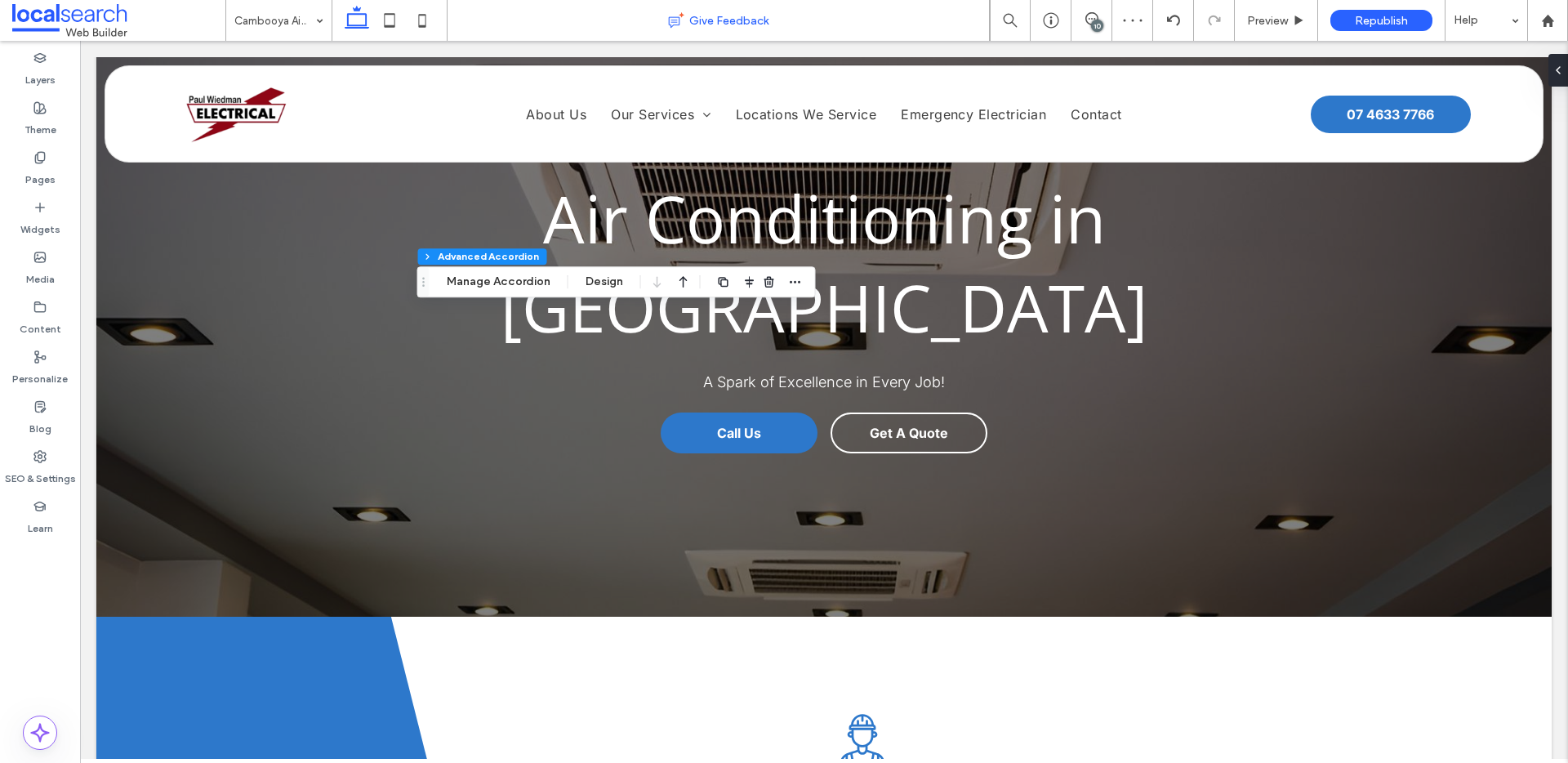
scroll to position [137, 0]
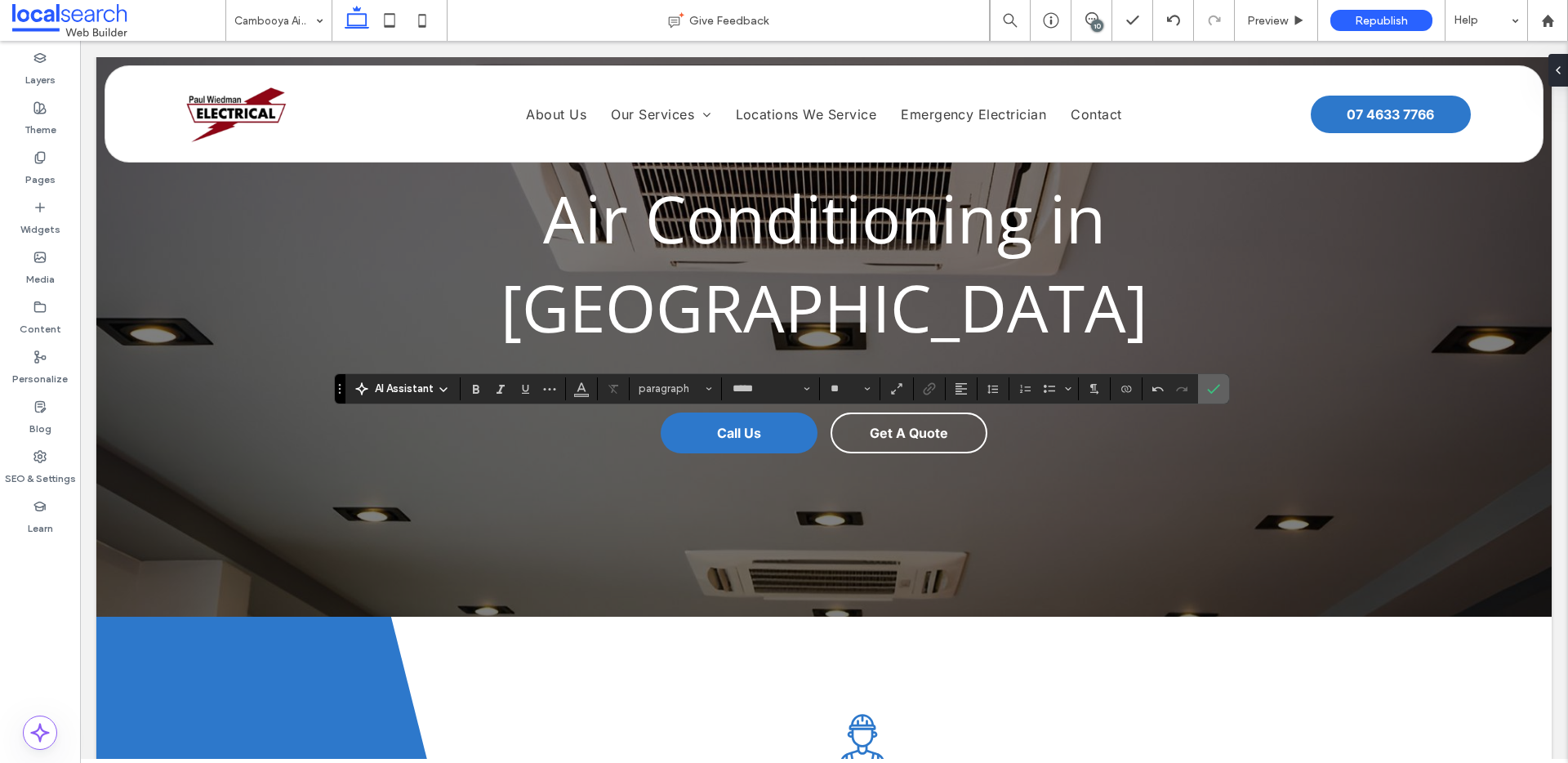
click at [1217, 402] on label "Confirm" at bounding box center [1214, 388] width 24 height 30
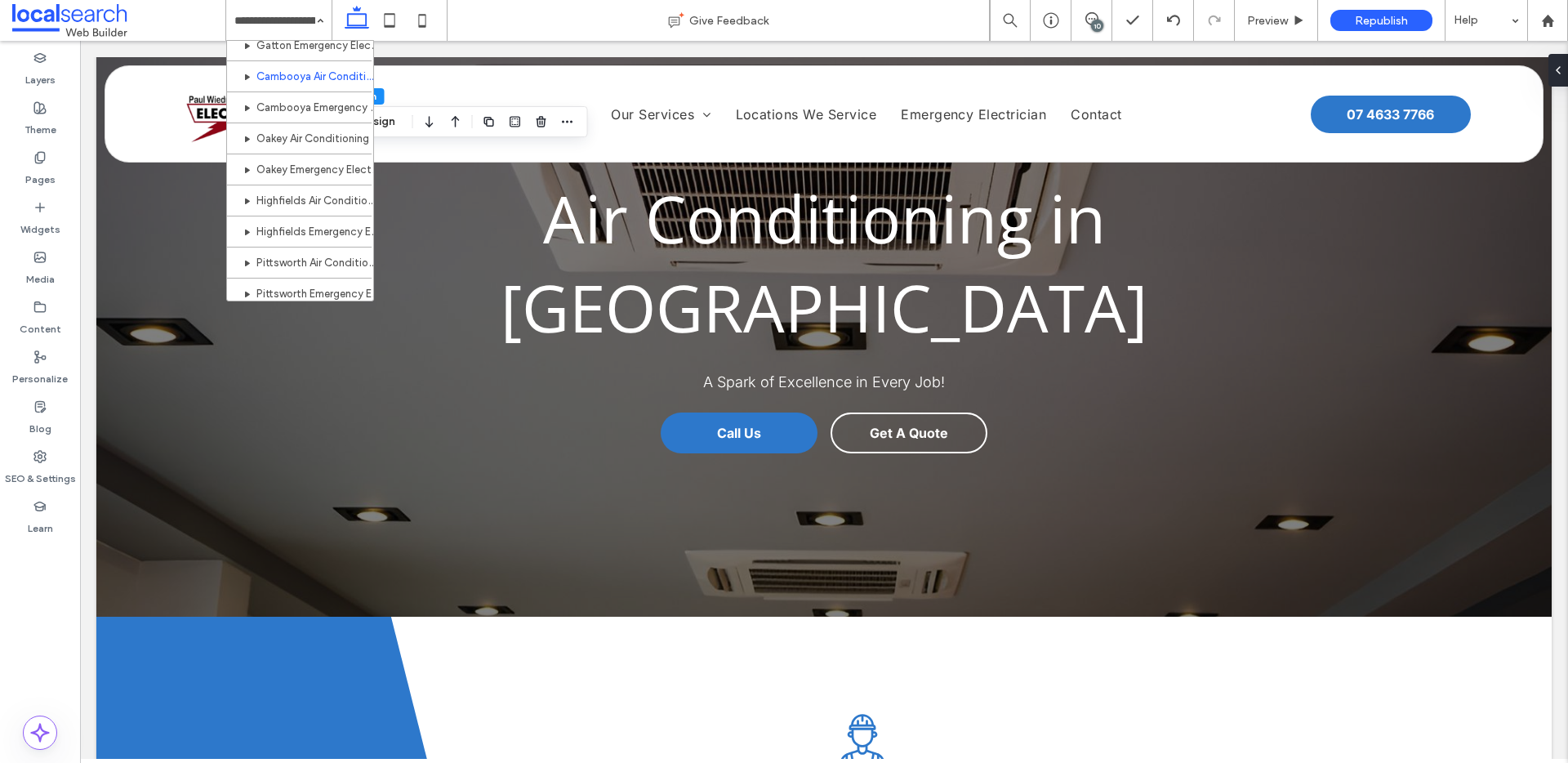
scroll to position [277, 0]
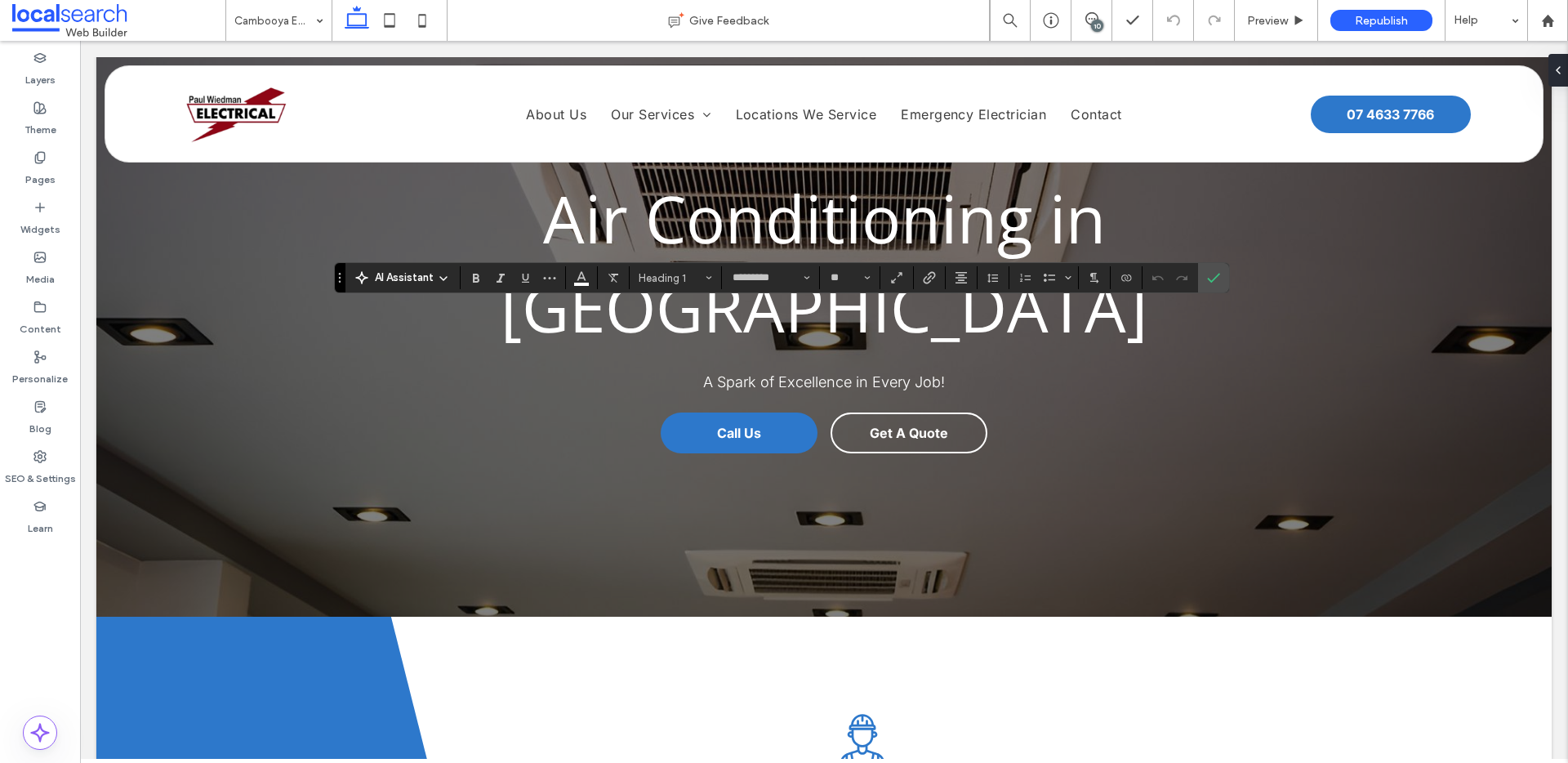
type input "*****"
type input "**"
click at [1216, 285] on span "Confirm" at bounding box center [1214, 277] width 13 height 28
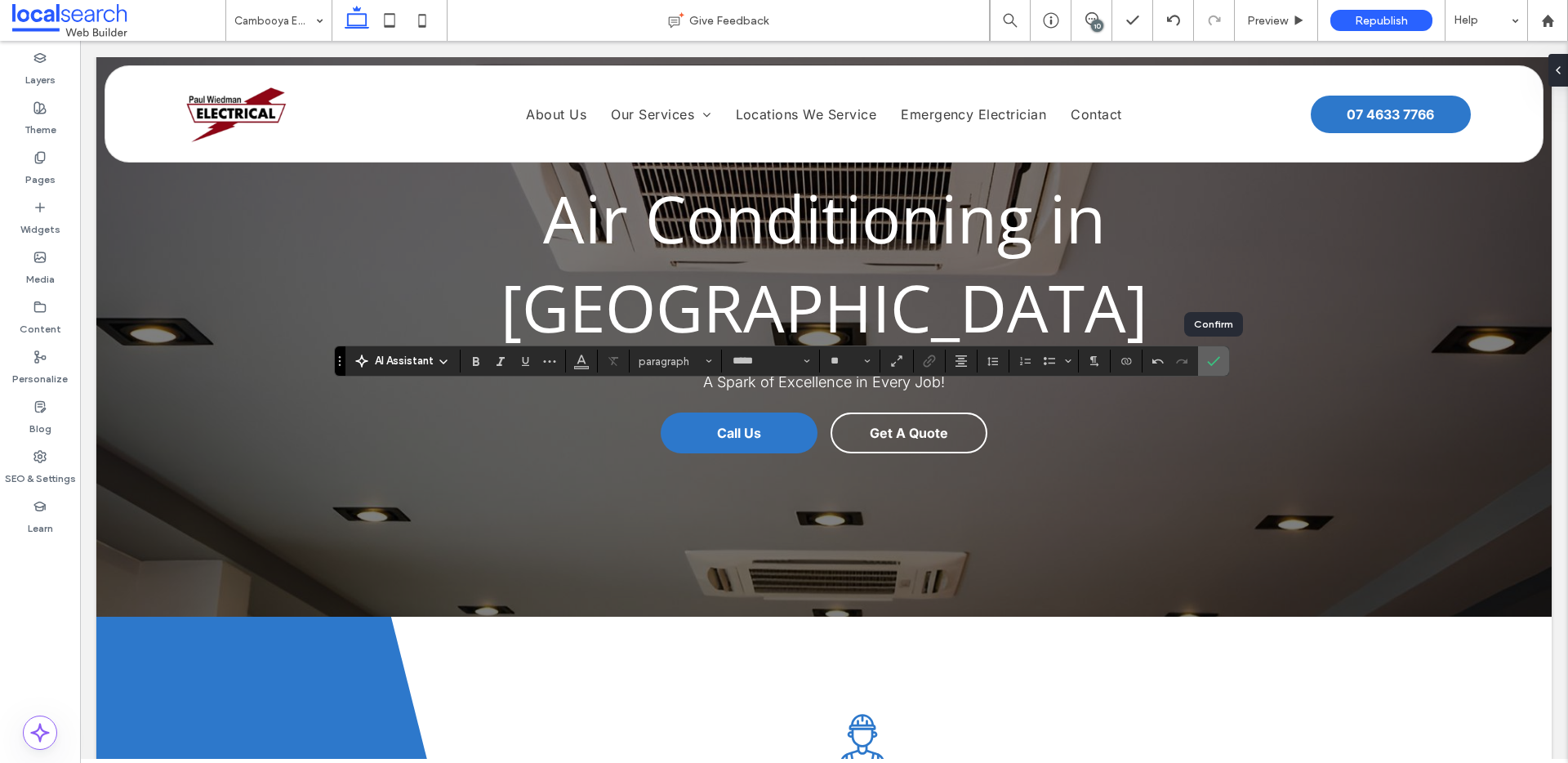
click at [1223, 368] on label "Confirm" at bounding box center [1214, 360] width 24 height 30
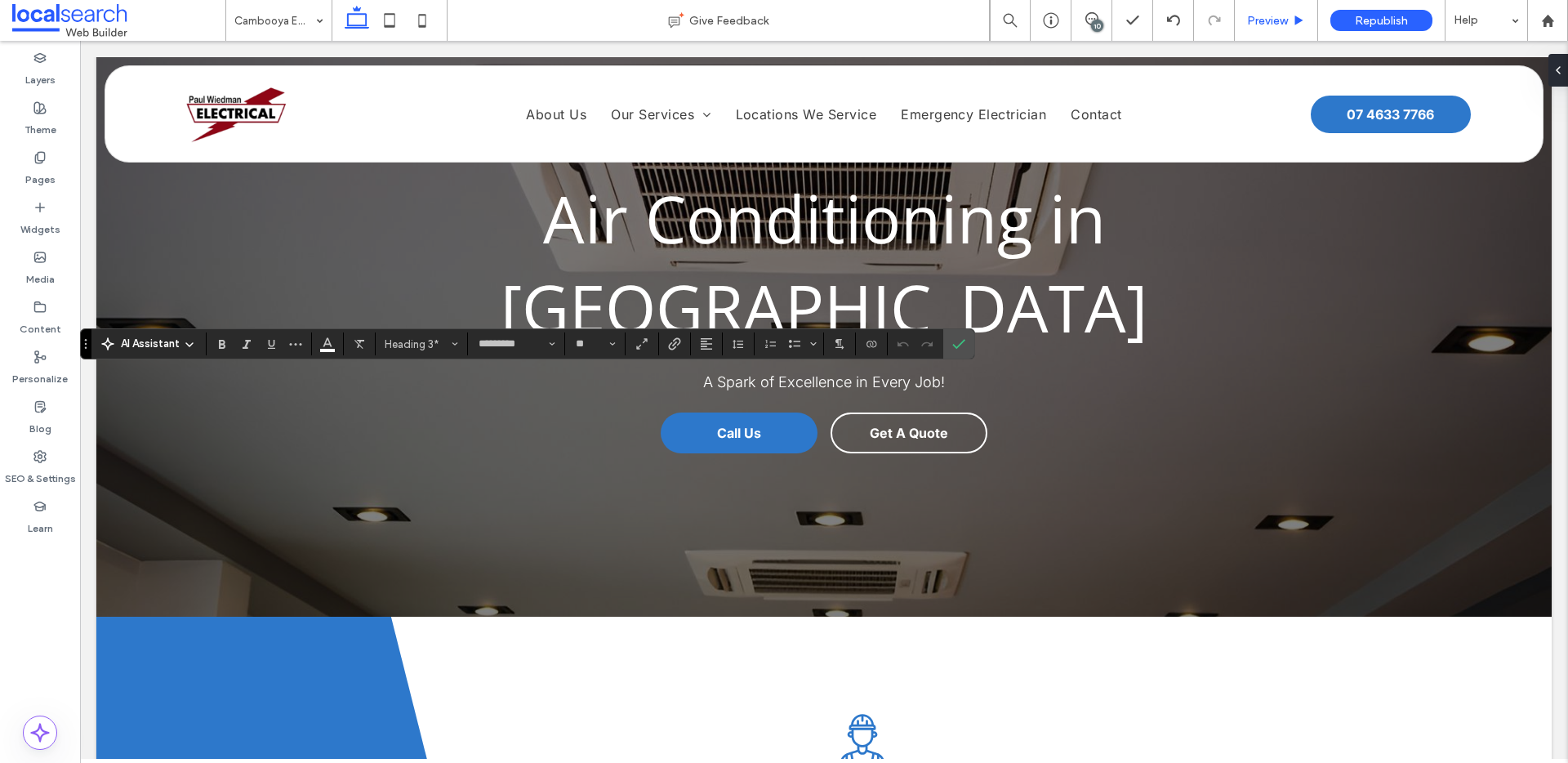
type input "*****"
type input "**"
click at [956, 344] on icon "Confirm" at bounding box center [959, 343] width 13 height 13
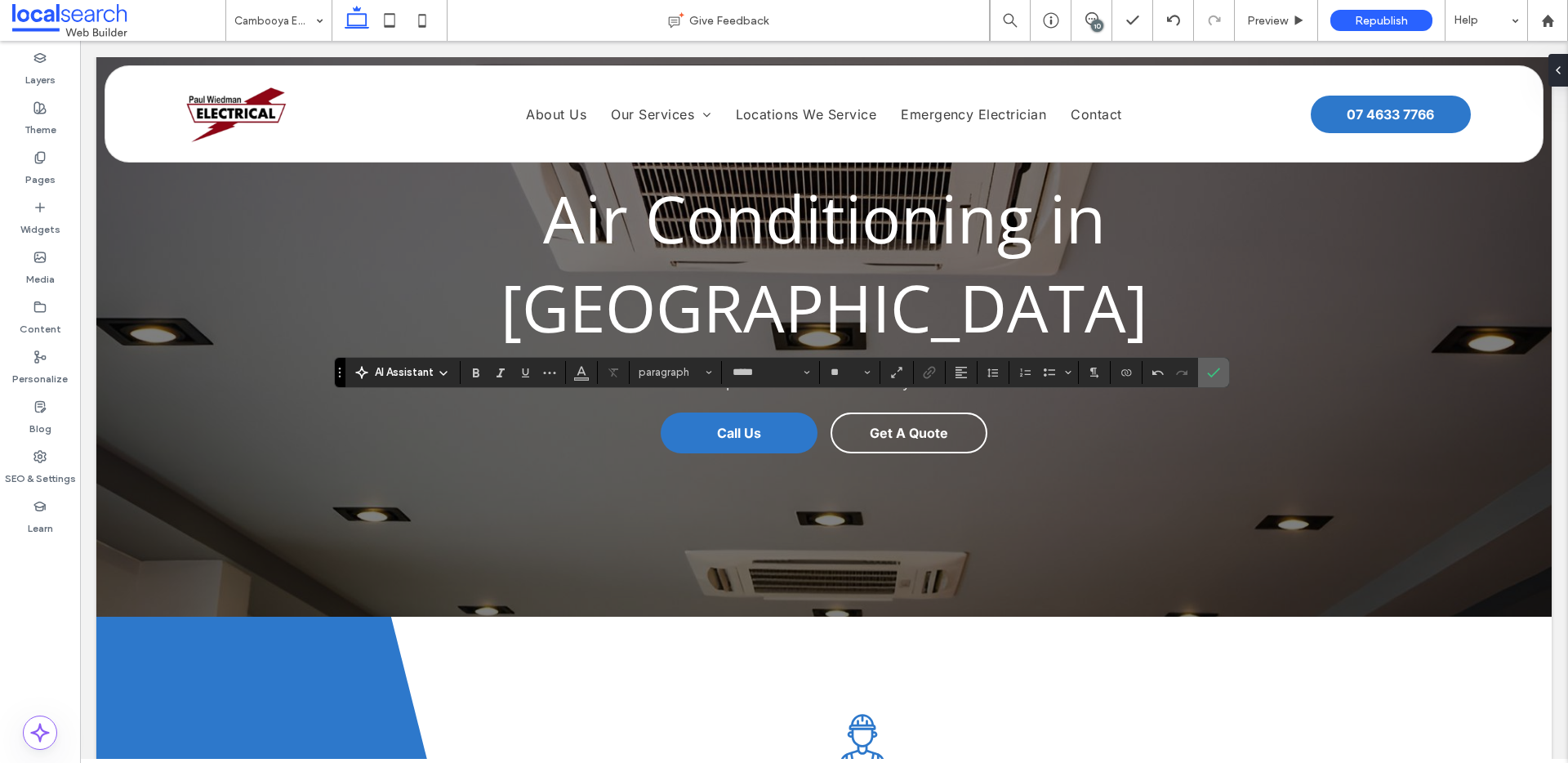
click at [1215, 367] on icon "Confirm" at bounding box center [1214, 372] width 13 height 13
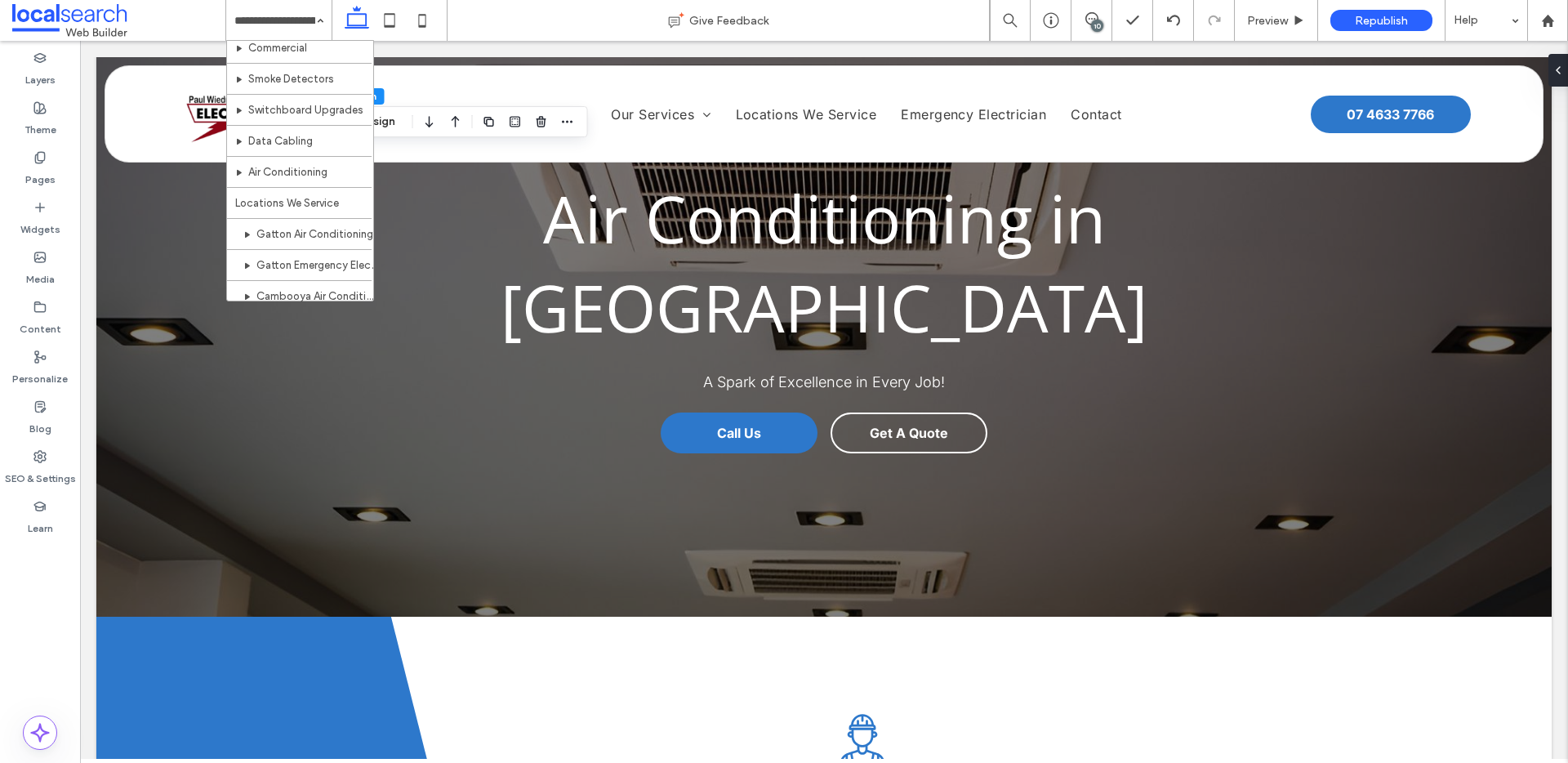
scroll to position [325, 0]
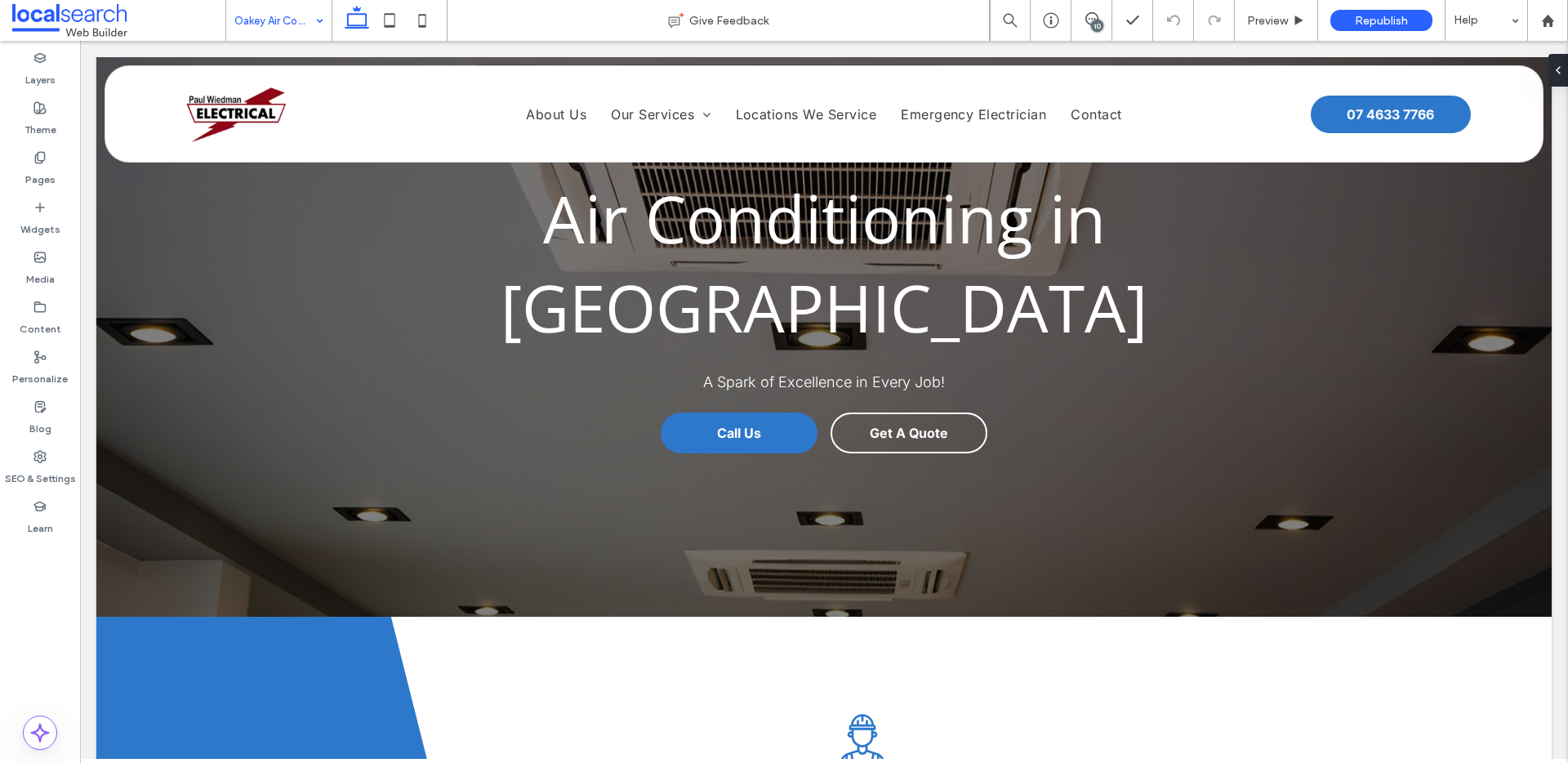
click at [295, 12] on input at bounding box center [274, 21] width 81 height 41
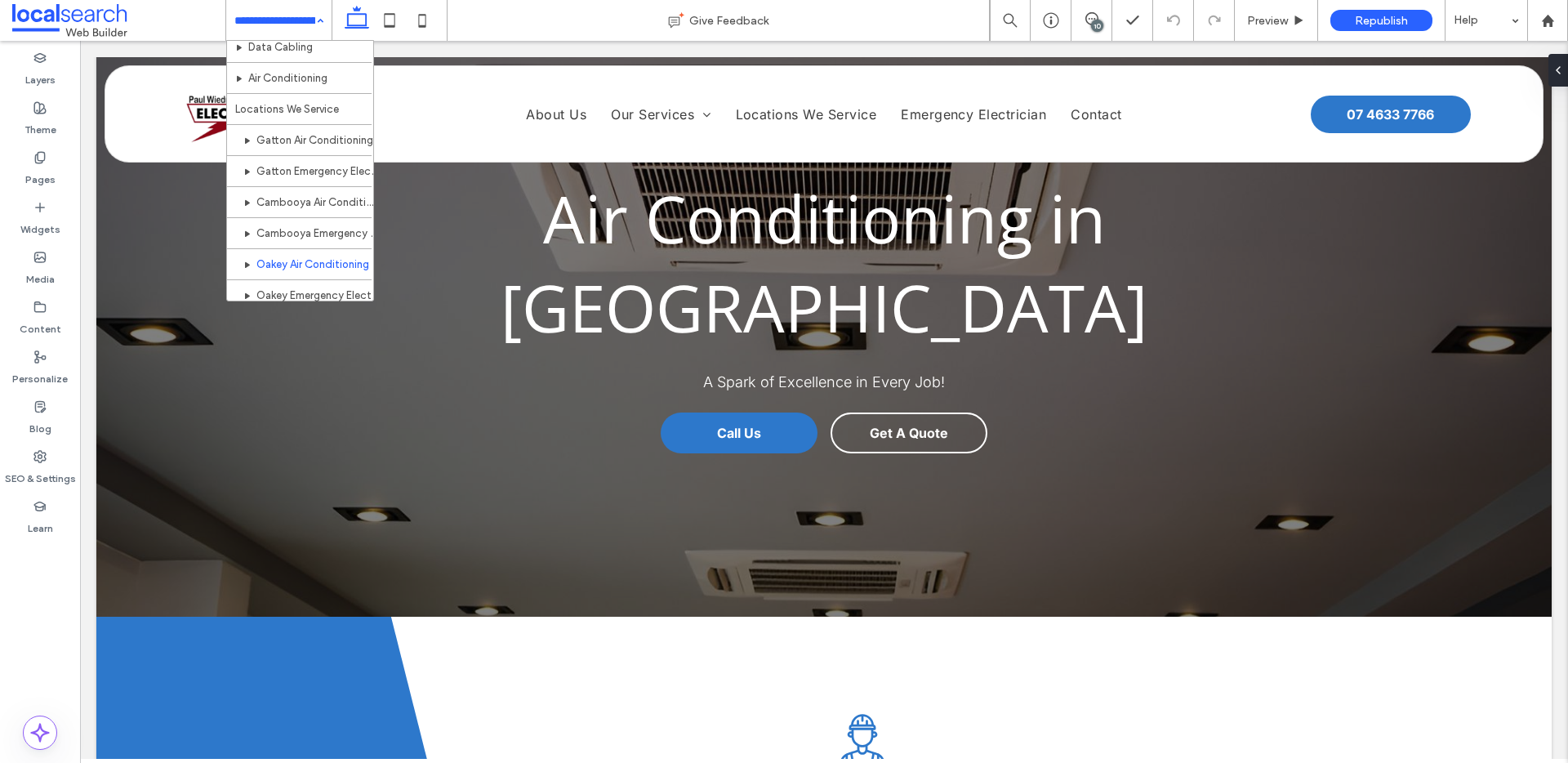
scroll to position [421, 0]
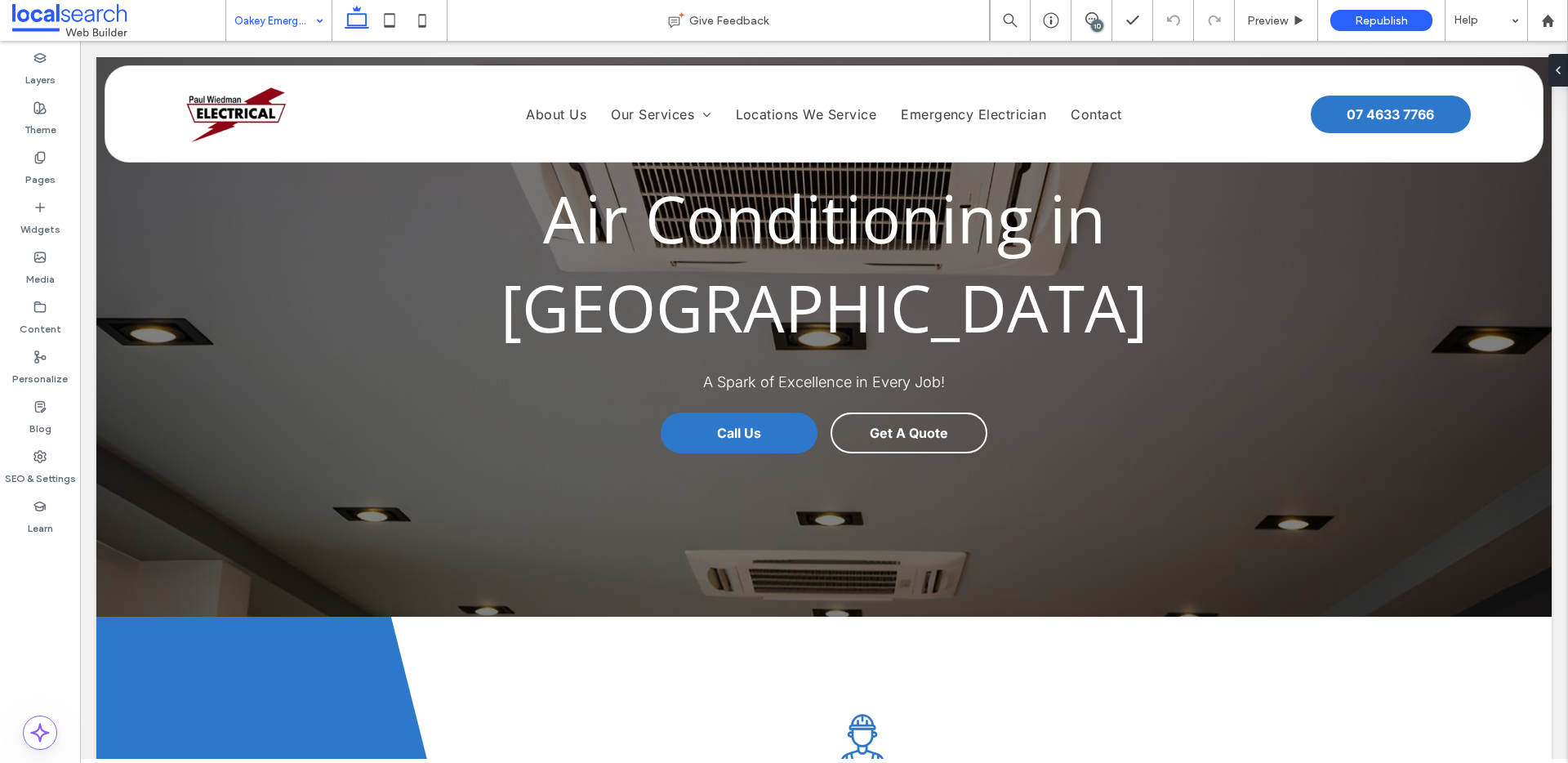
click at [269, 23] on input at bounding box center [274, 21] width 81 height 41
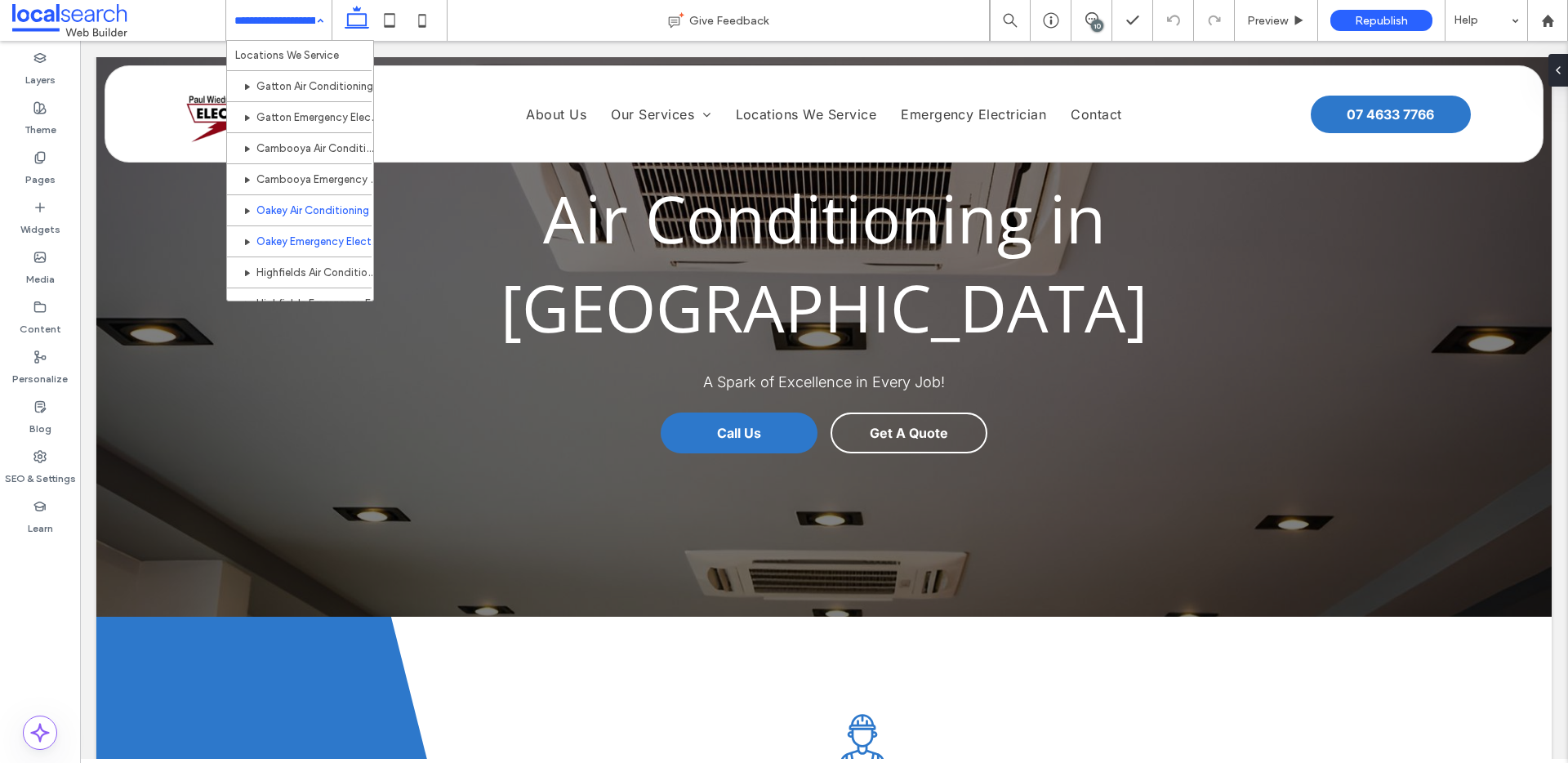
scroll to position [308, 0]
click at [252, 21] on input at bounding box center [274, 21] width 81 height 41
click at [268, 17] on input at bounding box center [274, 21] width 81 height 41
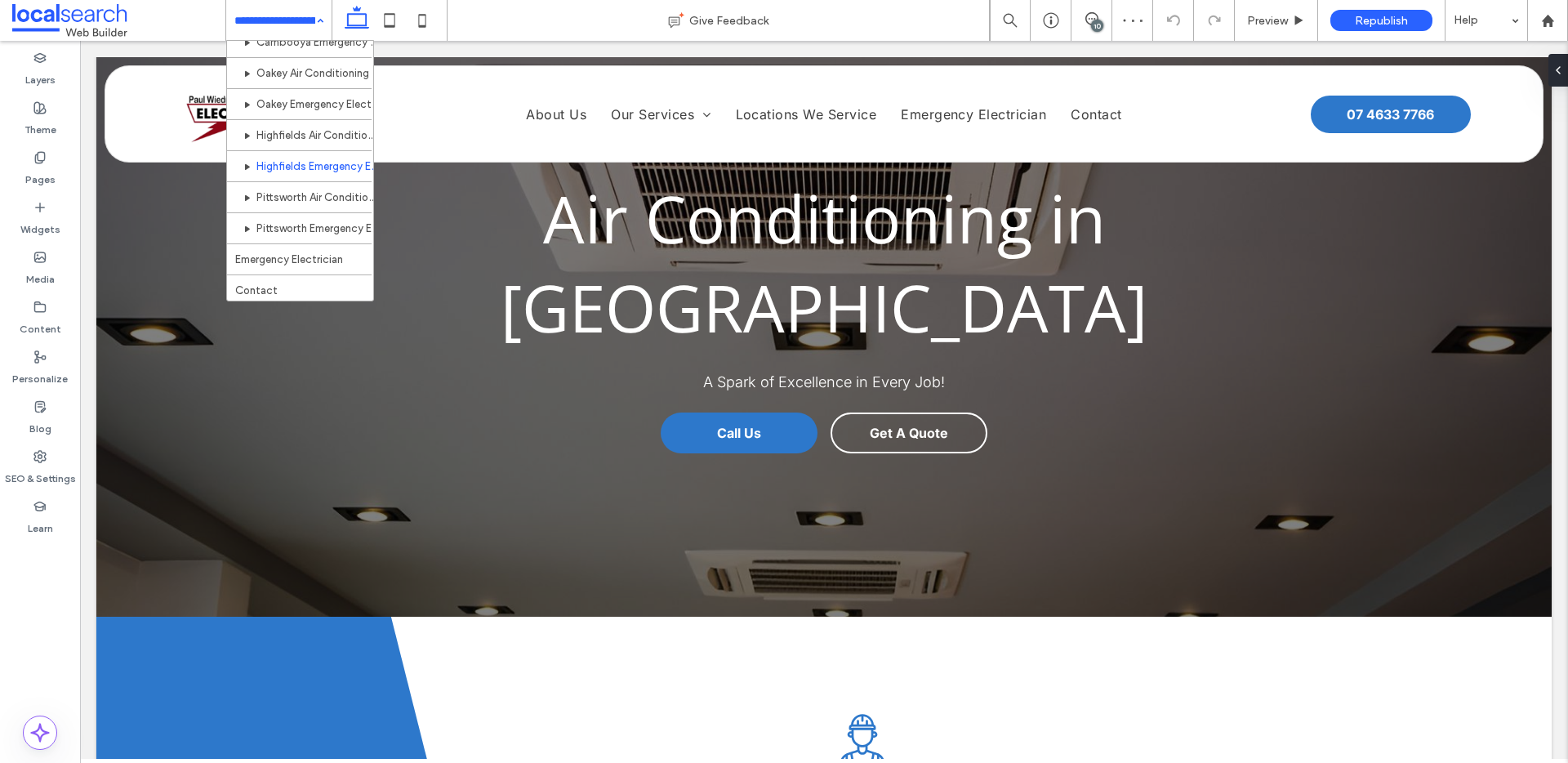
scroll to position [421, 0]
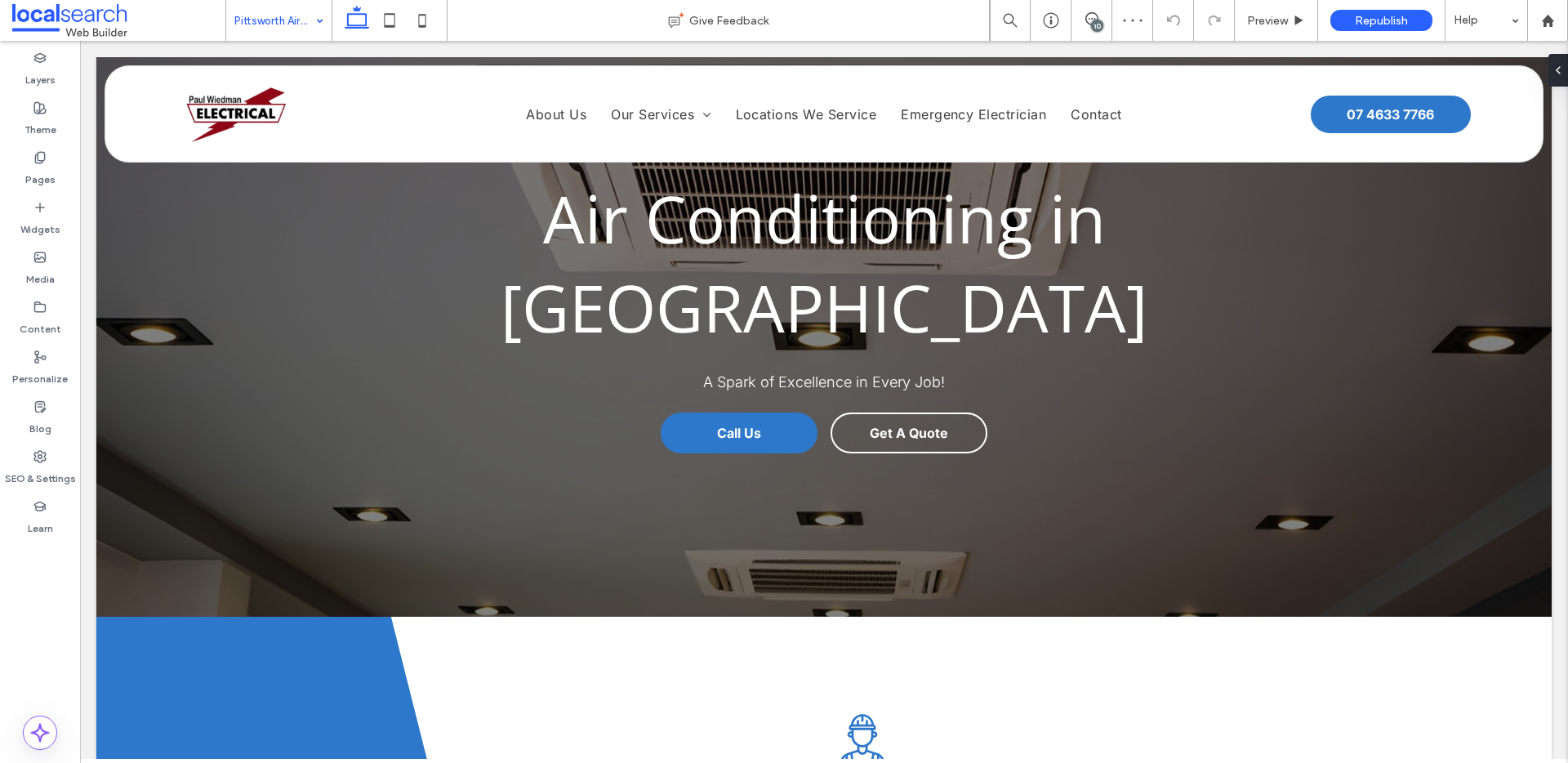
drag, startPoint x: 331, startPoint y: 201, endPoint x: 732, endPoint y: 97, distance: 414.3
click at [314, 23] on div "Pittsworth Air Conditioning" at bounding box center [278, 21] width 105 height 41
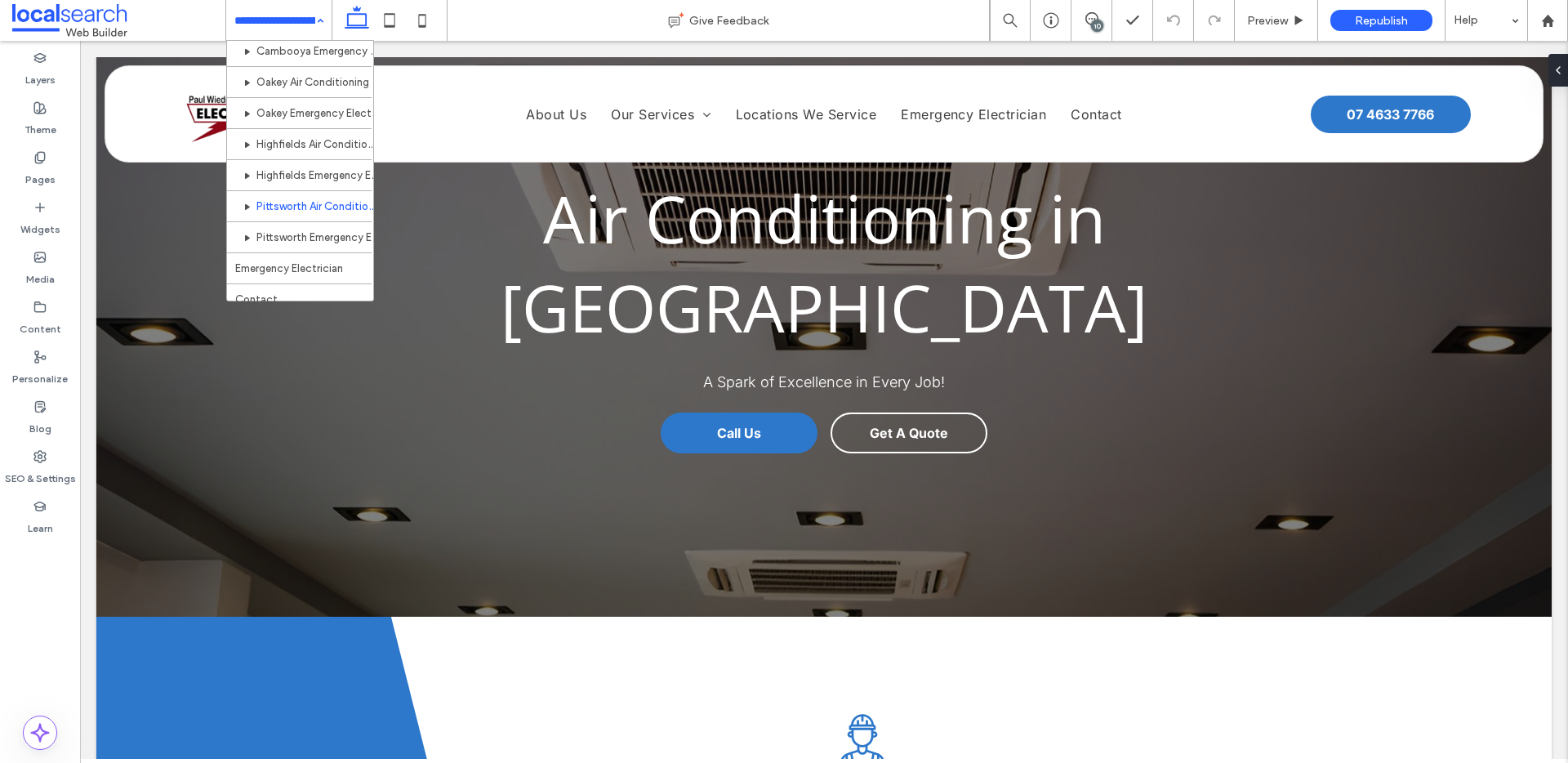
scroll to position [421, 0]
click at [276, 32] on input at bounding box center [274, 21] width 81 height 41
click at [276, 17] on input at bounding box center [274, 21] width 81 height 41
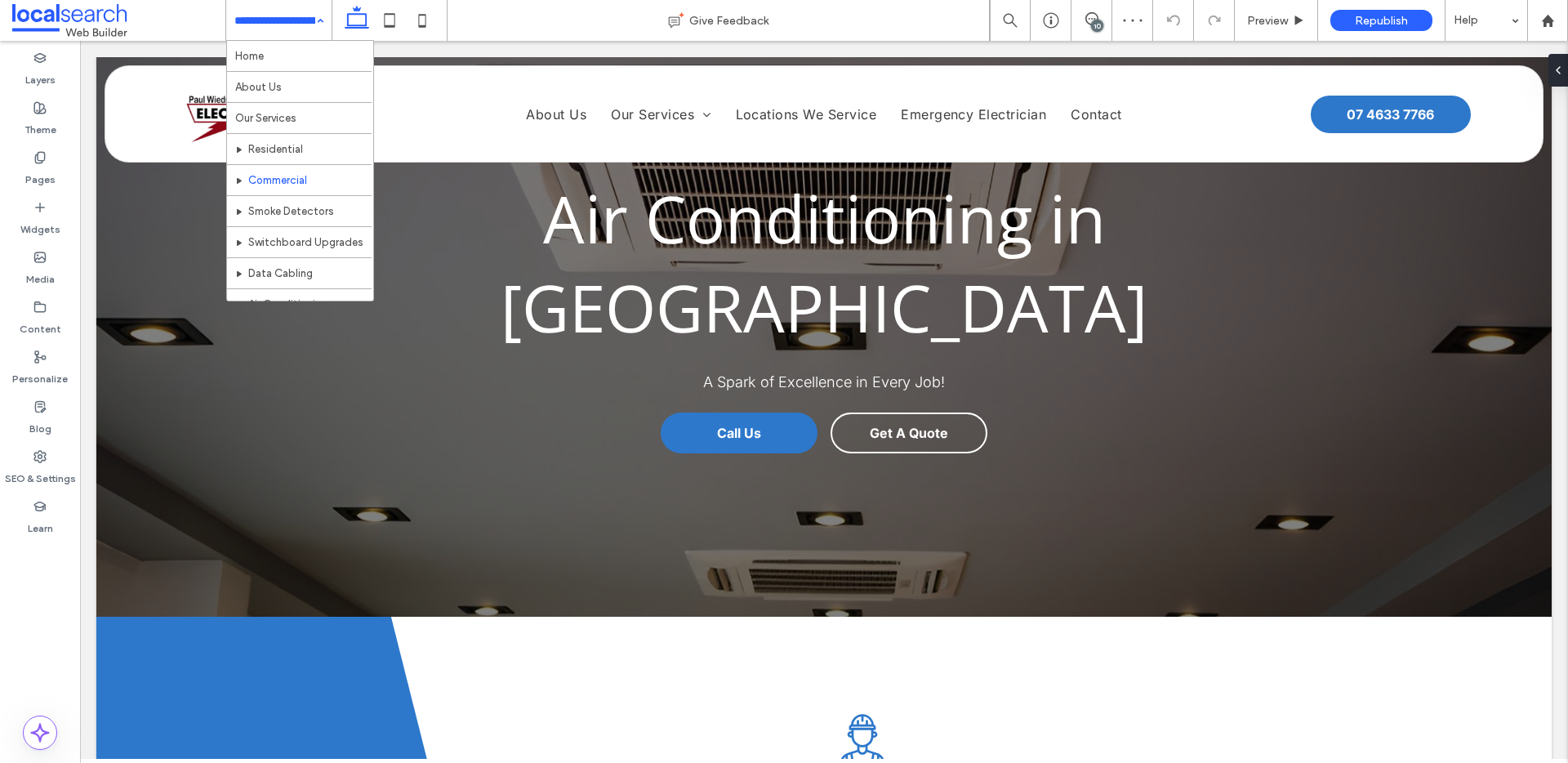
scroll to position [421, 0]
click at [266, 24] on input at bounding box center [274, 21] width 81 height 41
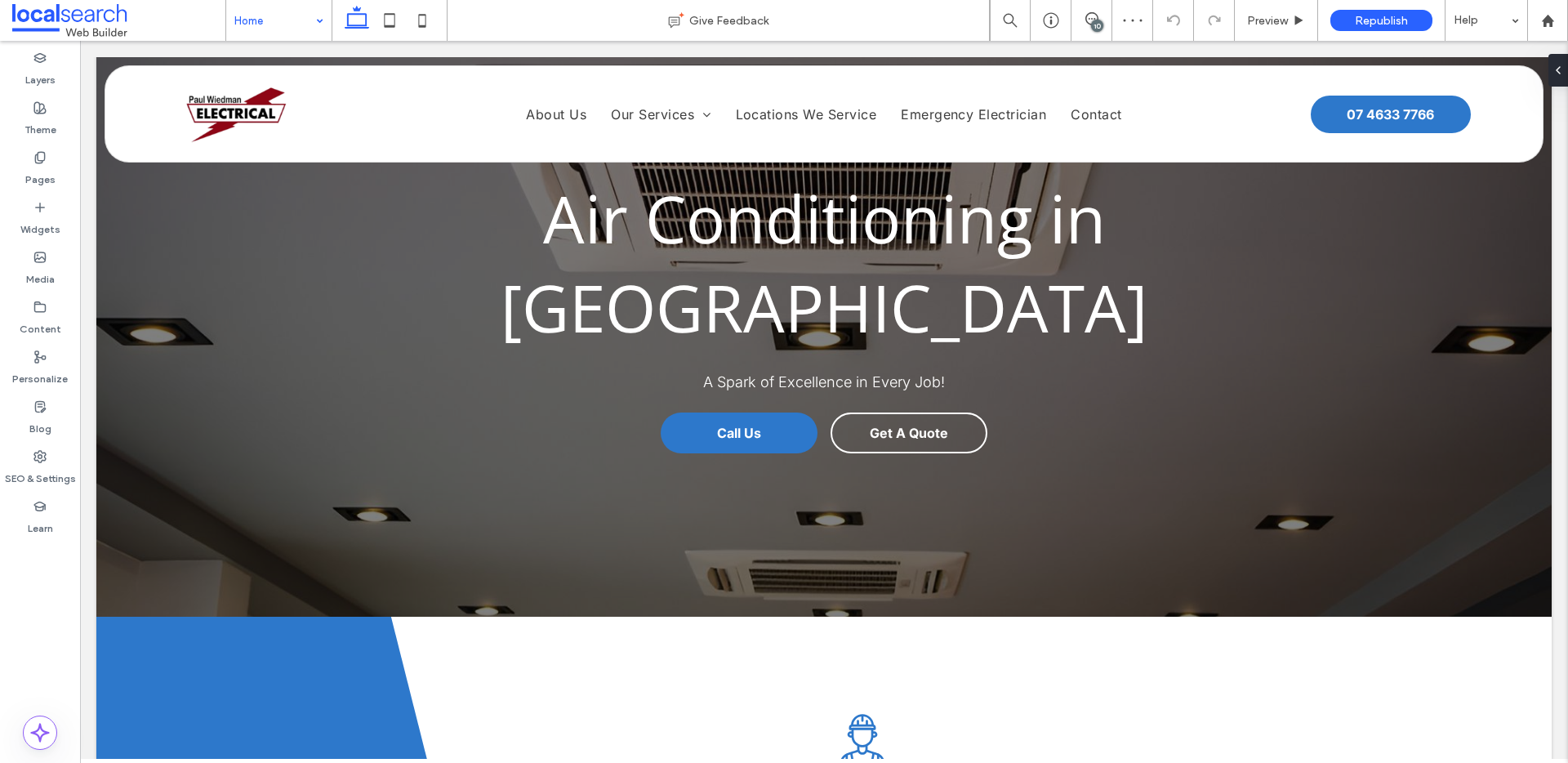
click at [1093, 22] on div "10" at bounding box center [1098, 26] width 13 height 13
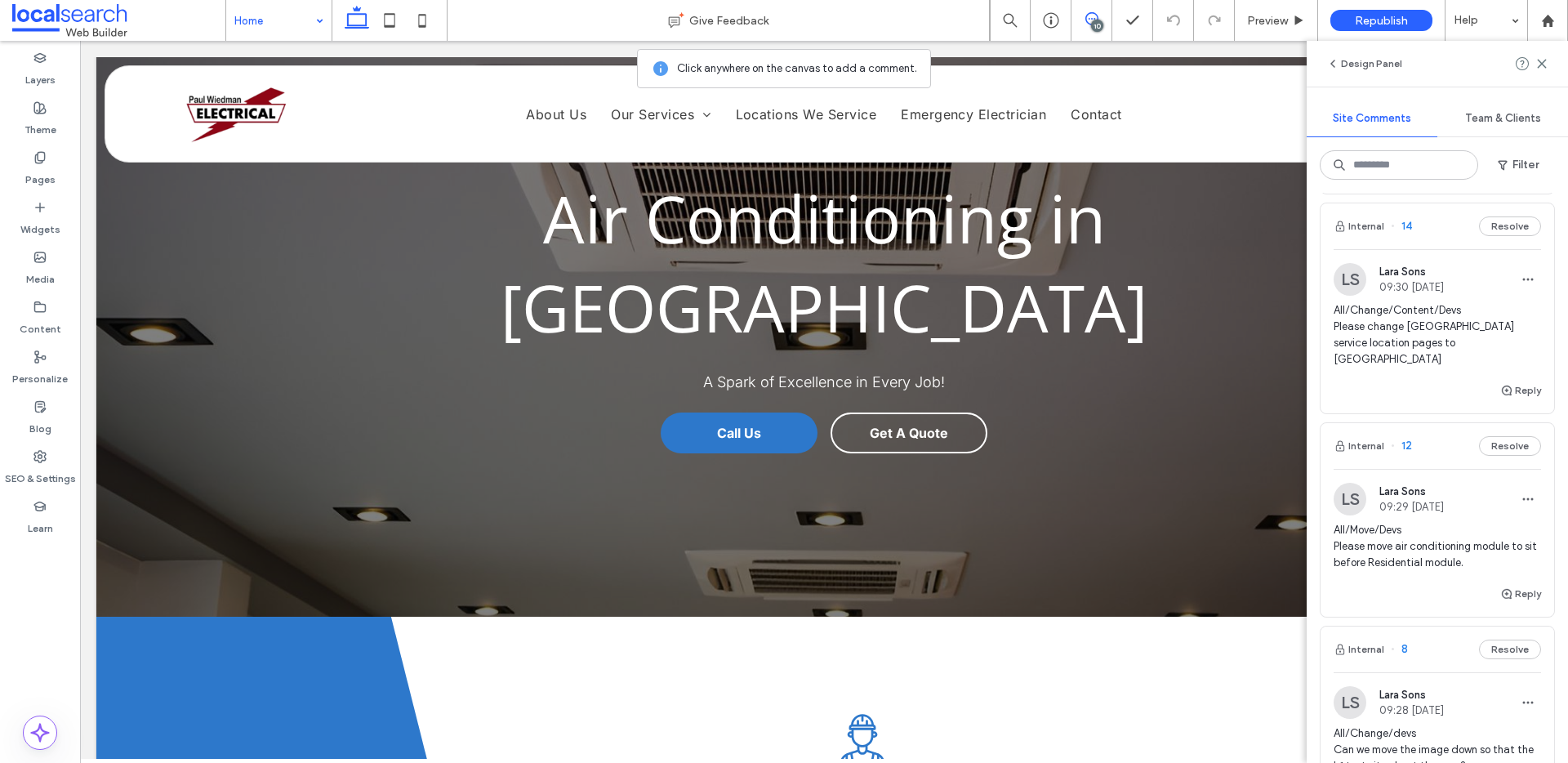
scroll to position [1868, 0]
click at [1456, 306] on span "All/Change/Content/Devs Please change [GEOGRAPHIC_DATA] service location pages …" at bounding box center [1437, 338] width 207 height 65
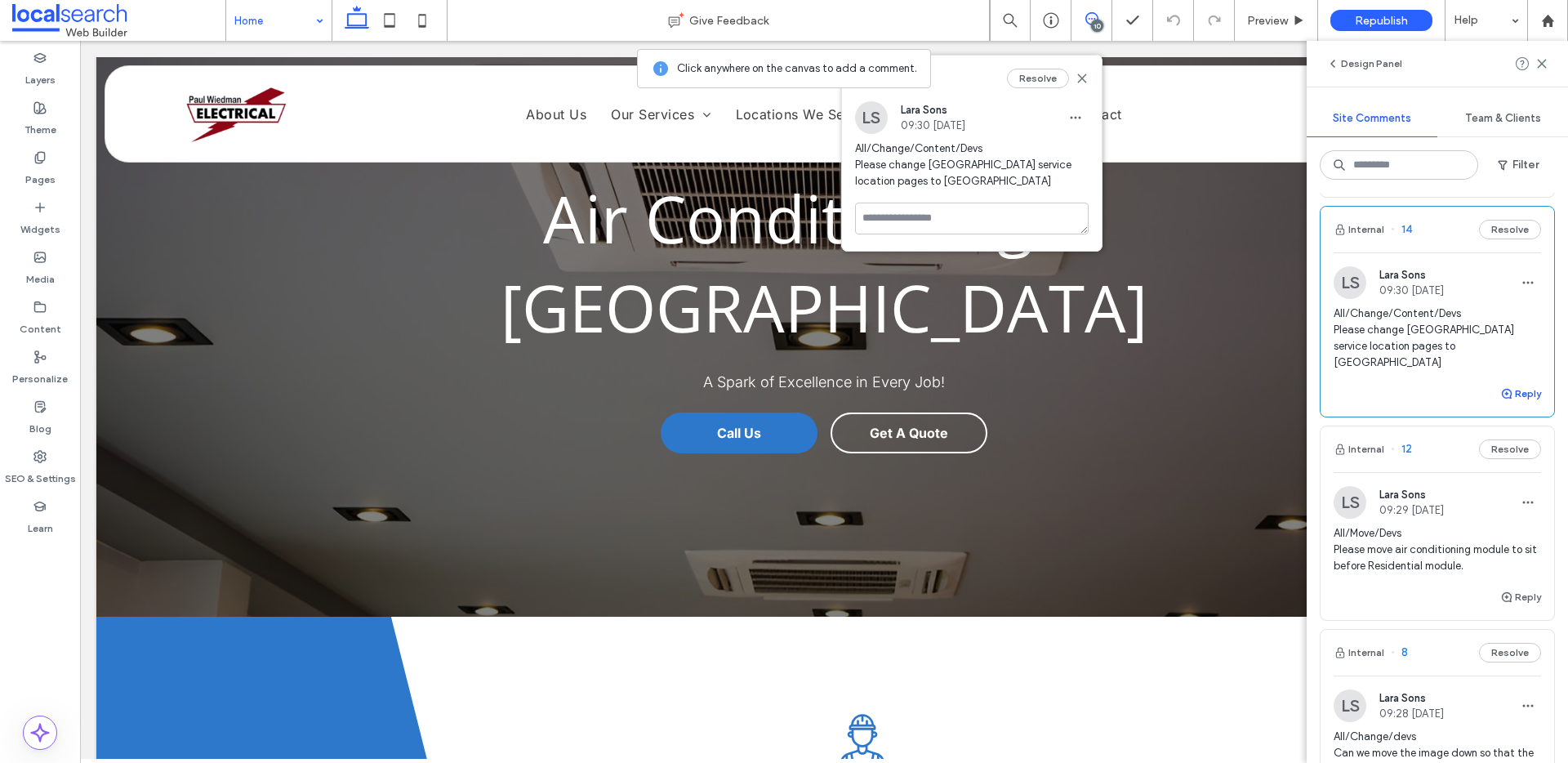
click at [1504, 384] on button "Reply" at bounding box center [1521, 394] width 41 height 20
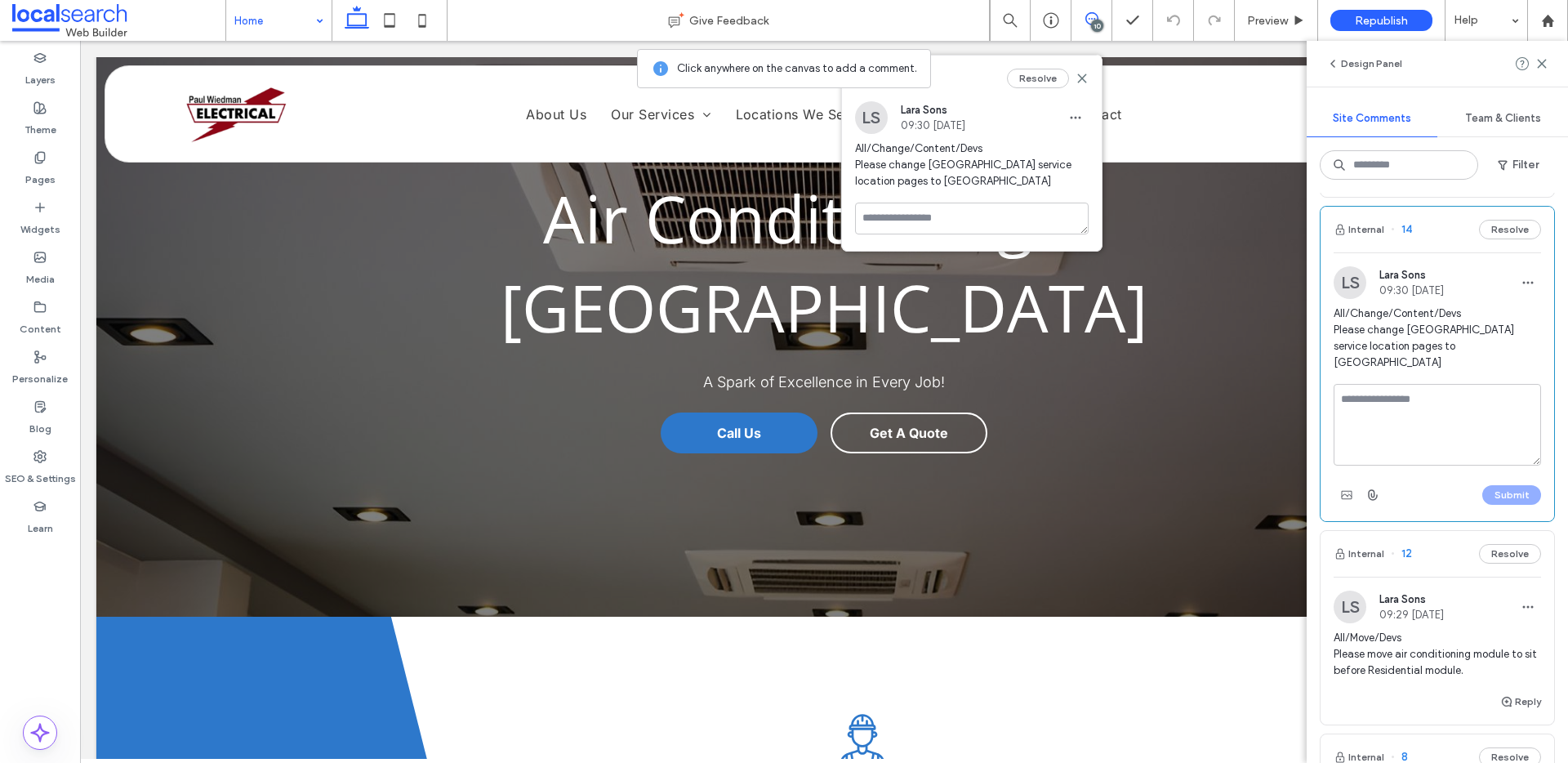
click at [1482, 384] on textarea at bounding box center [1437, 424] width 207 height 82
type textarea "**********"
click at [1495, 485] on button "Submit" at bounding box center [1512, 495] width 59 height 20
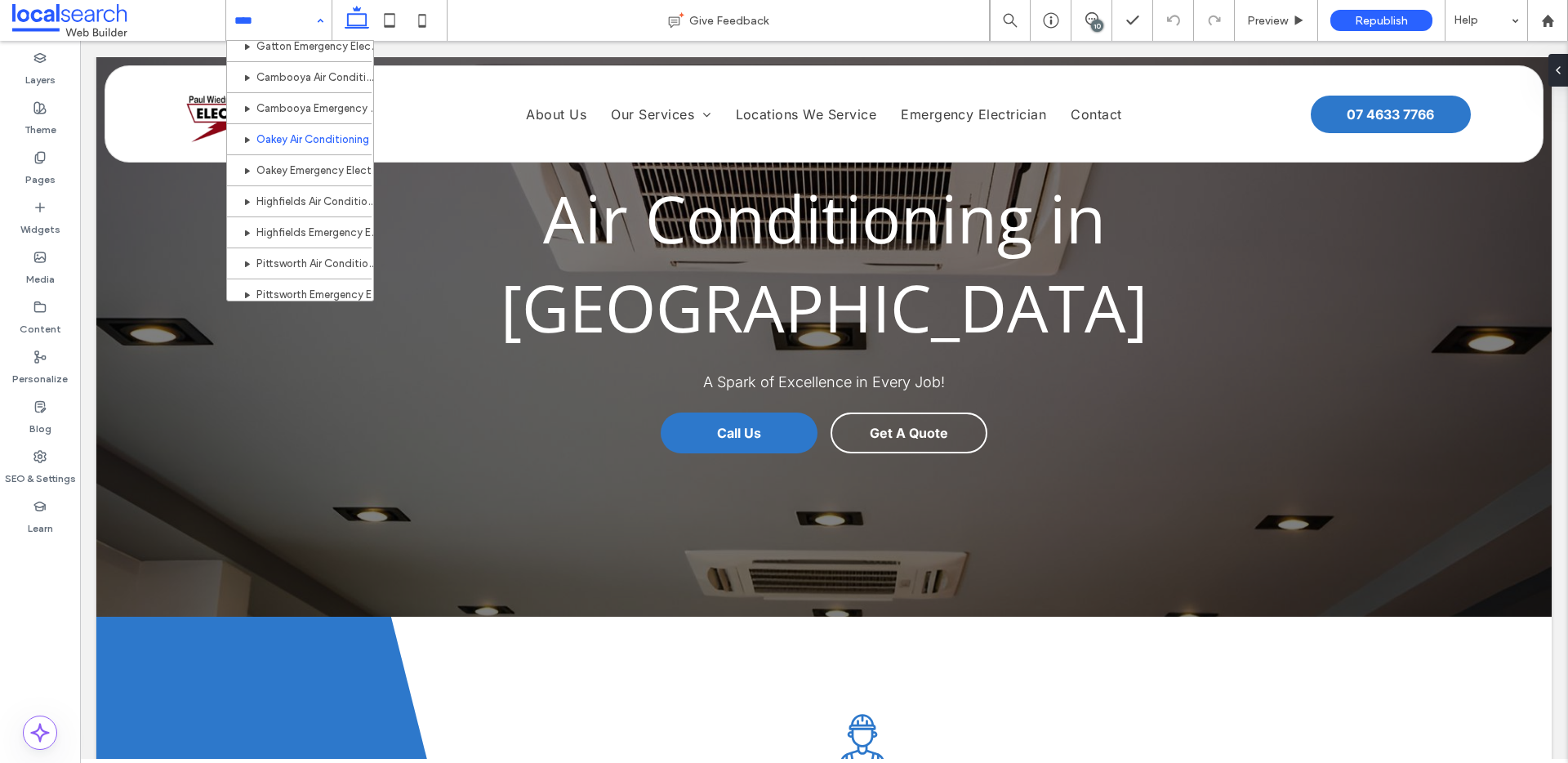
scroll to position [270, 0]
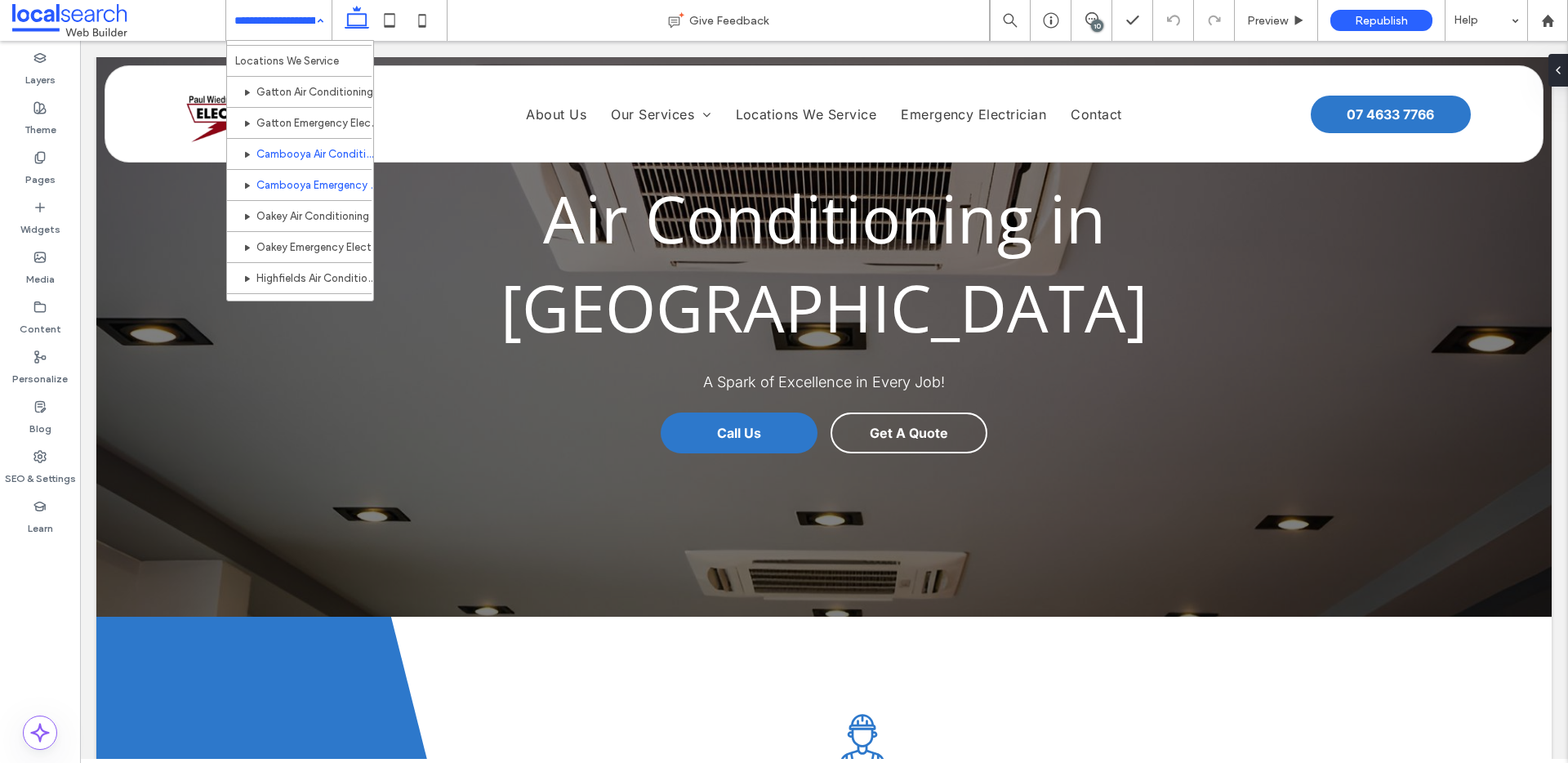
scroll to position [252, 0]
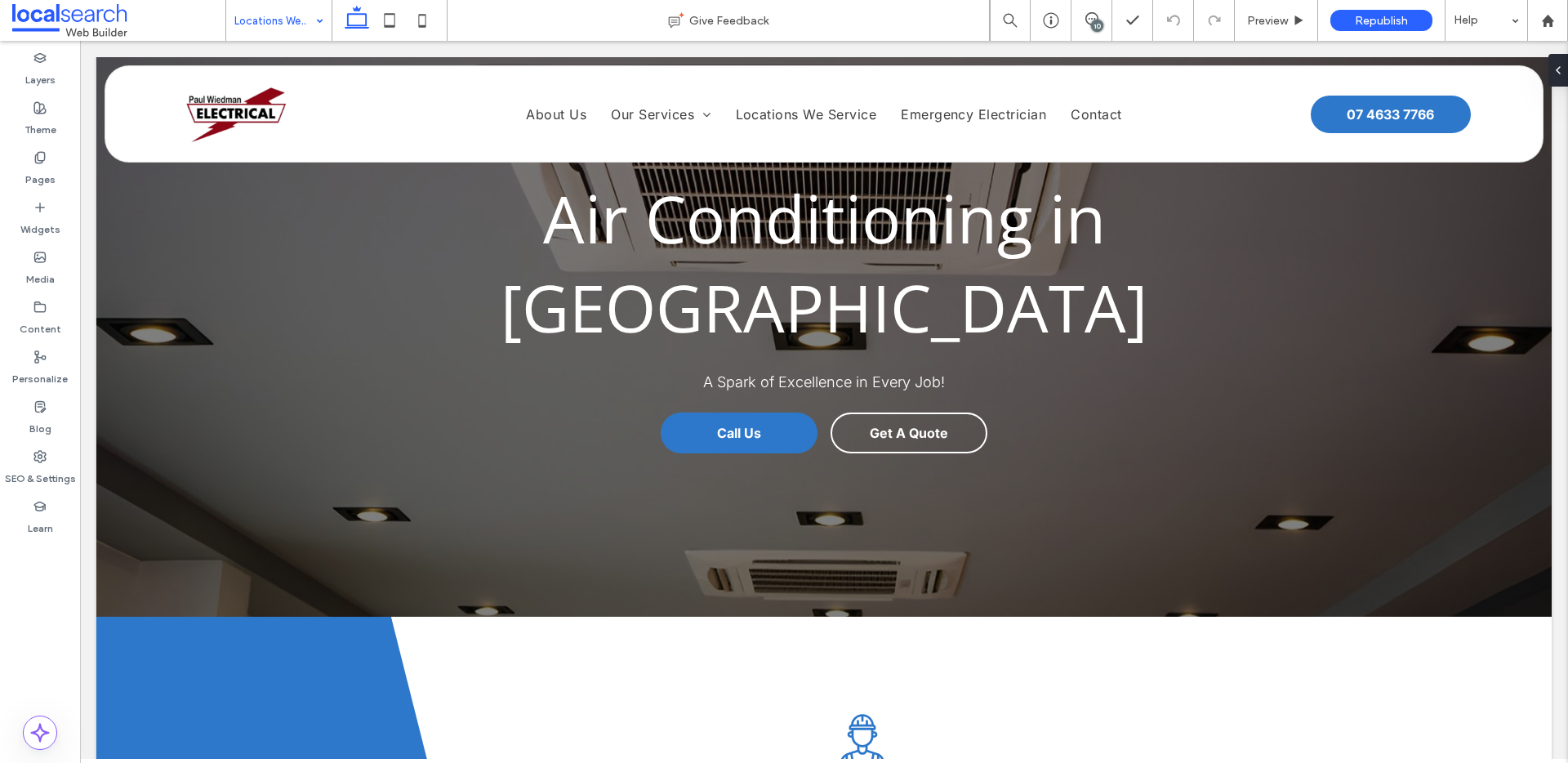
click at [1101, 22] on div "10" at bounding box center [1098, 26] width 13 height 13
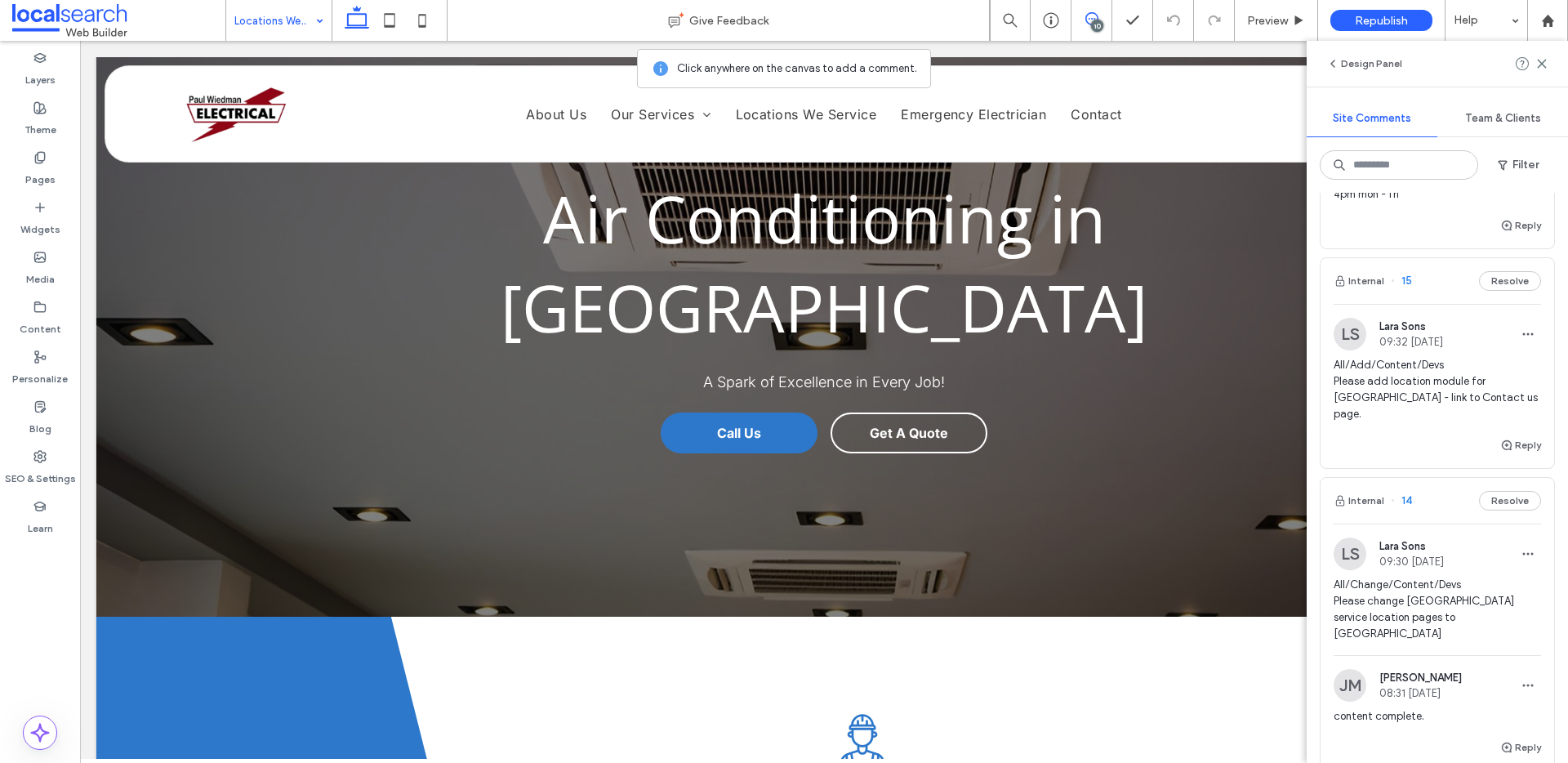
scroll to position [1596, 0]
click at [1503, 358] on span "All/Add/Content/Devs Please add location module for [GEOGRAPHIC_DATA] - link to…" at bounding box center [1437, 390] width 207 height 65
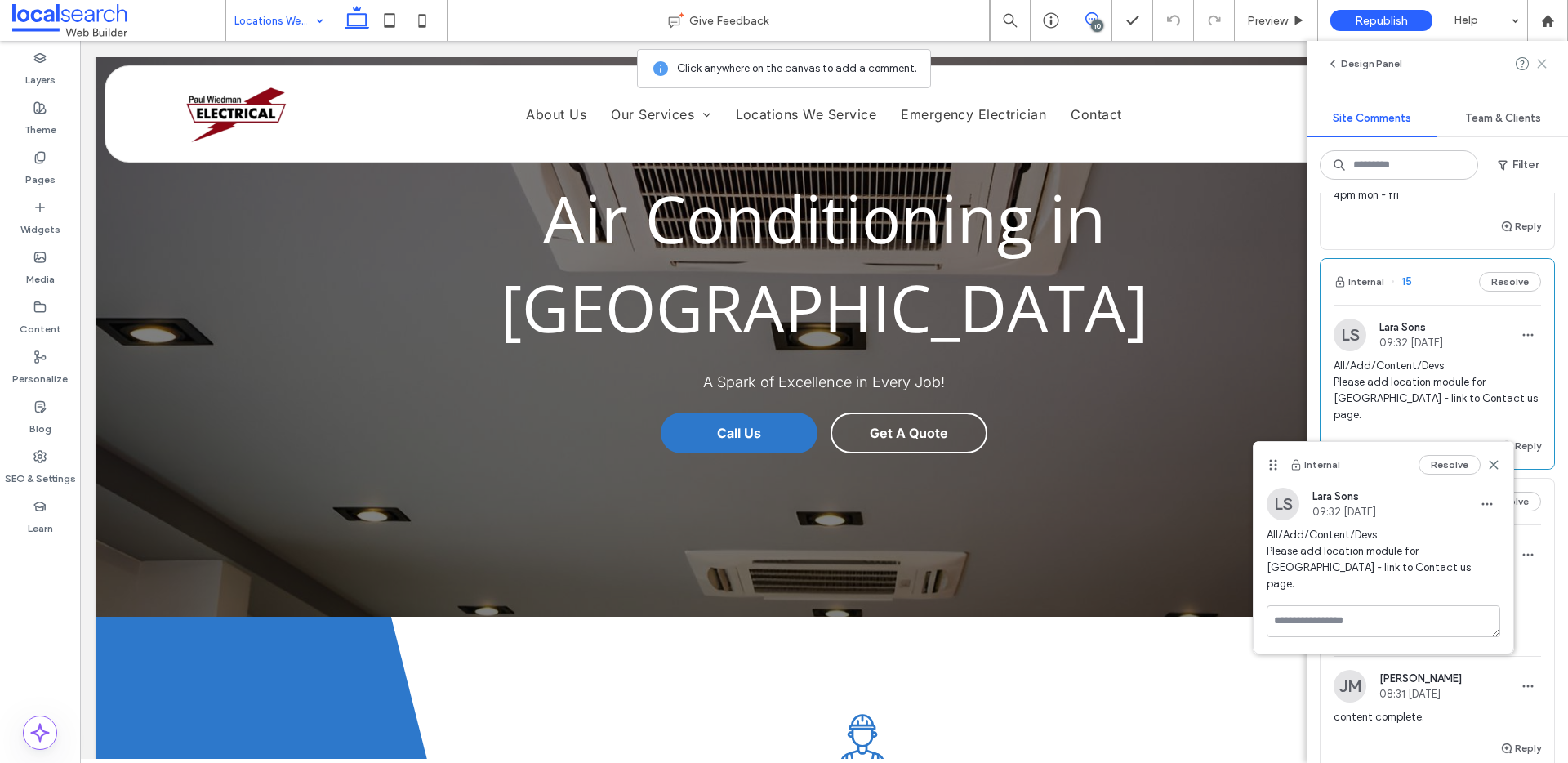
click at [1545, 59] on icon at bounding box center [1542, 64] width 13 height 13
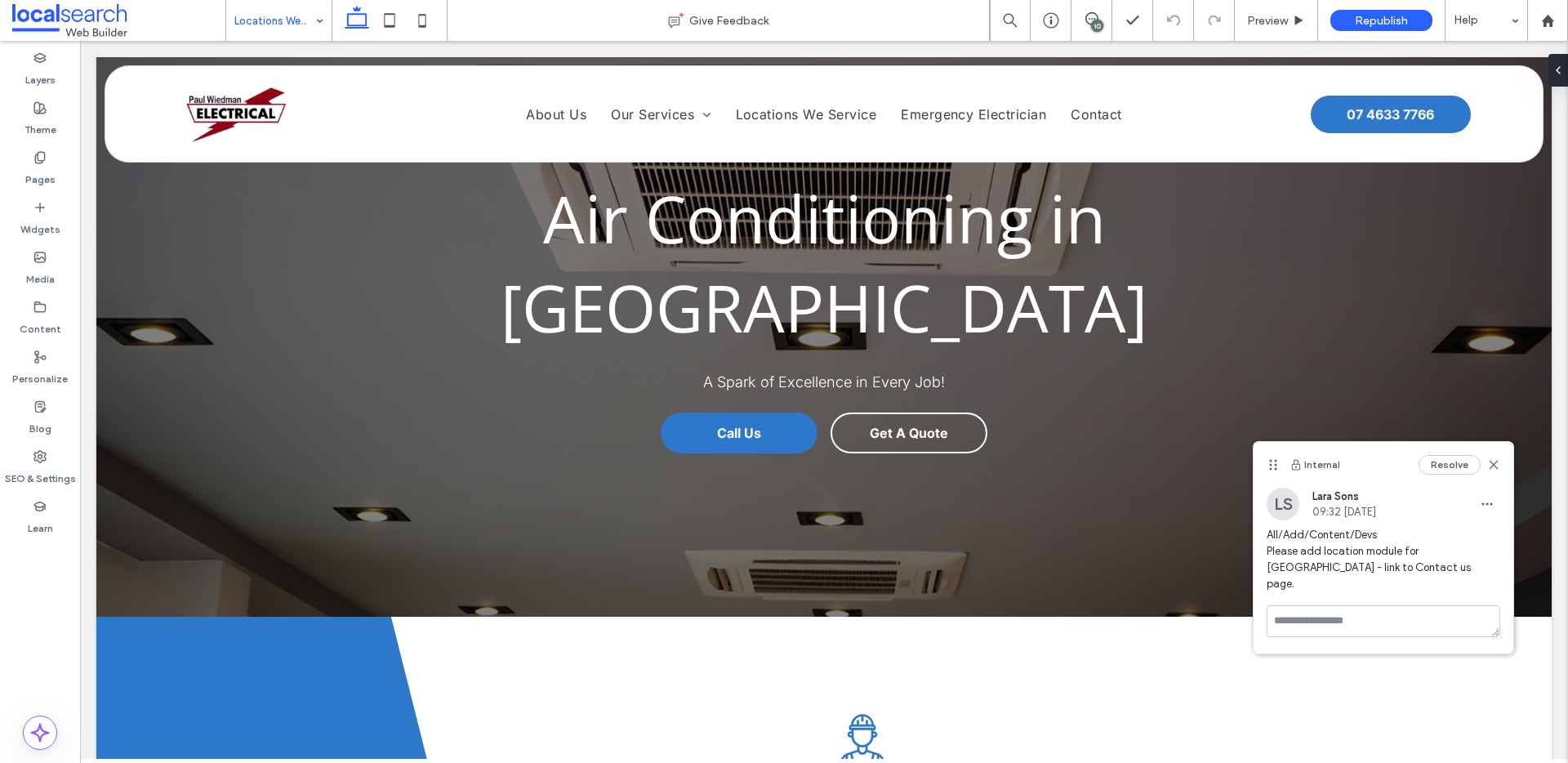
scroll to position [0, 0]
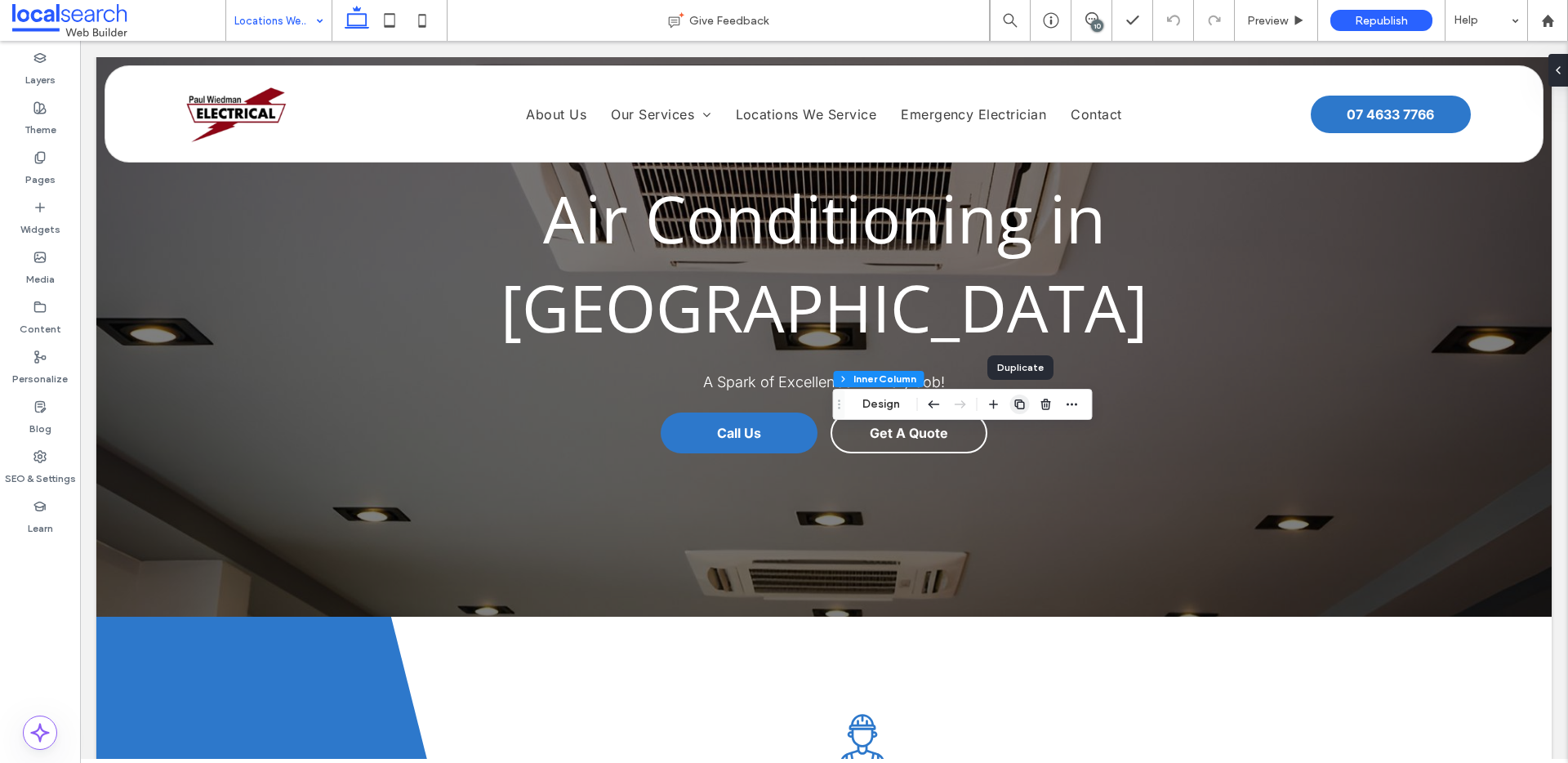
click at [1019, 411] on span "button" at bounding box center [1020, 404] width 20 height 20
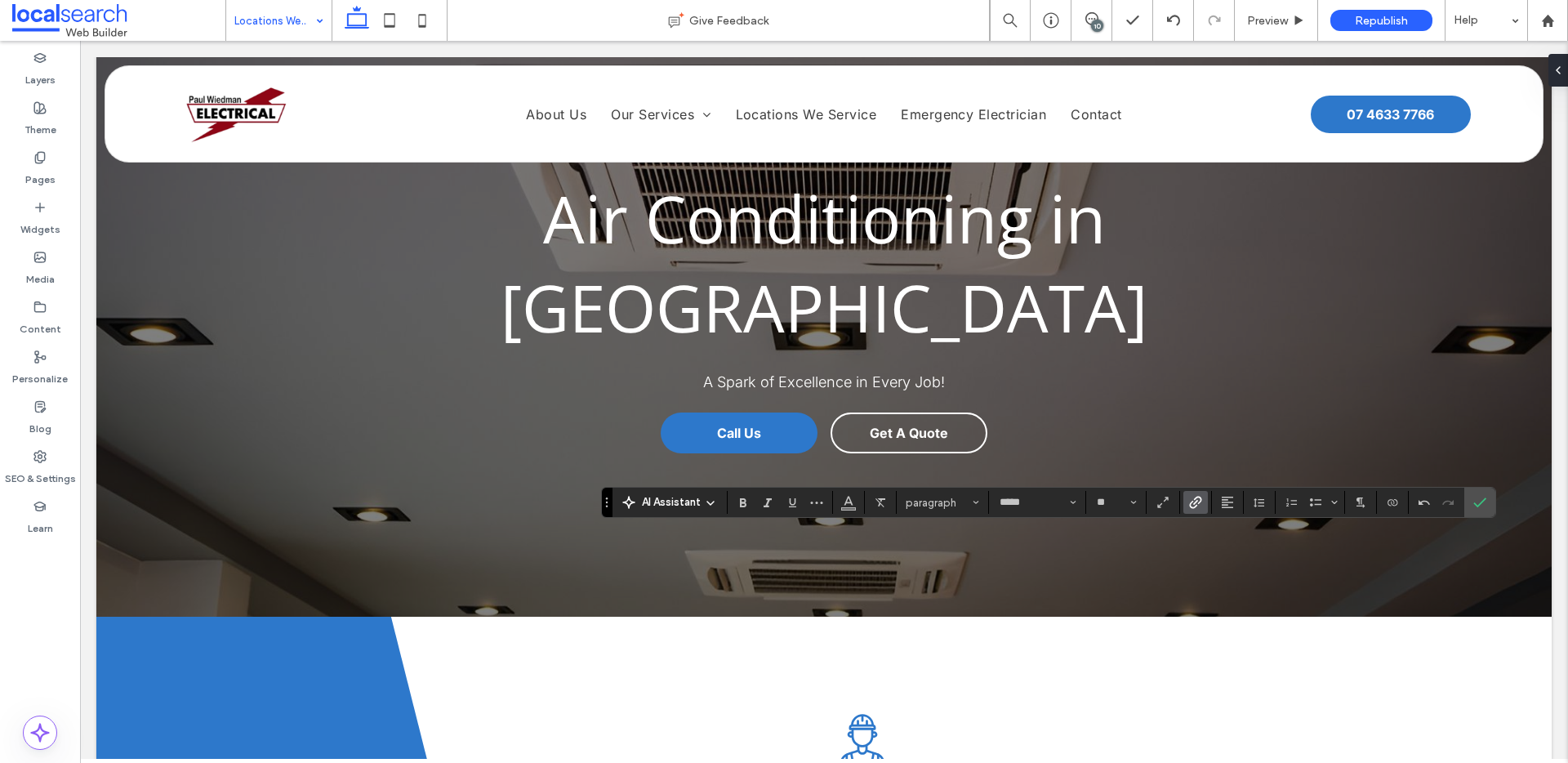
click at [1193, 501] on use "Link" at bounding box center [1196, 502] width 13 height 13
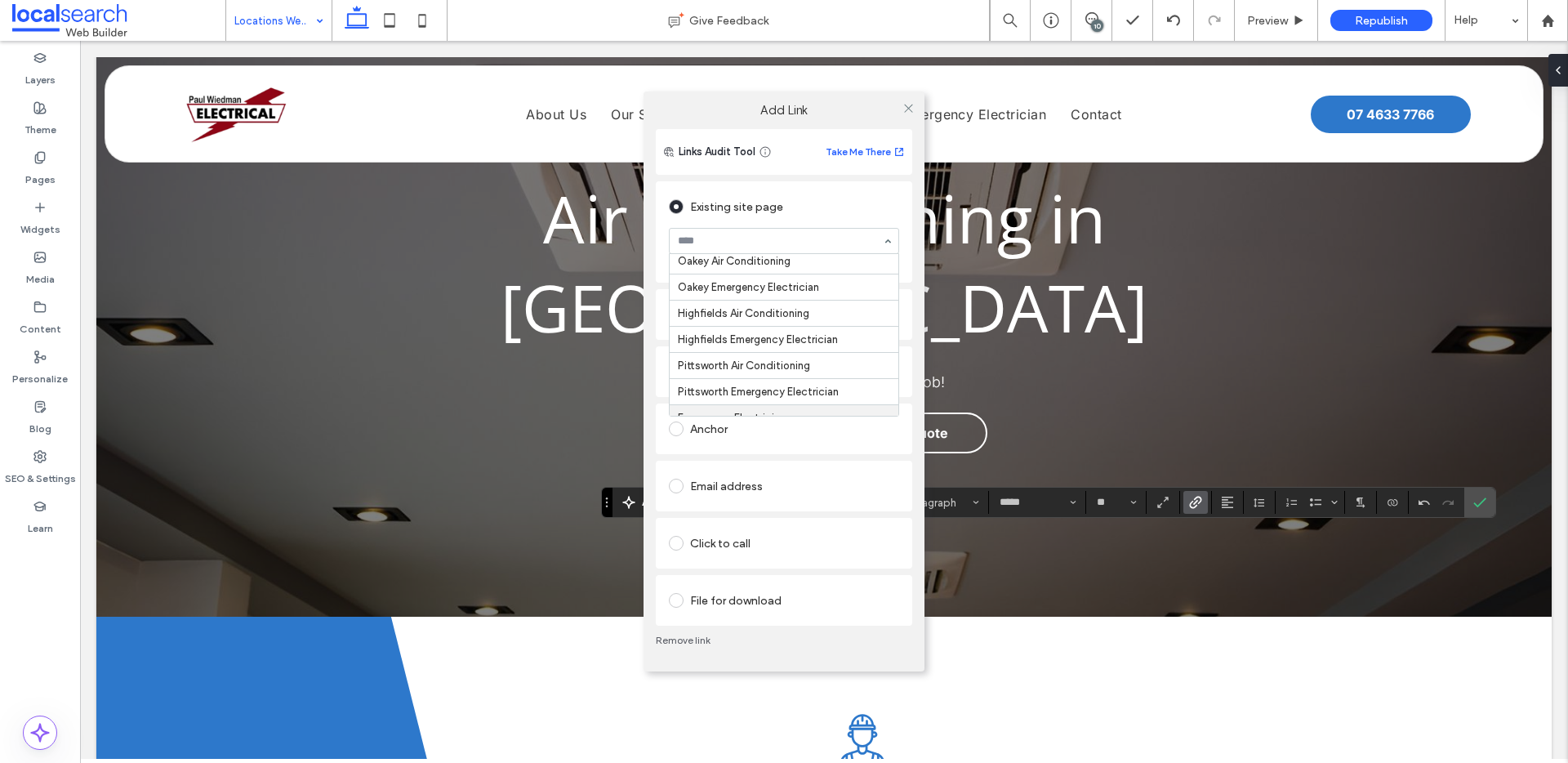
scroll to position [412, 0]
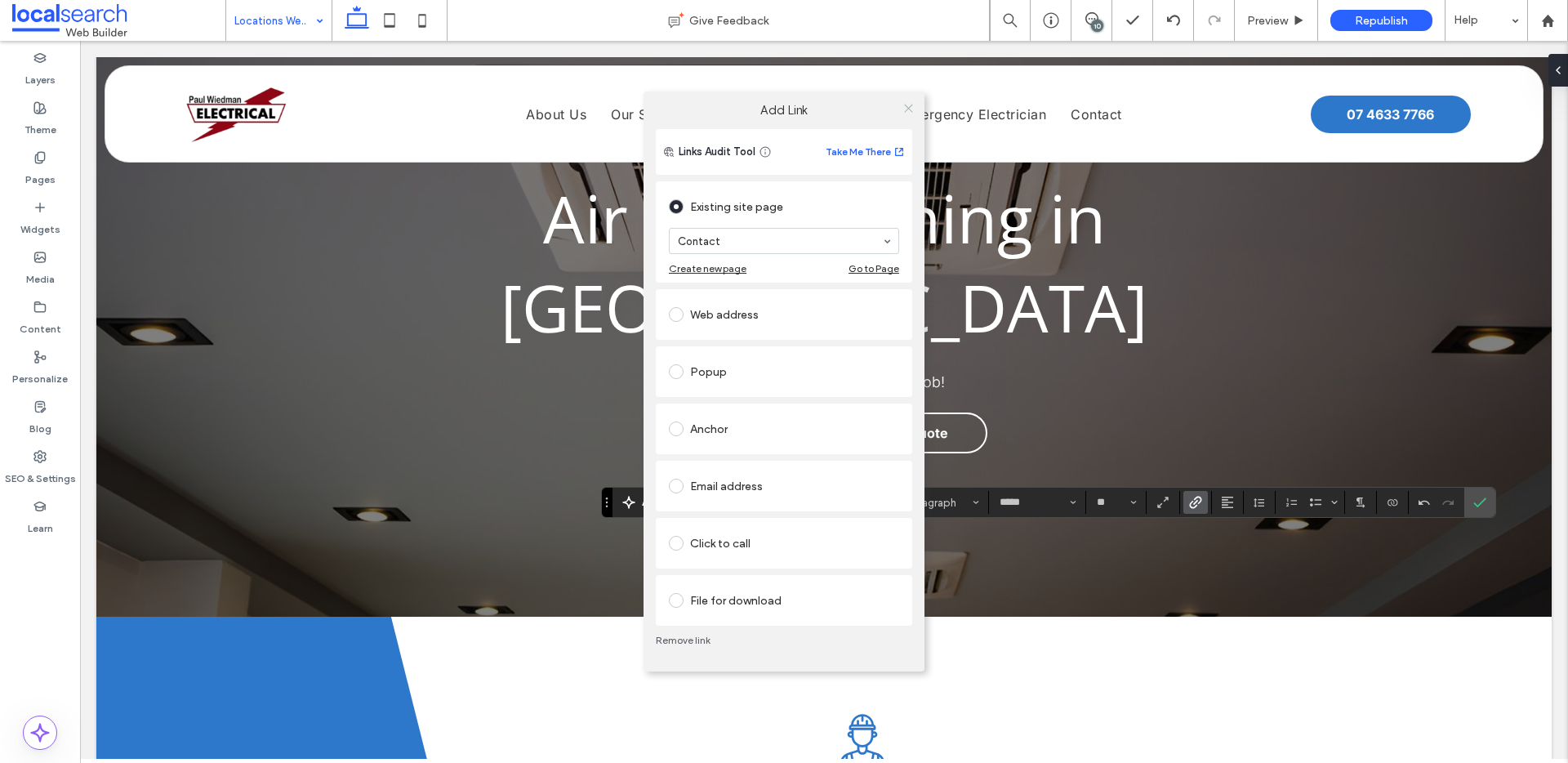
click at [910, 106] on icon at bounding box center [909, 108] width 13 height 13
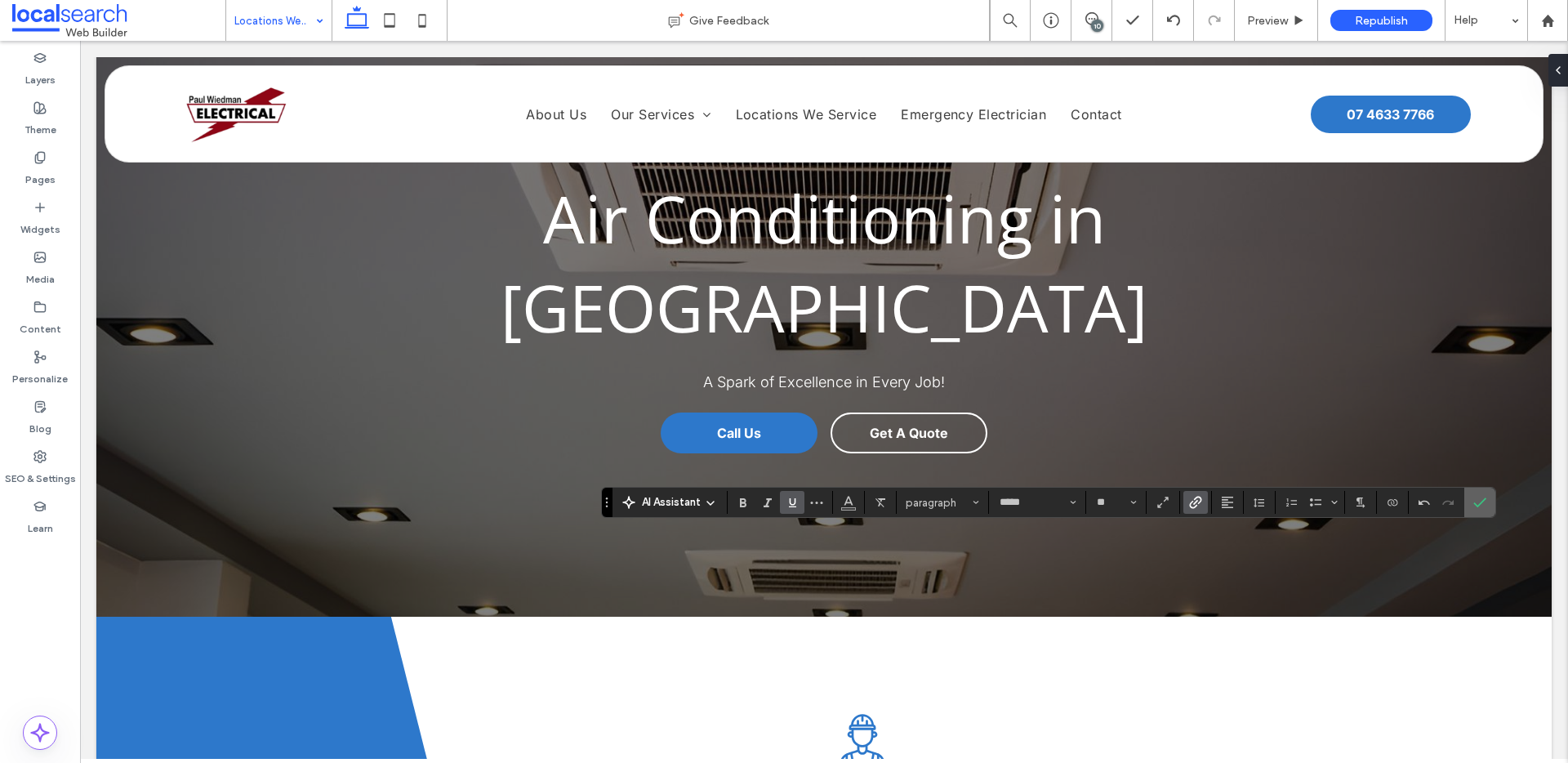
click at [1476, 506] on icon "Confirm" at bounding box center [1480, 502] width 13 height 13
click at [1476, 499] on icon "Confirm" at bounding box center [1480, 502] width 13 height 13
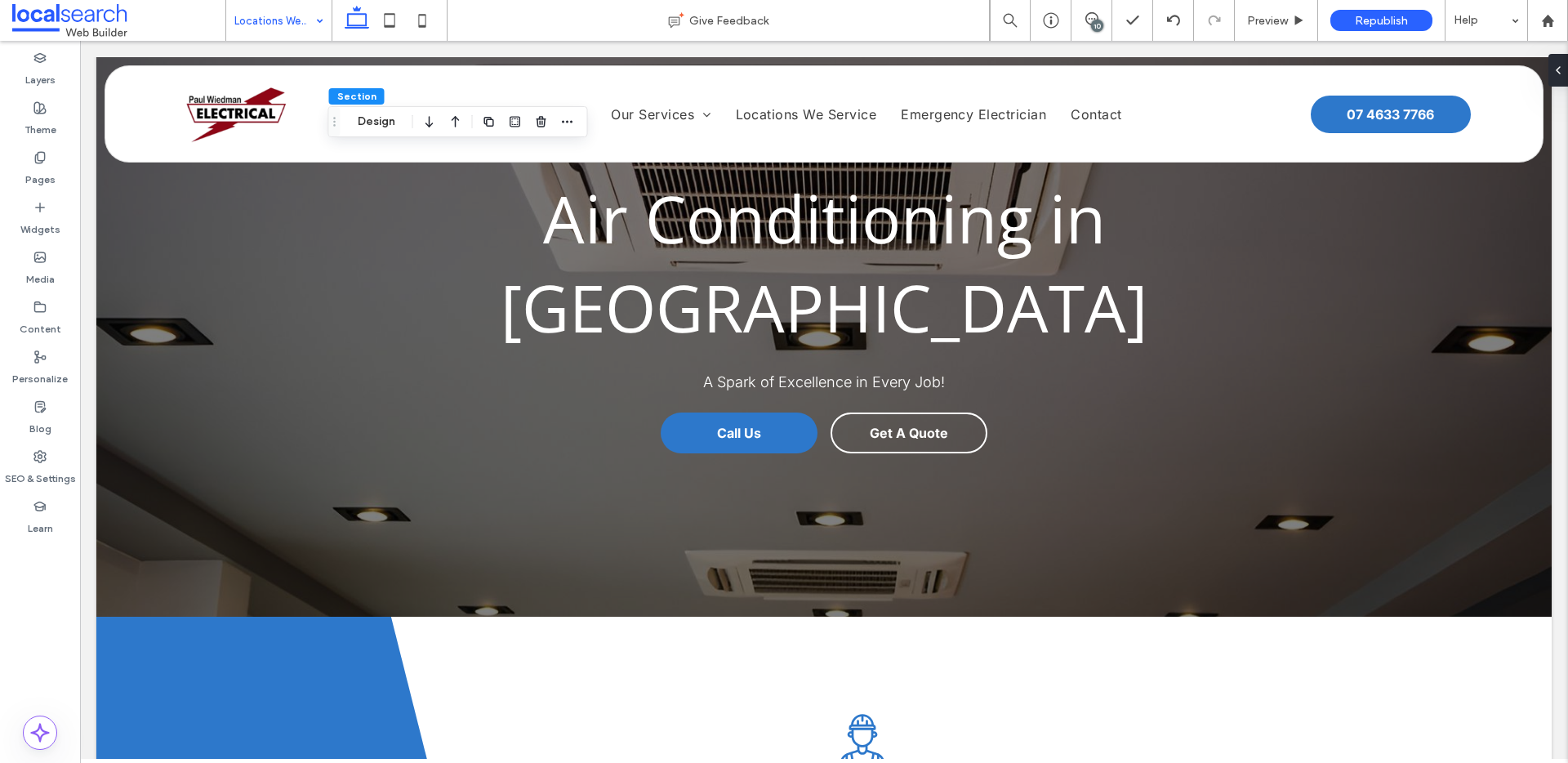
click at [1097, 20] on div "10" at bounding box center [1098, 26] width 13 height 13
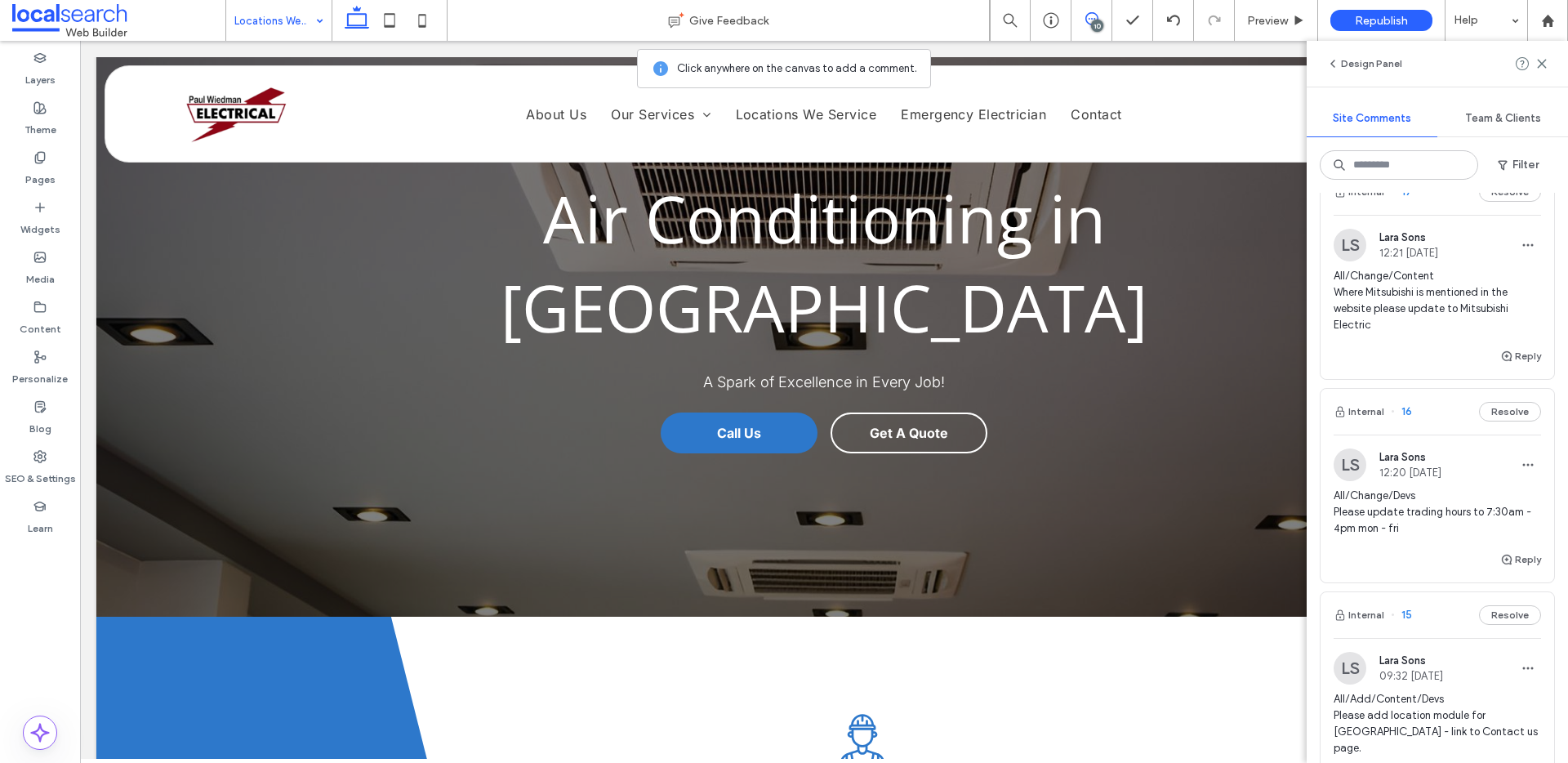
scroll to position [1453, 0]
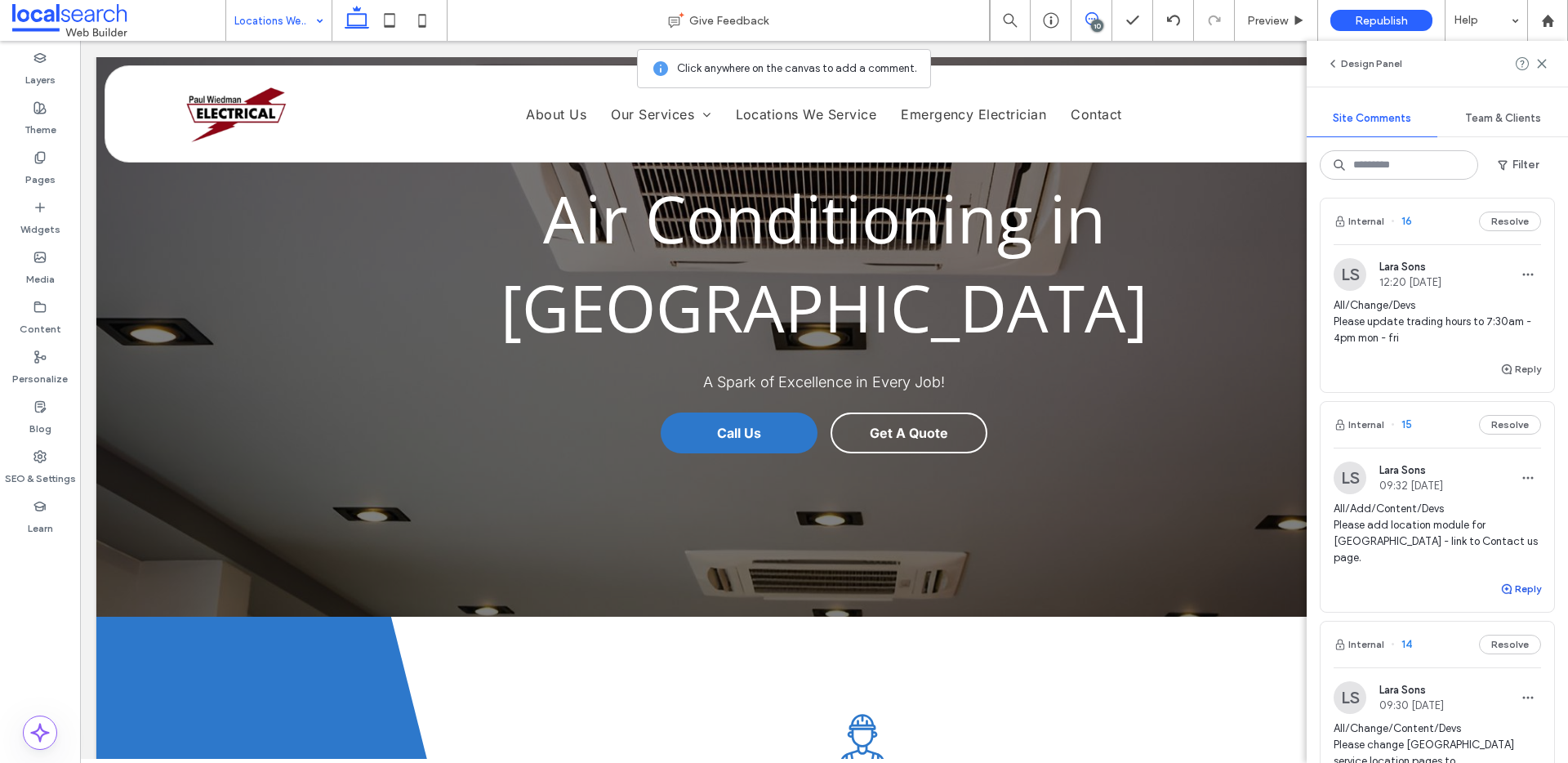
click at [1507, 579] on button "Reply" at bounding box center [1521, 589] width 41 height 20
click at [1461, 579] on textarea at bounding box center [1437, 620] width 207 height 82
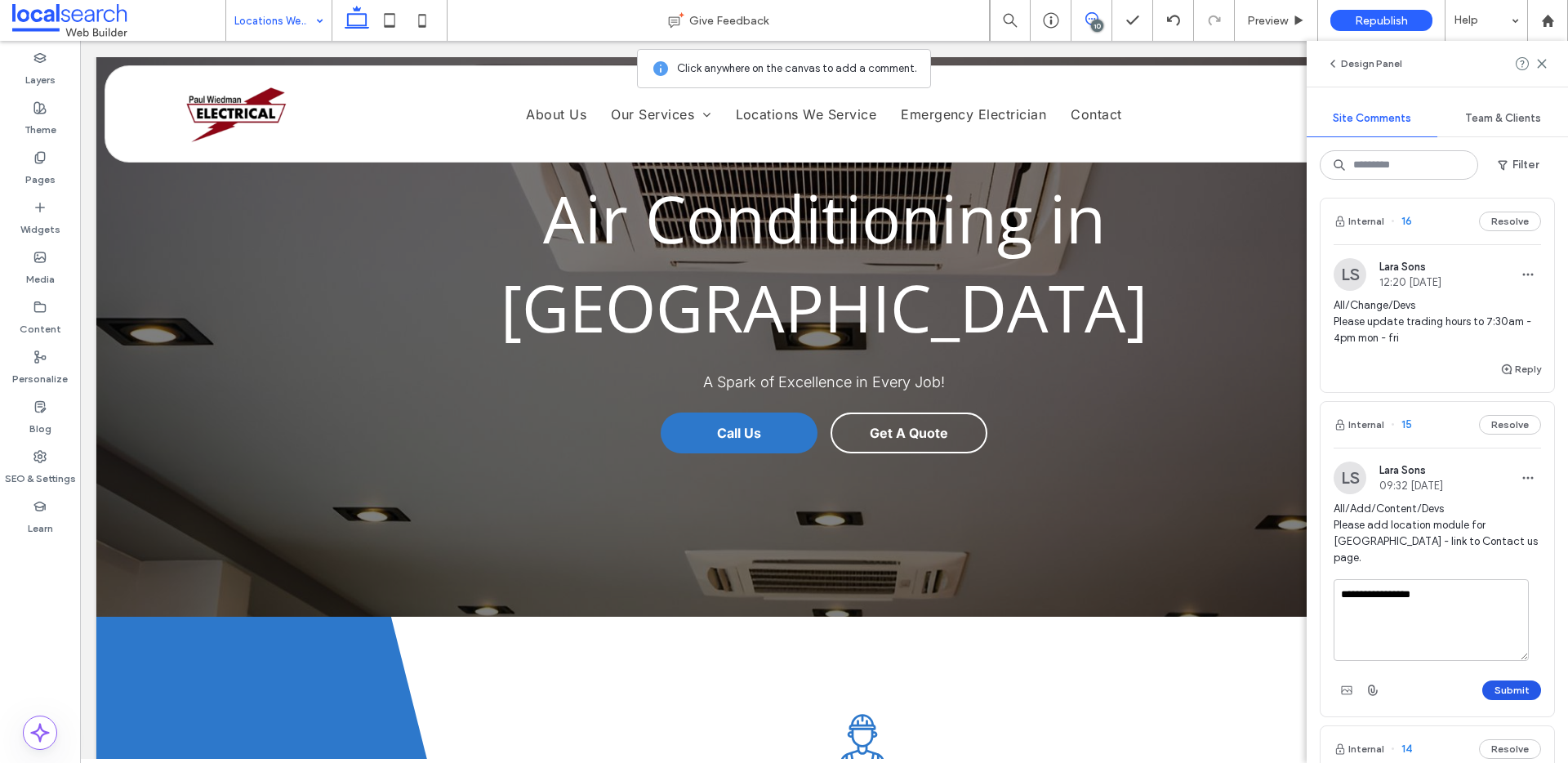
type textarea "**********"
click at [1505, 681] on button "Submit" at bounding box center [1512, 690] width 59 height 20
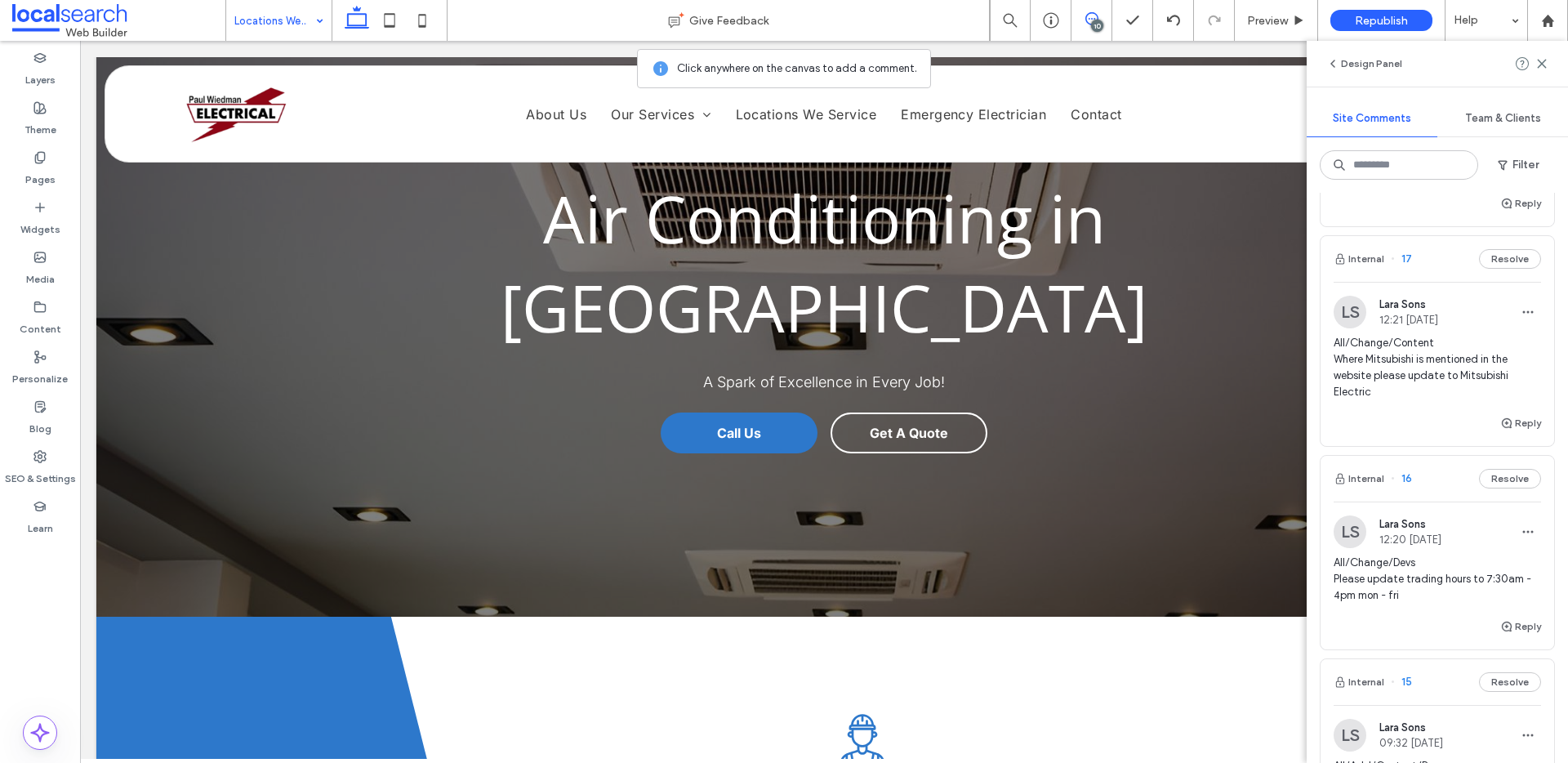
scroll to position [1173, 0]
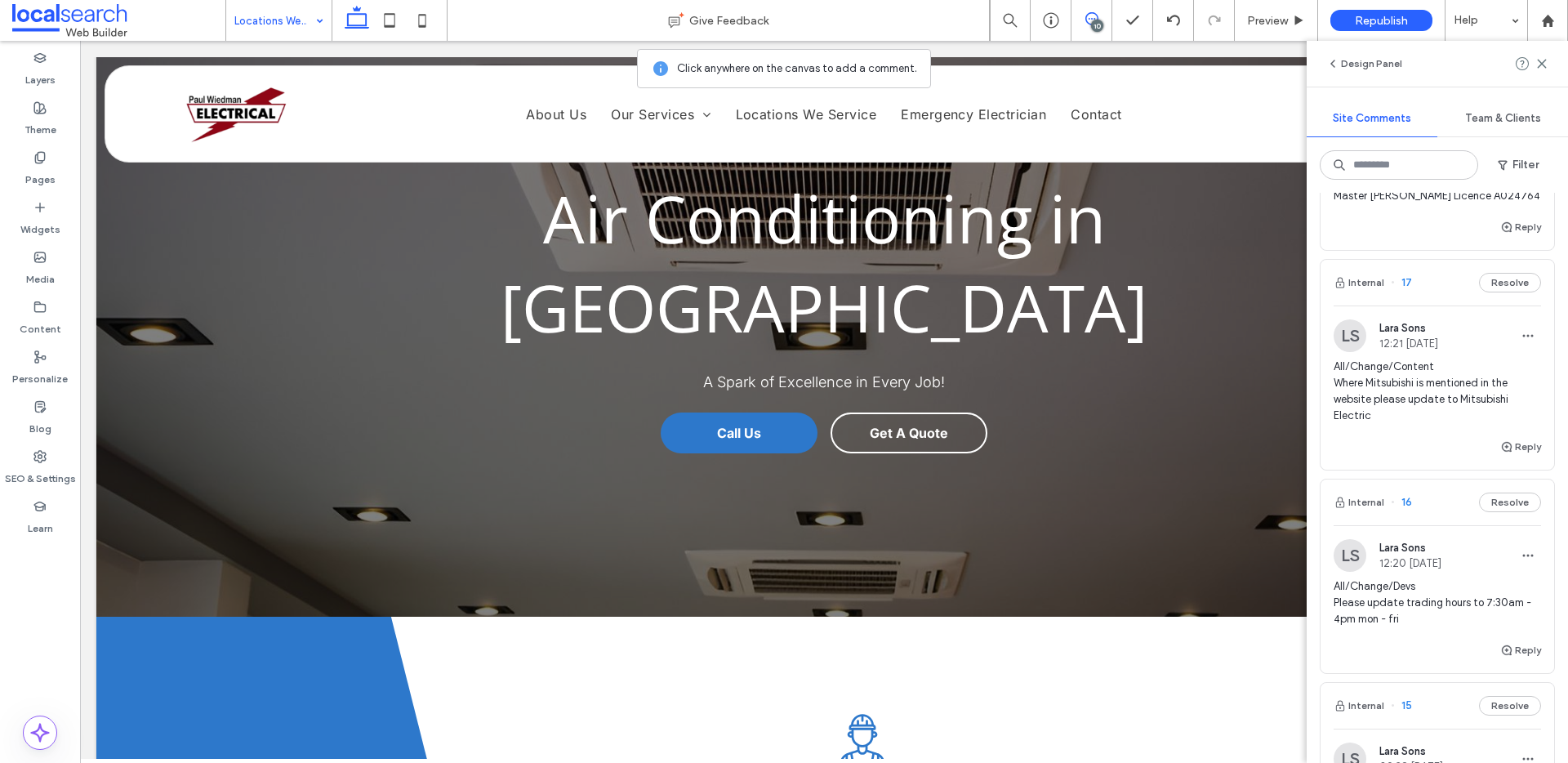
click at [1357, 382] on span "All/Change/Content Where Mitsubishi is mentioned in the website please update t…" at bounding box center [1437, 391] width 207 height 65
click at [1357, 382] on div at bounding box center [784, 381] width 1568 height 763
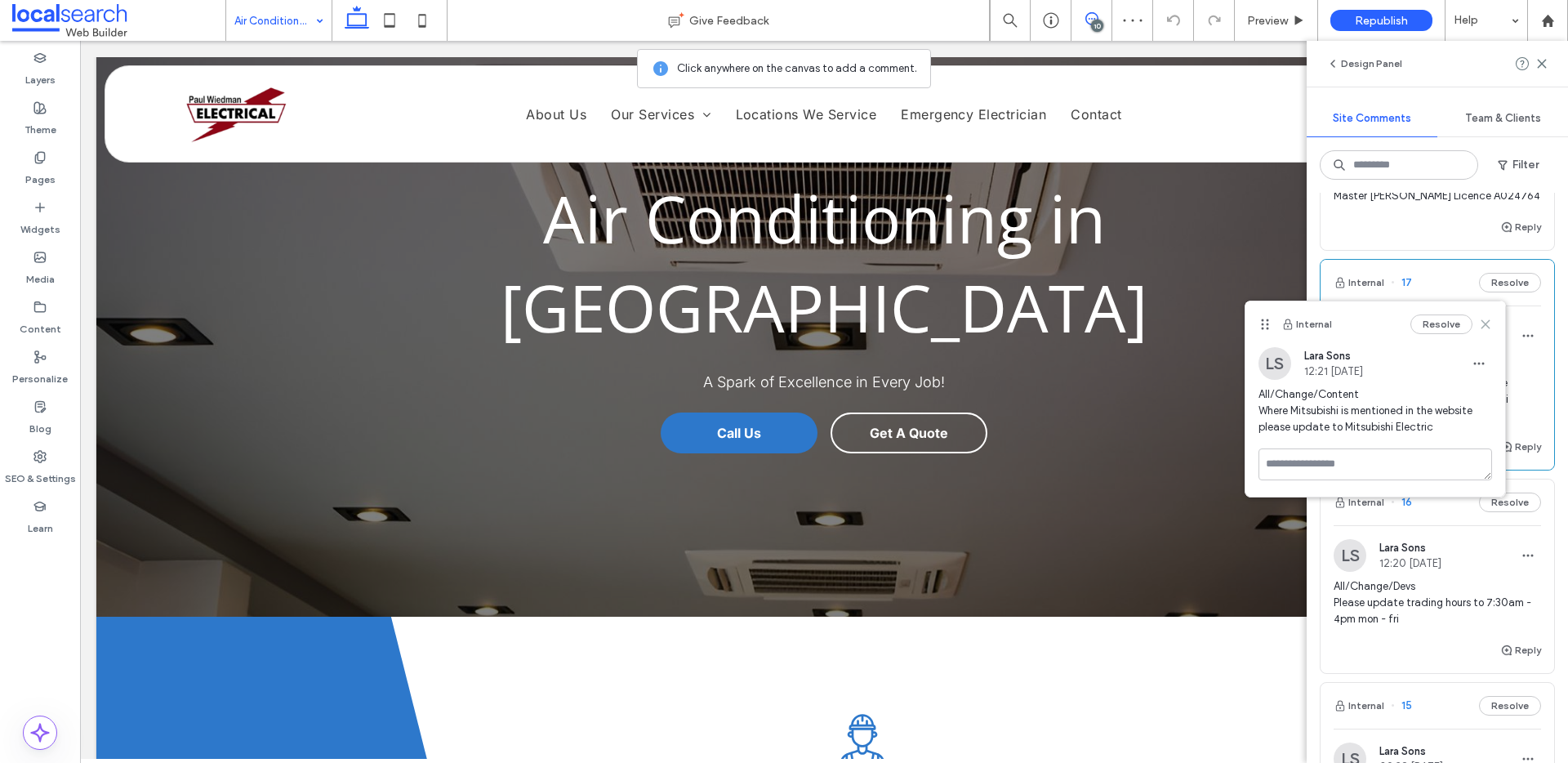
click at [1481, 324] on icon at bounding box center [1485, 324] width 13 height 13
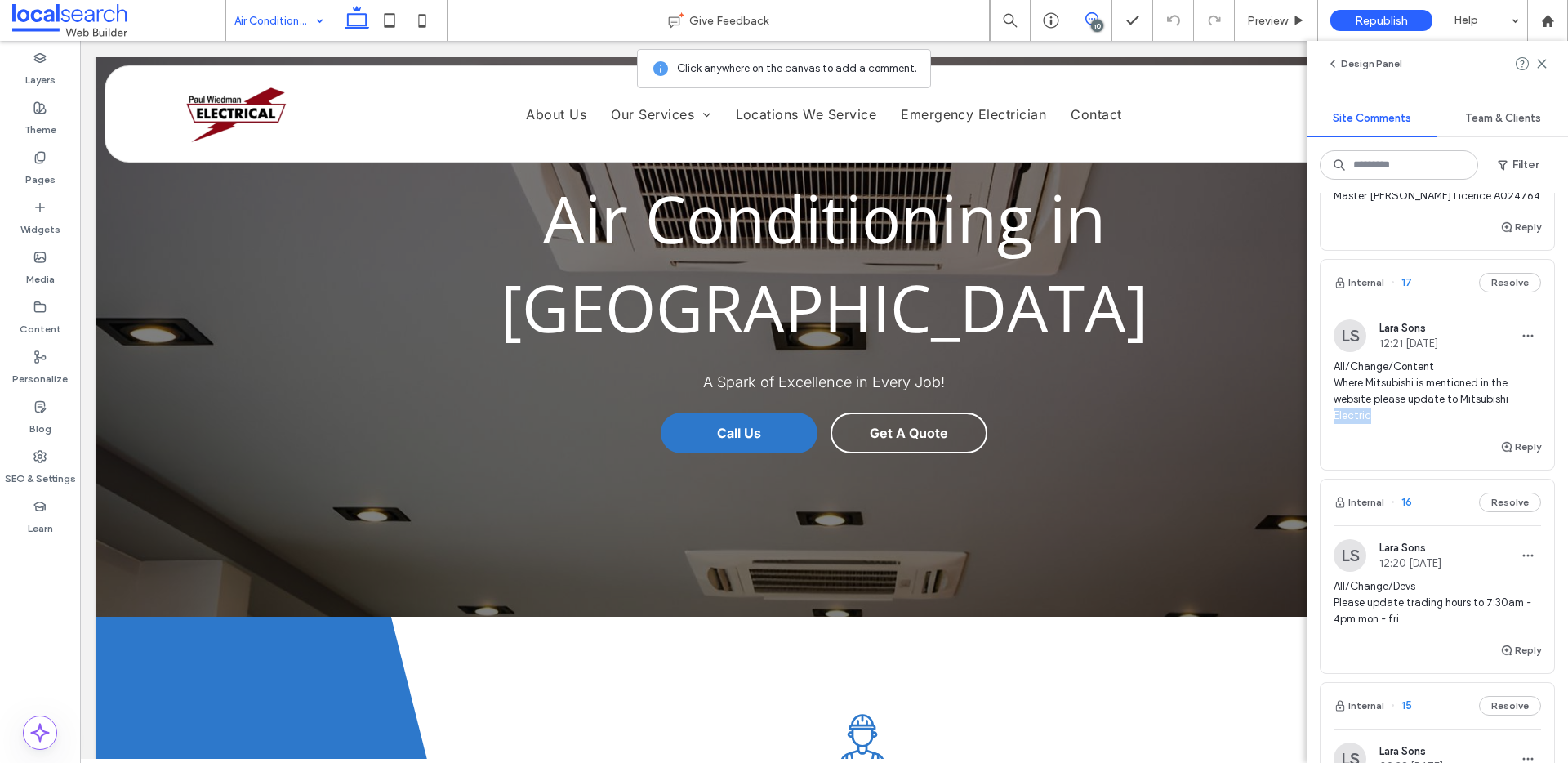
drag, startPoint x: 1388, startPoint y: 382, endPoint x: 1329, endPoint y: 383, distance: 59.0
click at [1329, 383] on div "LS Lara Sons 12:21 Oct 15 2025 All/Change/Content Where Mitsubishi is mentioned…" at bounding box center [1437, 377] width 233 height 117
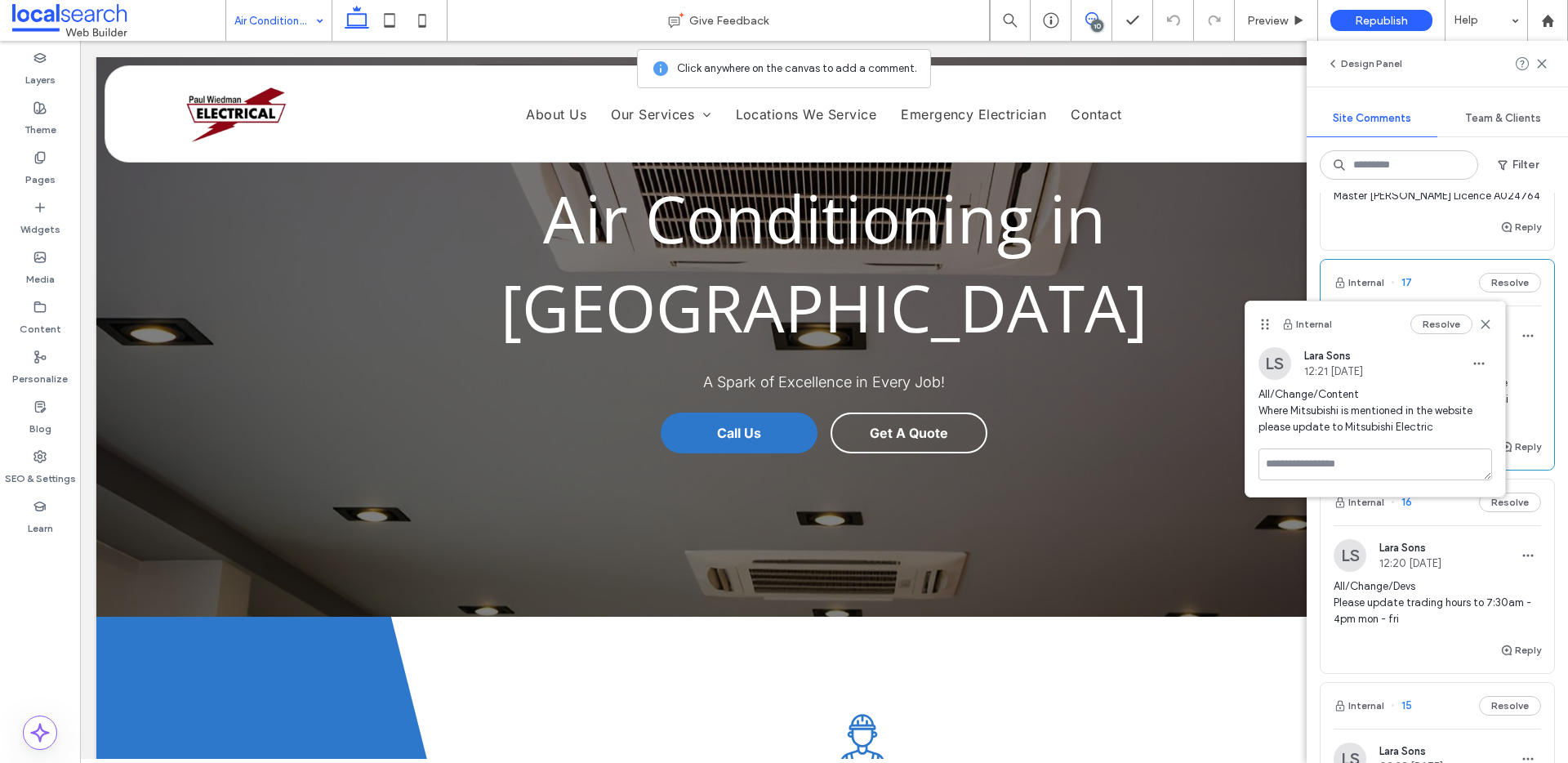
copy span "Electric"
click at [1485, 324] on use at bounding box center [1485, 324] width 7 height 7
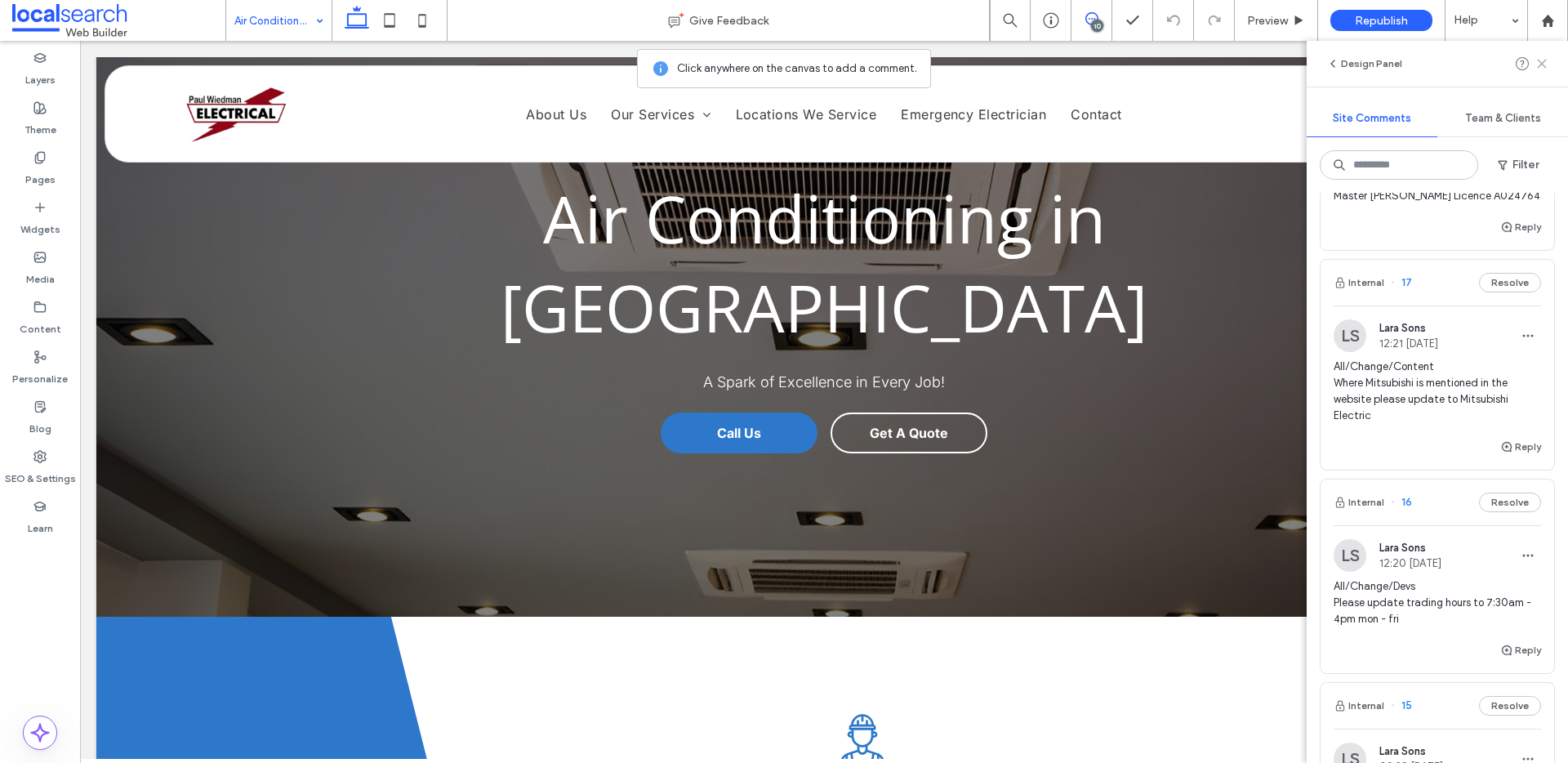
click at [1542, 68] on icon at bounding box center [1542, 64] width 13 height 13
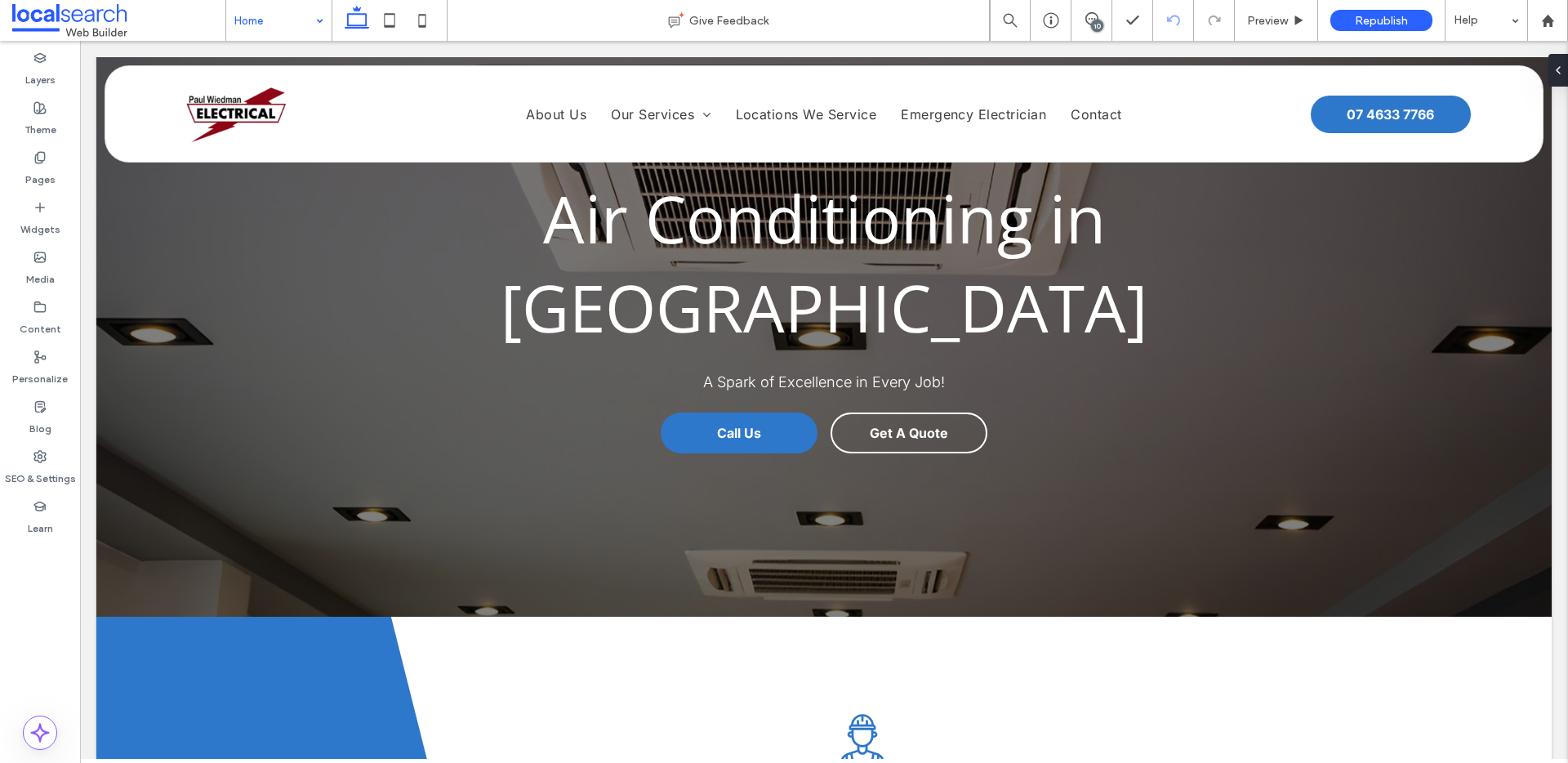
type input "*****"
type input "**"
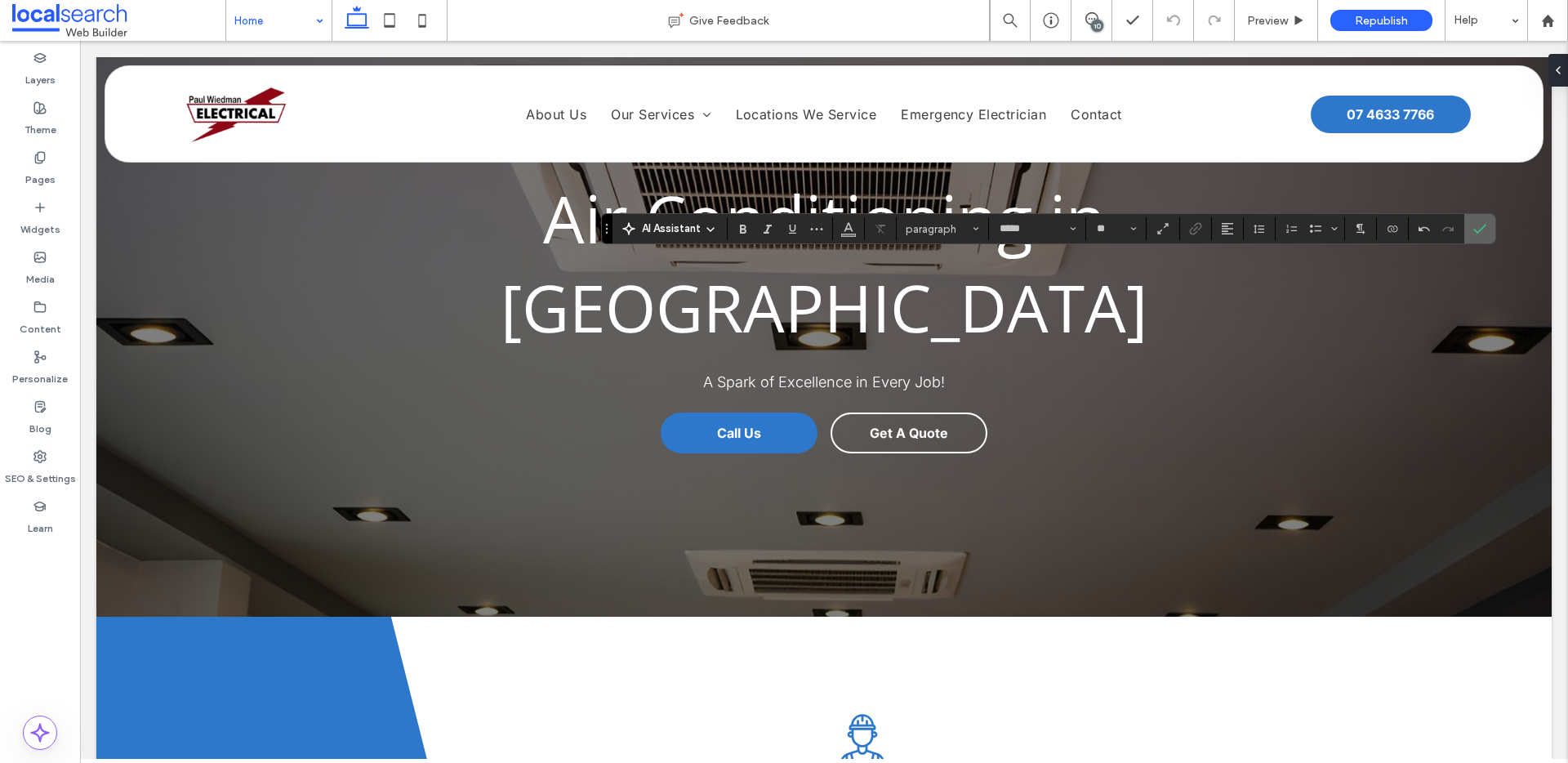
click at [1482, 237] on span "Confirm" at bounding box center [1480, 228] width 13 height 28
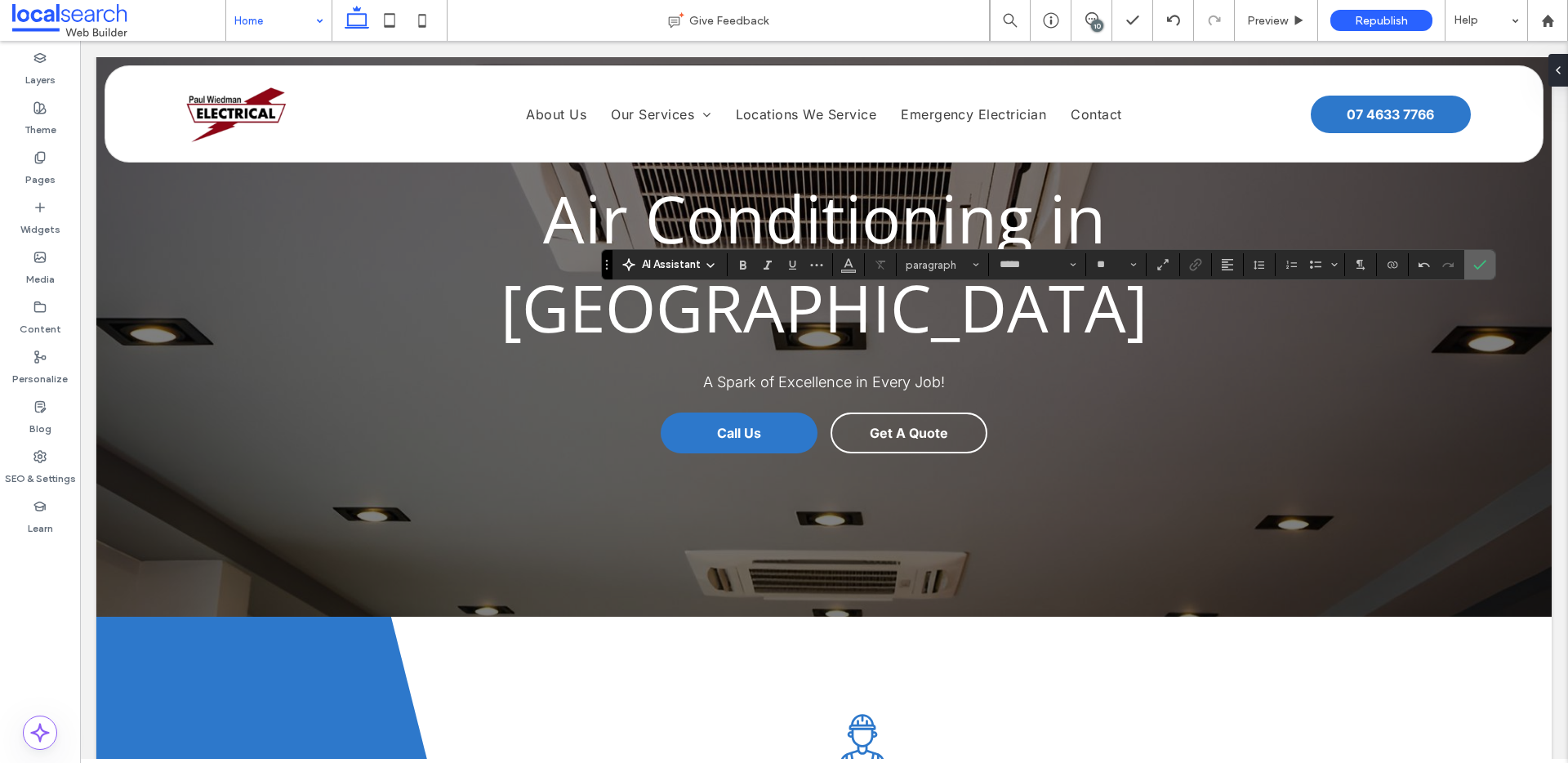
click at [1489, 259] on label "Confirm" at bounding box center [1479, 264] width 24 height 30
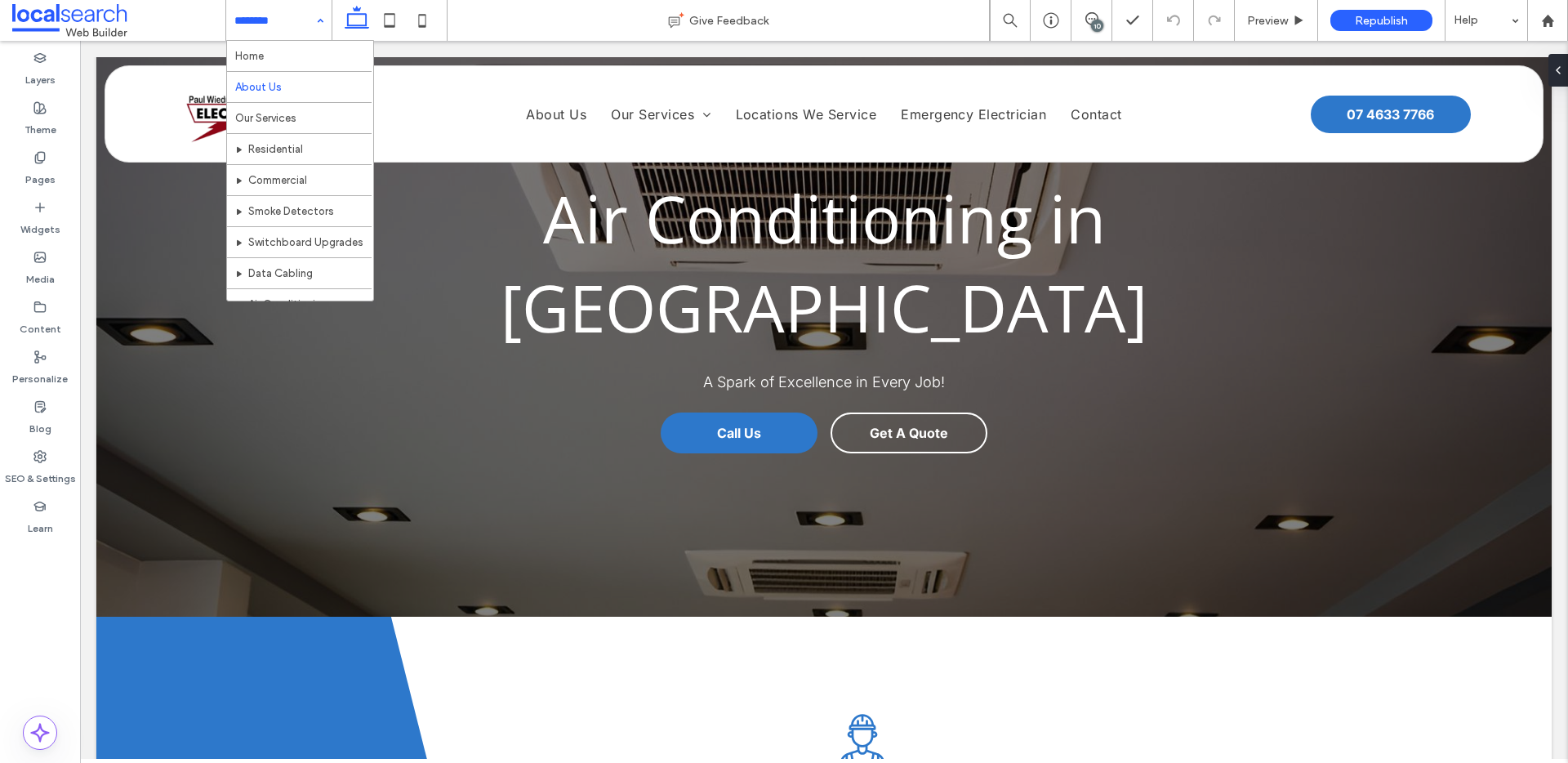
click at [265, 11] on input at bounding box center [274, 21] width 81 height 41
click at [301, 20] on input at bounding box center [274, 21] width 81 height 41
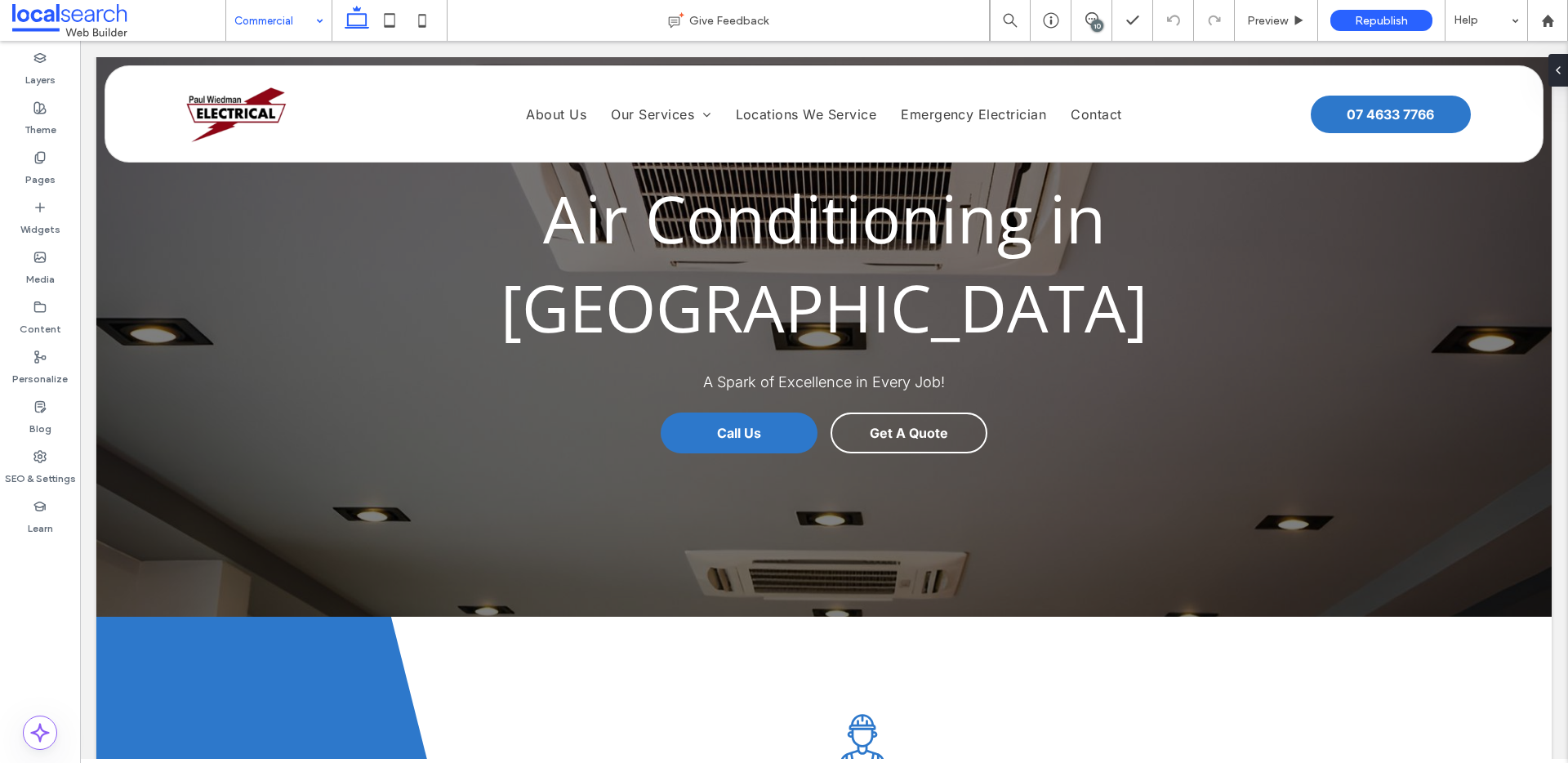
click at [276, 38] on input at bounding box center [274, 21] width 81 height 41
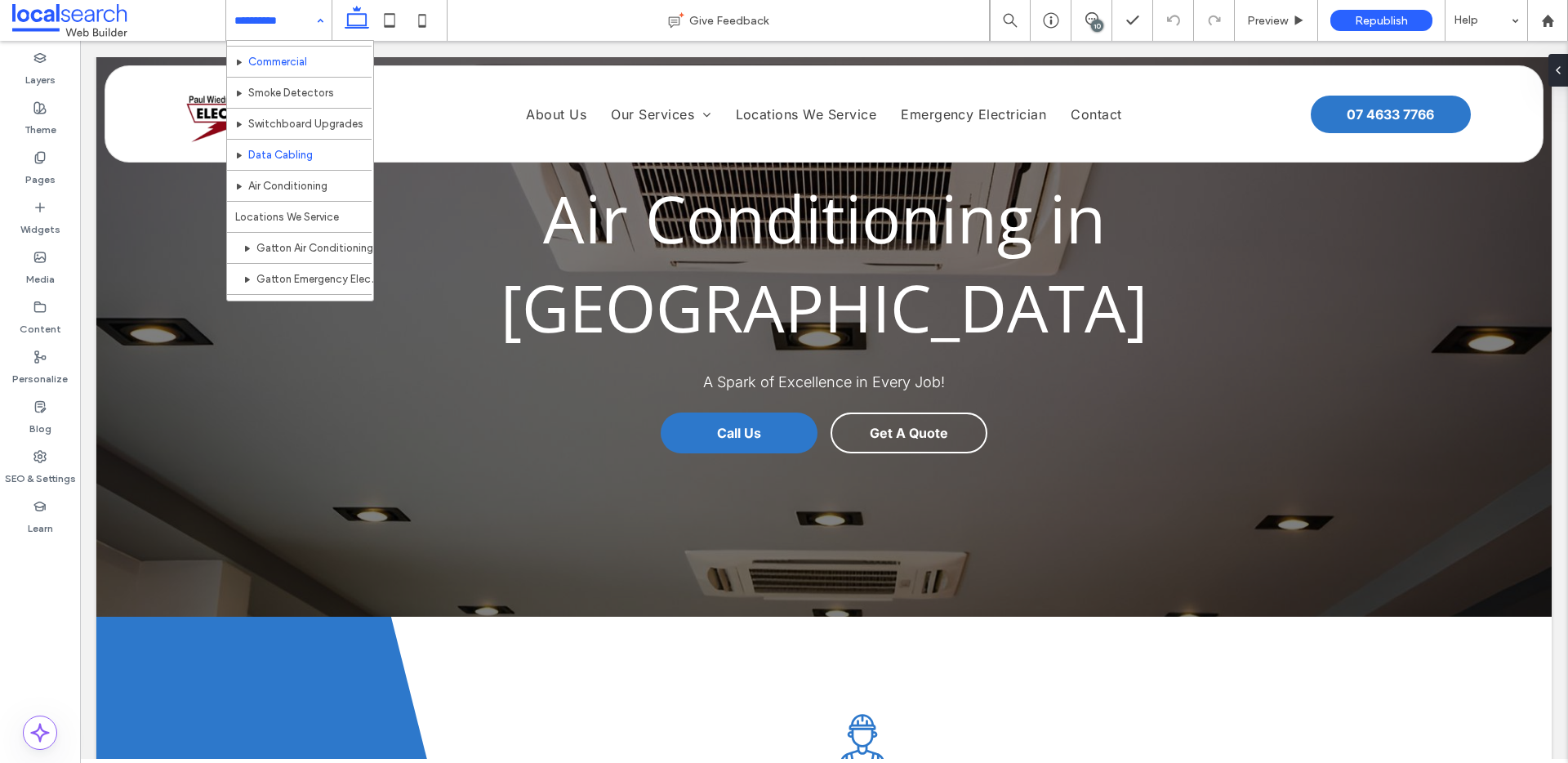
scroll to position [120, 0]
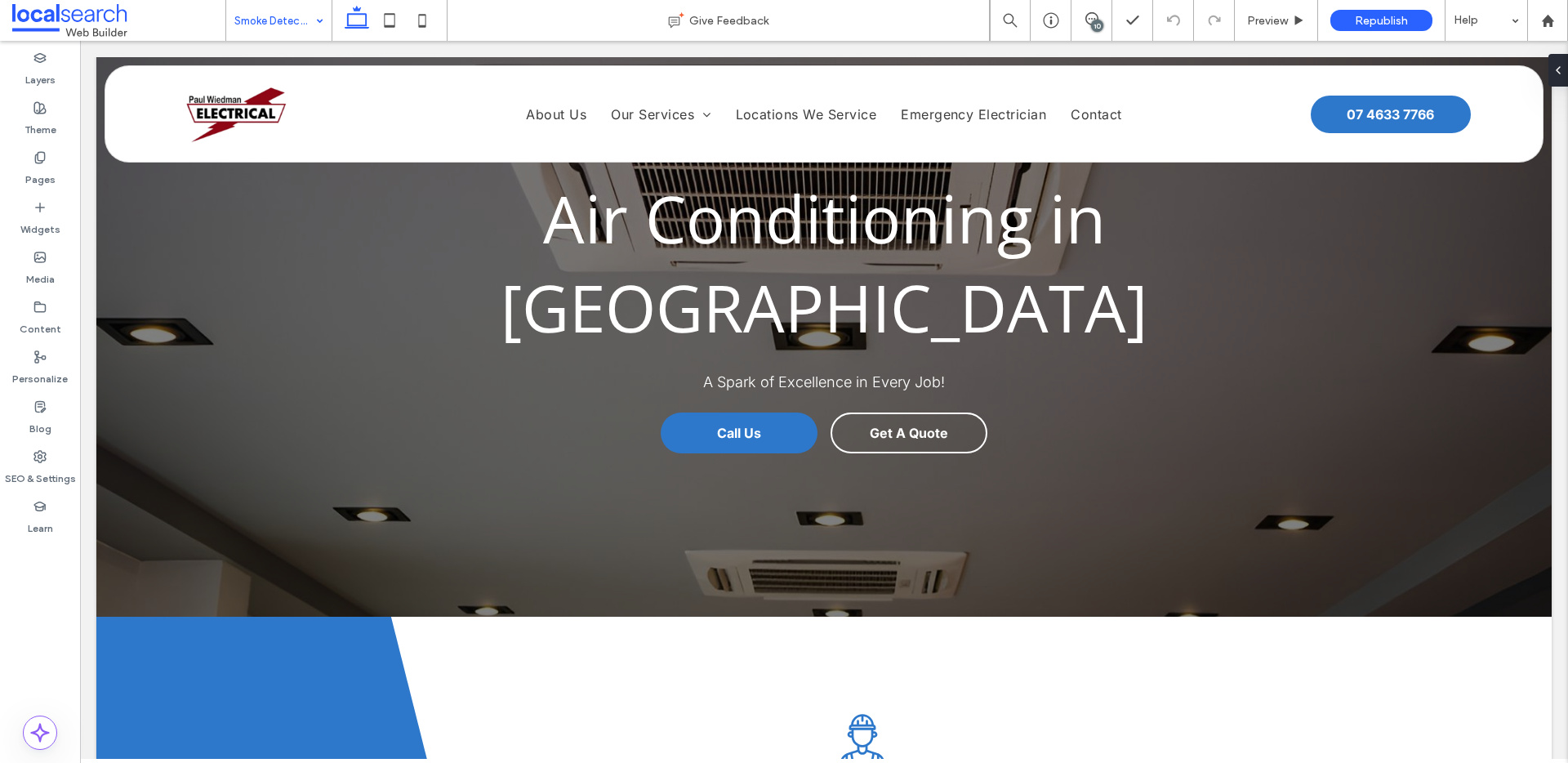
click at [290, 21] on input at bounding box center [274, 21] width 81 height 41
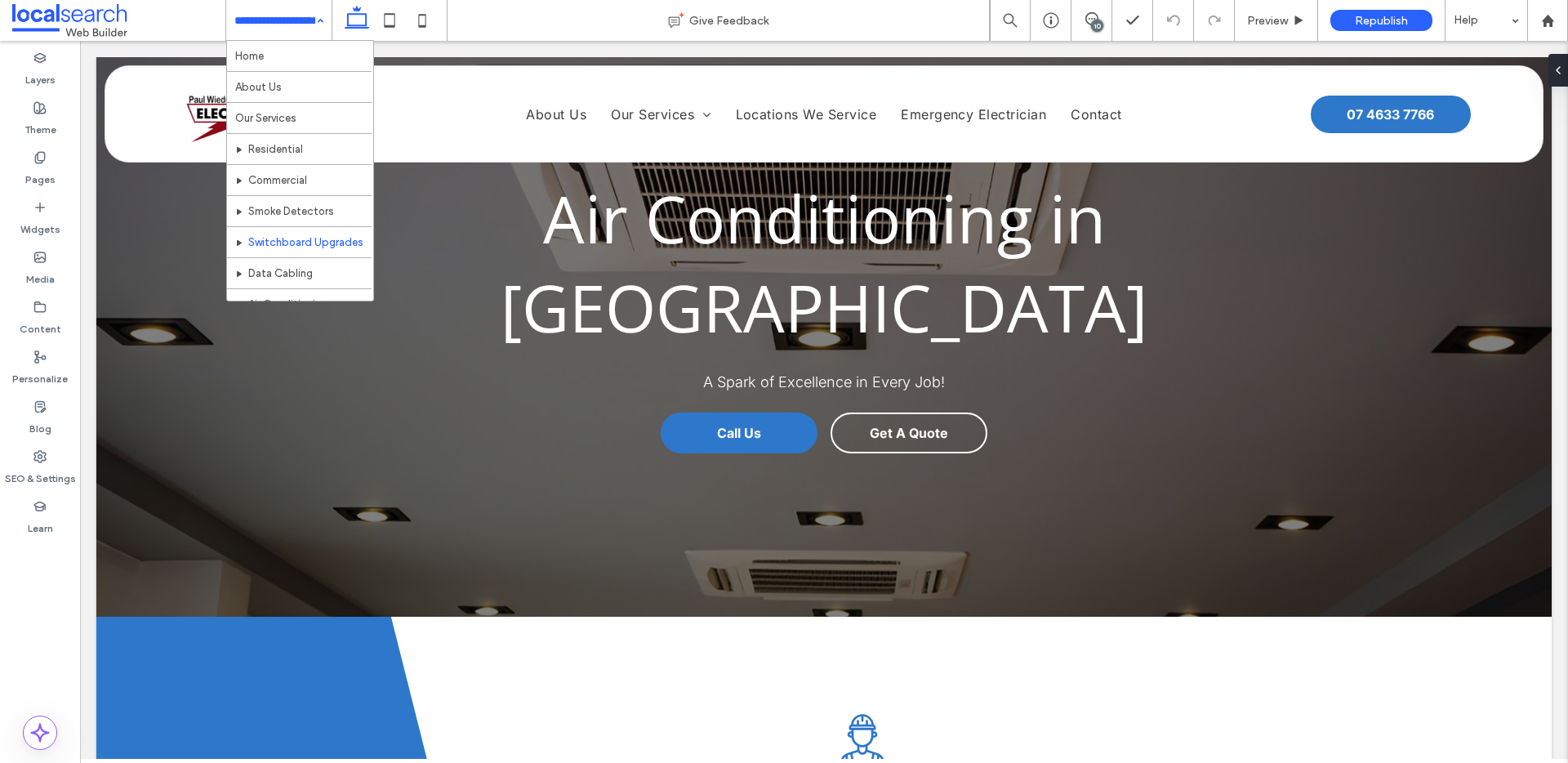
click at [293, 25] on input at bounding box center [274, 21] width 81 height 41
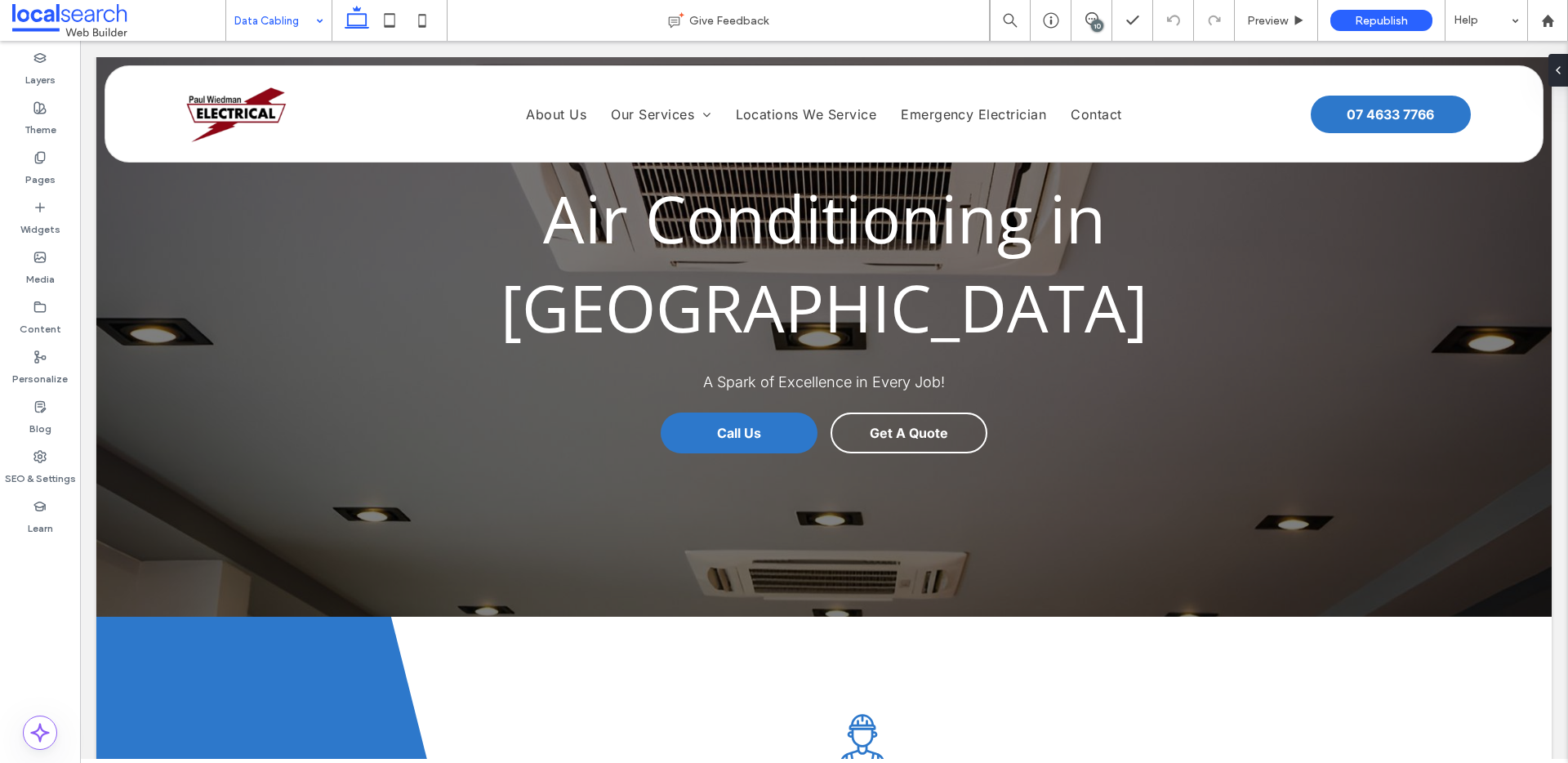
click at [288, 10] on input at bounding box center [274, 21] width 81 height 41
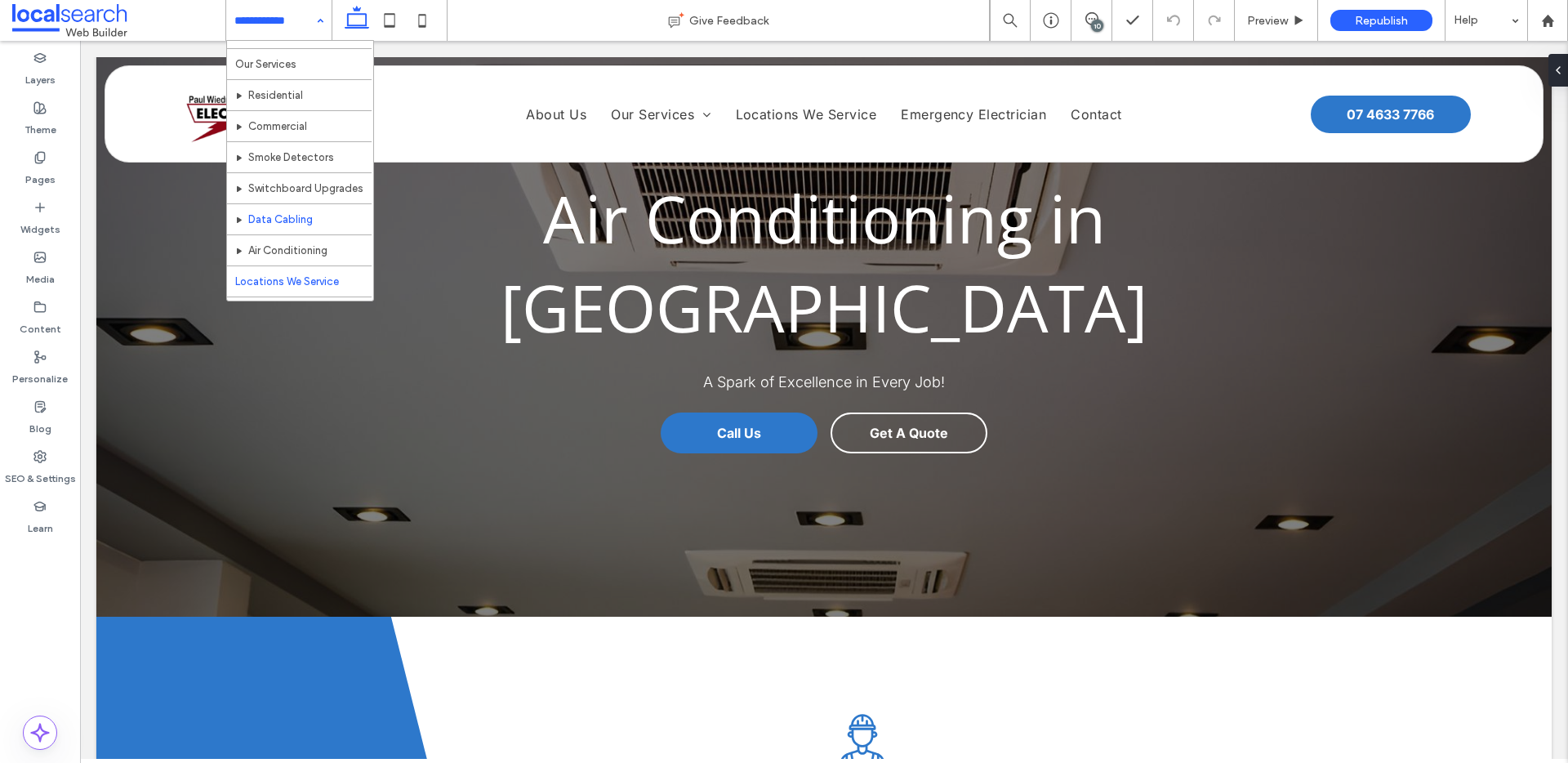
scroll to position [160, 0]
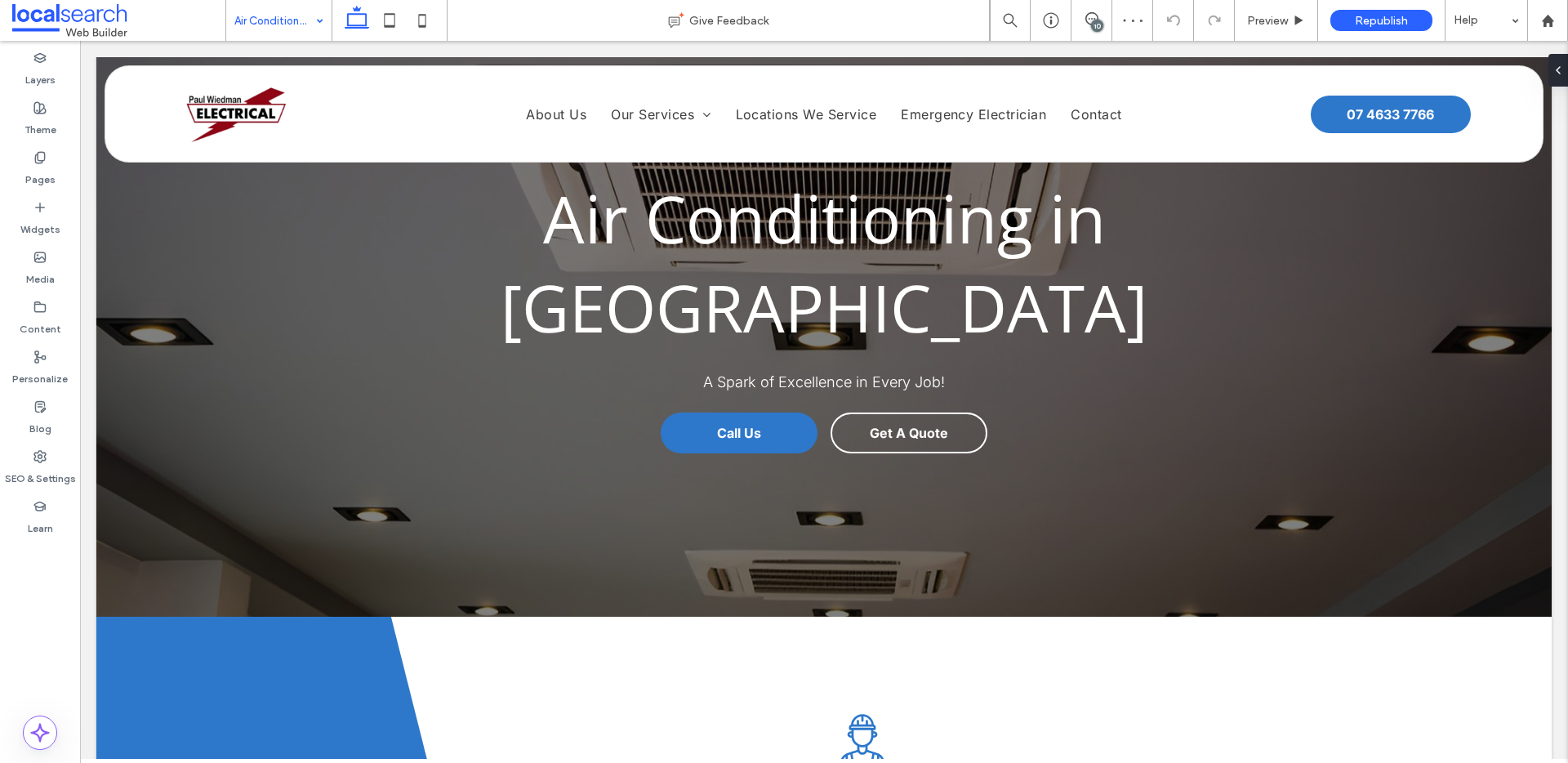
type input "*****"
type input "**"
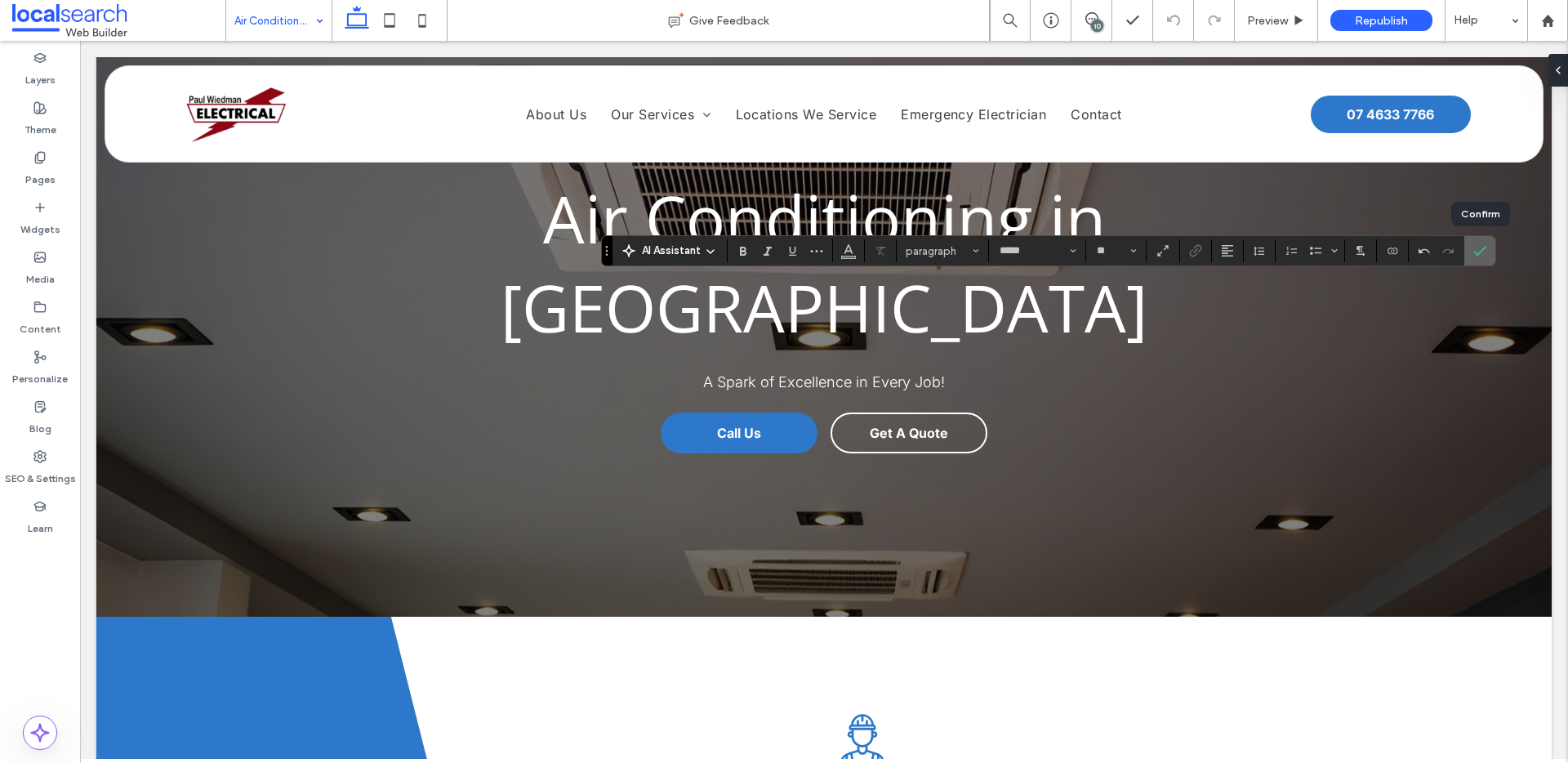
click at [1476, 256] on icon "Confirm" at bounding box center [1480, 250] width 13 height 13
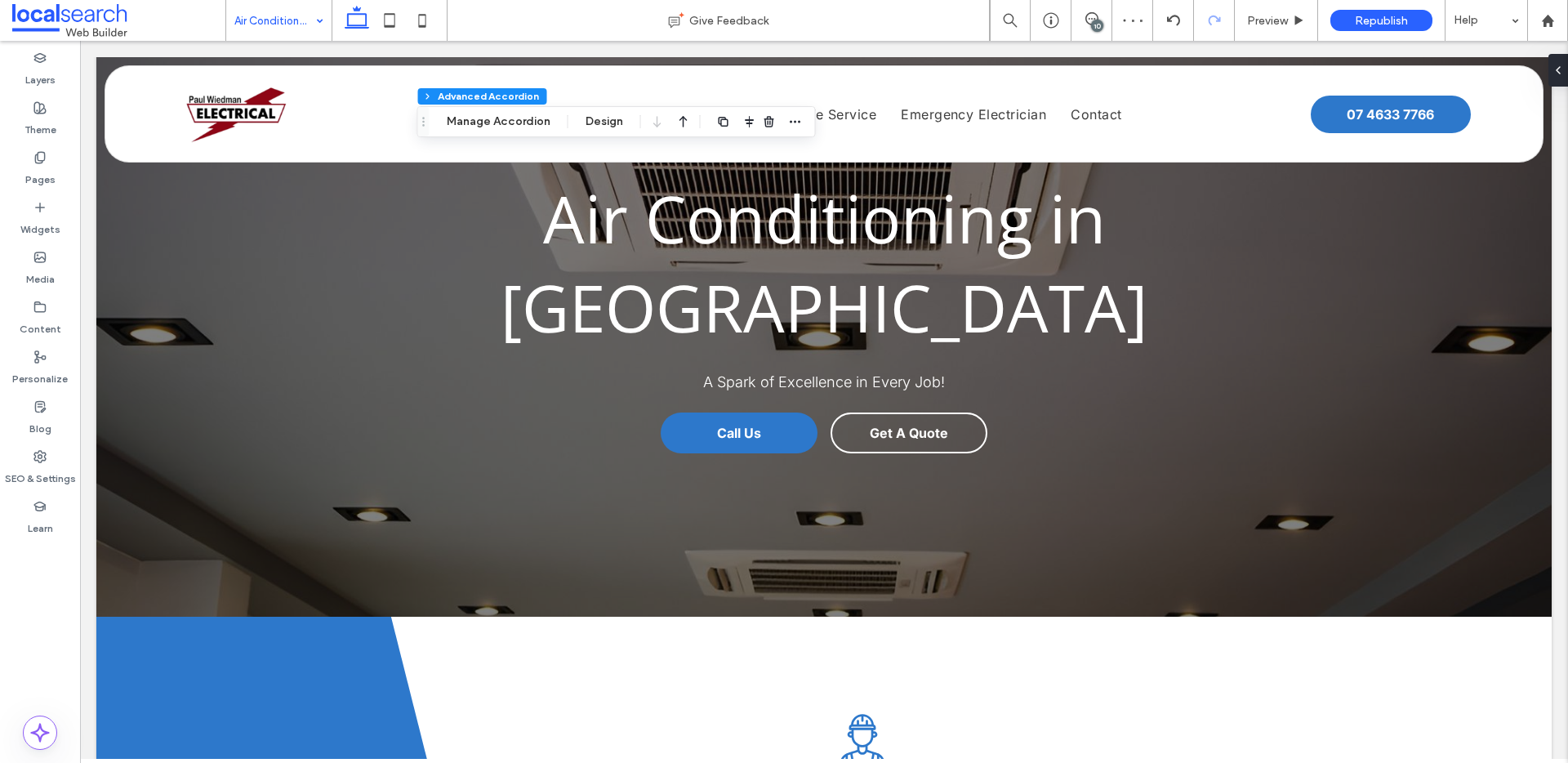
type input "*"
type input "**"
type input "****"
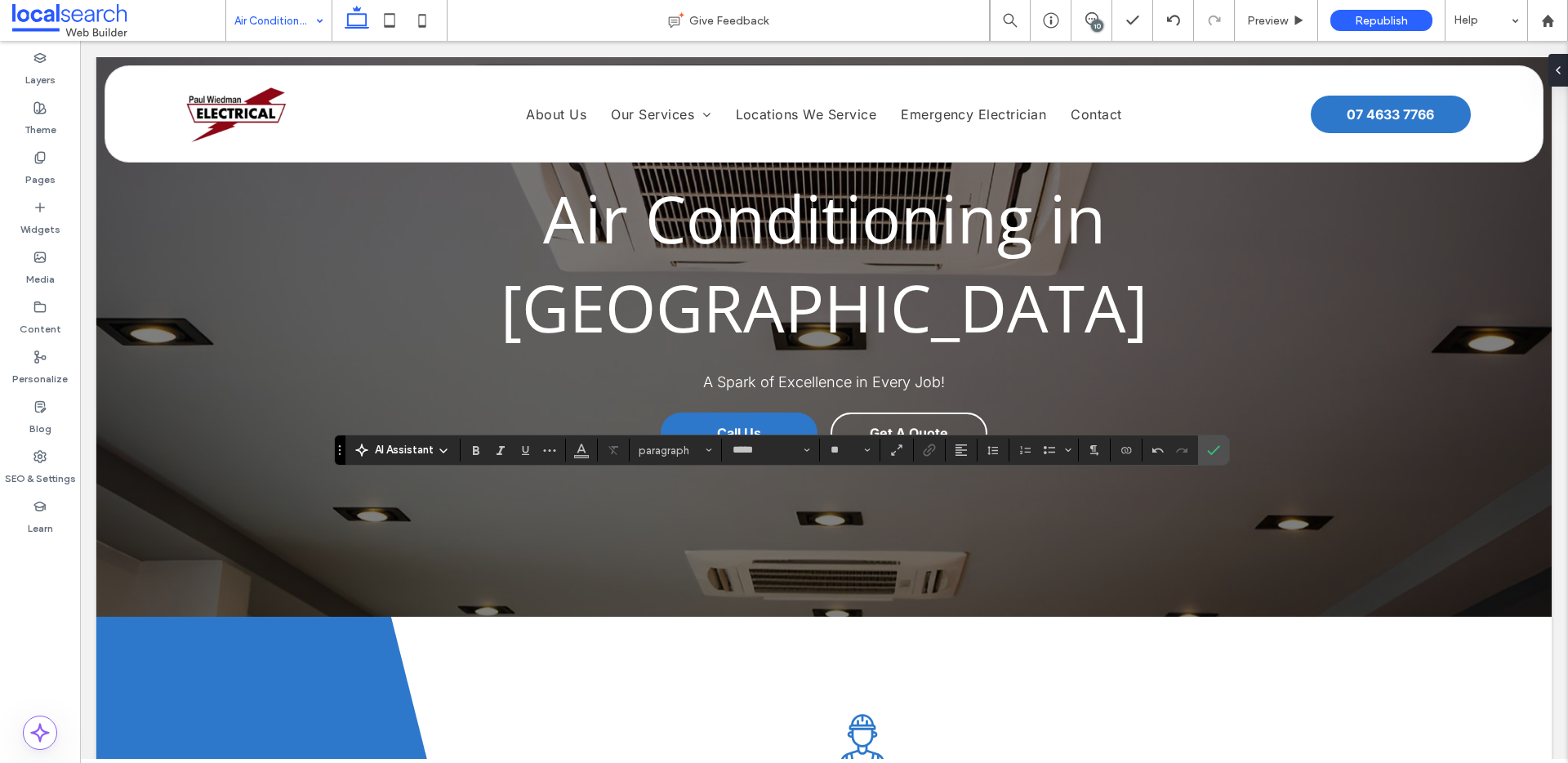
drag, startPoint x: 1217, startPoint y: 445, endPoint x: 1229, endPoint y: 443, distance: 12.2
click at [1229, 443] on div "AI Assistant paragraph ***** **" at bounding box center [781, 449] width 895 height 31
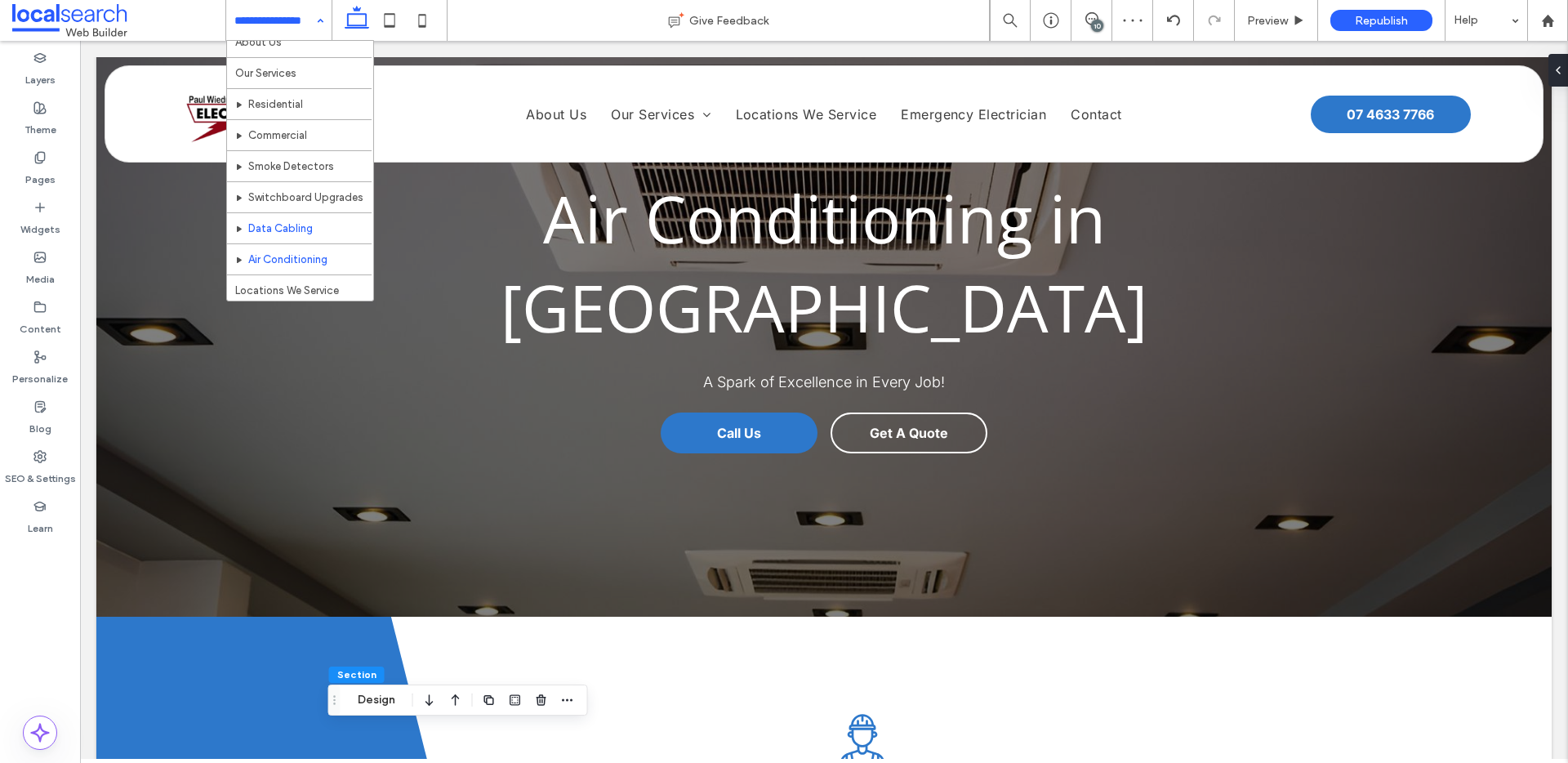
scroll to position [57, 0]
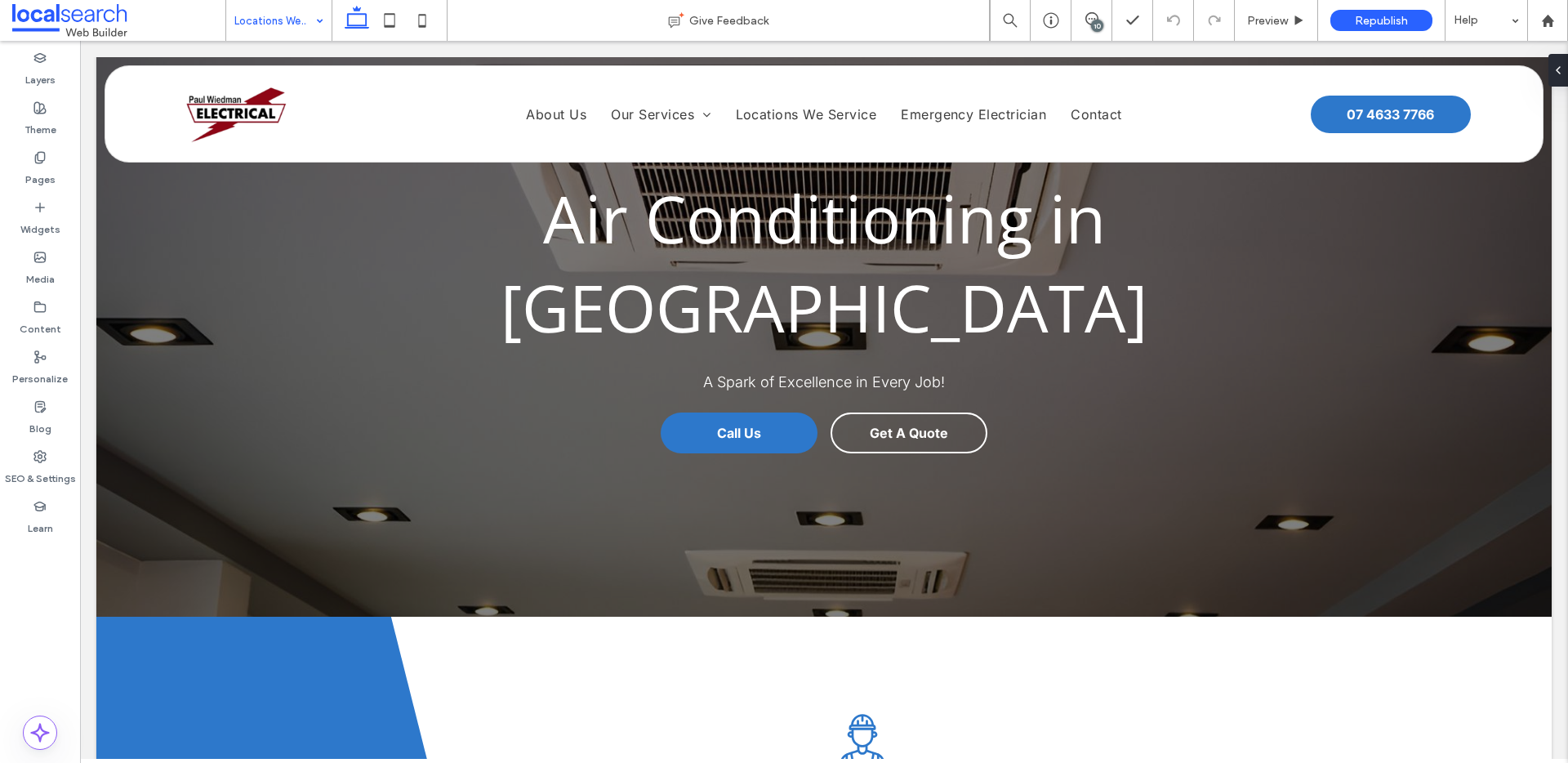
click at [271, 20] on input at bounding box center [274, 21] width 81 height 41
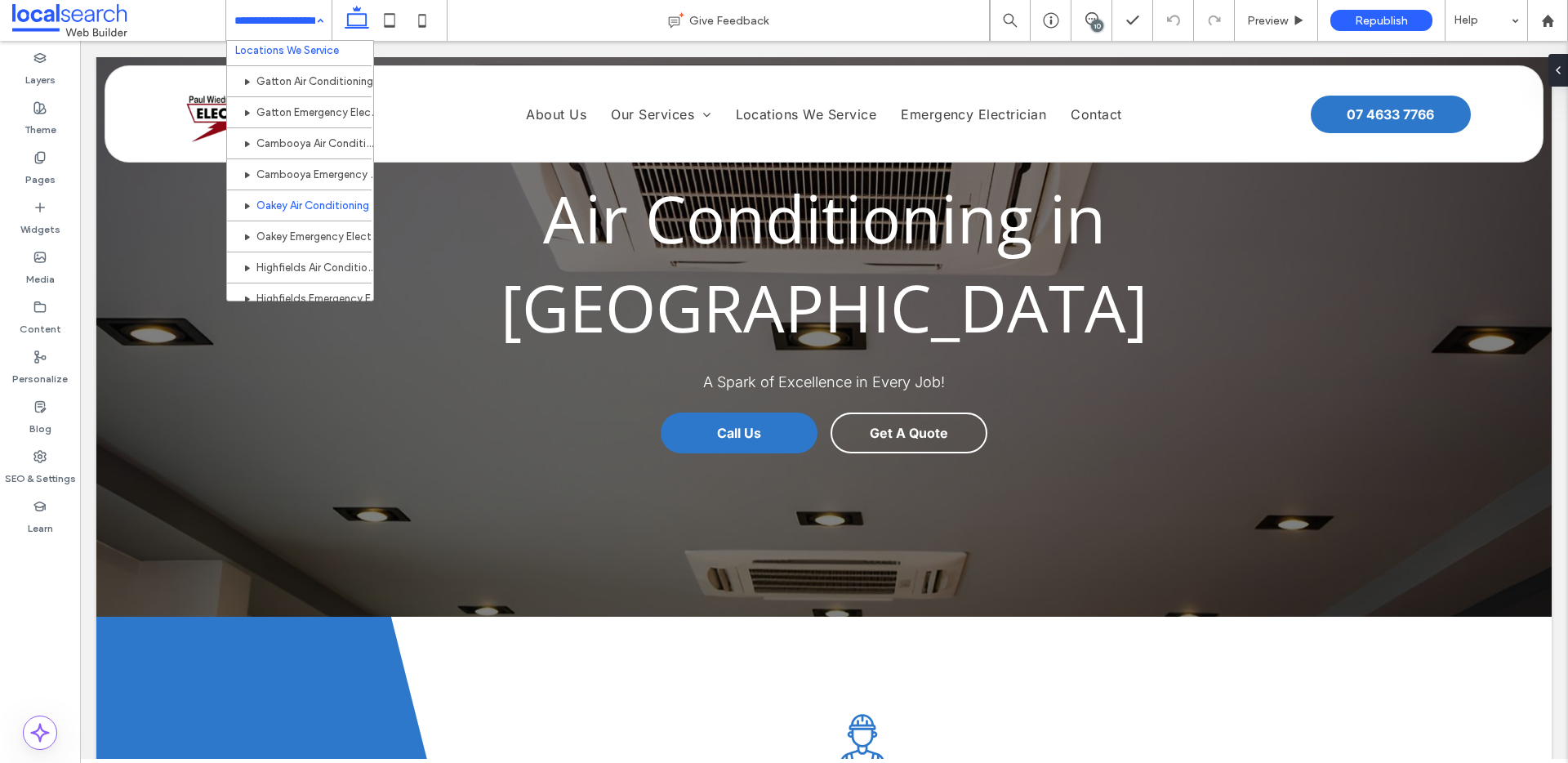
scroll to position [287, 0]
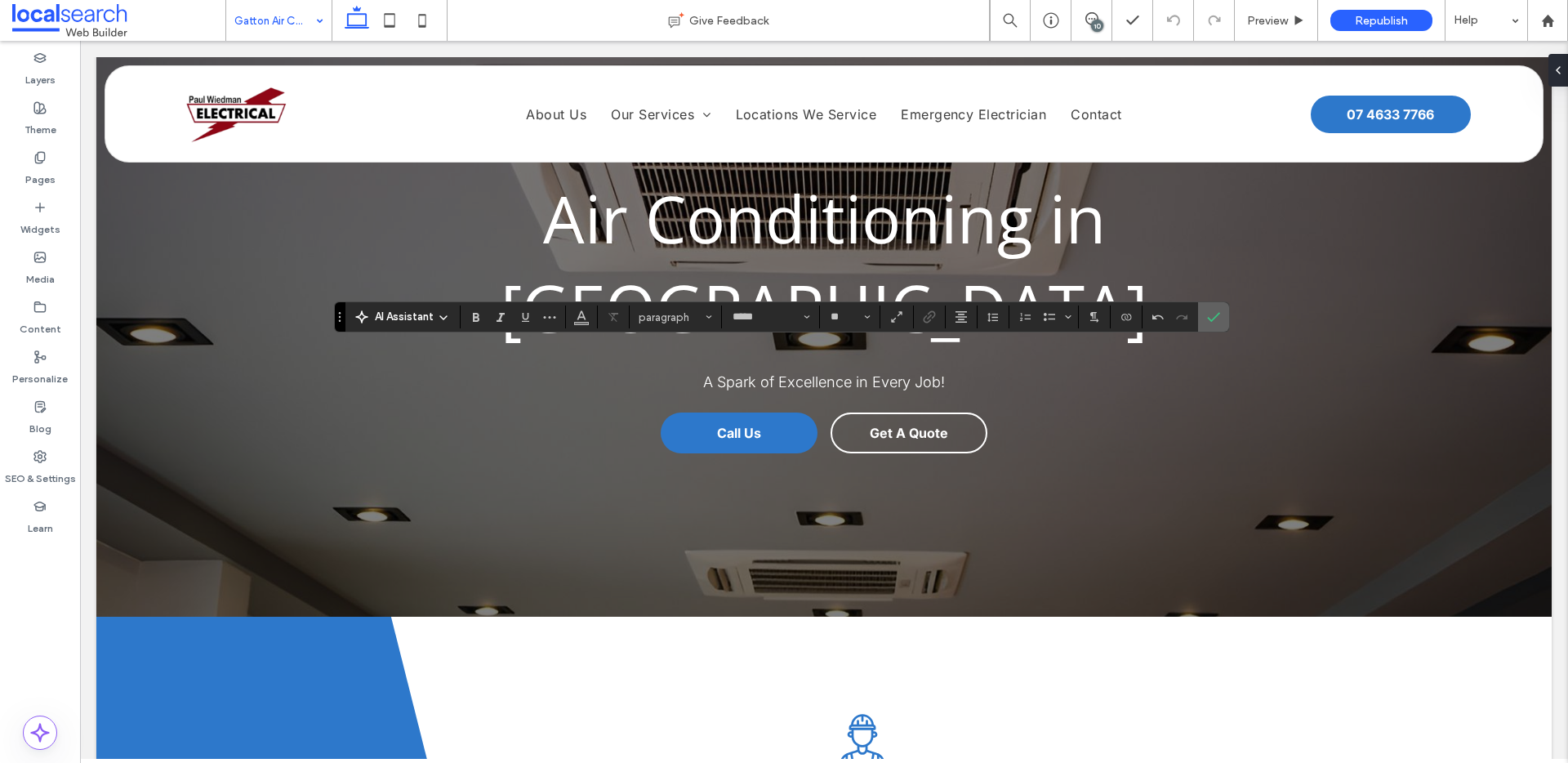
click at [1209, 318] on use "Confirm" at bounding box center [1214, 316] width 13 height 10
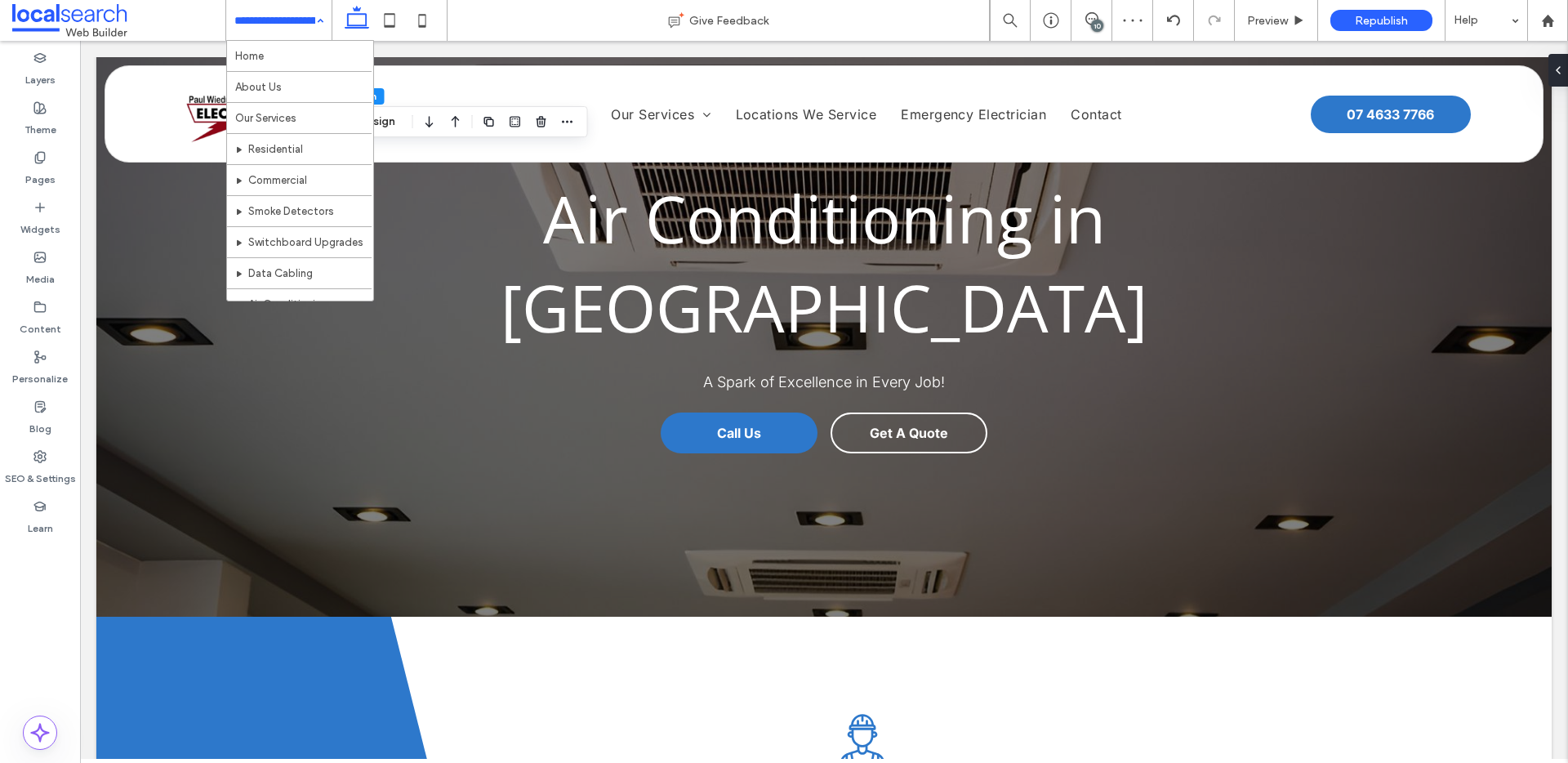
scroll to position [316, 0]
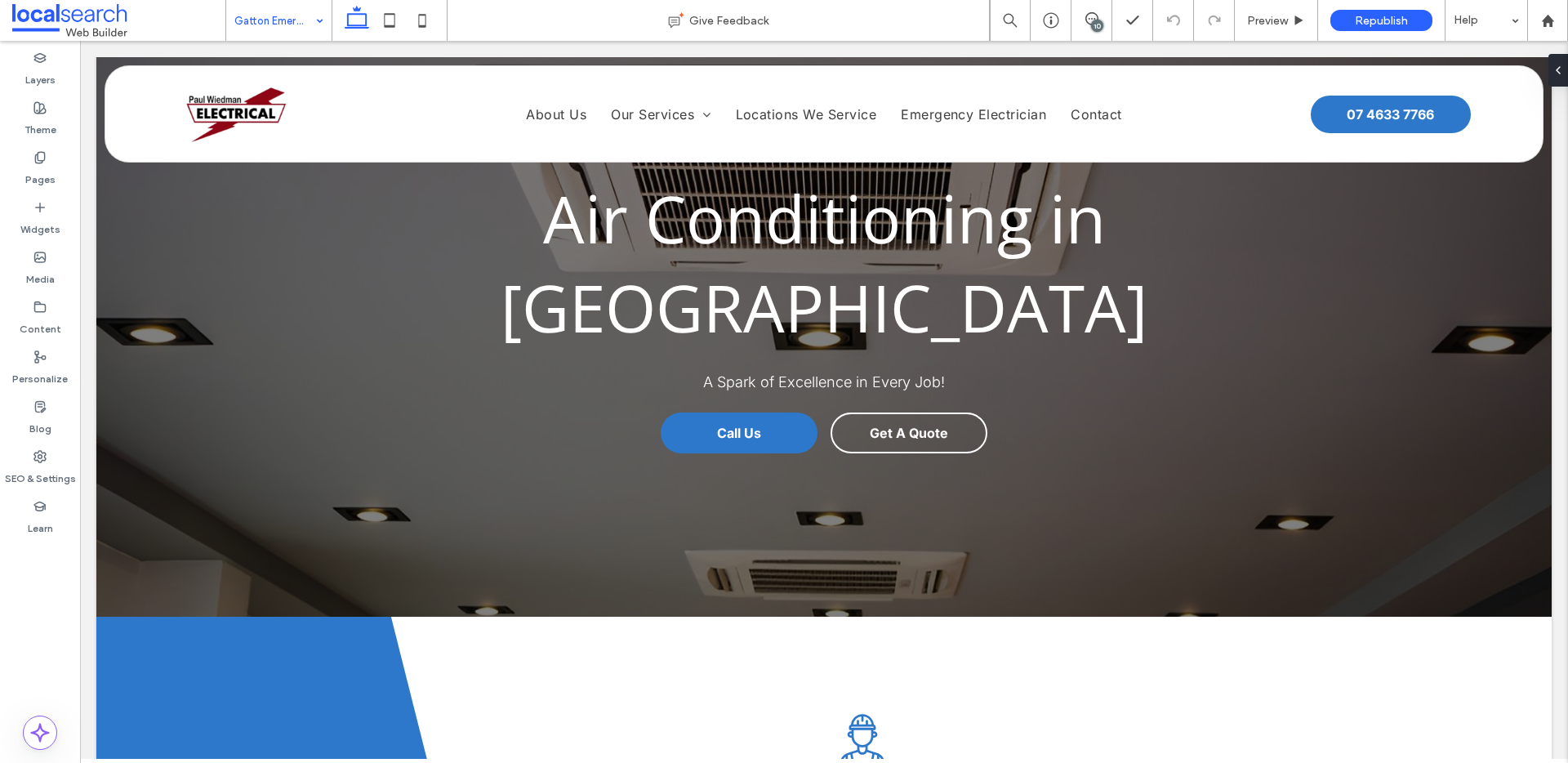
click at [308, 28] on div "Gatton Emergency Electrician" at bounding box center [278, 21] width 105 height 41
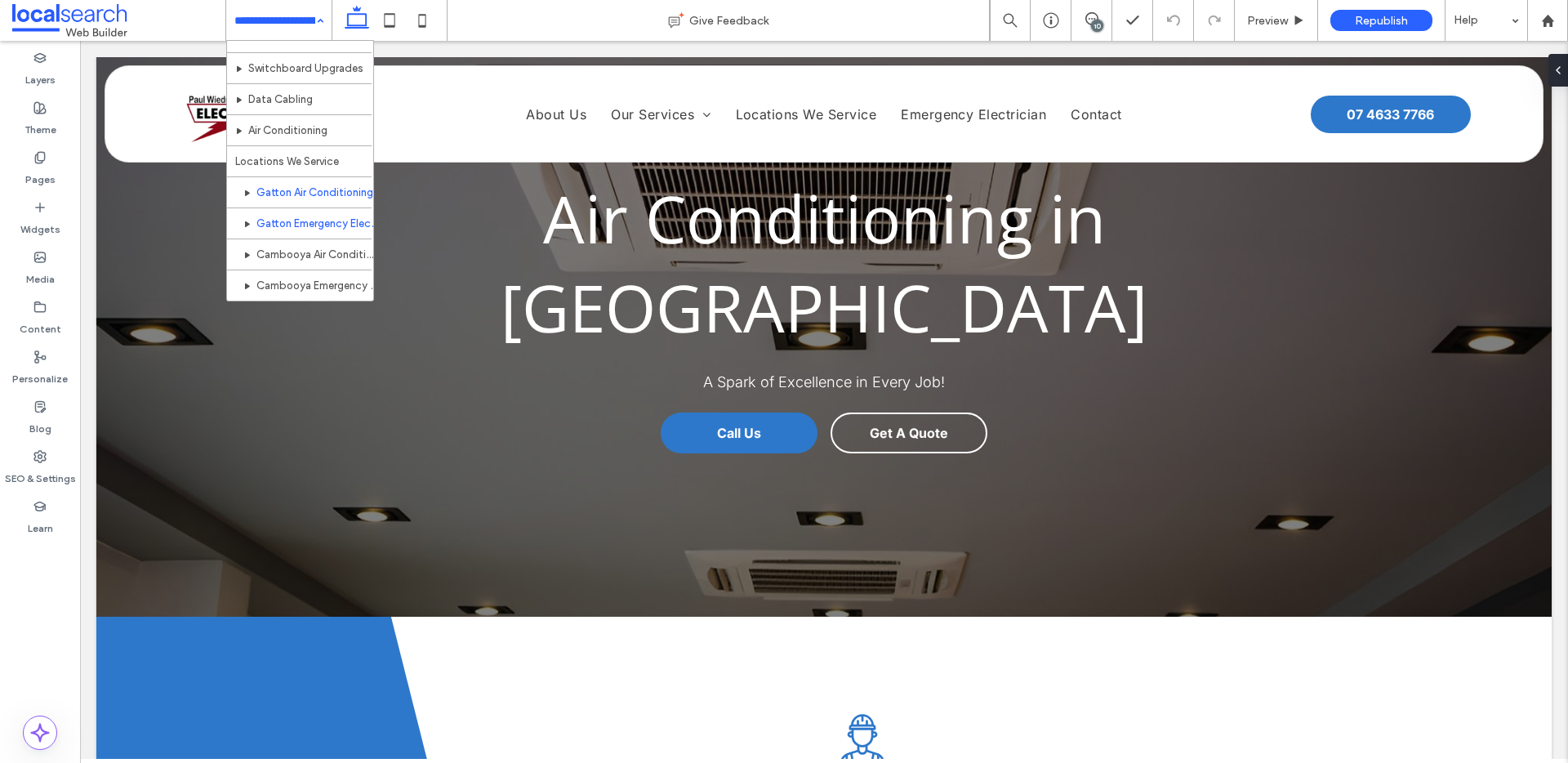
scroll to position [220, 0]
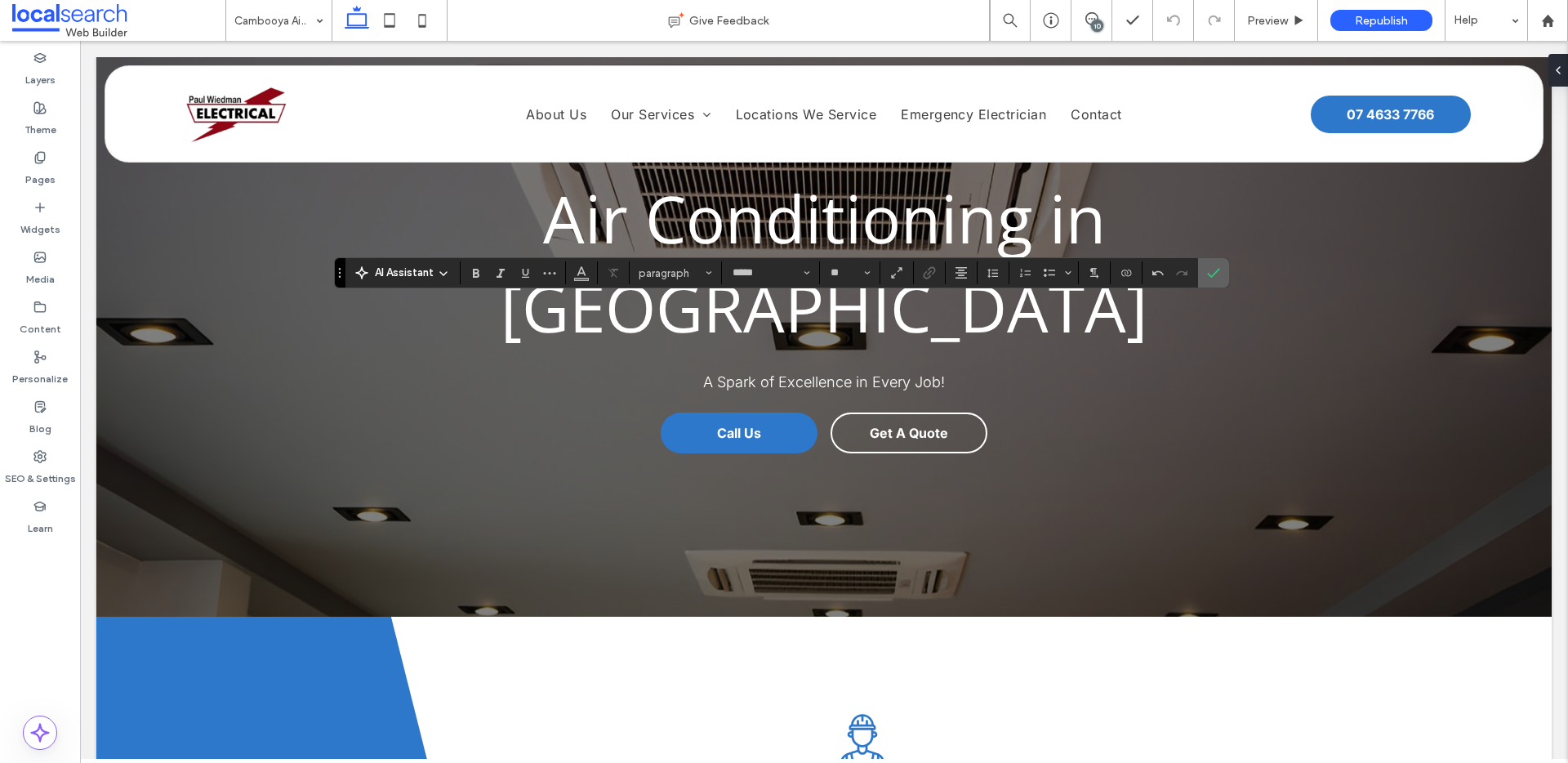
click at [1220, 271] on label "Confirm" at bounding box center [1214, 273] width 24 height 30
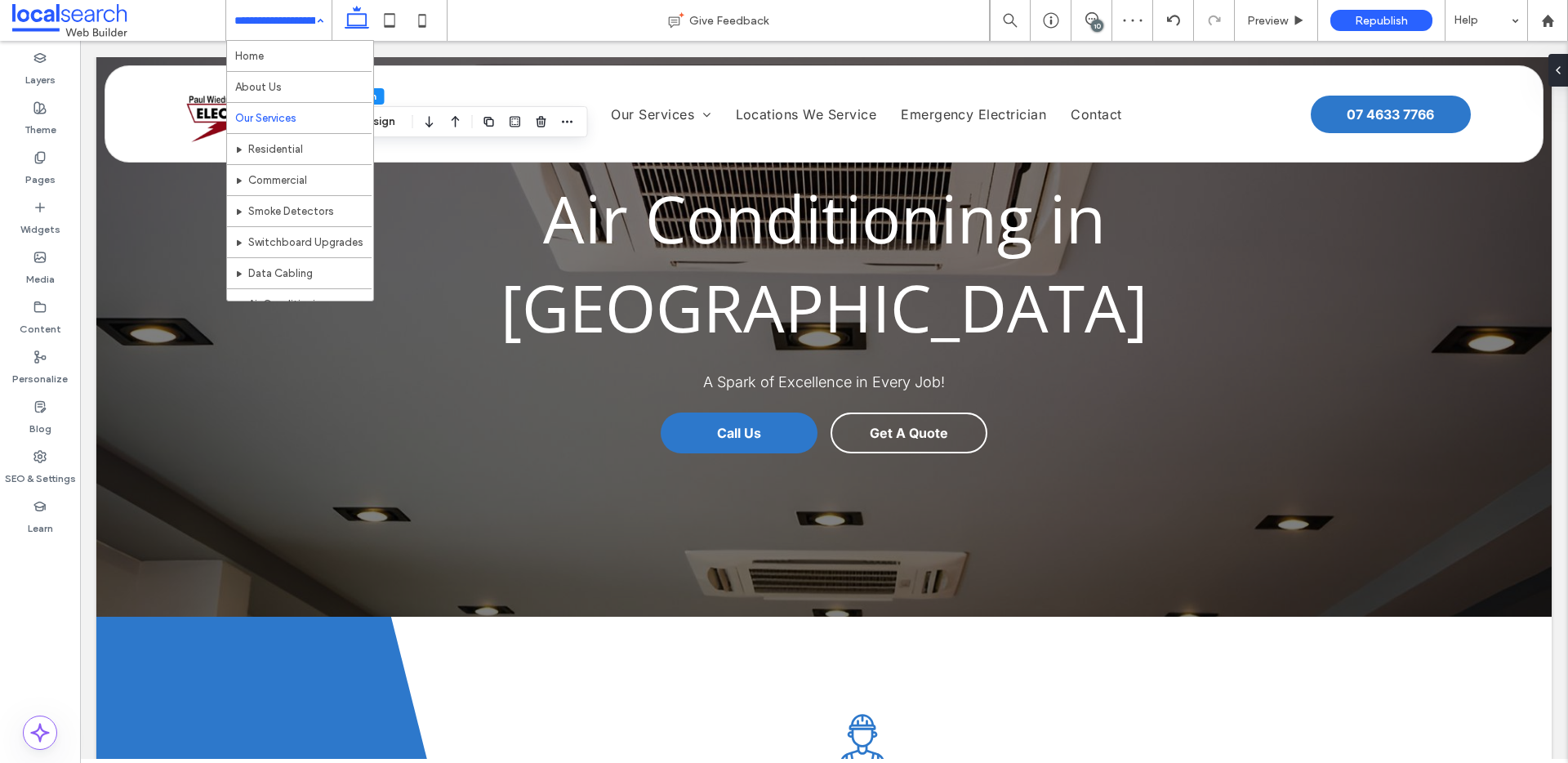
scroll to position [316, 0]
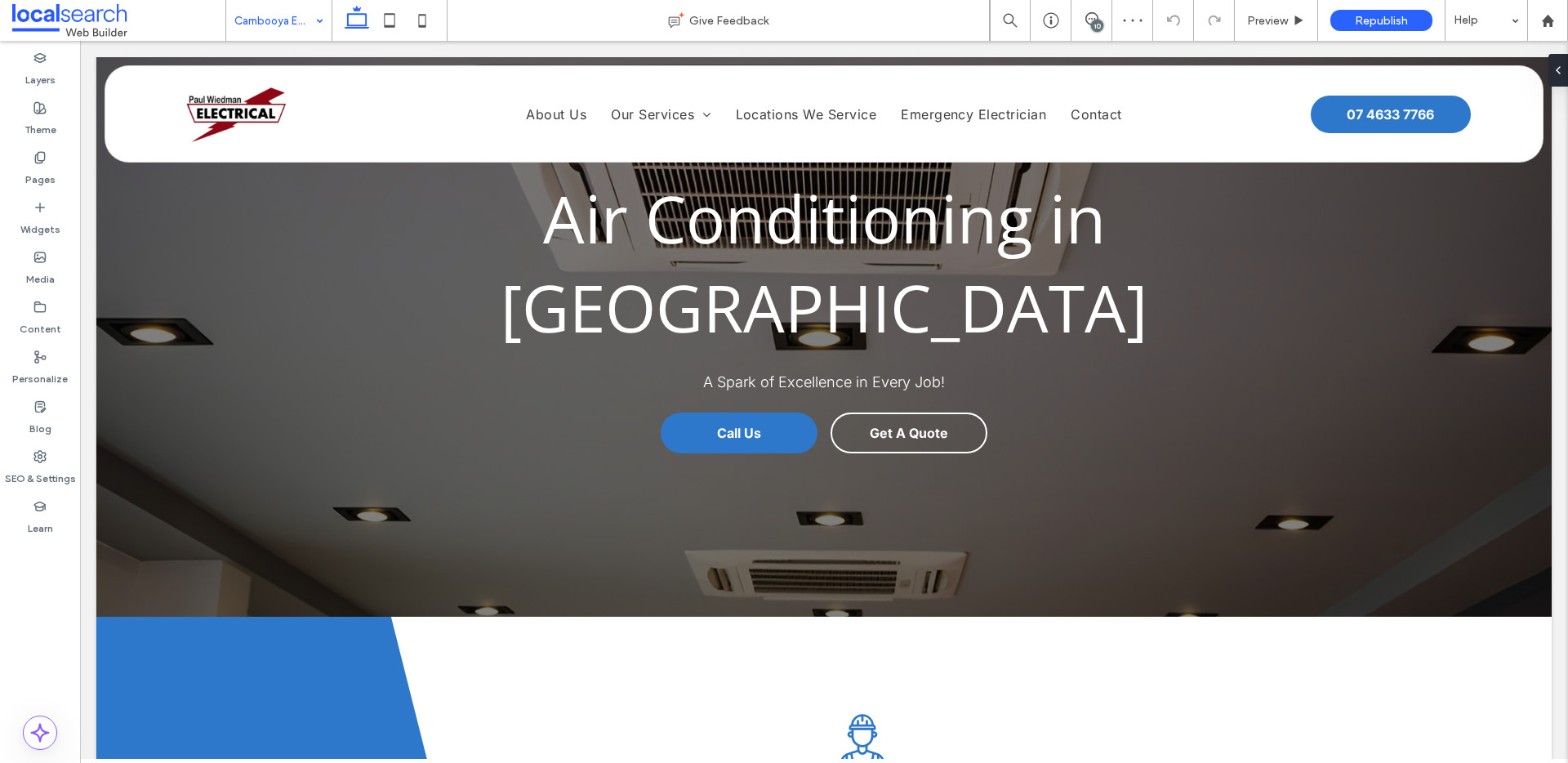
click at [286, 11] on input at bounding box center [274, 21] width 81 height 41
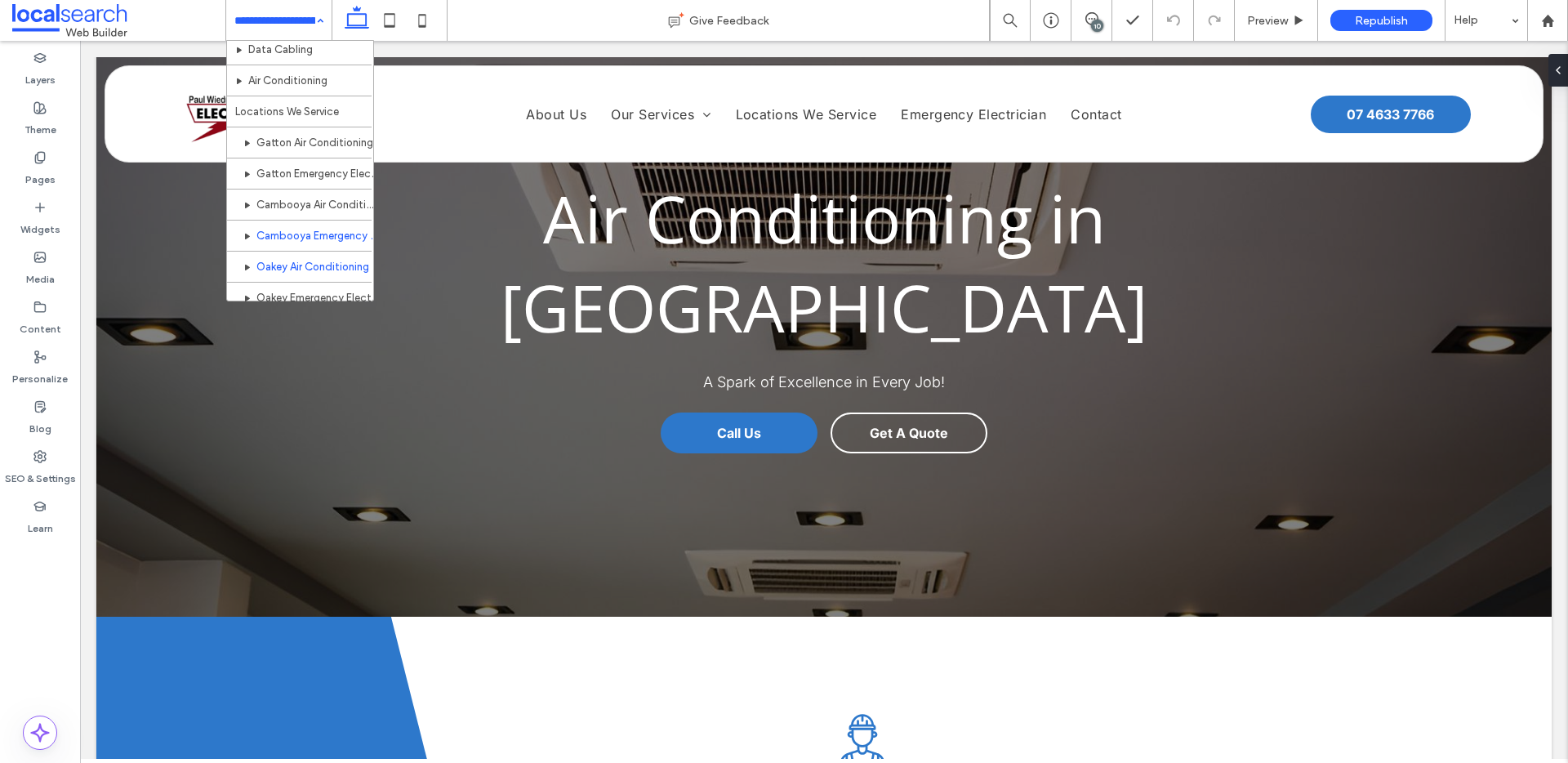
scroll to position [344, 0]
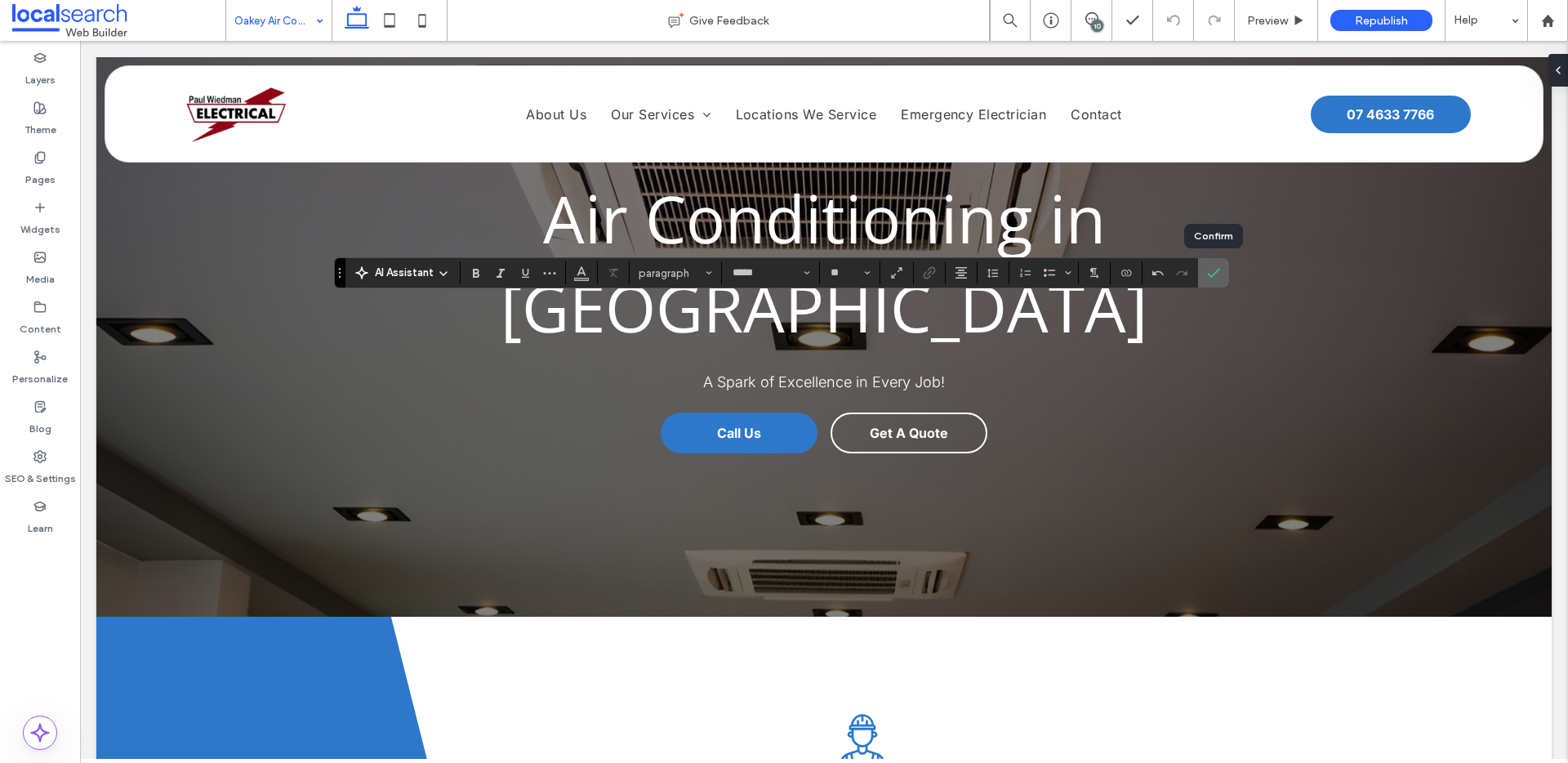
click at [1216, 274] on icon "Confirm" at bounding box center [1214, 273] width 13 height 13
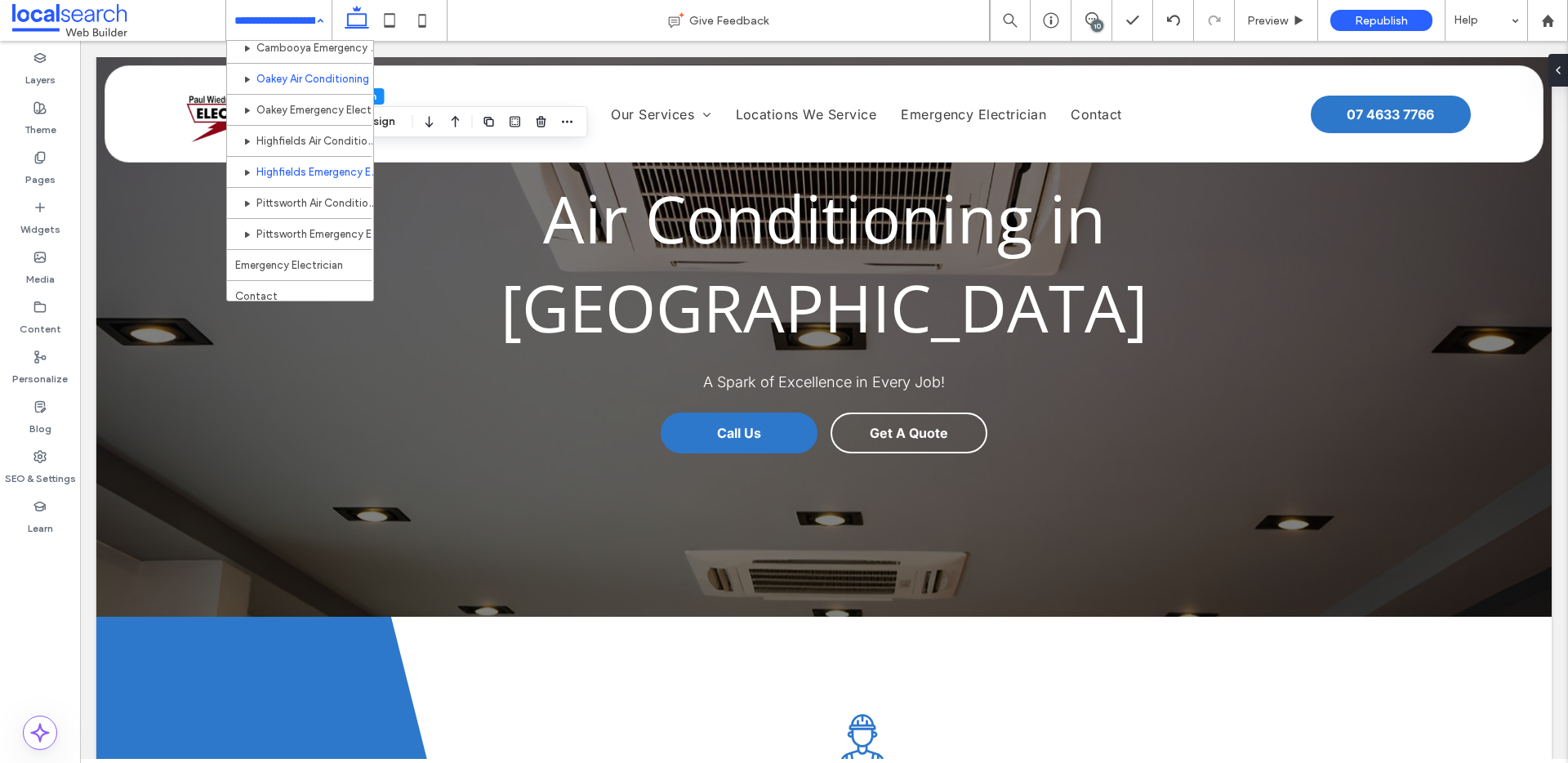
scroll to position [421, 0]
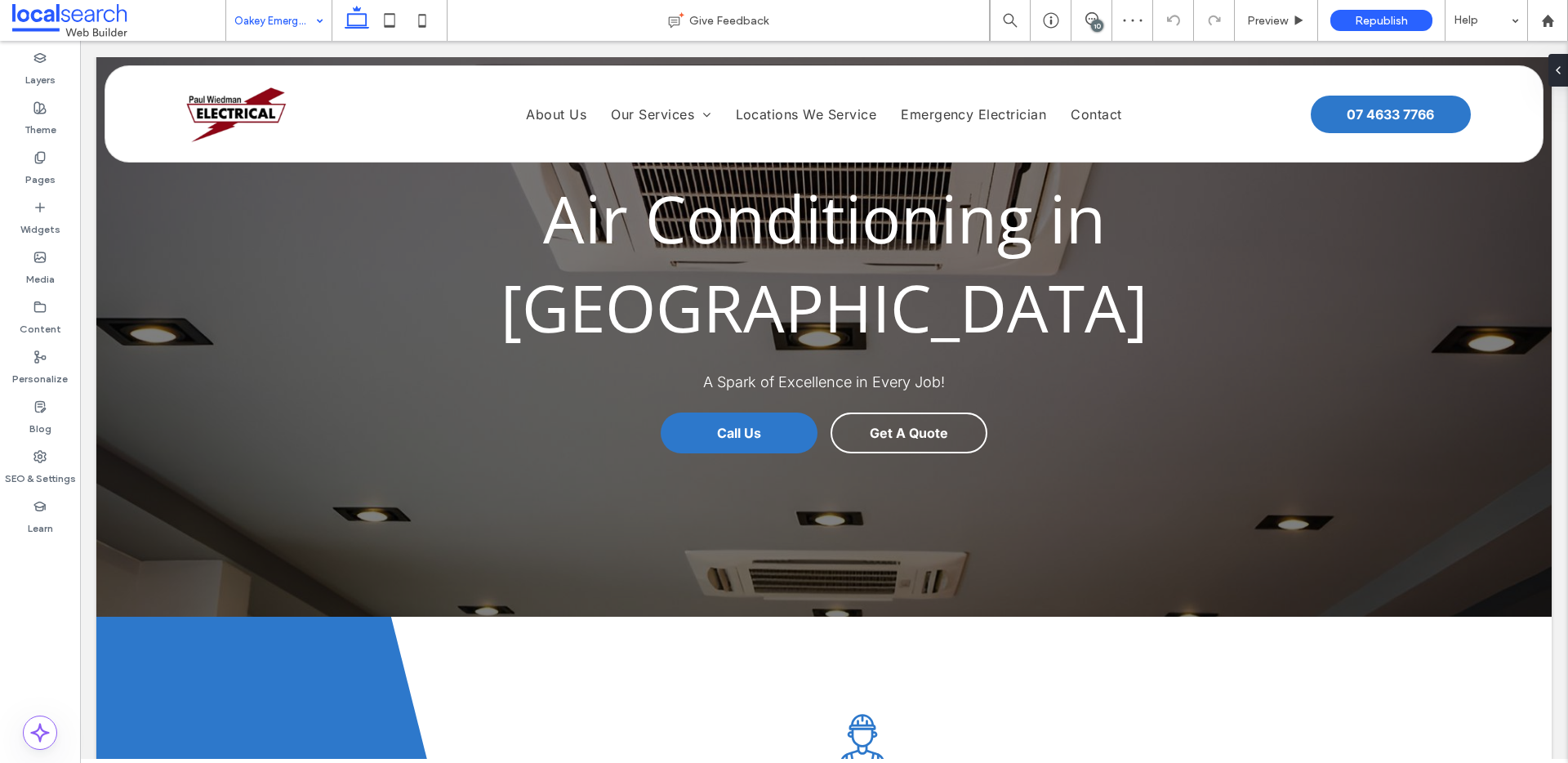
click at [296, 25] on input at bounding box center [274, 21] width 81 height 41
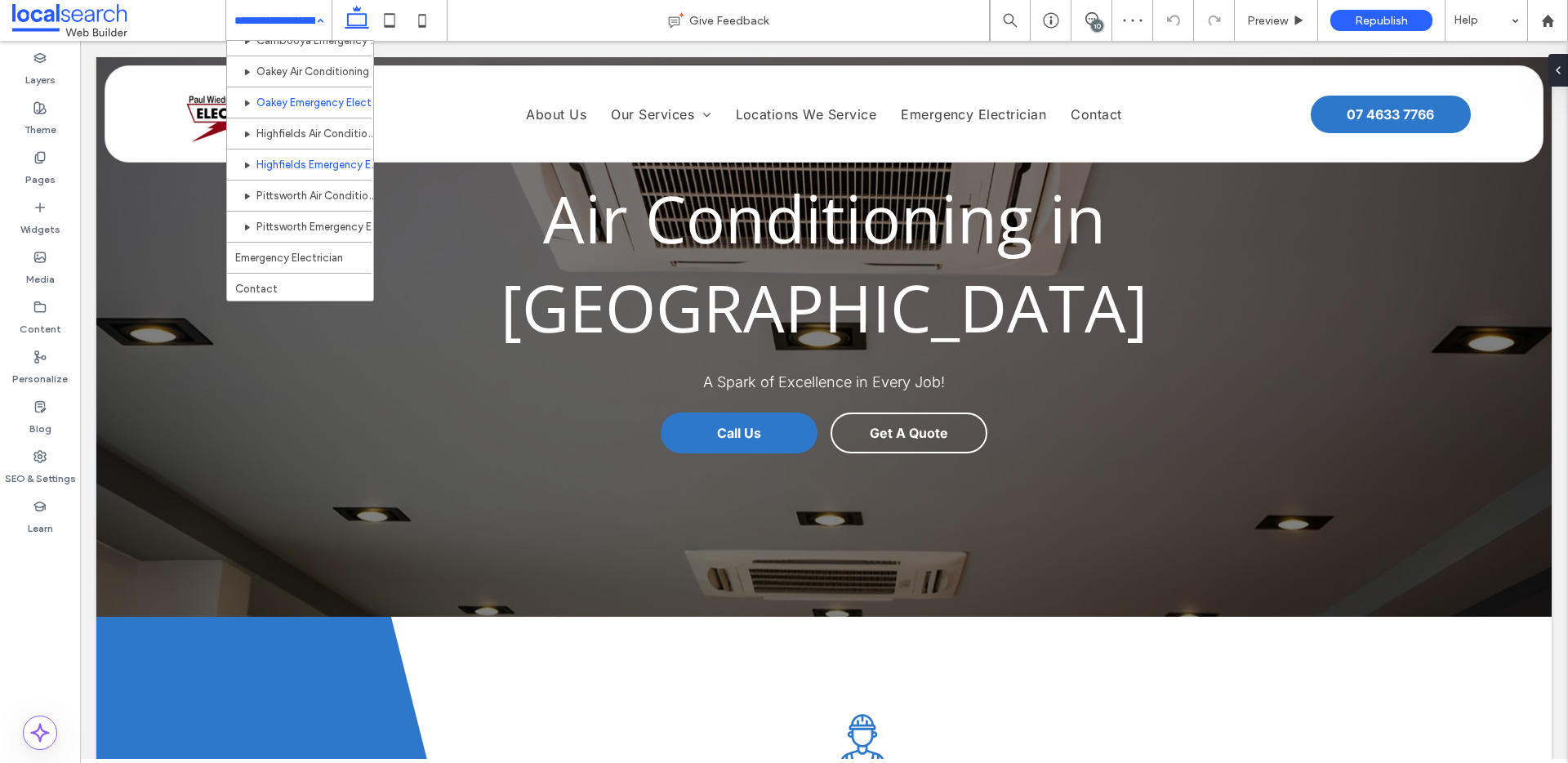
scroll to position [421, 0]
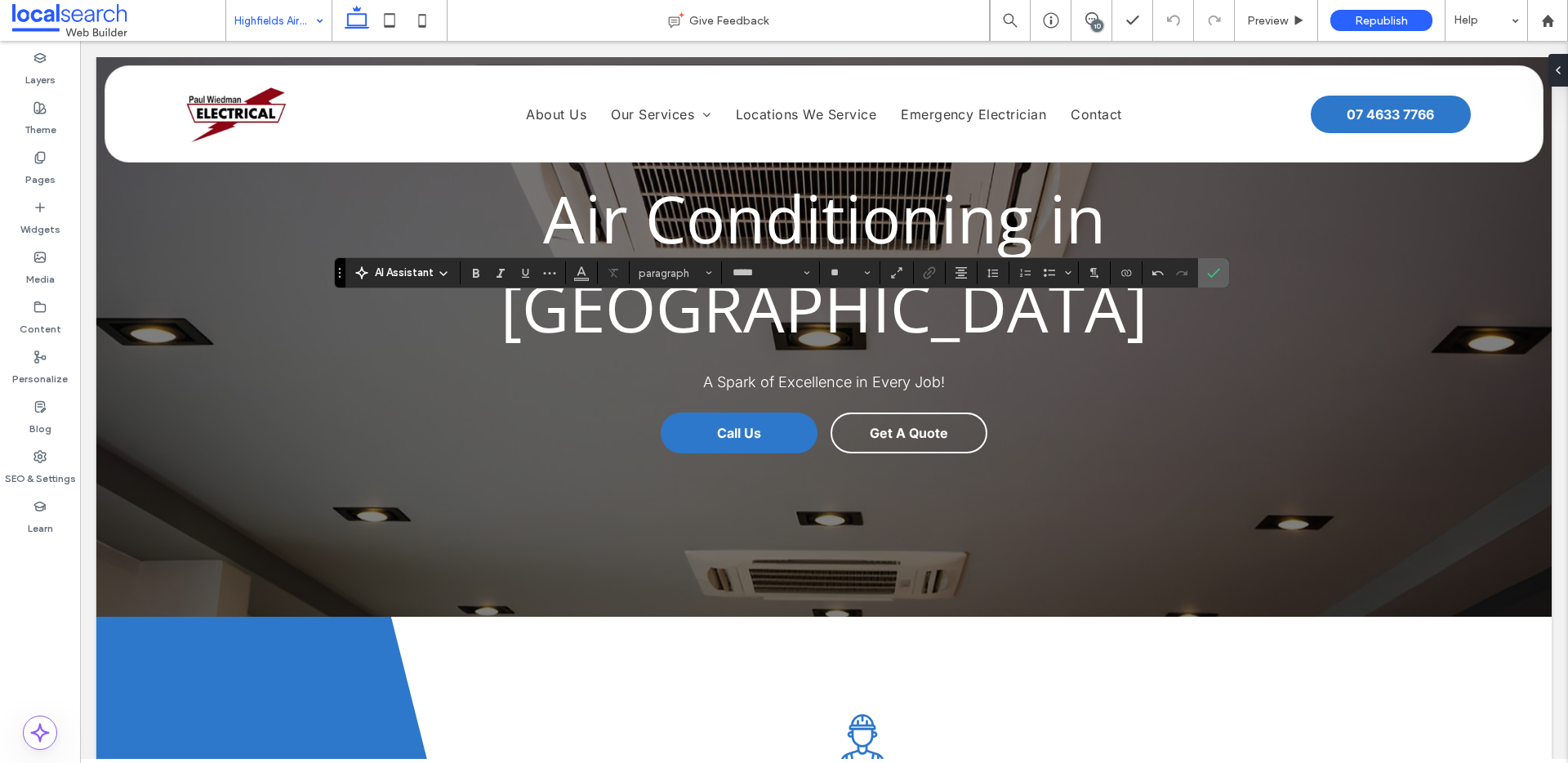
click at [1221, 271] on label "Confirm" at bounding box center [1214, 273] width 24 height 30
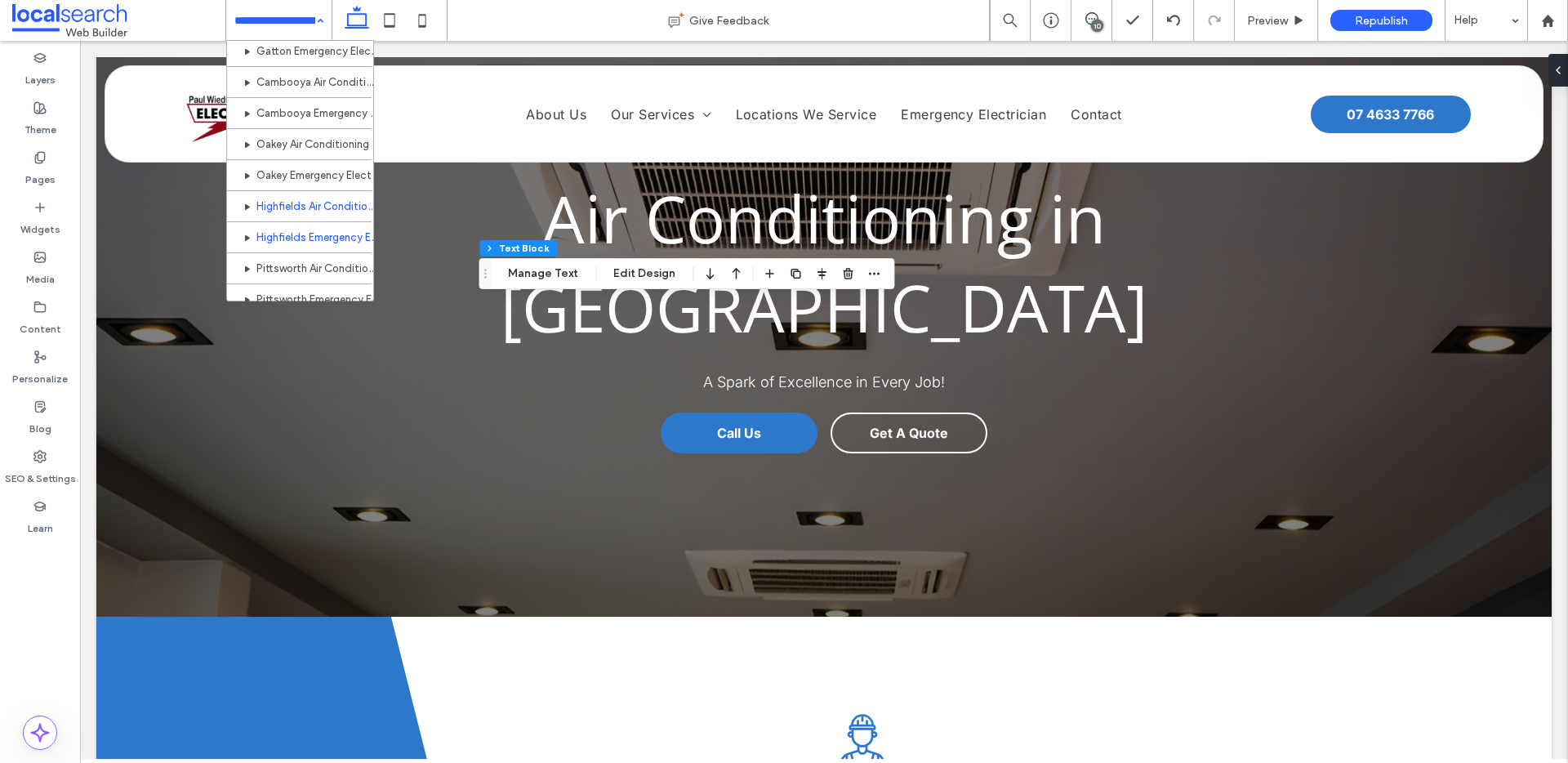
scroll to position [421, 0]
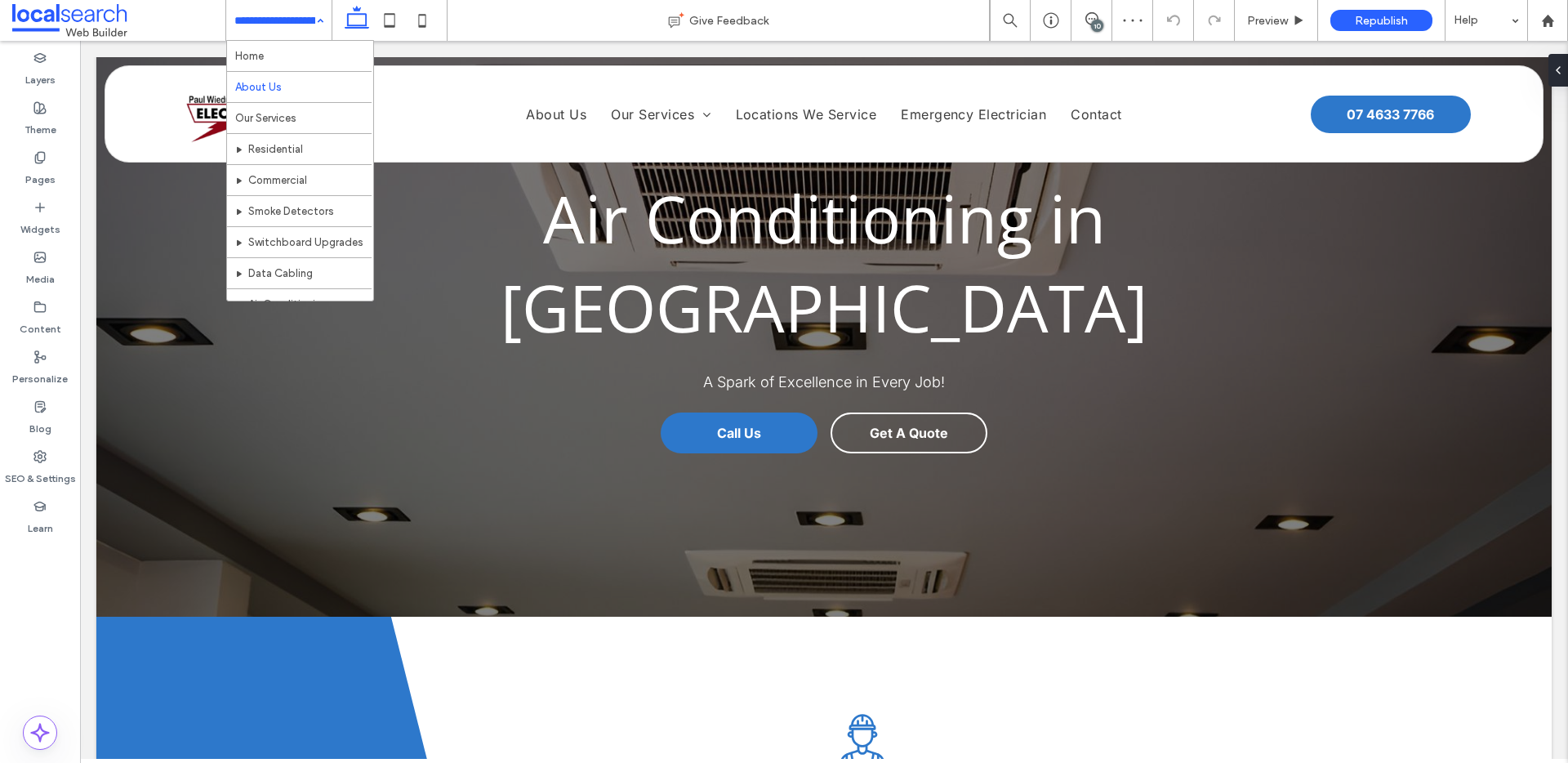
drag, startPoint x: 287, startPoint y: 17, endPoint x: 276, endPoint y: 90, distance: 73.8
click at [286, 17] on input at bounding box center [274, 21] width 81 height 41
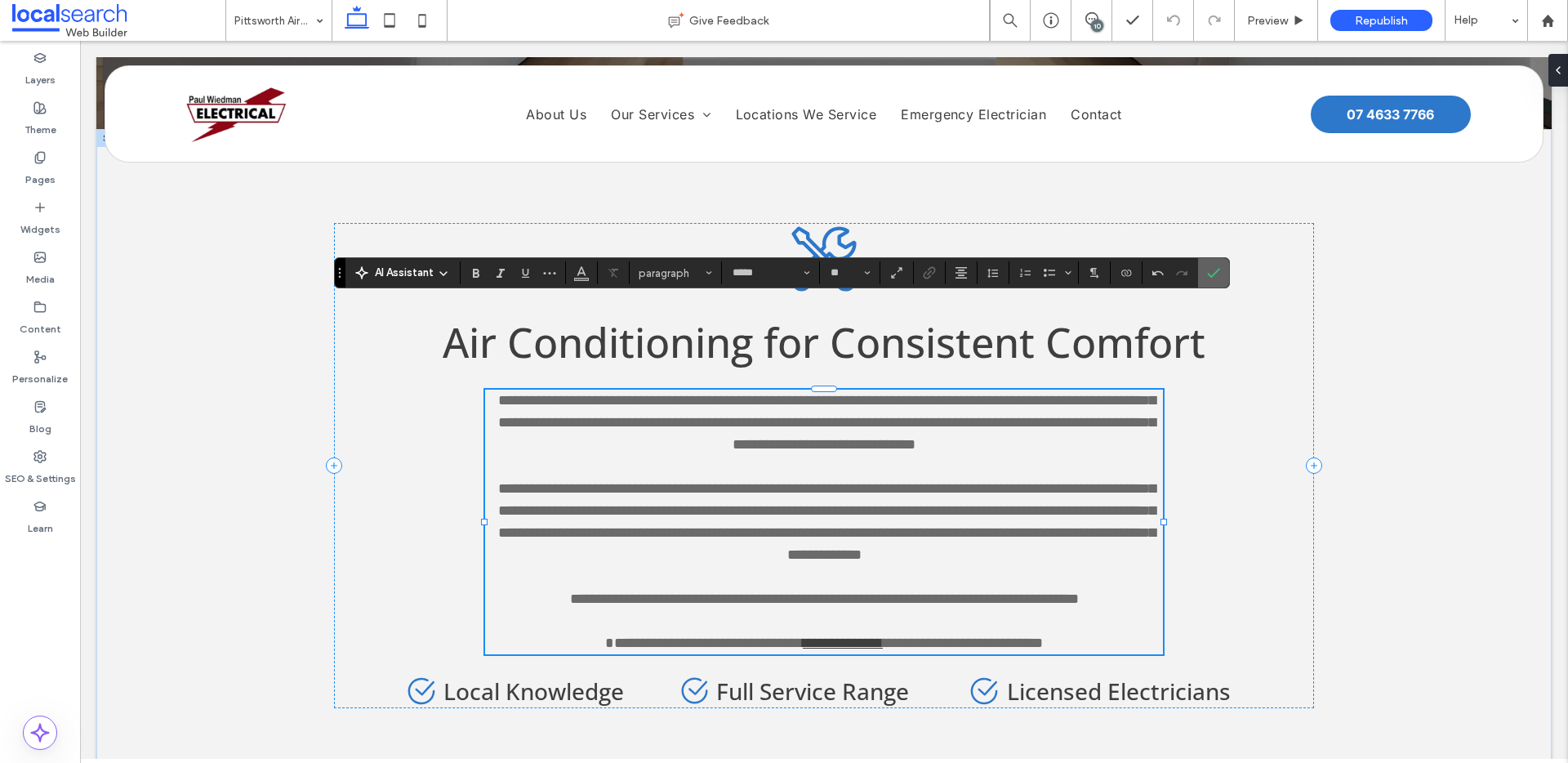
click at [1210, 268] on icon "Confirm" at bounding box center [1214, 273] width 13 height 13
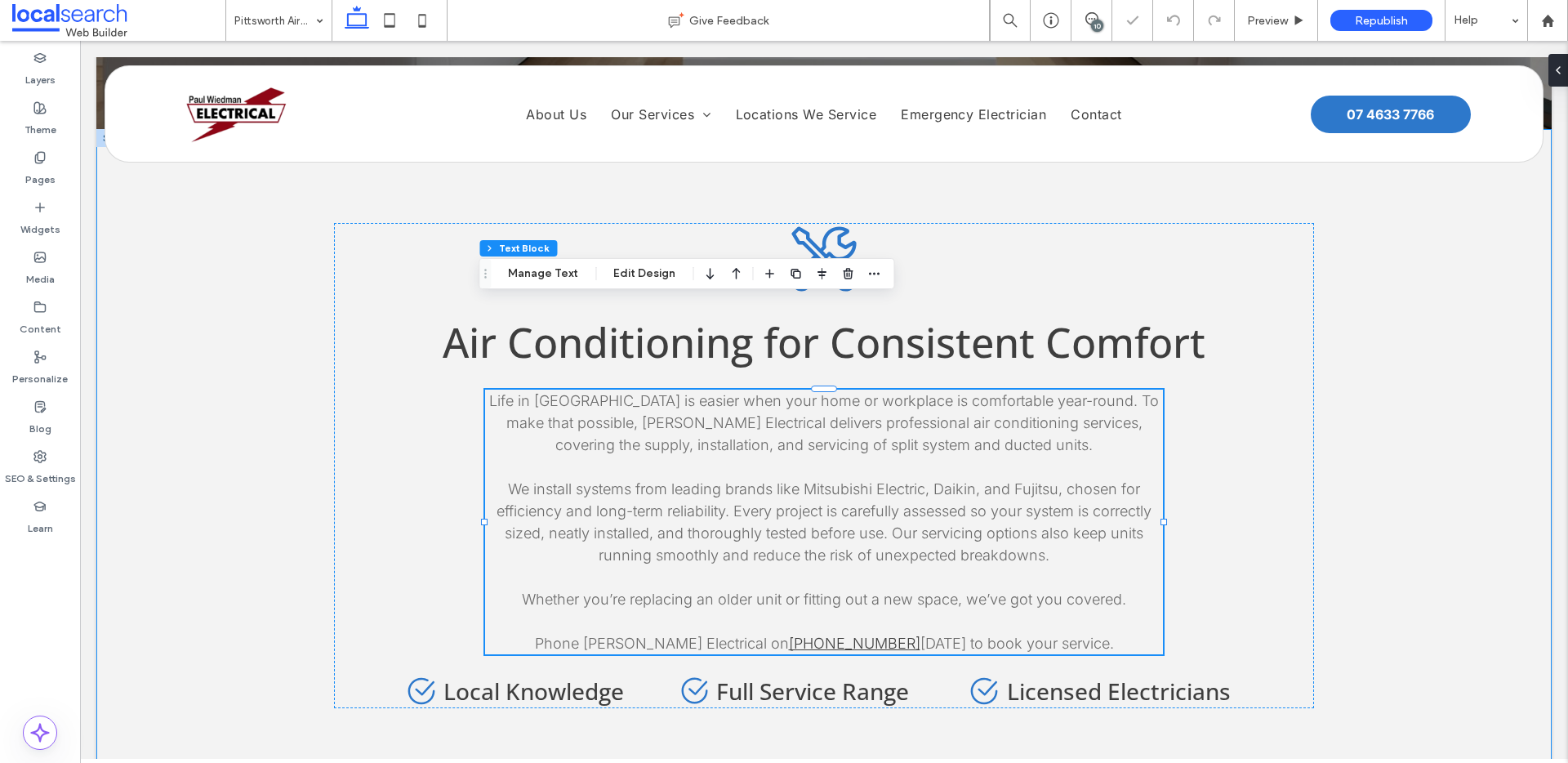
click at [1397, 269] on div "Tools Icon Air Conditioning for Consistent Comfort Life in Pittsworth is easier…" at bounding box center [823, 465] width 1456 height 672
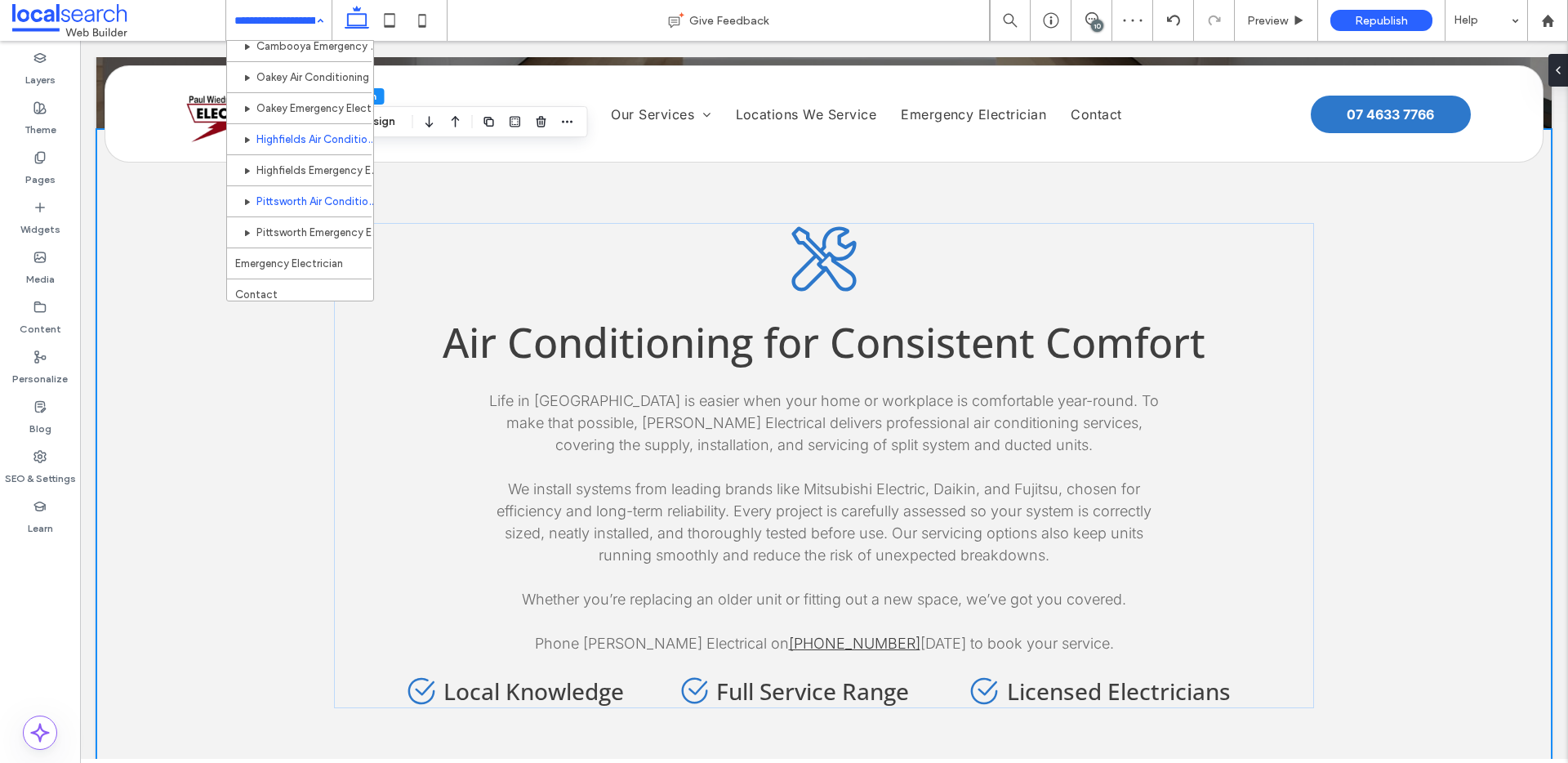
scroll to position [421, 0]
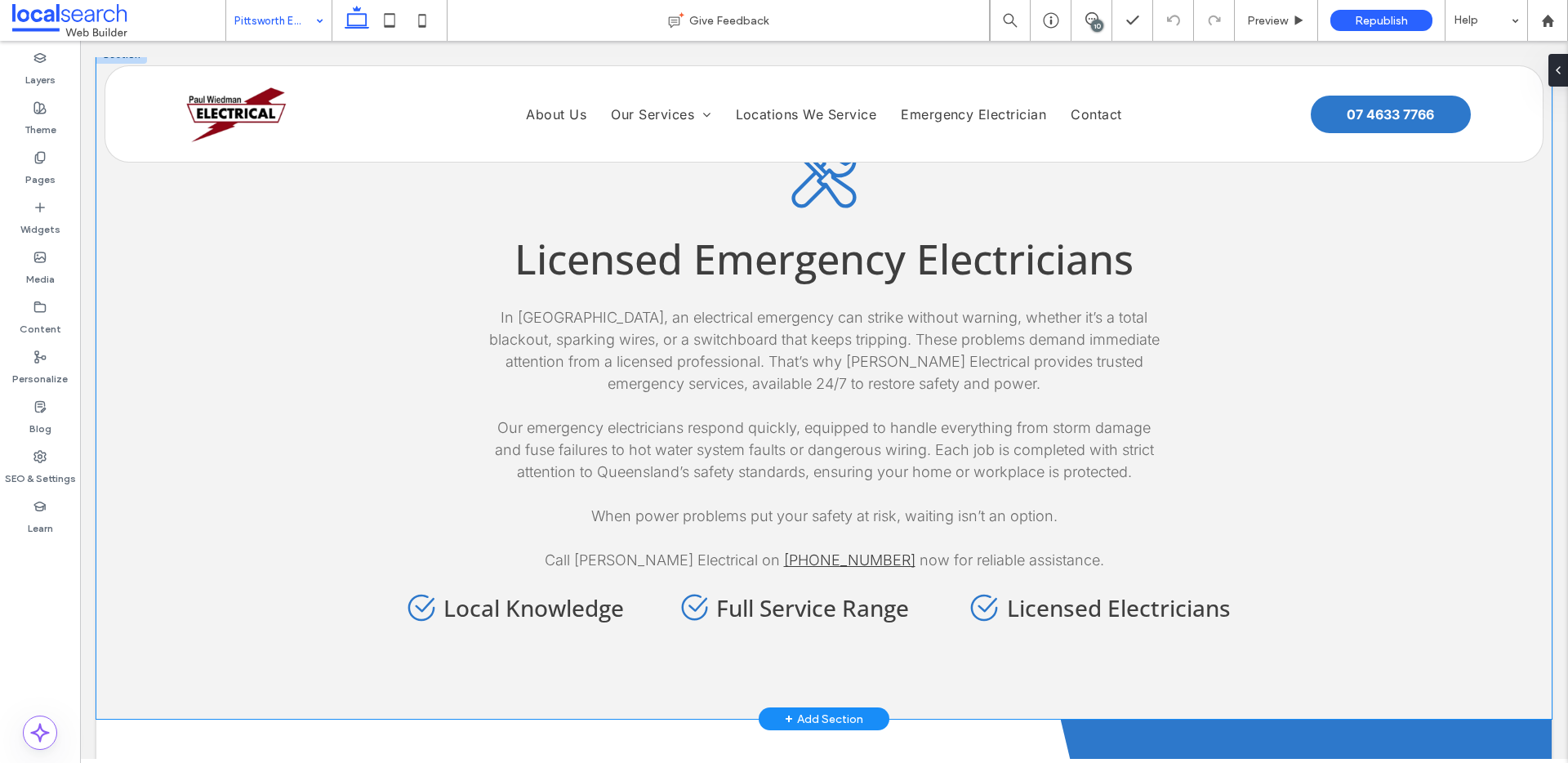
scroll to position [883, 0]
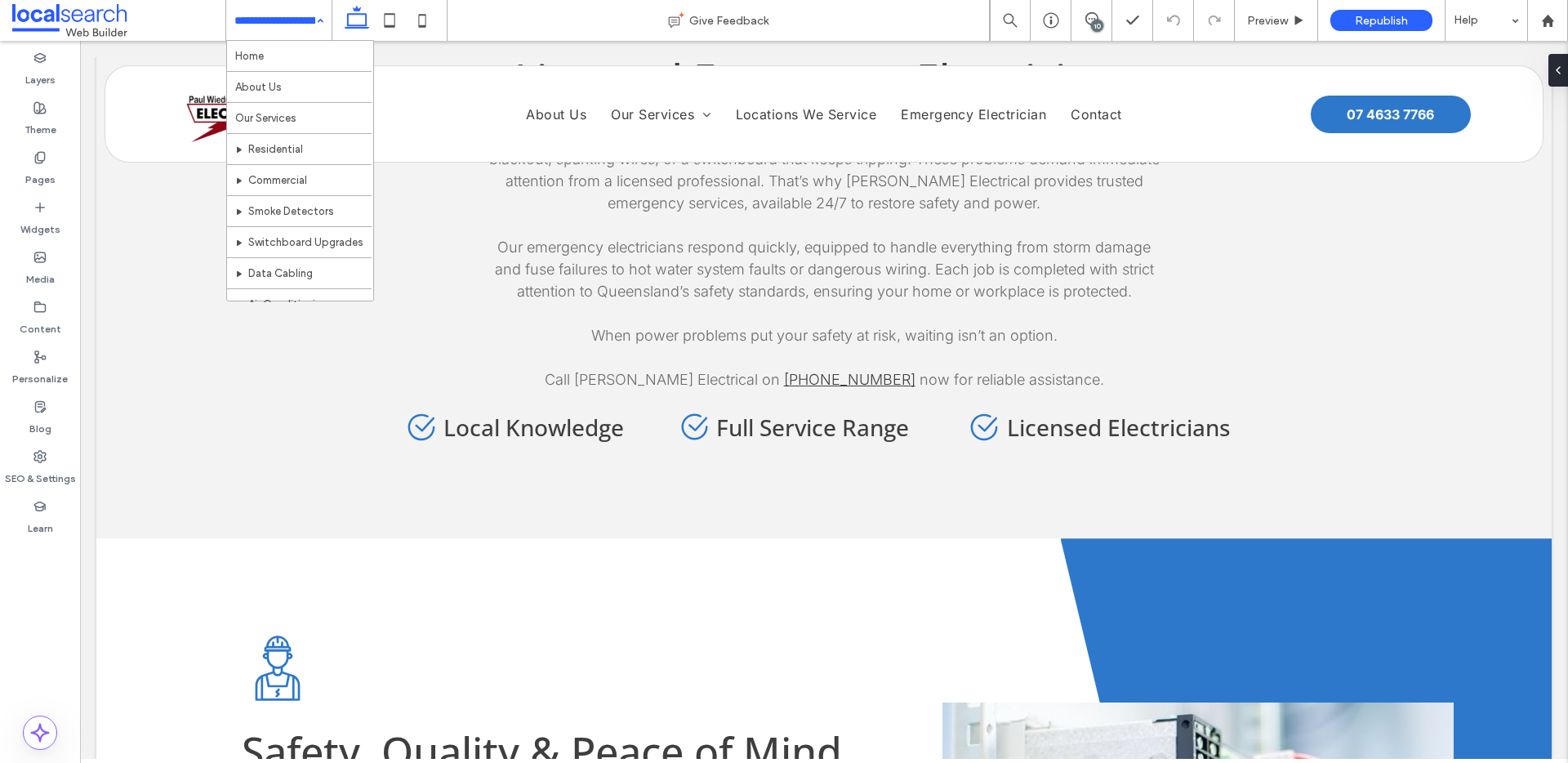
click at [303, 25] on input at bounding box center [274, 21] width 81 height 41
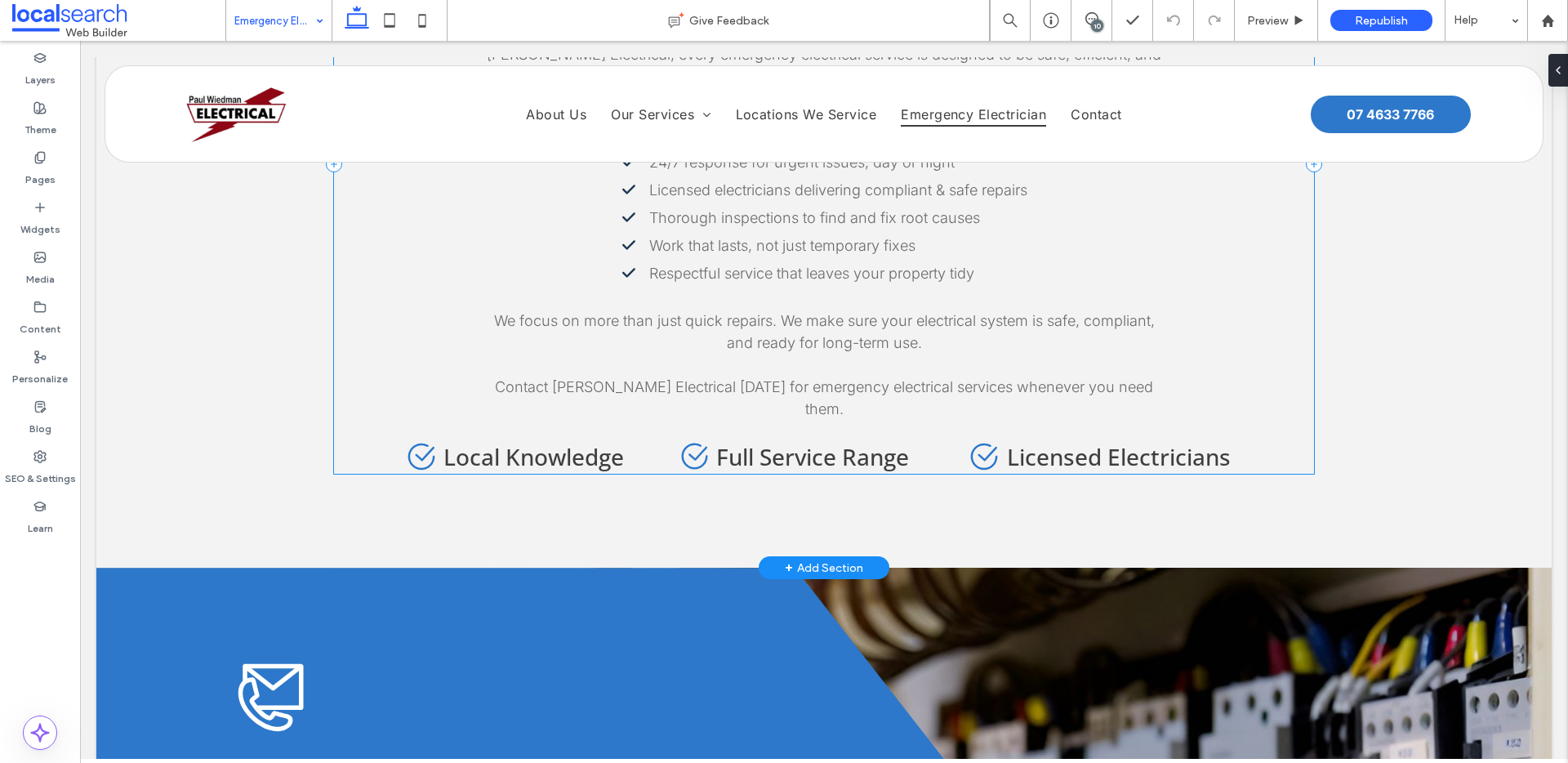
scroll to position [2057, 0]
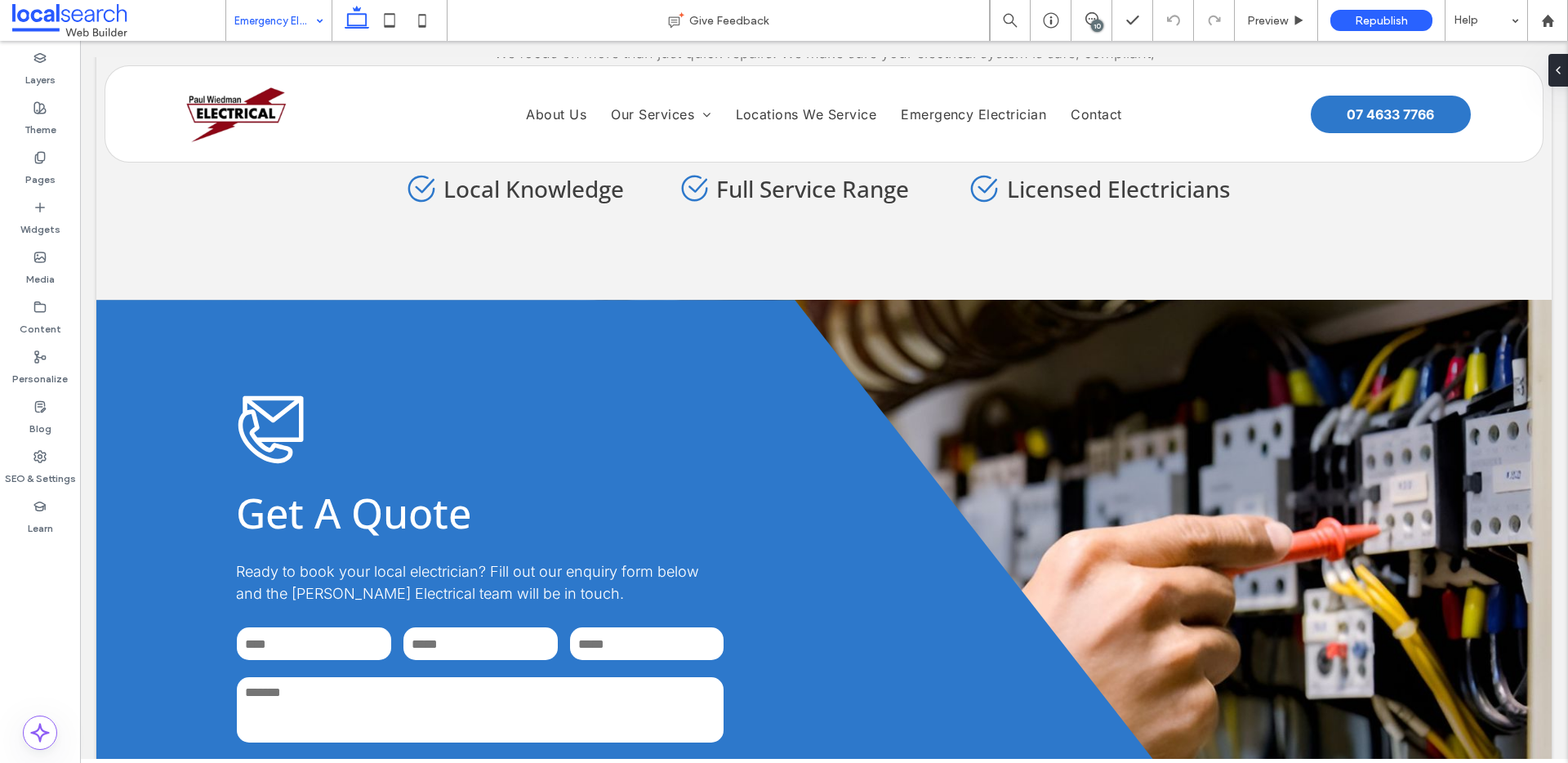
click at [314, 35] on div "Emergency Electrician" at bounding box center [278, 21] width 105 height 41
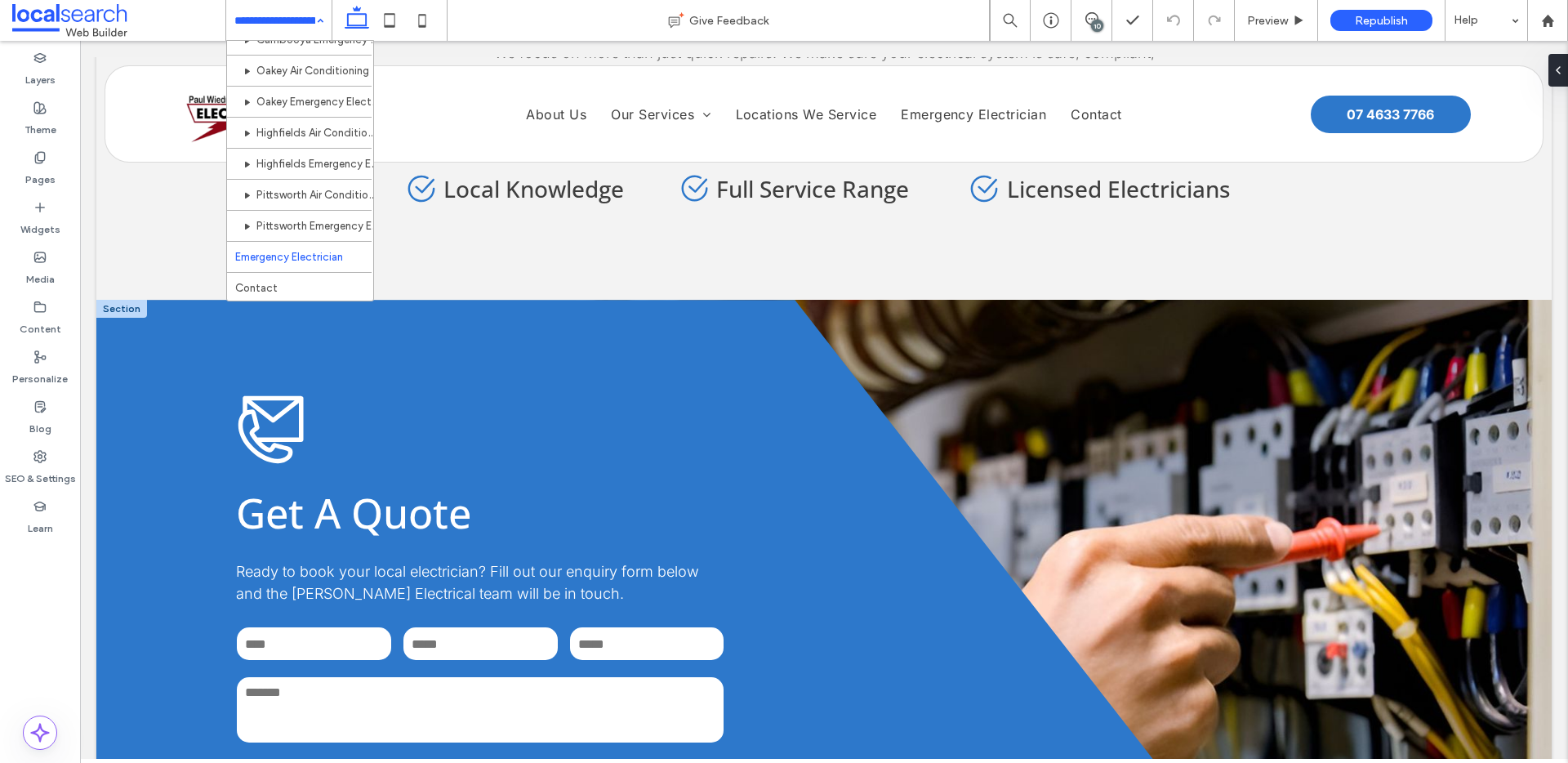
scroll to position [421, 0]
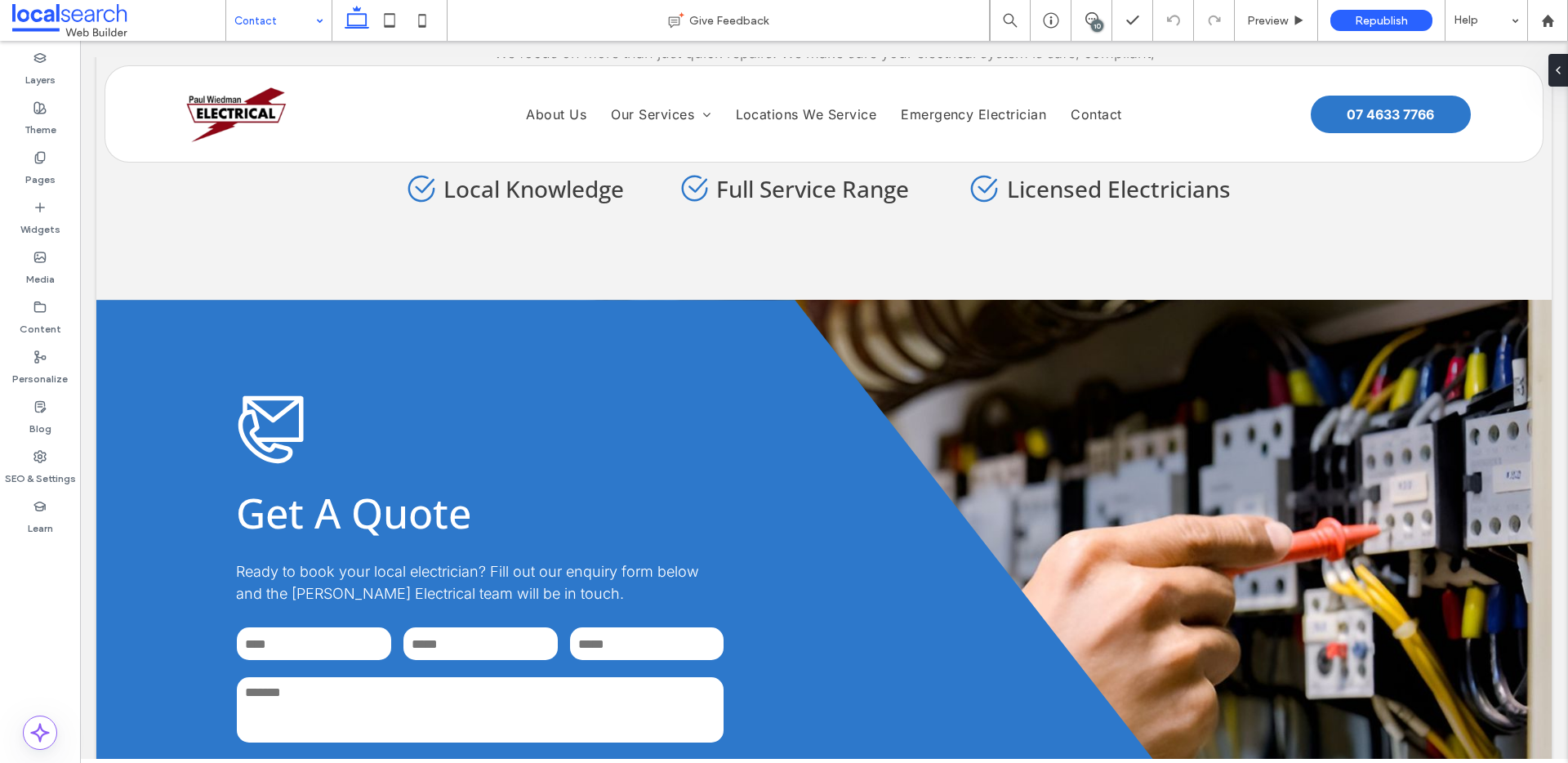
drag, startPoint x: 267, startPoint y: 277, endPoint x: 845, endPoint y: 22, distance: 631.8
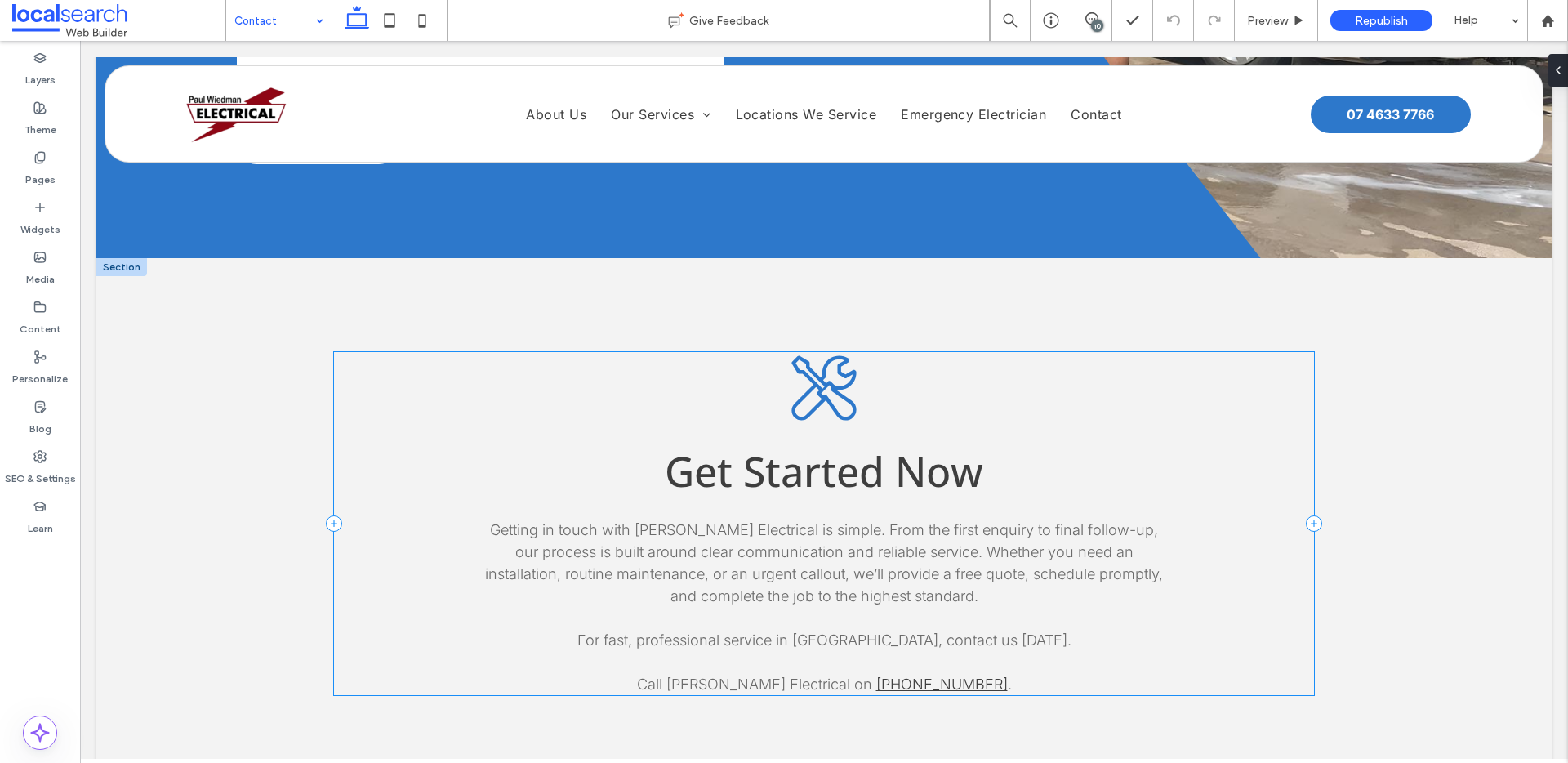
scroll to position [1722, 0]
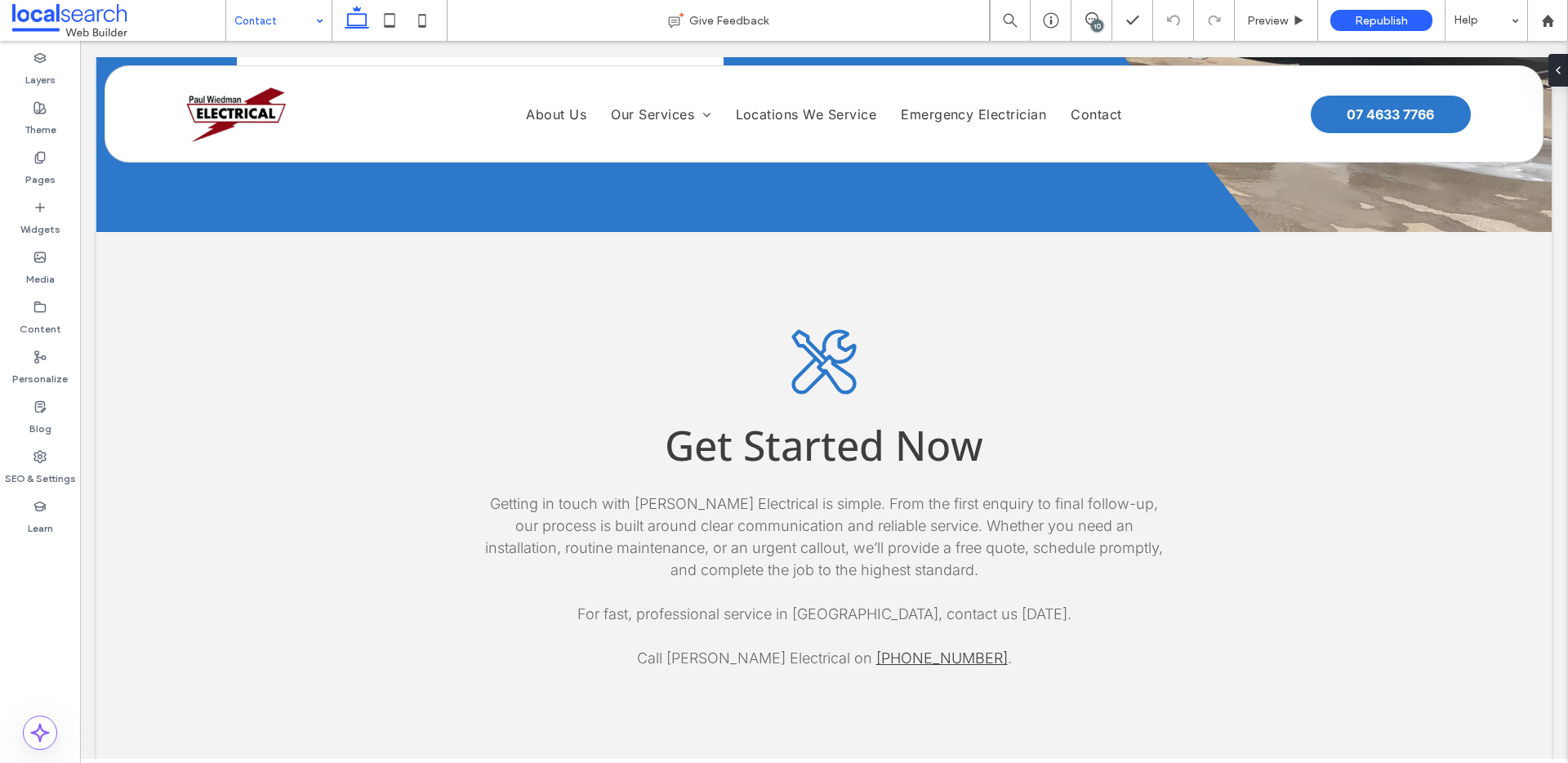
click at [314, 4] on div "Contact" at bounding box center [278, 21] width 105 height 41
drag, startPoint x: 252, startPoint y: 48, endPoint x: 518, endPoint y: 4, distance: 269.6
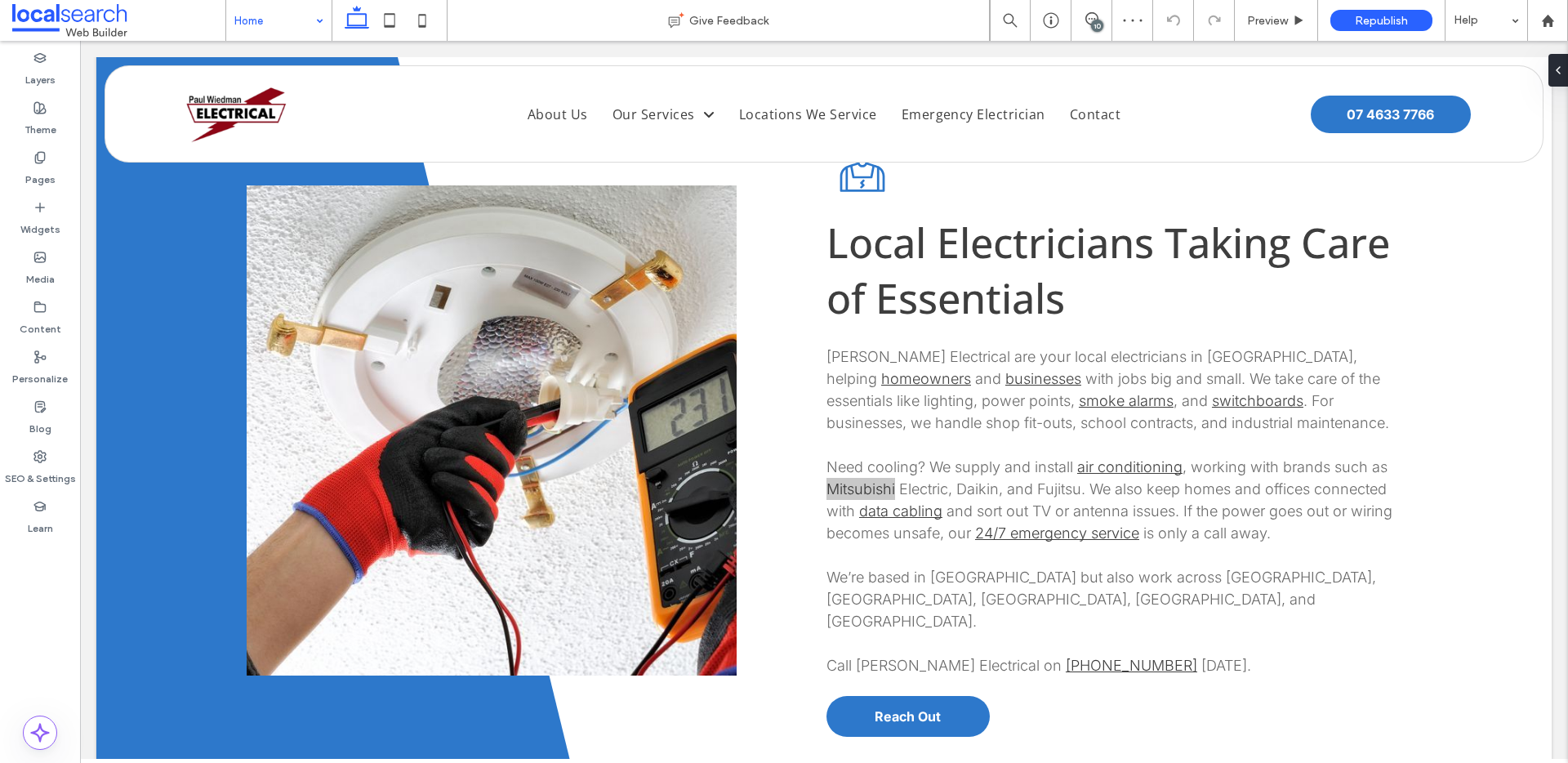
click at [1092, 27] on div "10" at bounding box center [1098, 26] width 13 height 13
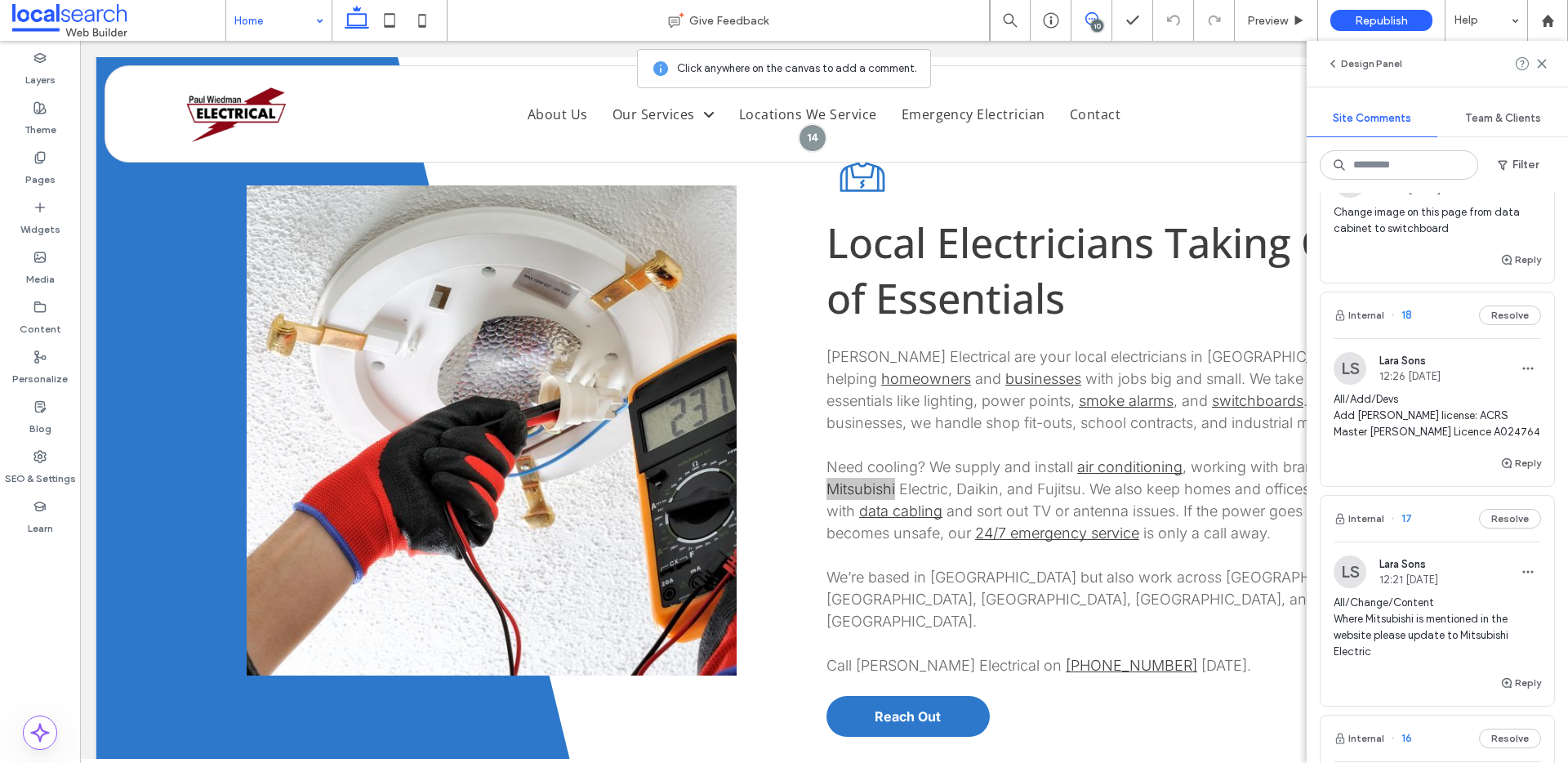
scroll to position [1024, 0]
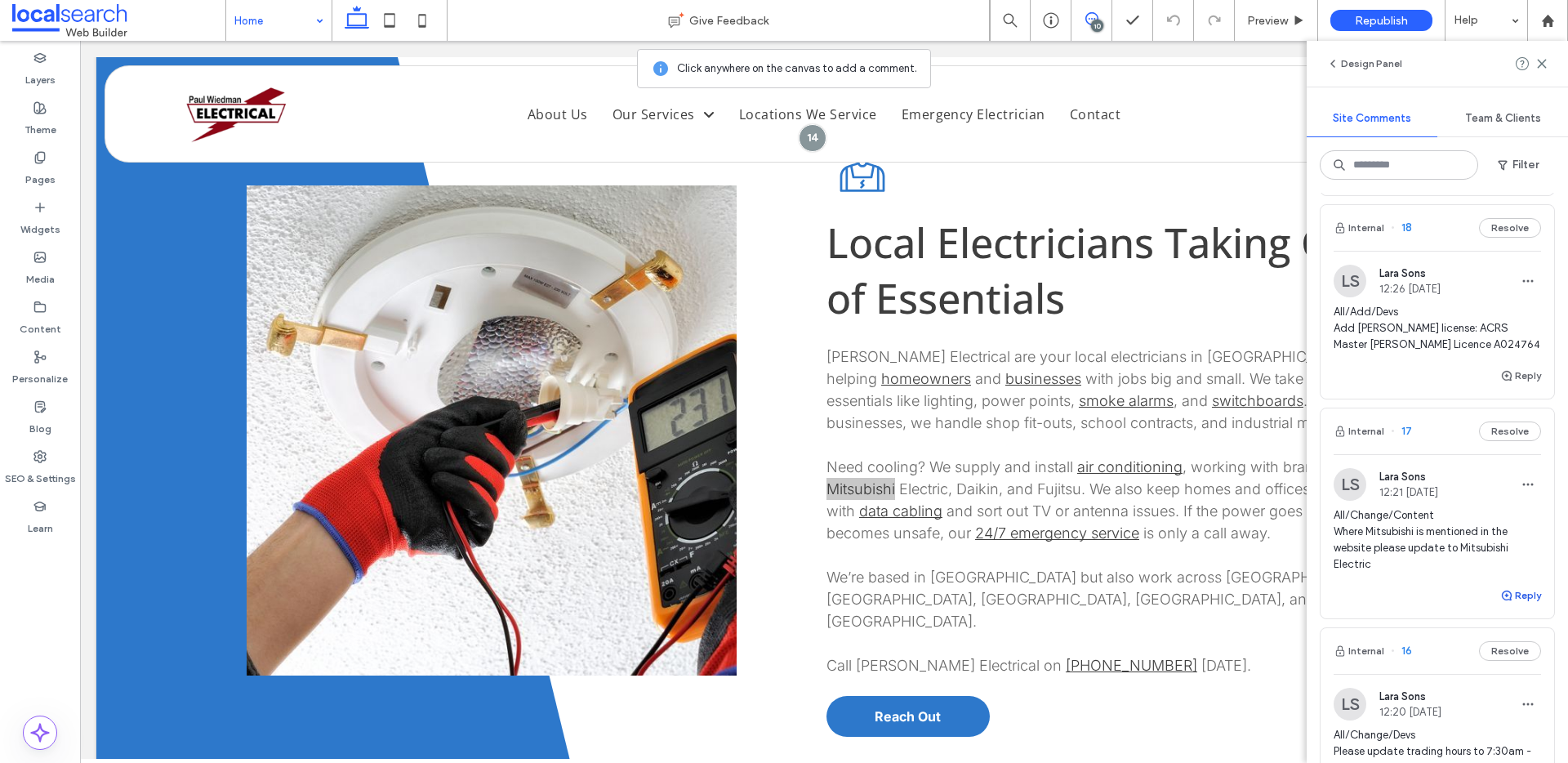
click at [1501, 589] on icon "button" at bounding box center [1507, 595] width 13 height 13
click at [1481, 585] on textarea at bounding box center [1437, 626] width 207 height 82
type textarea "**********"
drag, startPoint x: 1511, startPoint y: 664, endPoint x: 1493, endPoint y: 662, distance: 18.1
click at [1512, 687] on button "Submit" at bounding box center [1512, 697] width 59 height 20
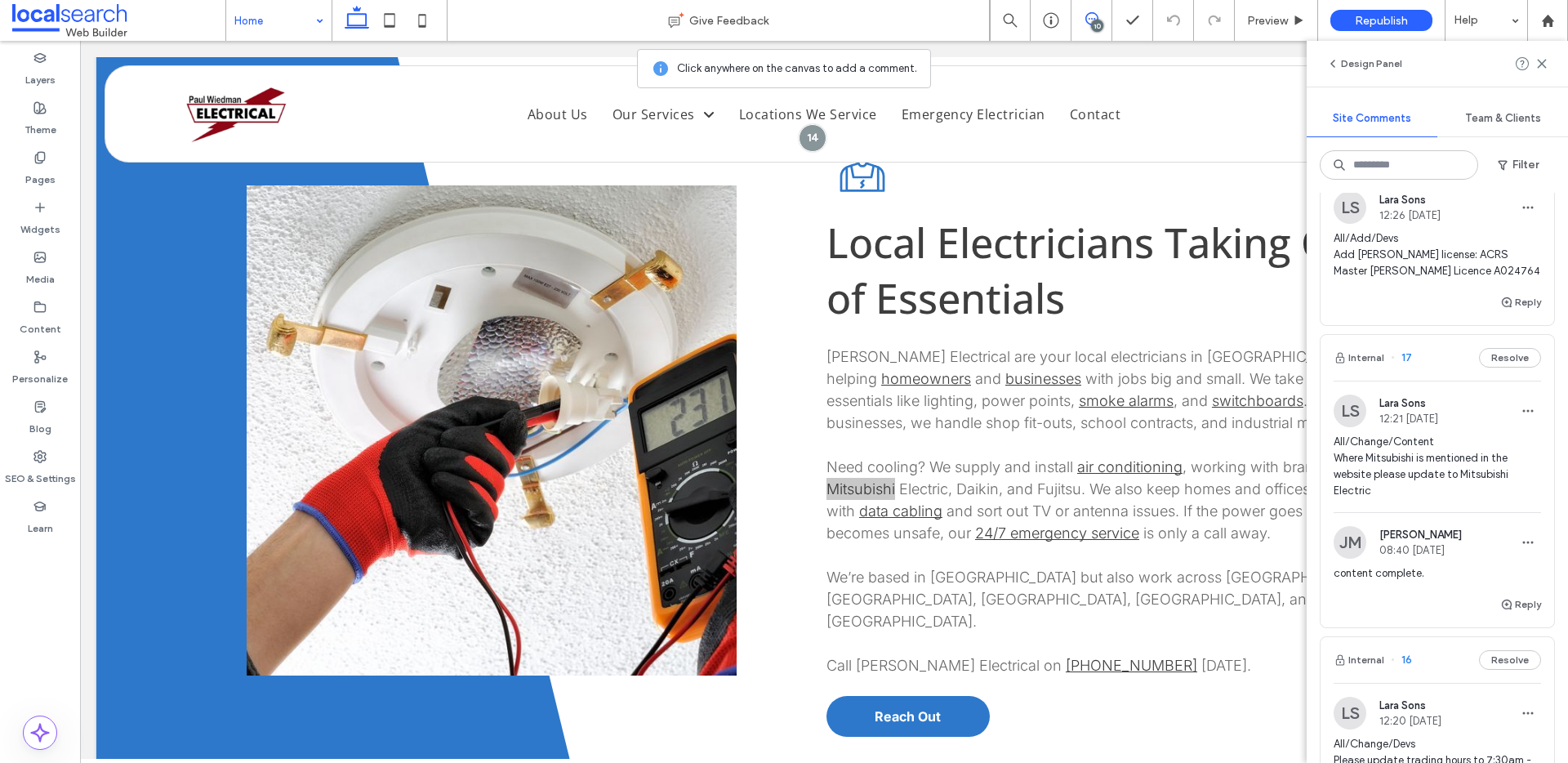
scroll to position [1096, 0]
